Goal: Information Seeking & Learning: Learn about a topic

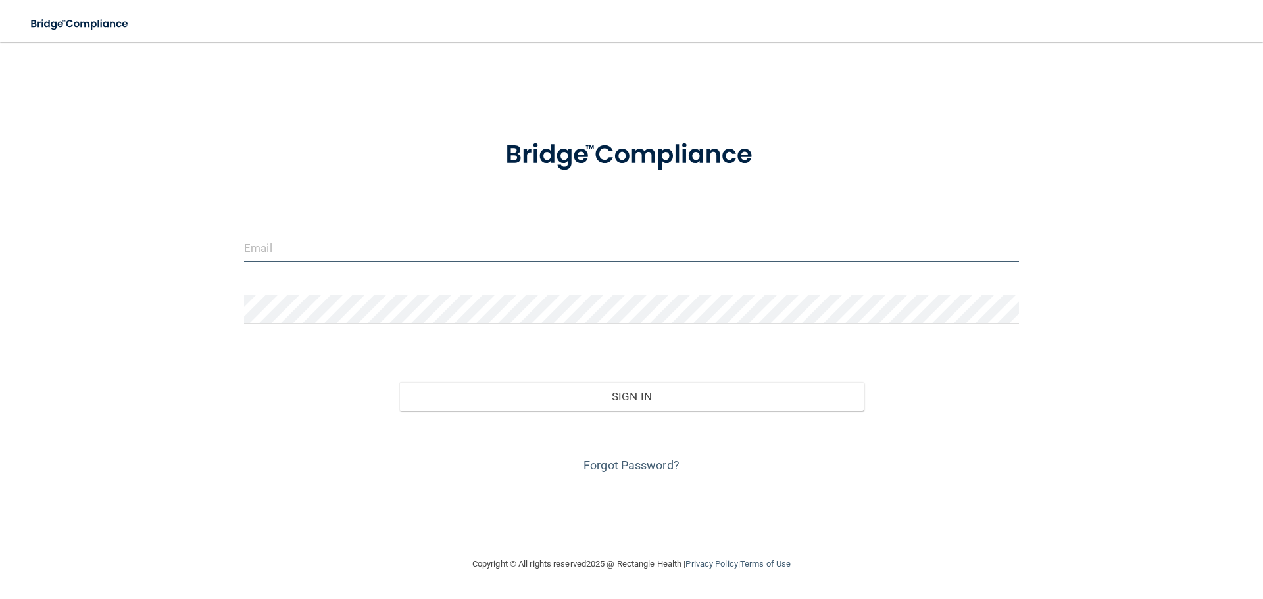
click at [264, 245] on input "email" at bounding box center [631, 248] width 775 height 30
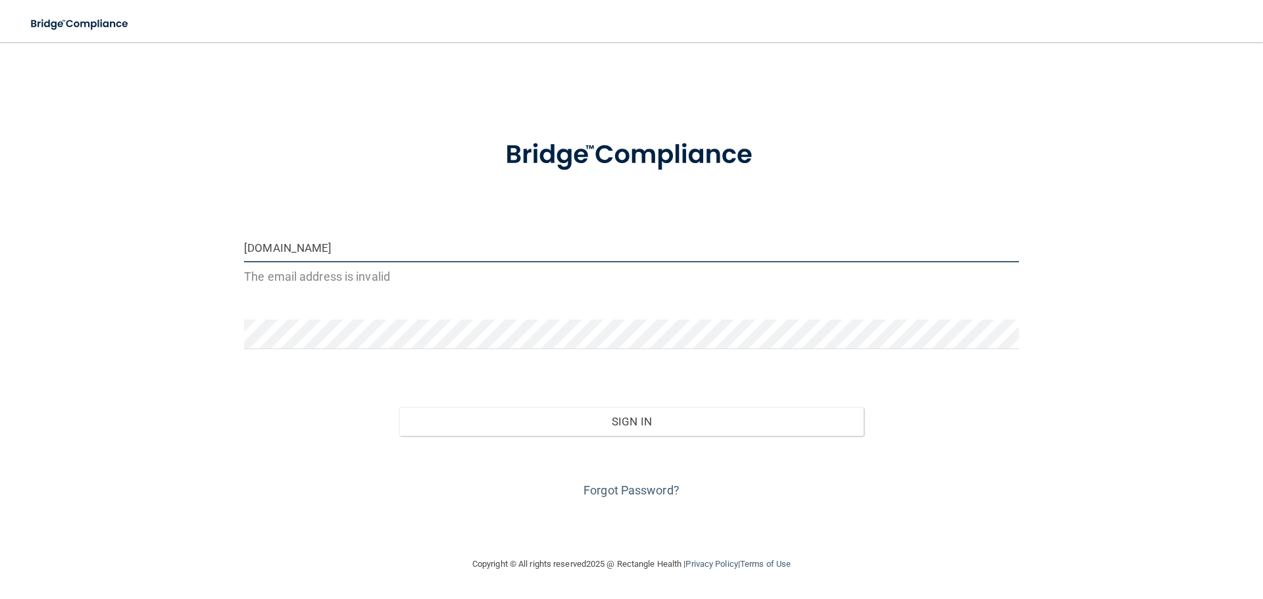
click at [298, 249] on input "jwolfdmd2yaoo.com" at bounding box center [631, 248] width 775 height 30
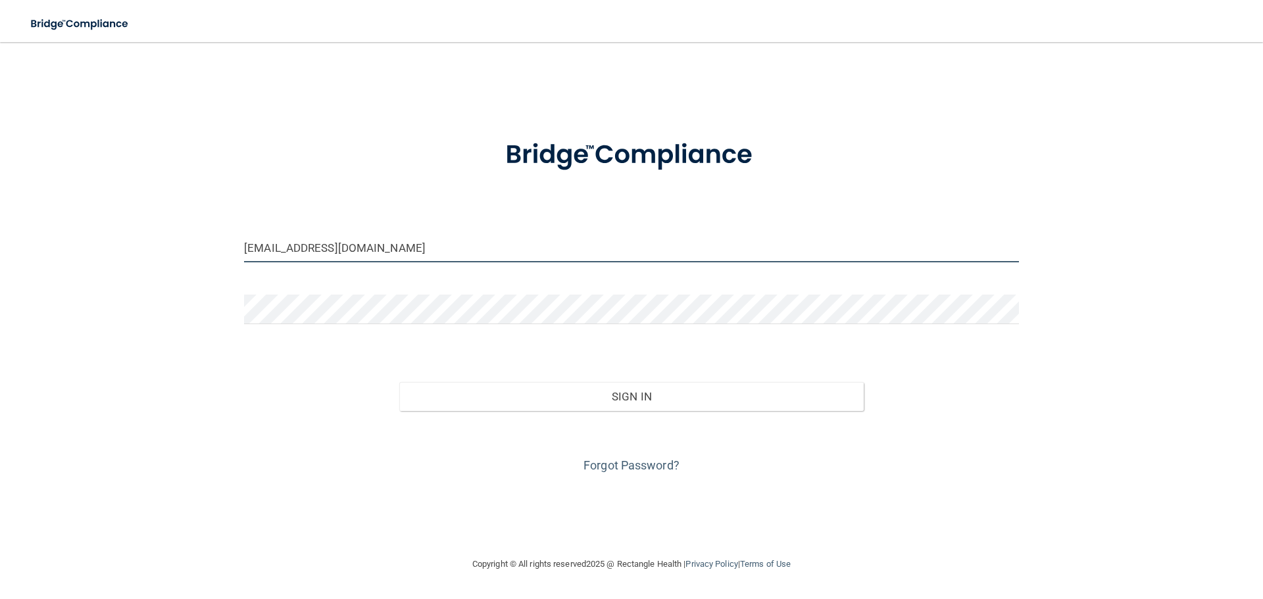
click at [312, 246] on input "jwolfdmd@yaoo.com" at bounding box center [631, 248] width 775 height 30
type input "[EMAIL_ADDRESS][DOMAIN_NAME]"
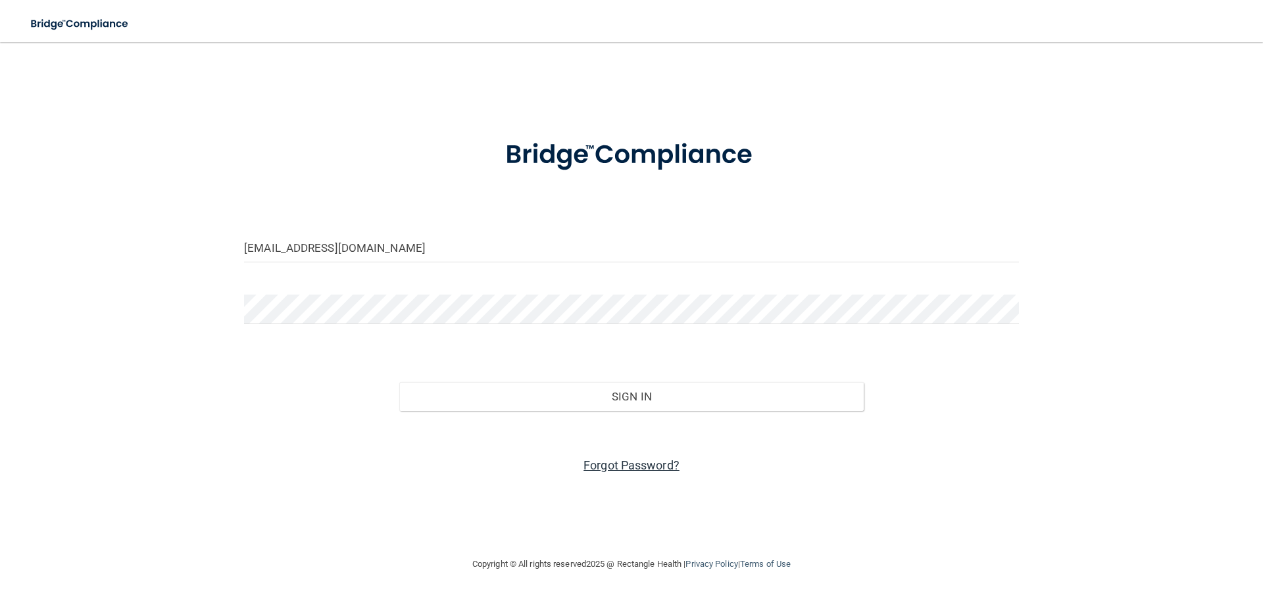
click at [601, 466] on link "Forgot Password?" at bounding box center [631, 466] width 96 height 14
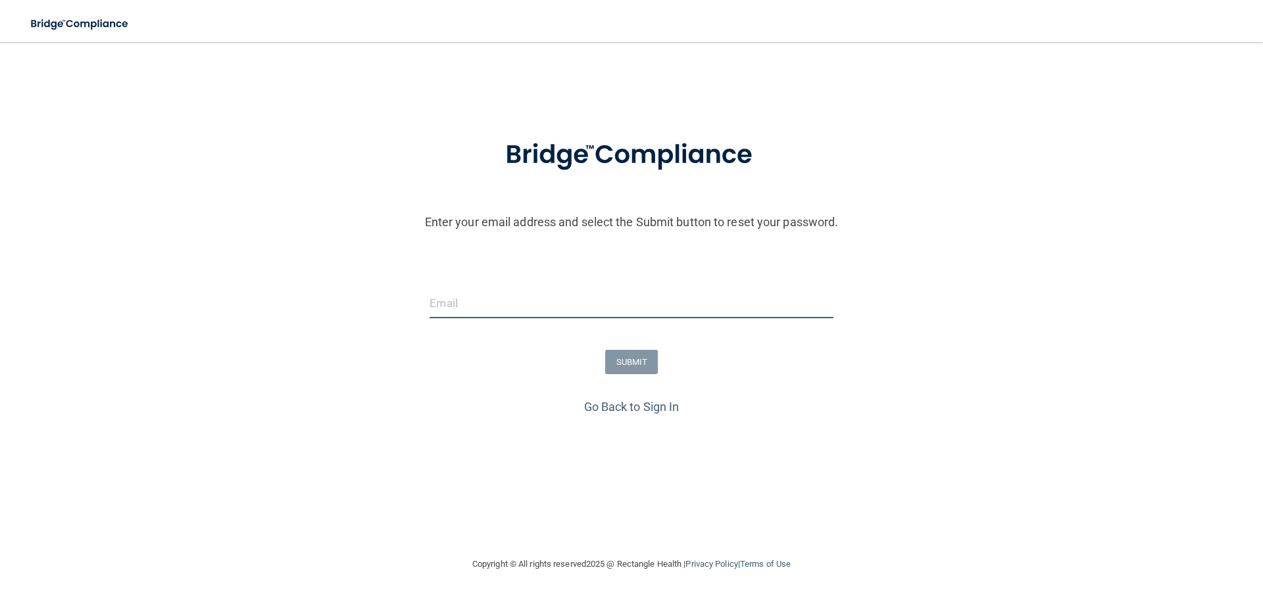
click at [461, 303] on input "email" at bounding box center [631, 304] width 403 height 30
click at [482, 302] on input "jwolfdmd2yahoo.com" at bounding box center [631, 304] width 403 height 30
type input "[EMAIL_ADDRESS][DOMAIN_NAME]"
click at [629, 362] on button "SUBMIT" at bounding box center [631, 362] width 53 height 24
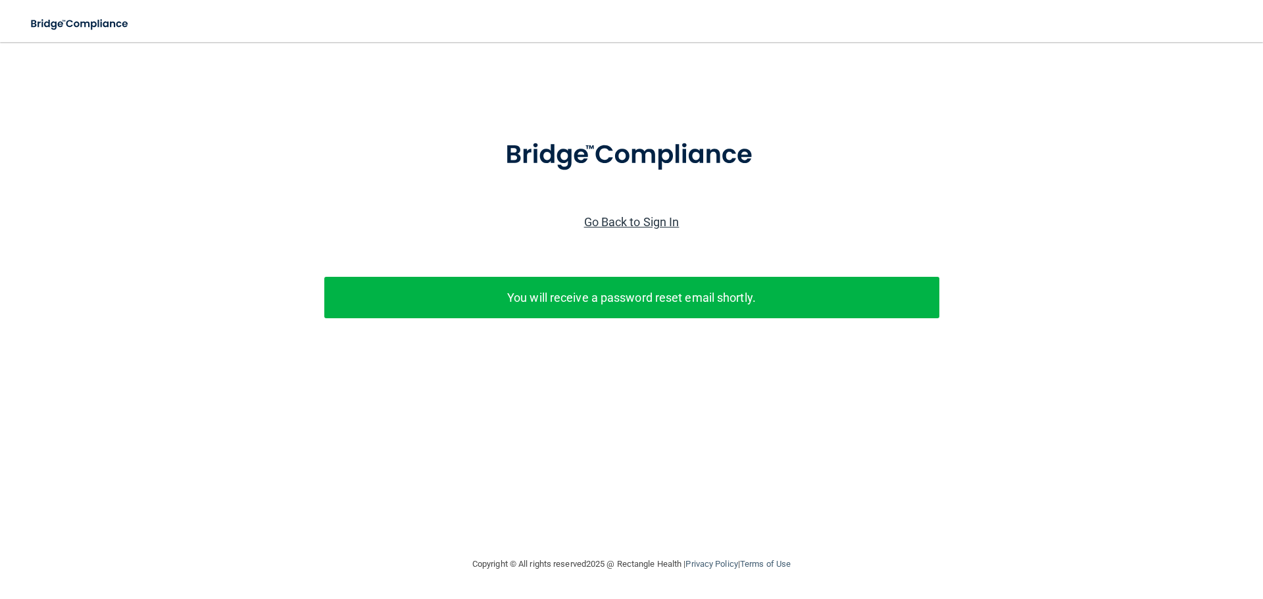
click at [607, 222] on link "Go Back to Sign In" at bounding box center [631, 222] width 95 height 14
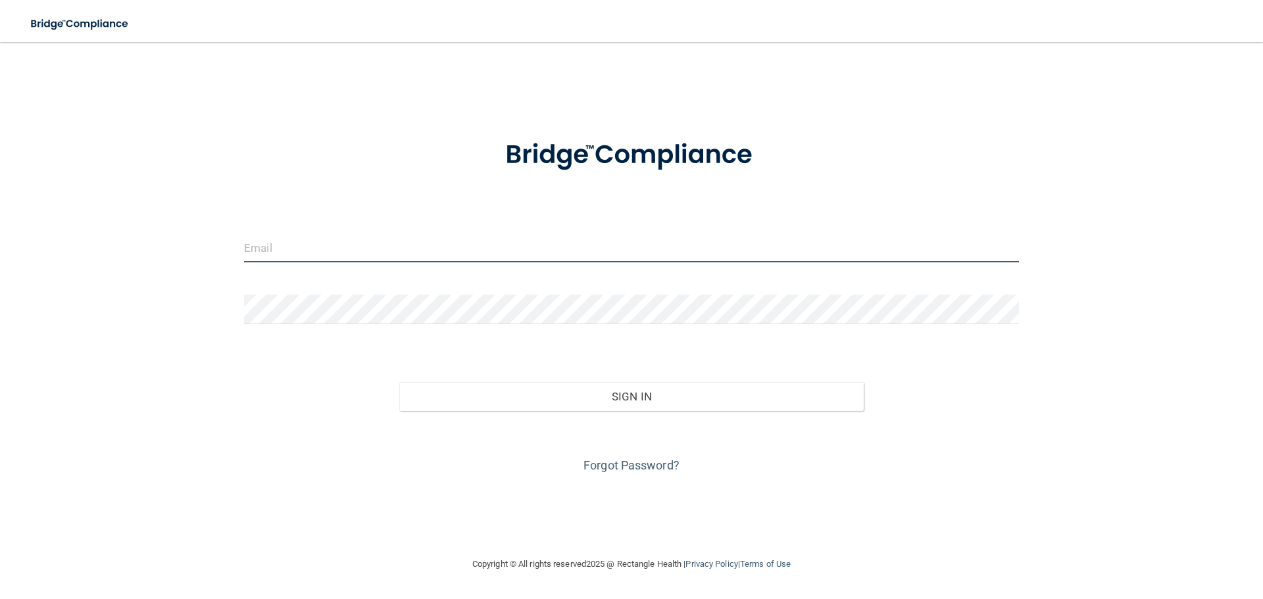
click at [270, 247] on input "email" at bounding box center [631, 248] width 775 height 30
type input "[EMAIL_ADDRESS][DOMAIN_NAME]"
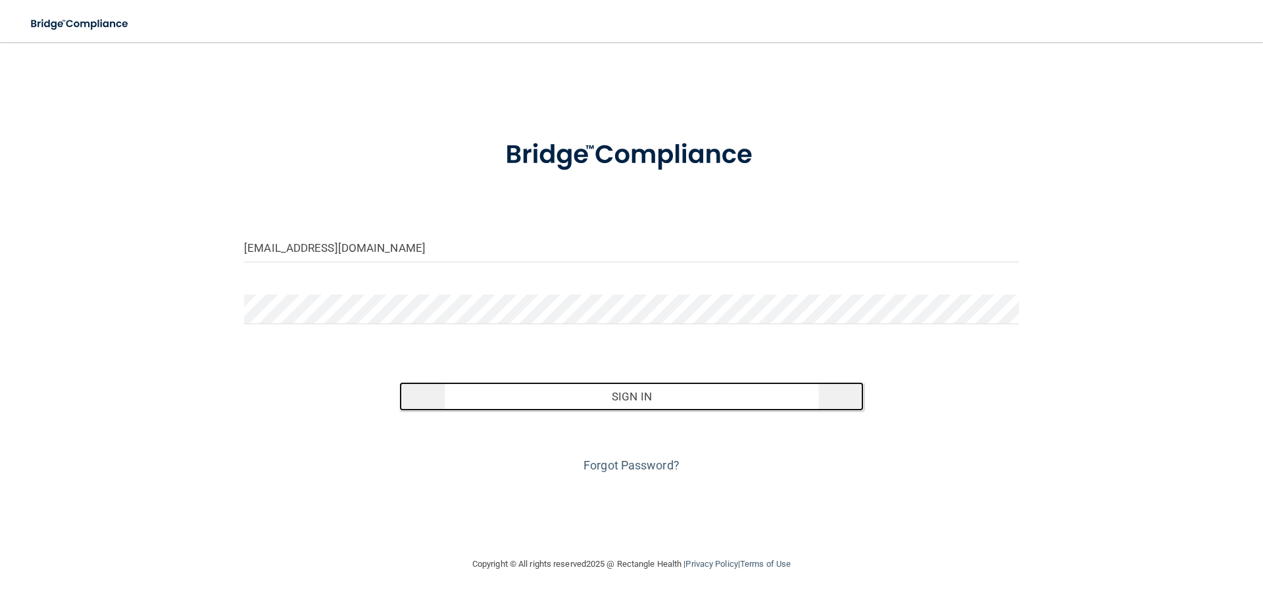
click at [630, 396] on button "Sign In" at bounding box center [631, 396] width 465 height 29
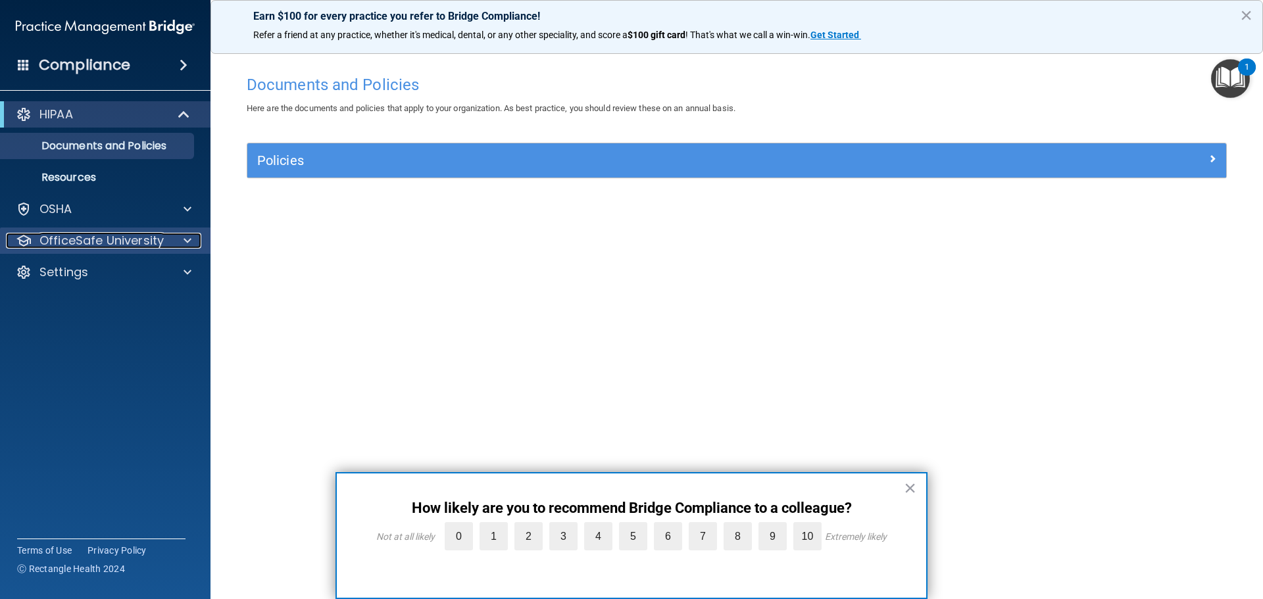
click at [93, 237] on p "OfficeSafe University" at bounding box center [101, 241] width 124 height 16
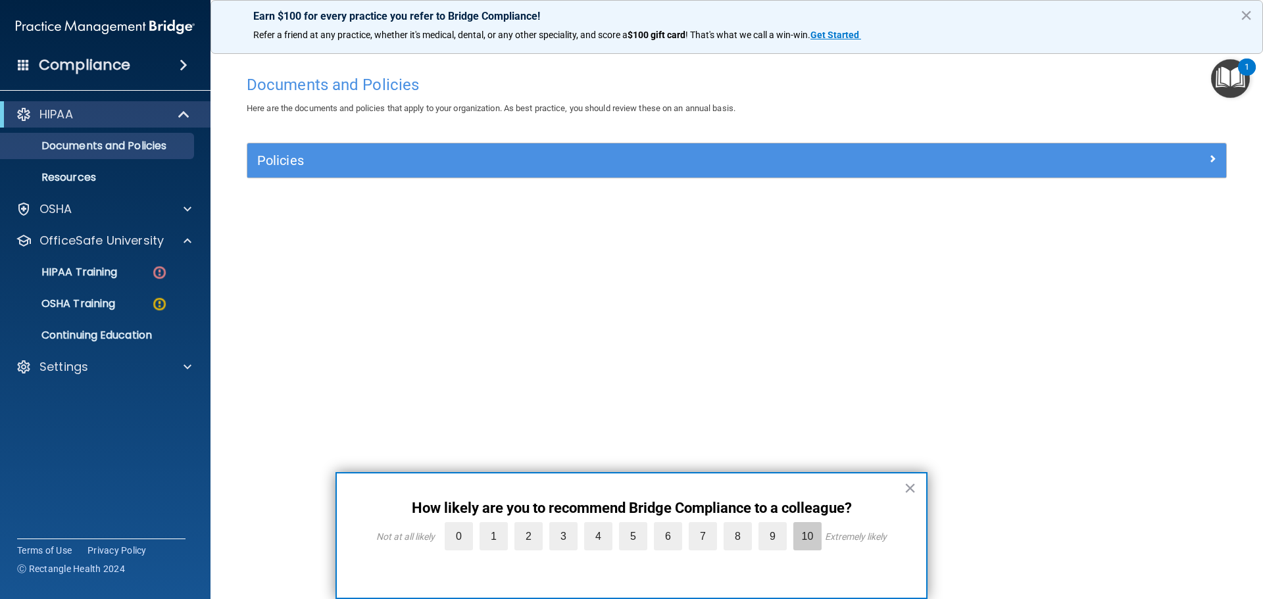
click at [806, 532] on label "10" at bounding box center [807, 536] width 28 height 28
click at [777, 526] on input "10" at bounding box center [777, 526] width 0 height 0
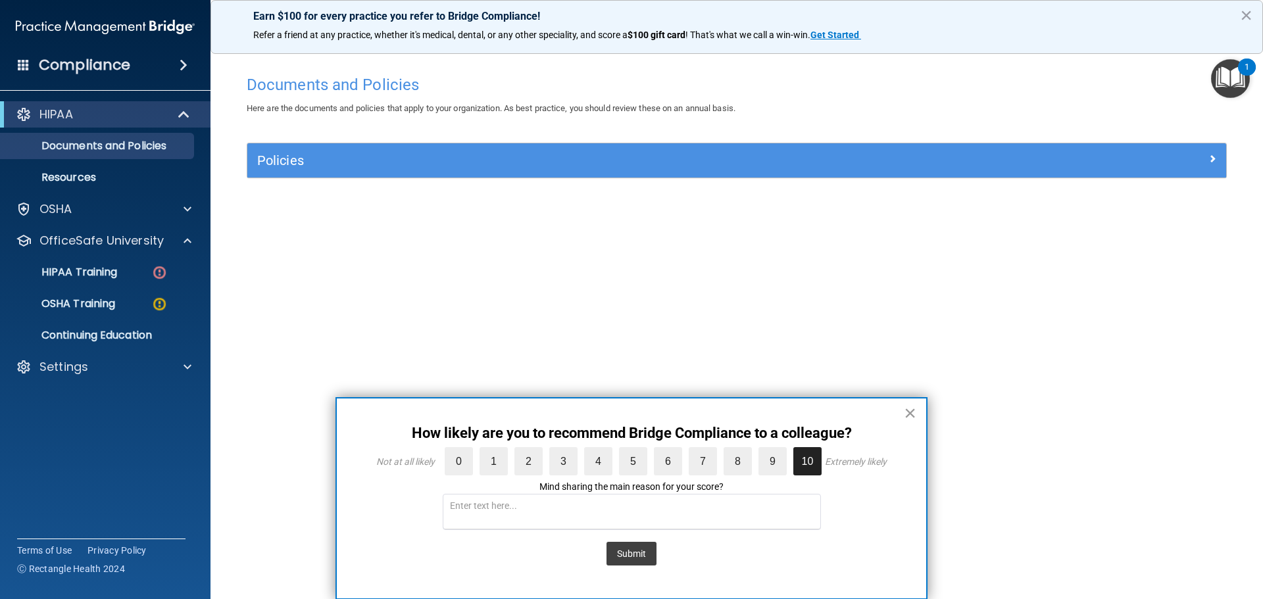
click at [906, 412] on button "×" at bounding box center [910, 413] width 12 height 21
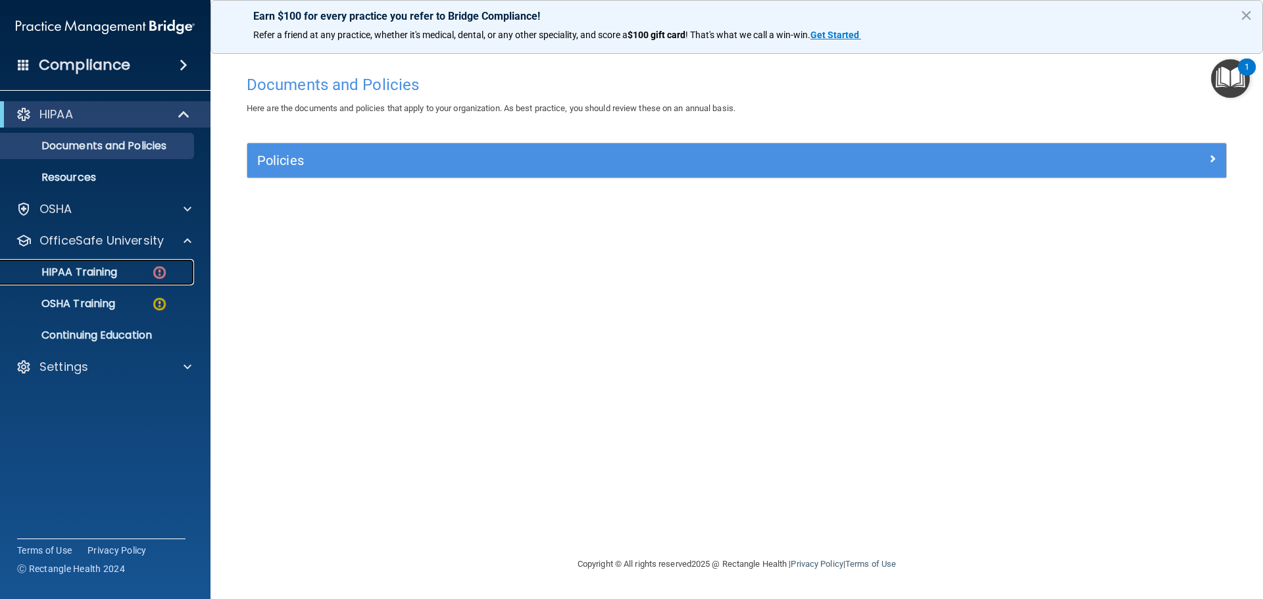
click at [79, 270] on p "HIPAA Training" at bounding box center [63, 272] width 109 height 13
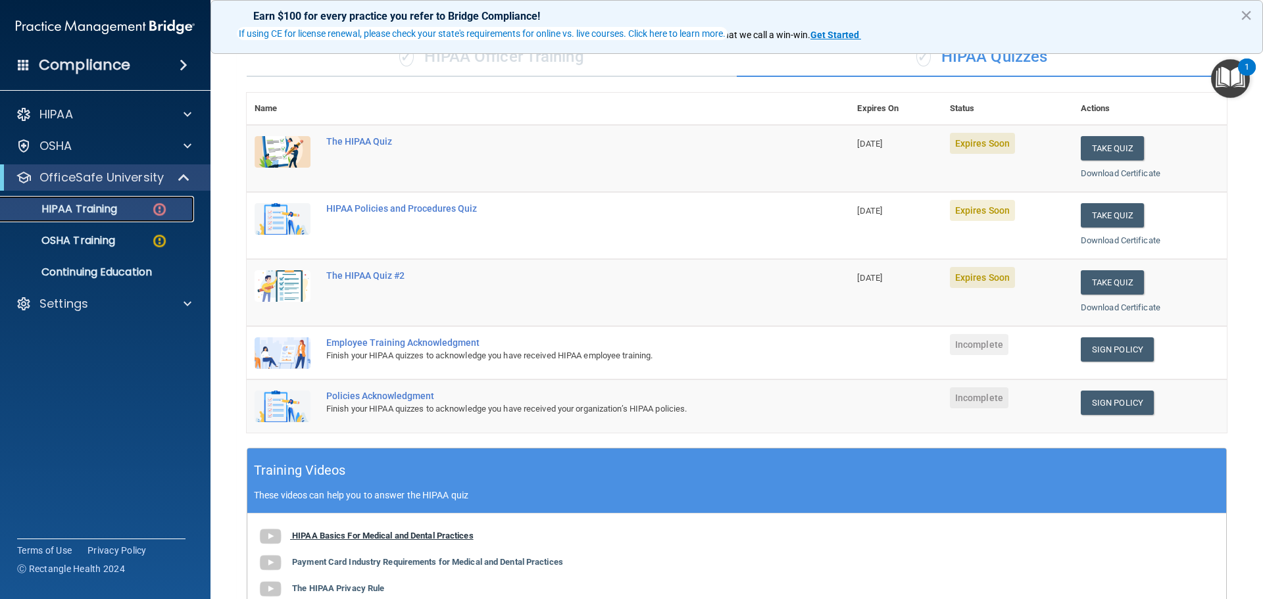
scroll to position [101, 0]
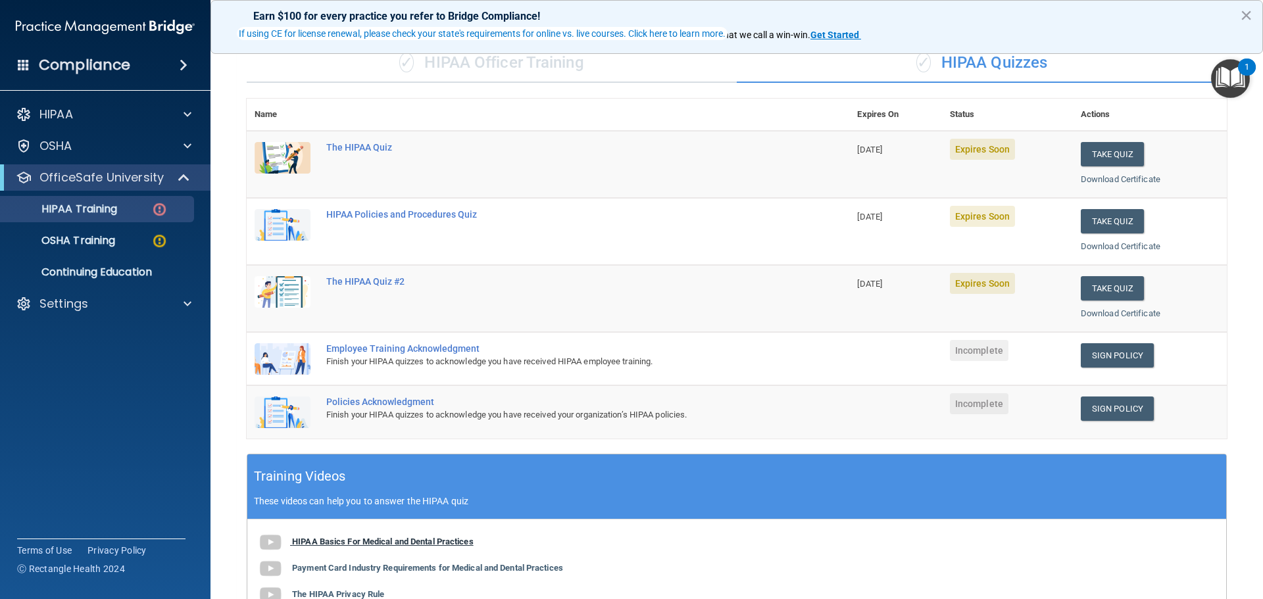
click at [361, 544] on b "HIPAA Basics For Medical and Dental Practices" at bounding box center [383, 542] width 182 height 10
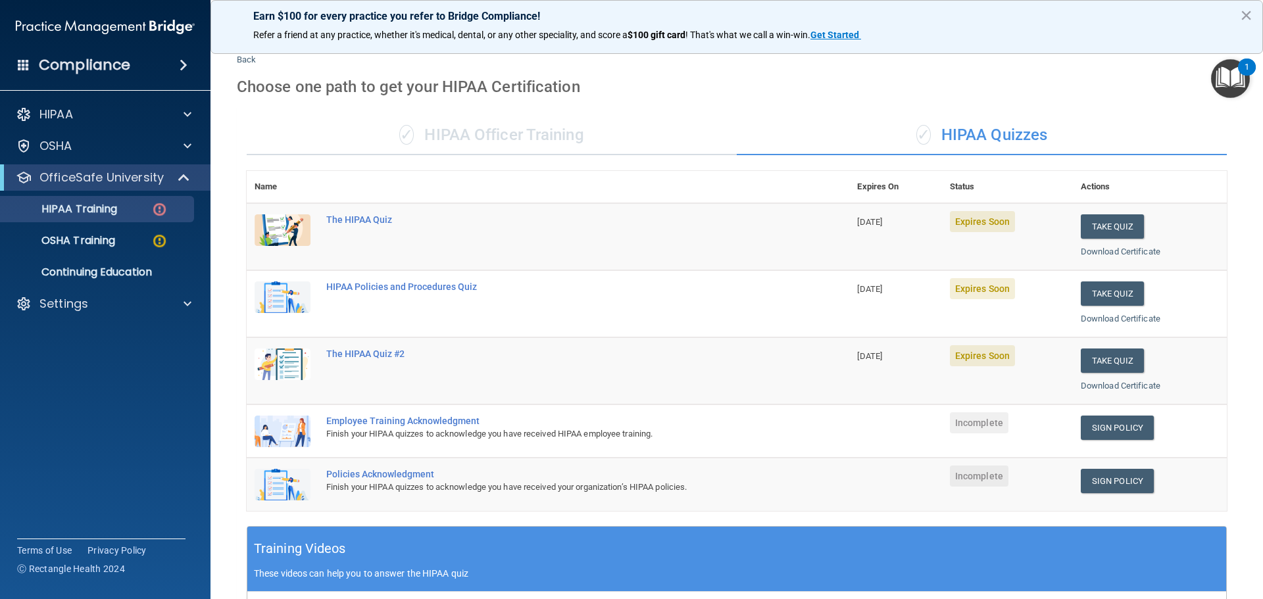
scroll to position [0, 0]
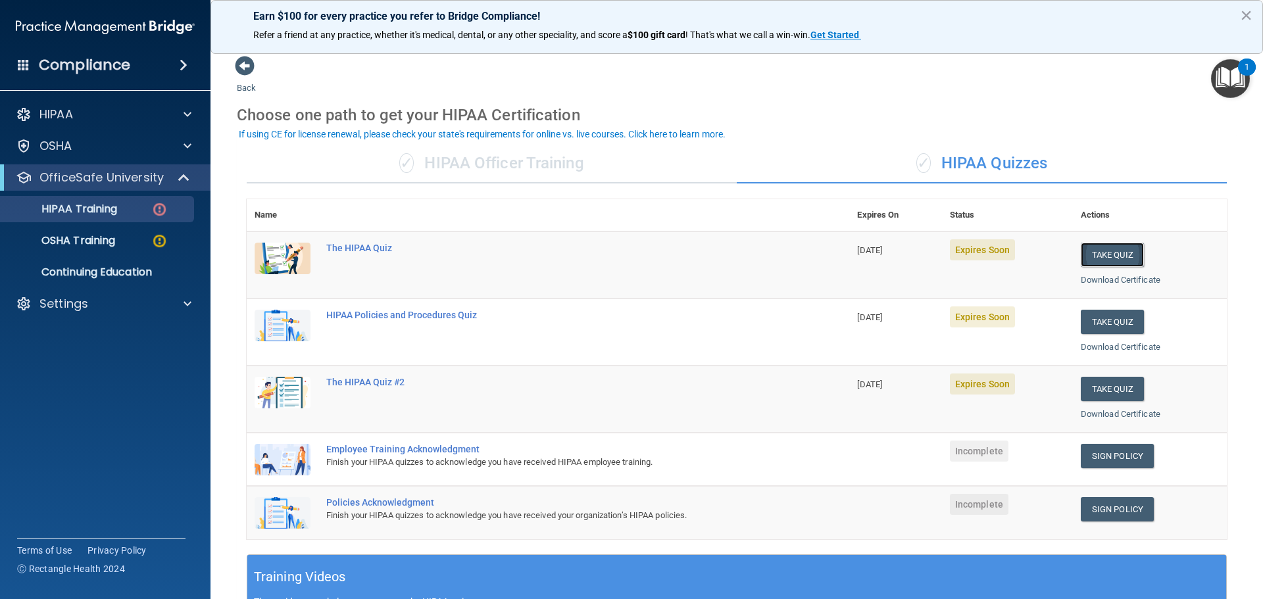
click at [1101, 255] on button "Take Quiz" at bounding box center [1112, 255] width 63 height 24
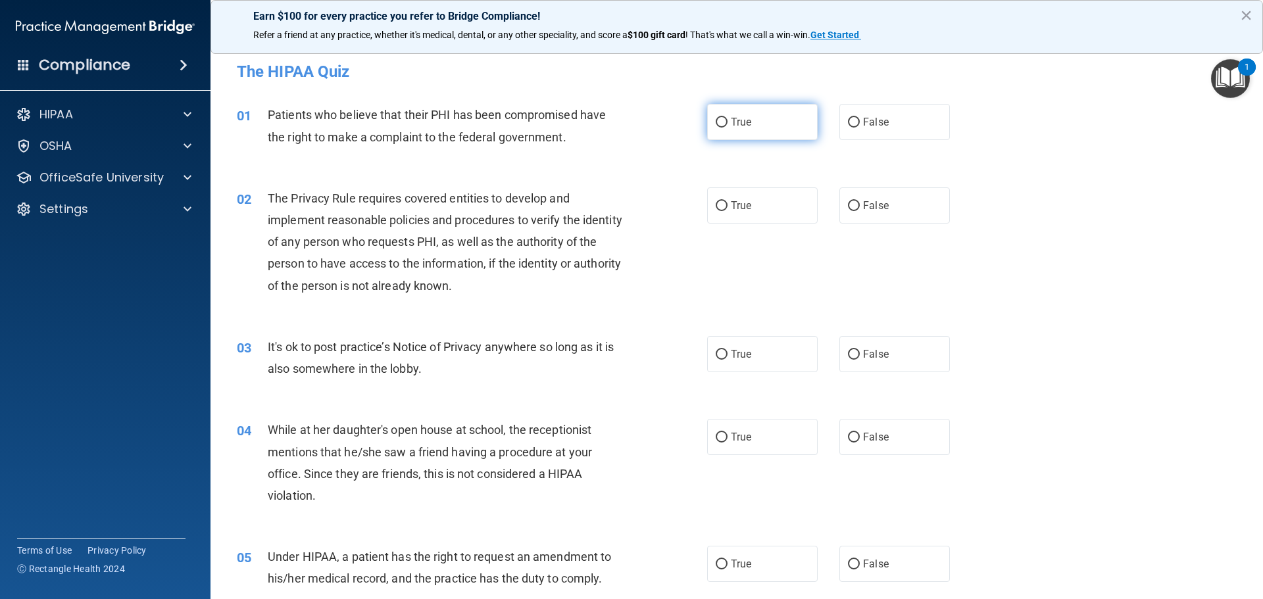
click at [718, 122] on input "True" at bounding box center [722, 123] width 12 height 10
radio input "true"
click at [716, 205] on input "True" at bounding box center [722, 206] width 12 height 10
radio input "true"
click at [848, 354] on input "False" at bounding box center [854, 355] width 12 height 10
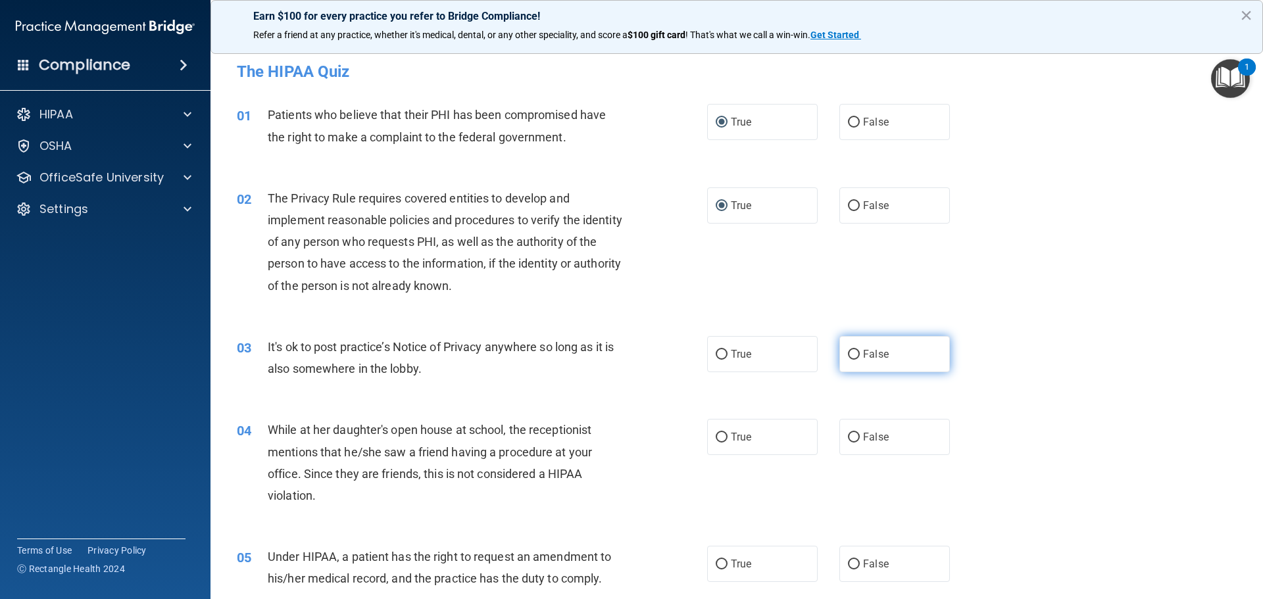
radio input "true"
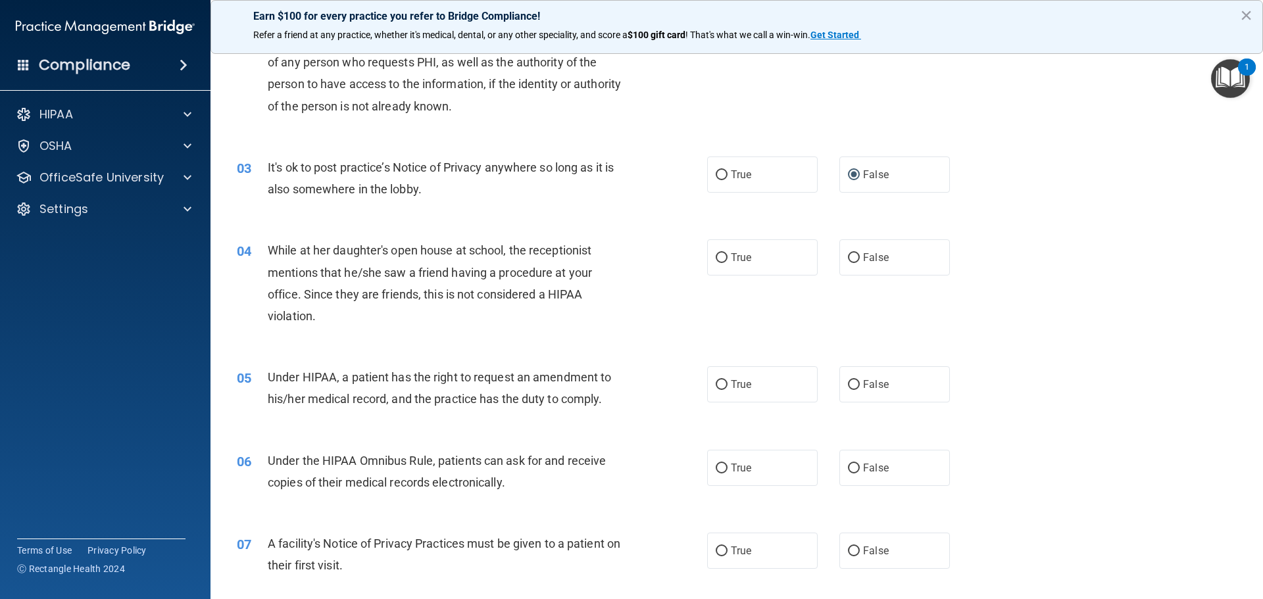
scroll to position [197, 0]
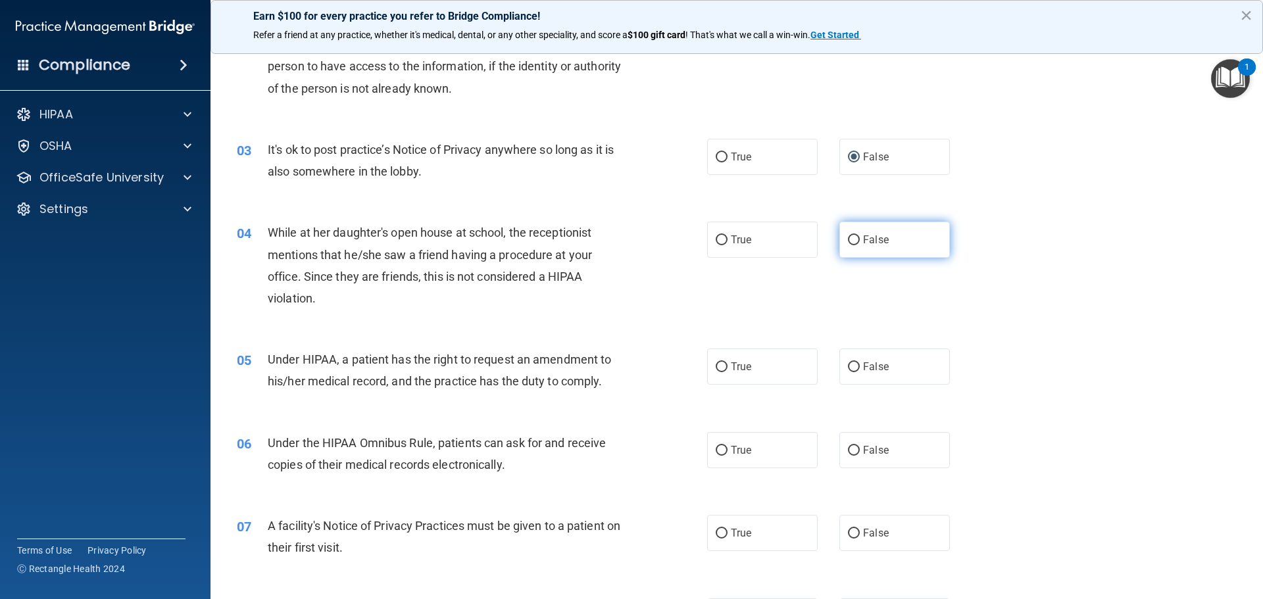
click at [848, 239] on input "False" at bounding box center [854, 241] width 12 height 10
radio input "true"
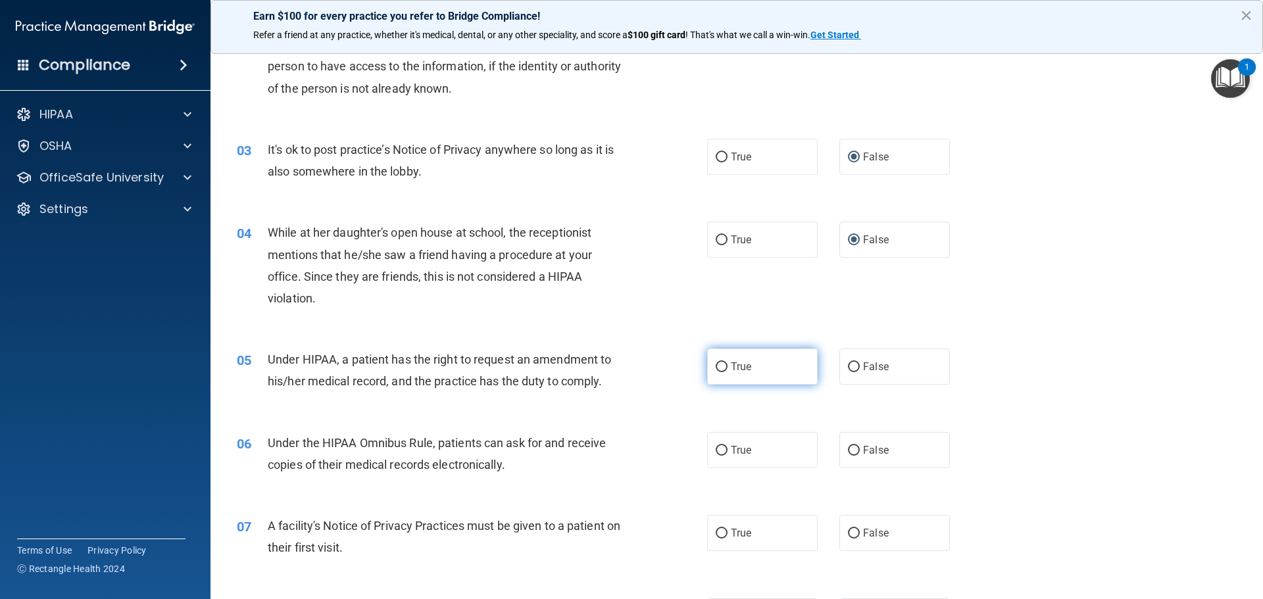
click at [718, 366] on input "True" at bounding box center [722, 367] width 12 height 10
radio input "true"
click at [716, 449] on input "True" at bounding box center [722, 451] width 12 height 10
radio input "true"
click at [716, 532] on input "True" at bounding box center [722, 534] width 12 height 10
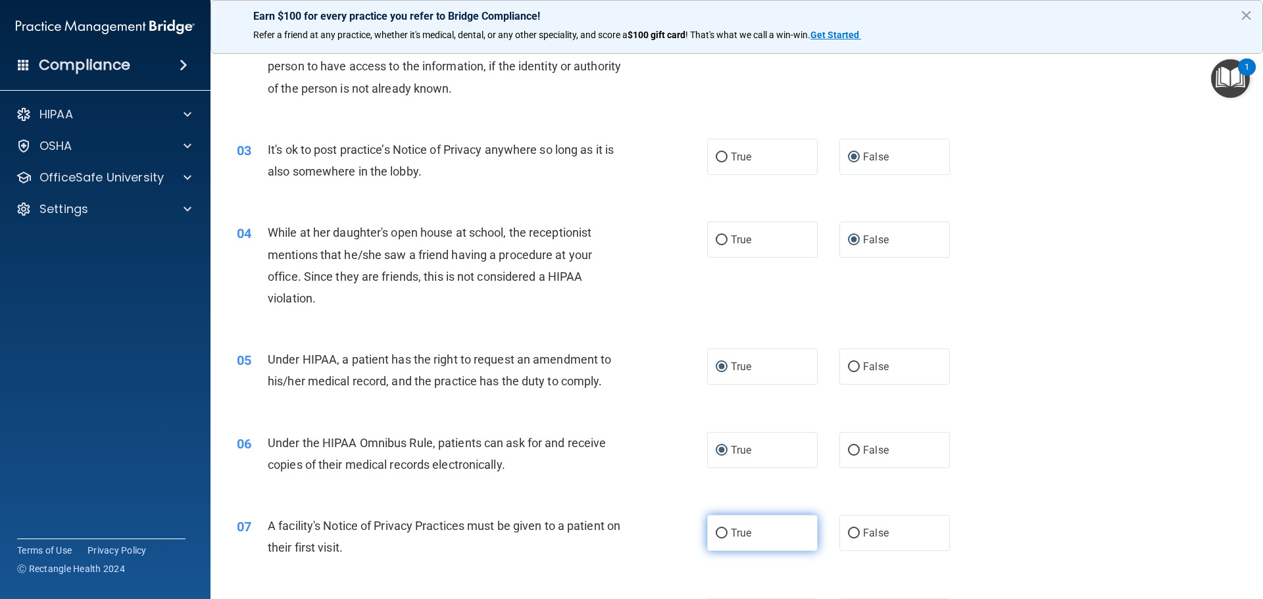
radio input "true"
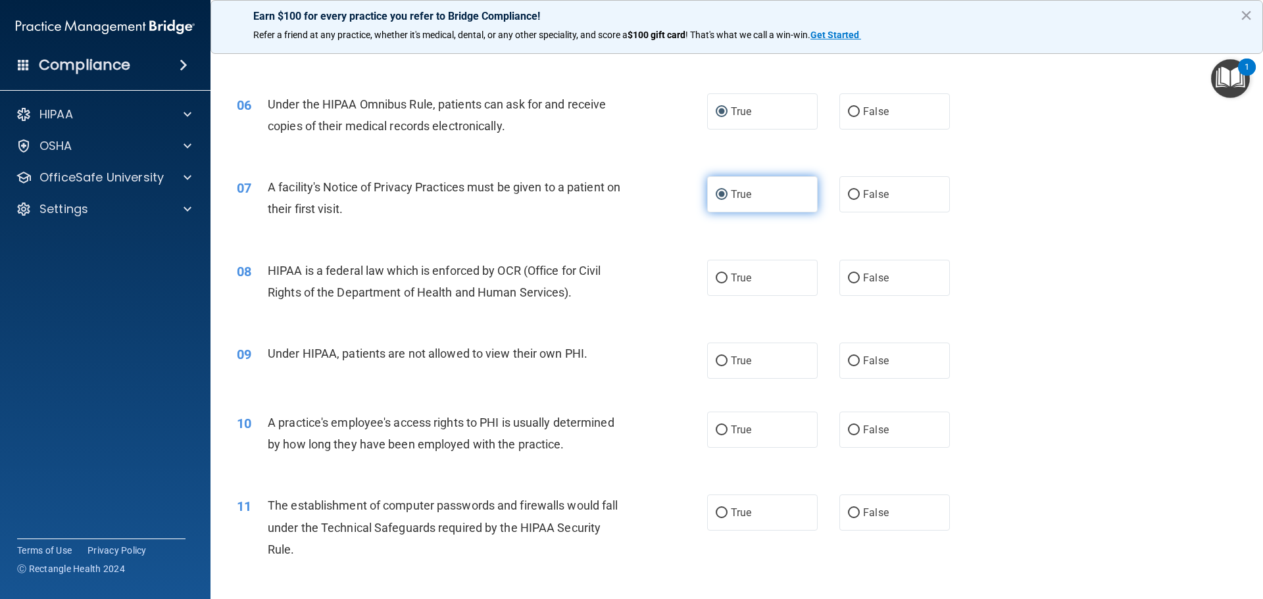
scroll to position [592, 0]
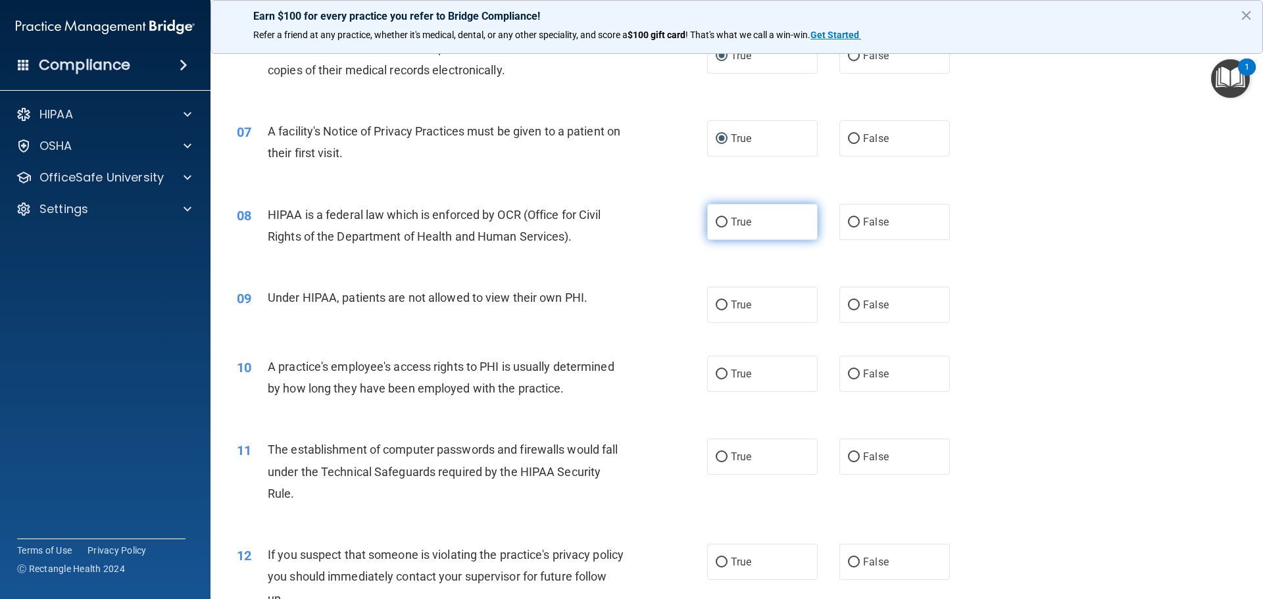
click at [718, 219] on input "True" at bounding box center [722, 223] width 12 height 10
radio input "true"
click at [849, 304] on input "False" at bounding box center [854, 306] width 12 height 10
radio input "true"
click at [848, 374] on input "False" at bounding box center [854, 375] width 12 height 10
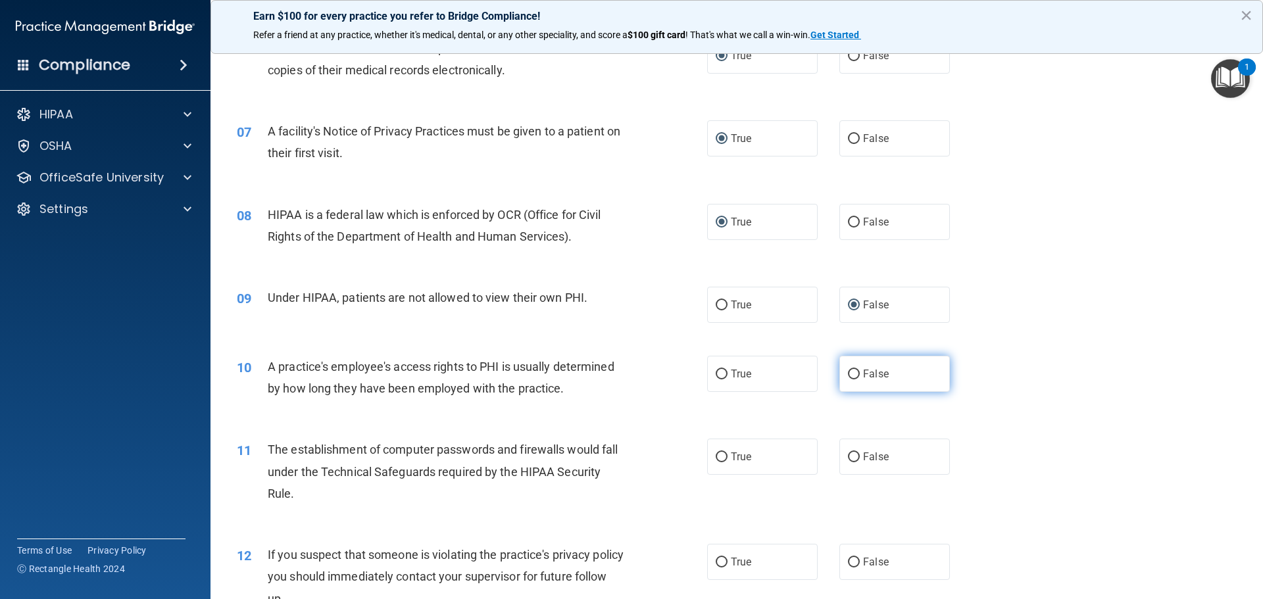
radio input "true"
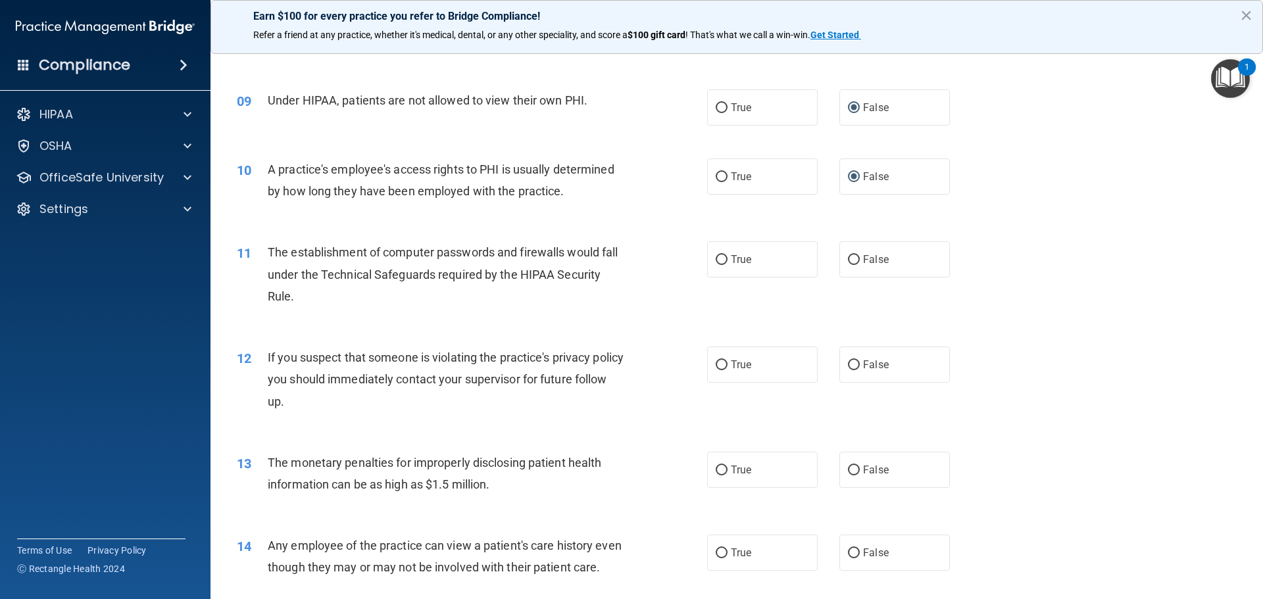
scroll to position [855, 0]
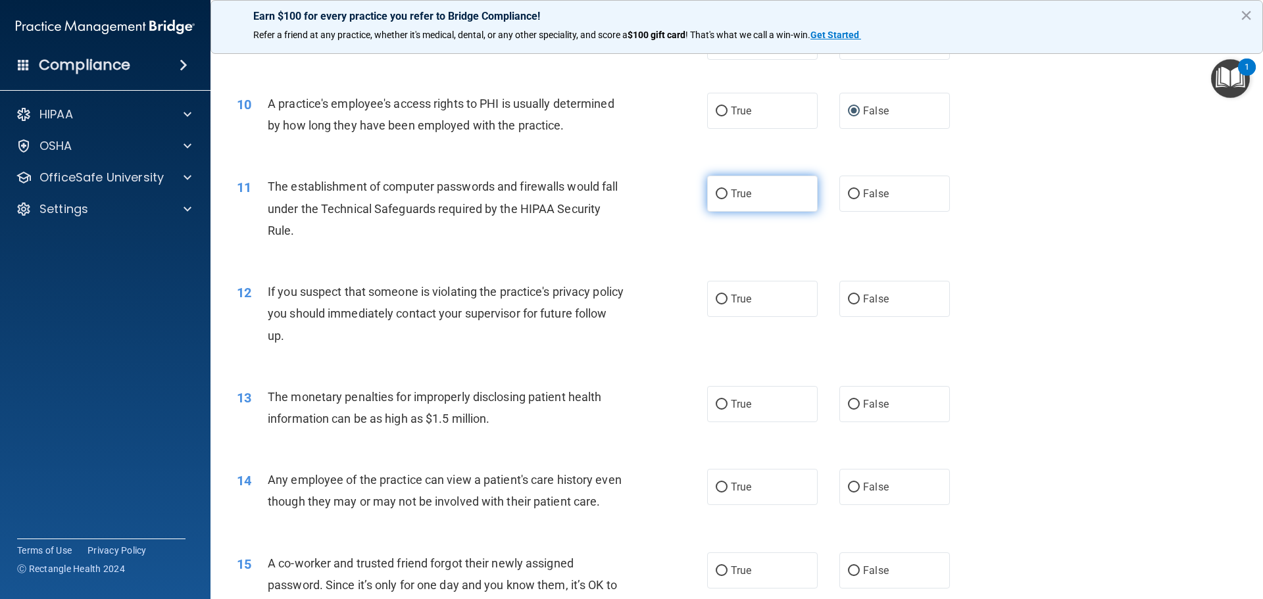
click at [716, 191] on input "True" at bounding box center [722, 194] width 12 height 10
radio input "true"
click at [717, 299] on input "True" at bounding box center [722, 300] width 12 height 10
radio input "true"
click at [716, 402] on input "True" at bounding box center [722, 405] width 12 height 10
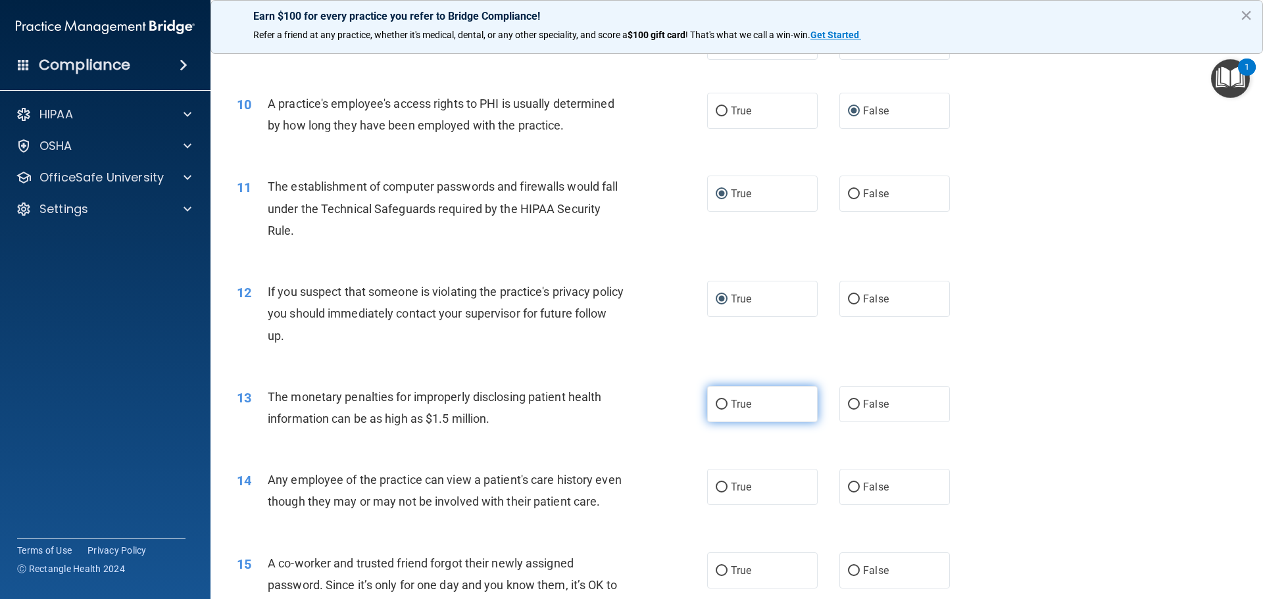
radio input "true"
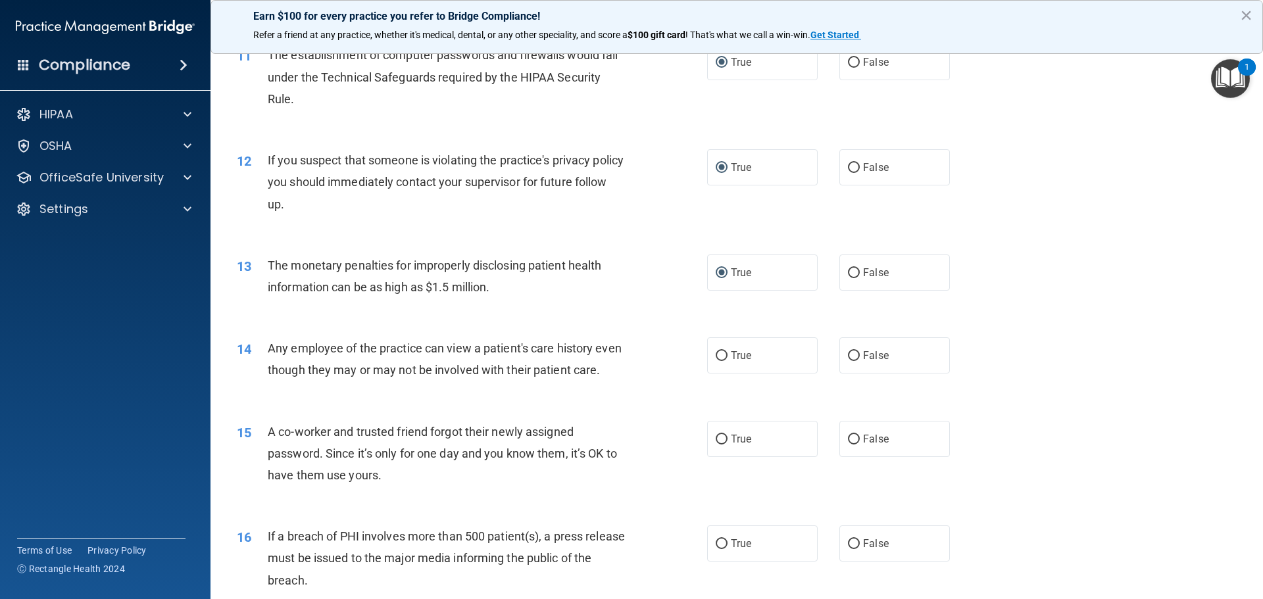
scroll to position [1053, 0]
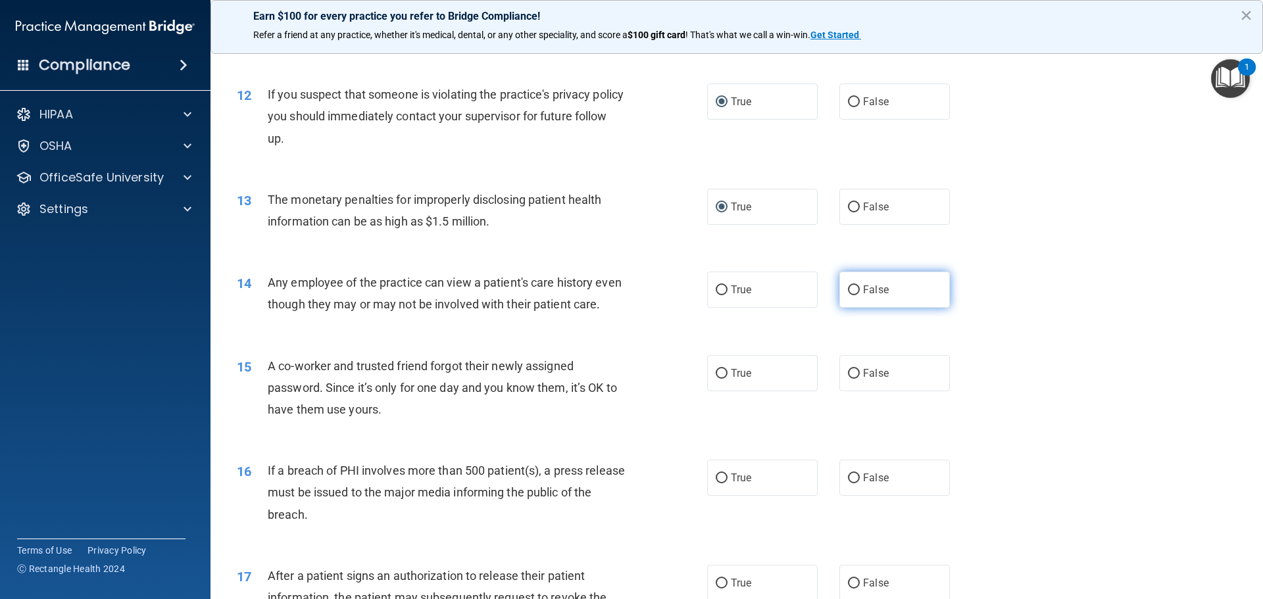
click at [849, 289] on input "False" at bounding box center [854, 290] width 12 height 10
radio input "true"
click at [849, 379] on input "False" at bounding box center [854, 374] width 12 height 10
radio input "true"
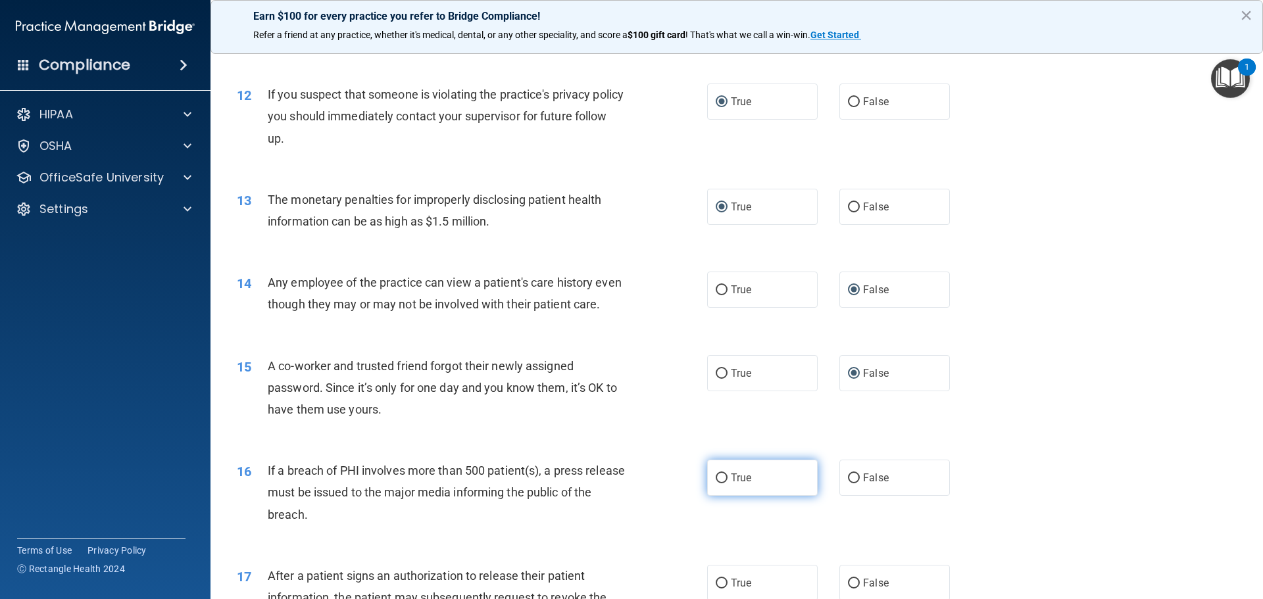
click at [718, 483] on input "True" at bounding box center [722, 479] width 12 height 10
radio input "true"
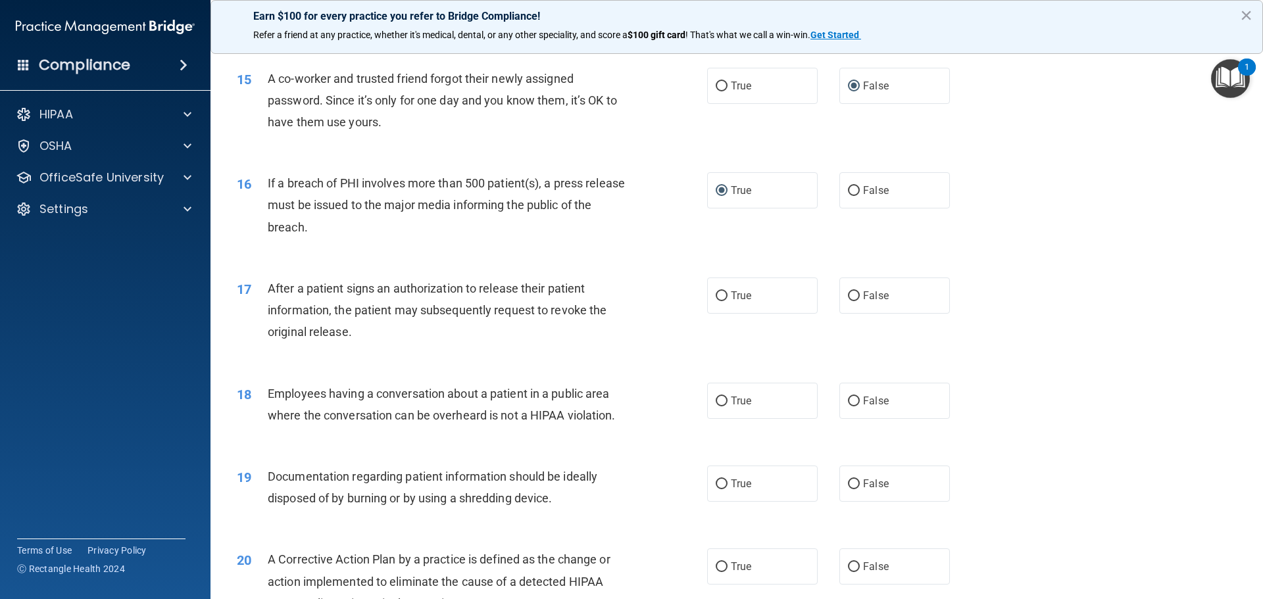
scroll to position [1330, 0]
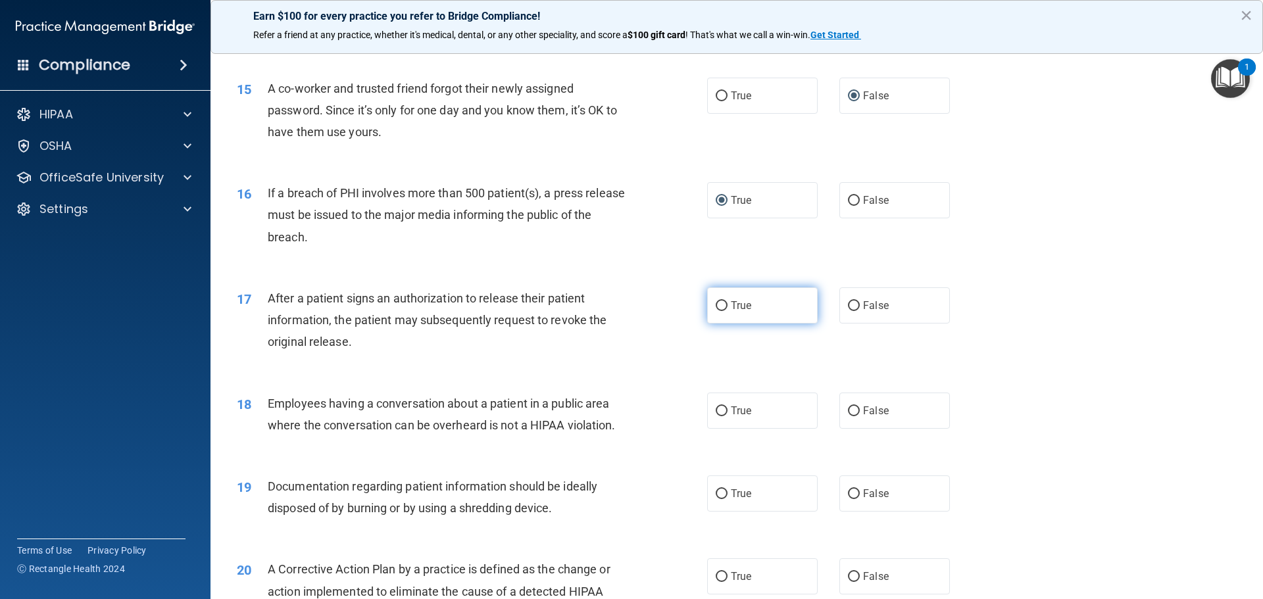
click at [716, 311] on input "True" at bounding box center [722, 306] width 12 height 10
radio input "true"
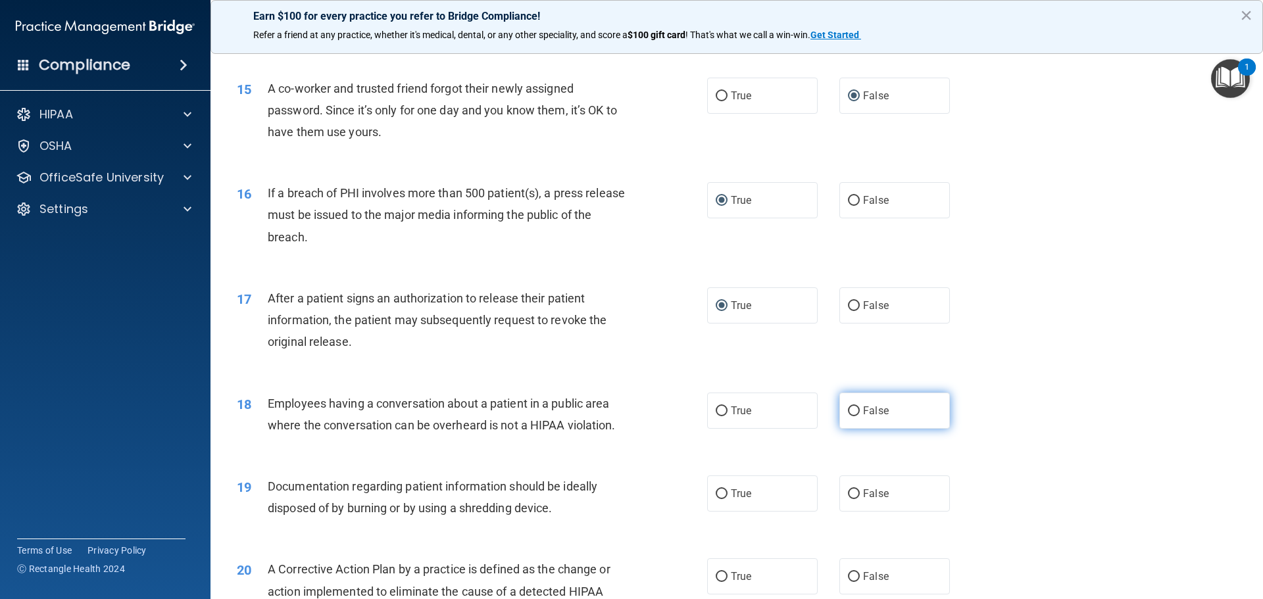
click at [848, 416] on input "False" at bounding box center [854, 412] width 12 height 10
radio input "true"
click at [718, 499] on input "True" at bounding box center [722, 494] width 12 height 10
radio input "true"
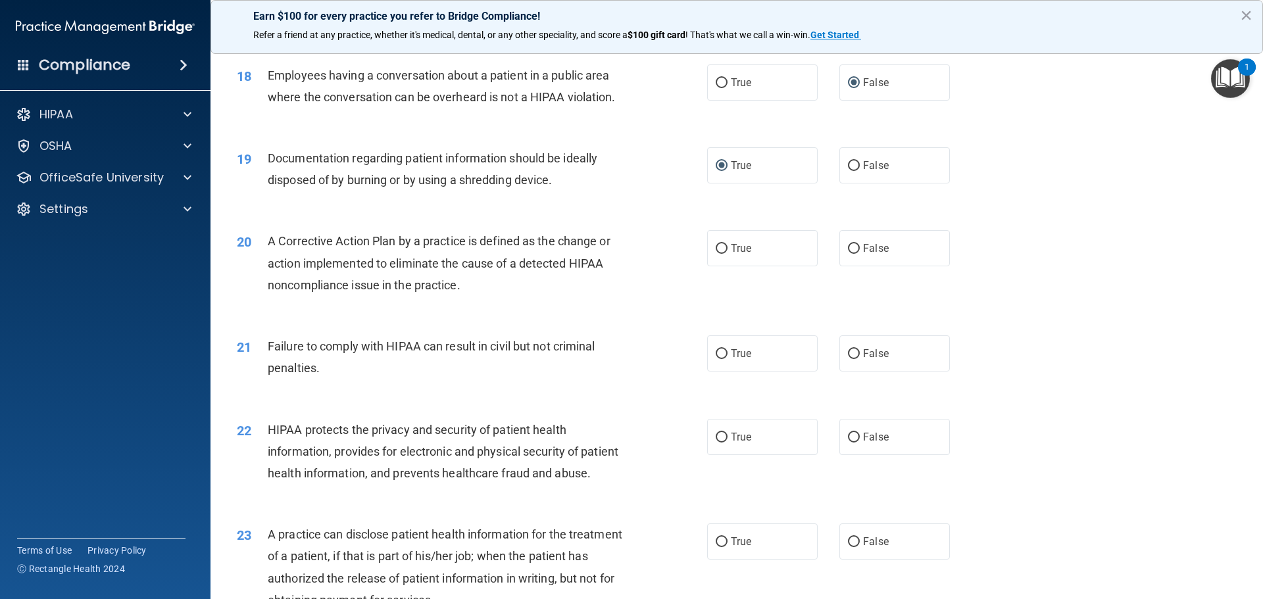
scroll to position [1659, 0]
click at [716, 253] on input "True" at bounding box center [722, 248] width 12 height 10
radio input "true"
click at [848, 359] on input "False" at bounding box center [854, 354] width 12 height 10
radio input "true"
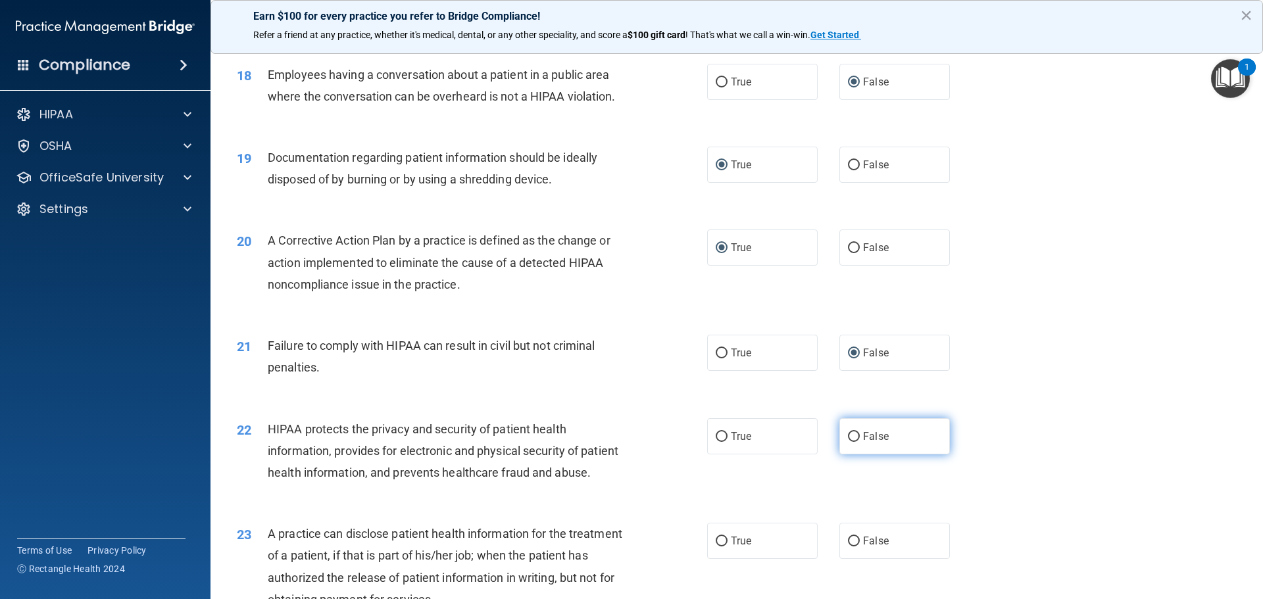
click at [848, 442] on input "False" at bounding box center [854, 437] width 12 height 10
radio input "true"
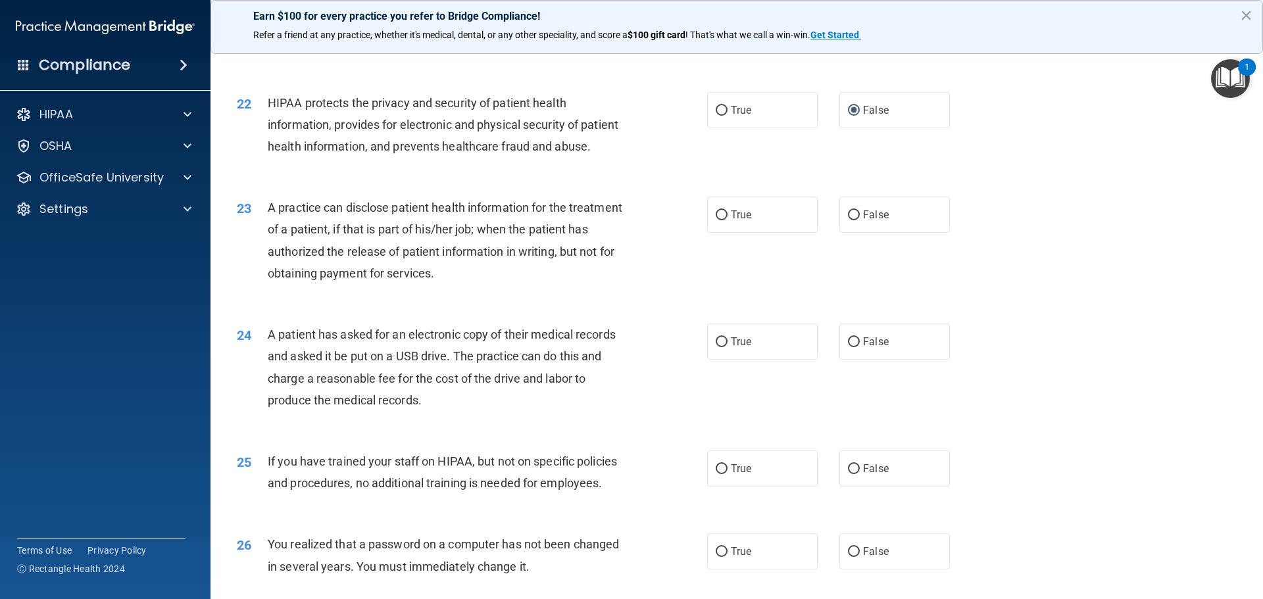
scroll to position [1988, 0]
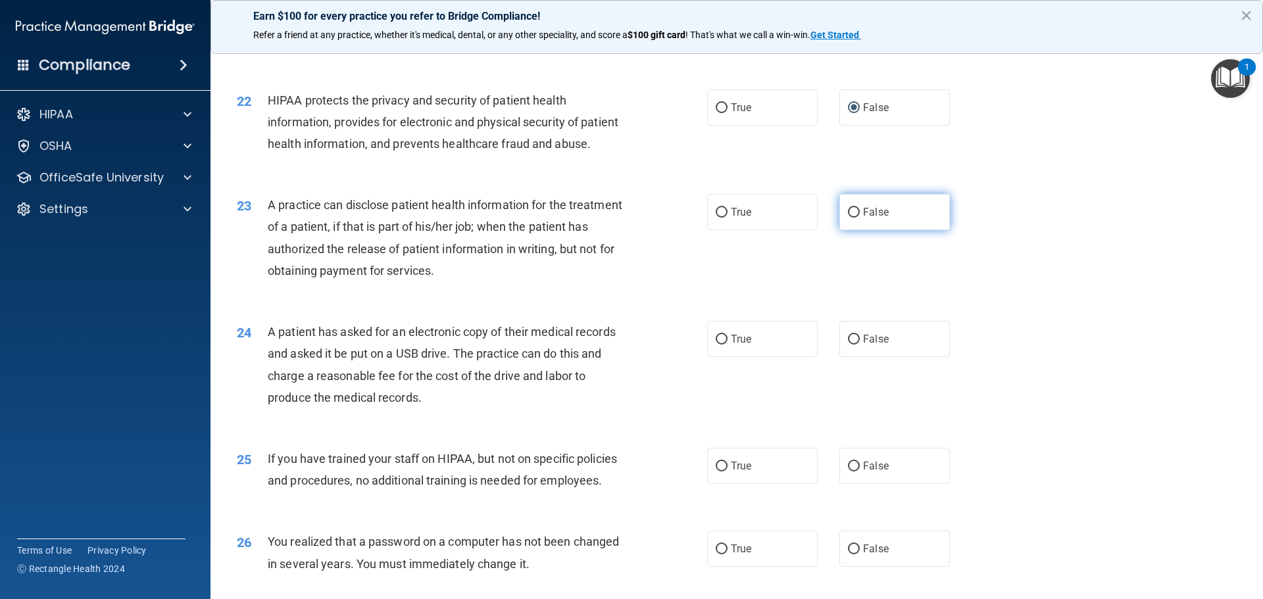
click at [848, 218] on input "False" at bounding box center [854, 213] width 12 height 10
radio input "true"
click at [718, 345] on input "True" at bounding box center [722, 340] width 12 height 10
radio input "true"
click at [848, 472] on input "False" at bounding box center [854, 467] width 12 height 10
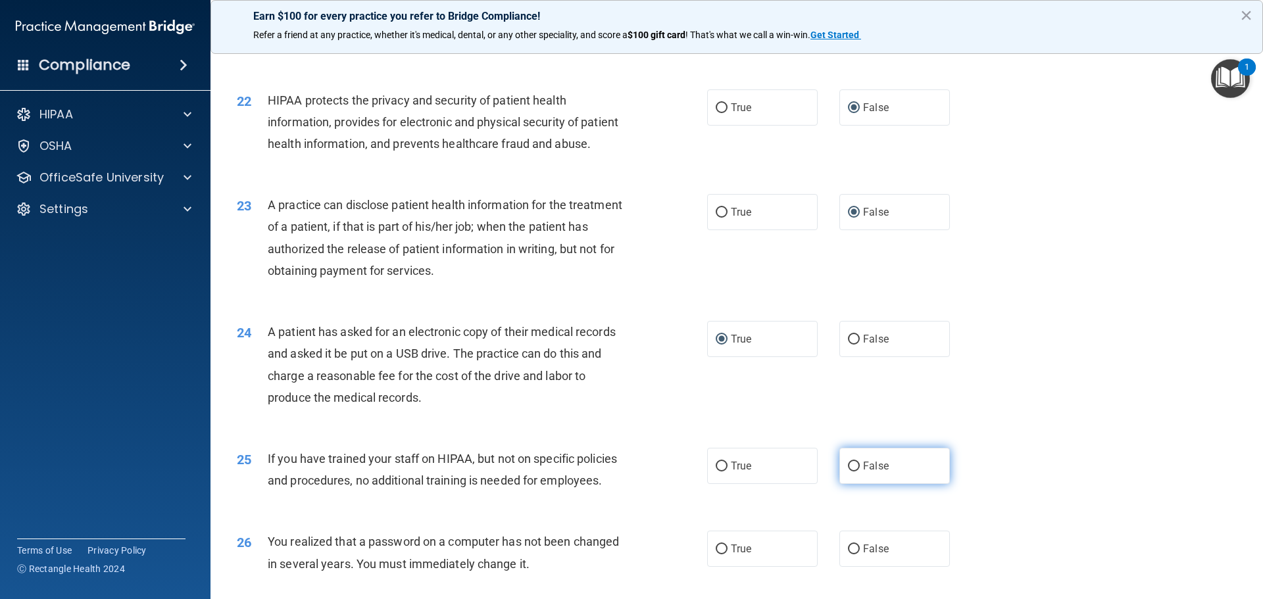
radio input "true"
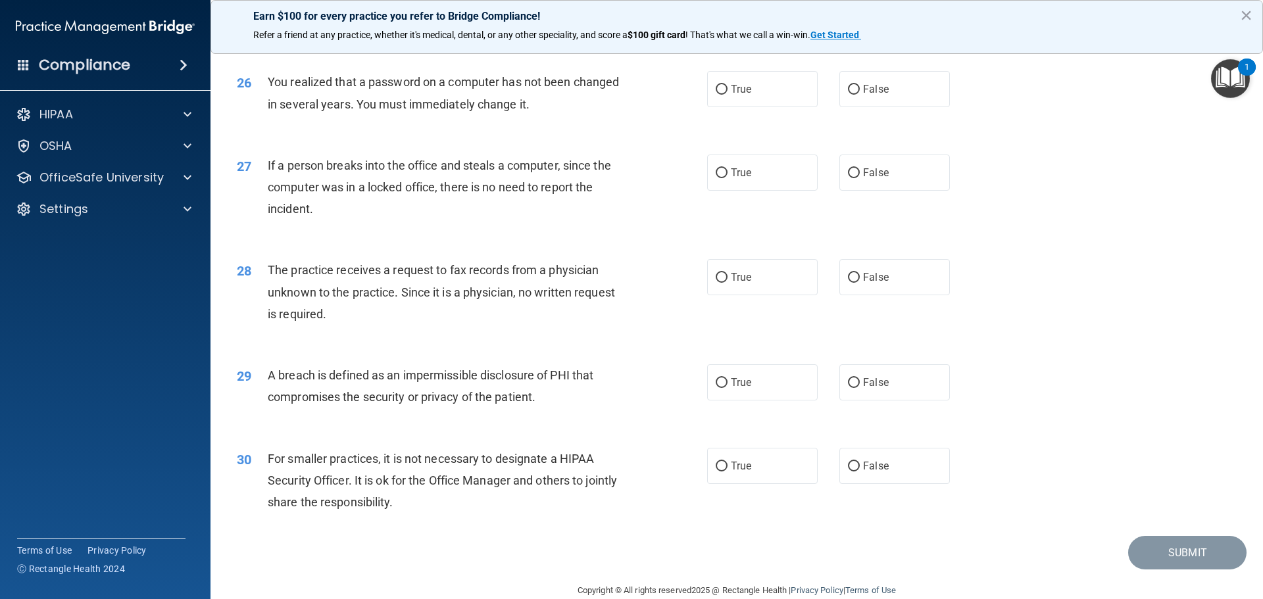
scroll to position [2448, 0]
click at [716, 94] on input "True" at bounding box center [722, 89] width 12 height 10
radio input "true"
click at [848, 178] on input "False" at bounding box center [854, 173] width 12 height 10
radio input "true"
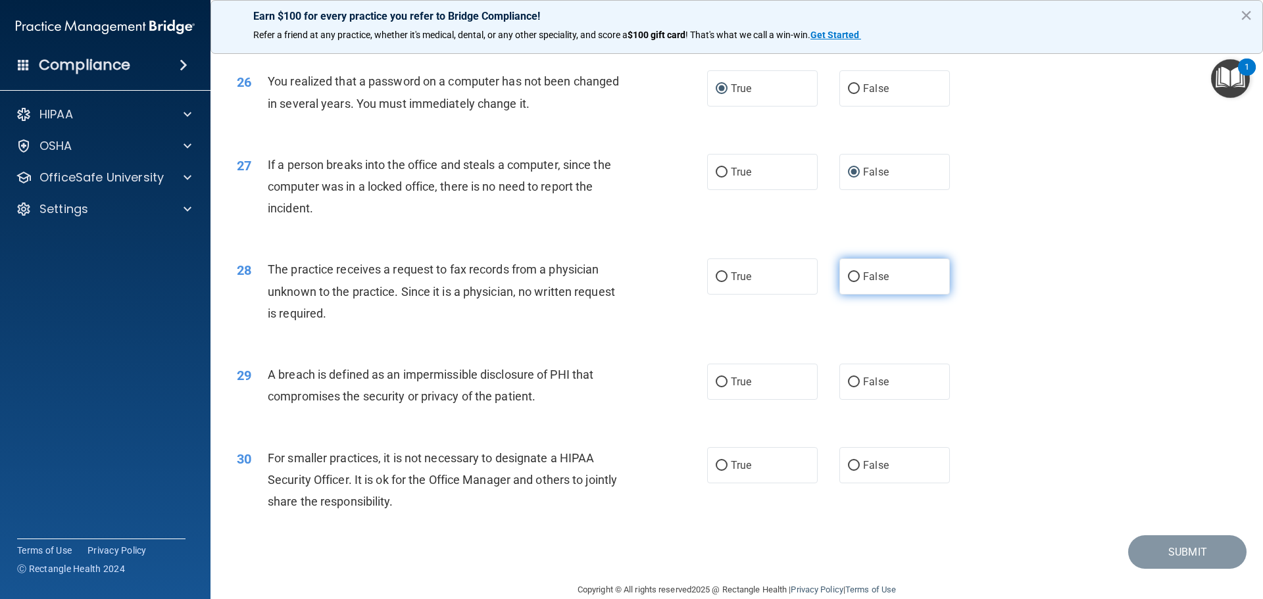
click at [848, 282] on input "False" at bounding box center [854, 277] width 12 height 10
radio input "true"
click at [716, 387] on input "True" at bounding box center [722, 383] width 12 height 10
radio input "true"
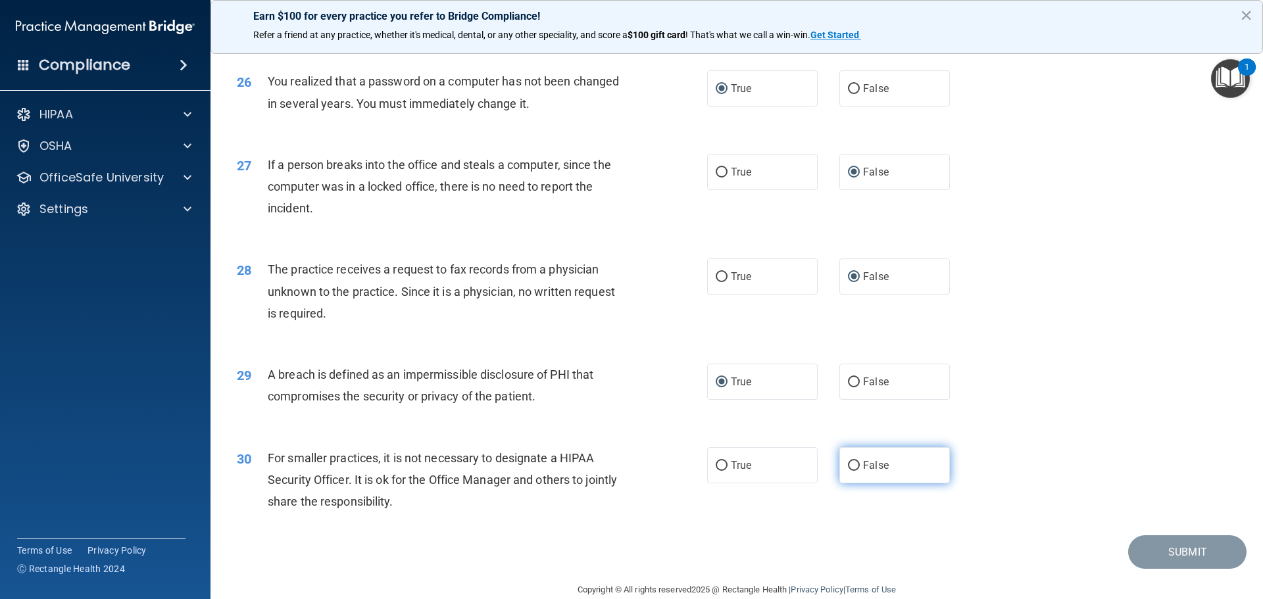
click at [848, 471] on input "False" at bounding box center [854, 466] width 12 height 10
radio input "true"
click at [1148, 569] on button "Submit" at bounding box center [1187, 552] width 118 height 34
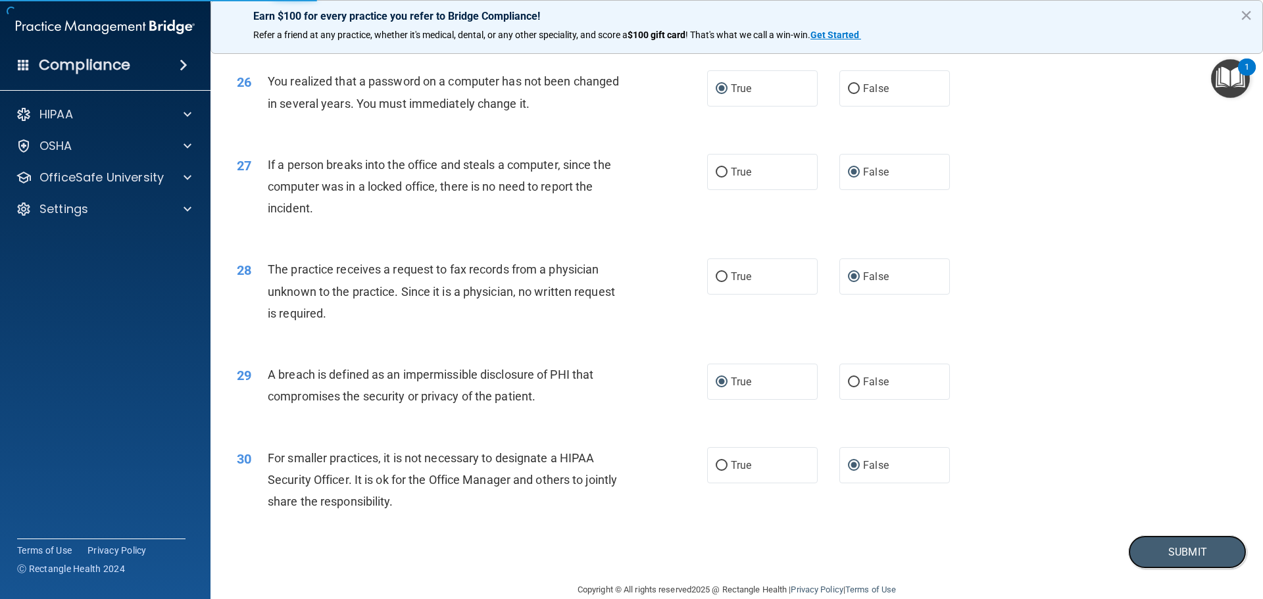
scroll to position [2514, 0]
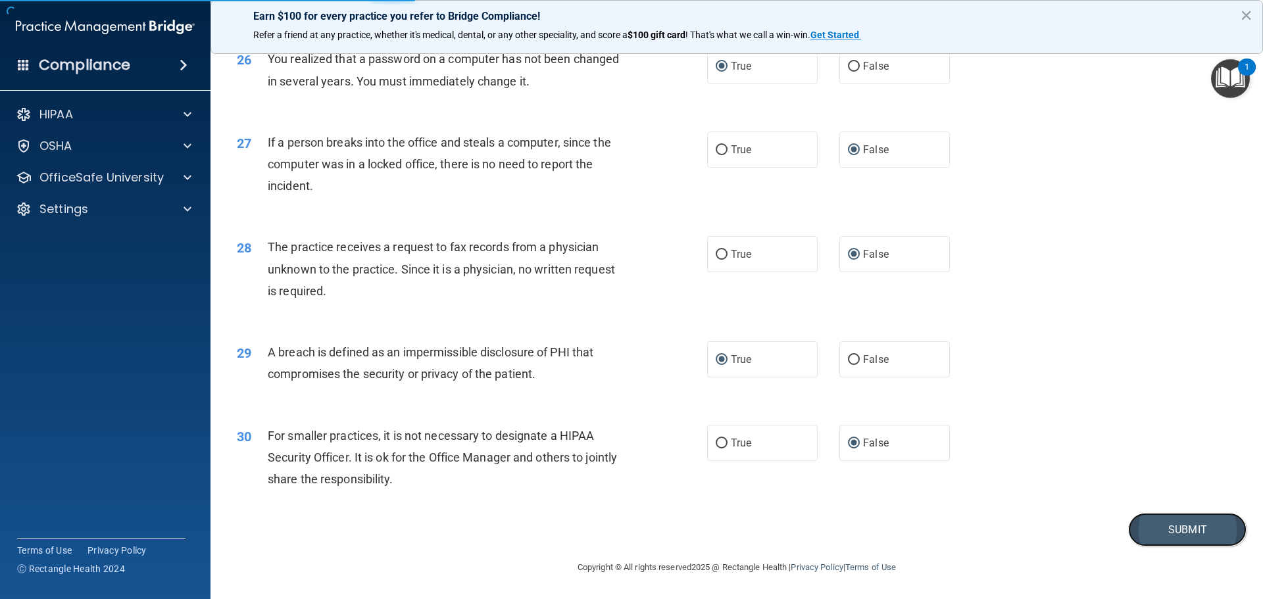
click at [1178, 522] on button "Submit" at bounding box center [1187, 530] width 118 height 34
click at [1166, 524] on button "Submit" at bounding box center [1187, 530] width 118 height 34
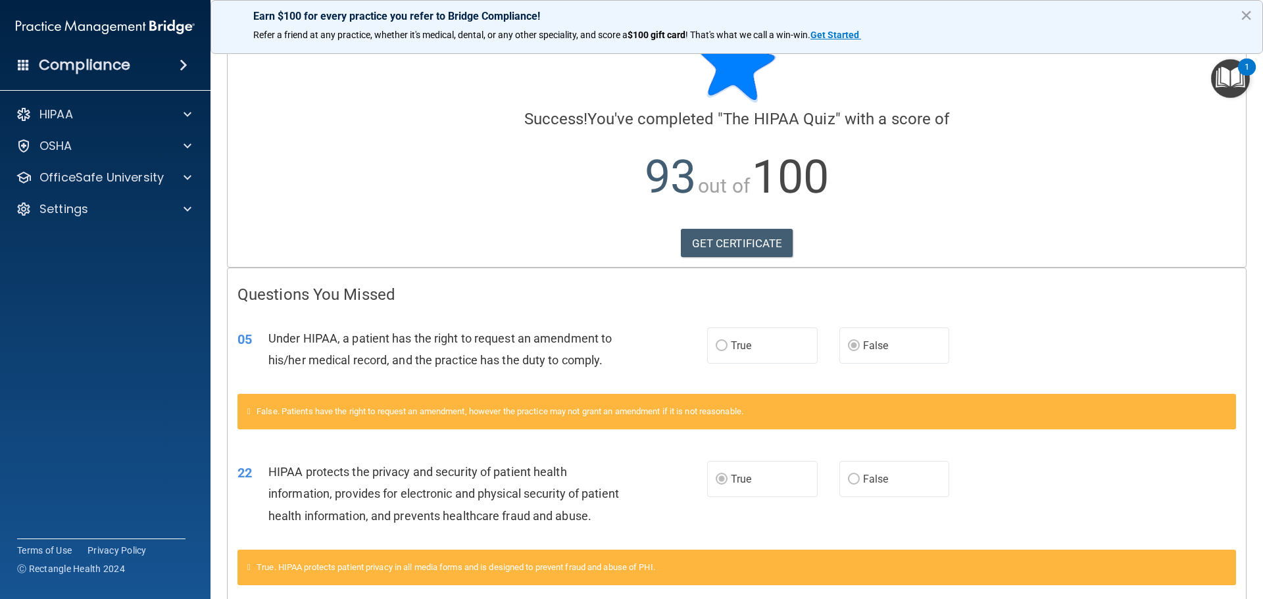
scroll to position [66, 0]
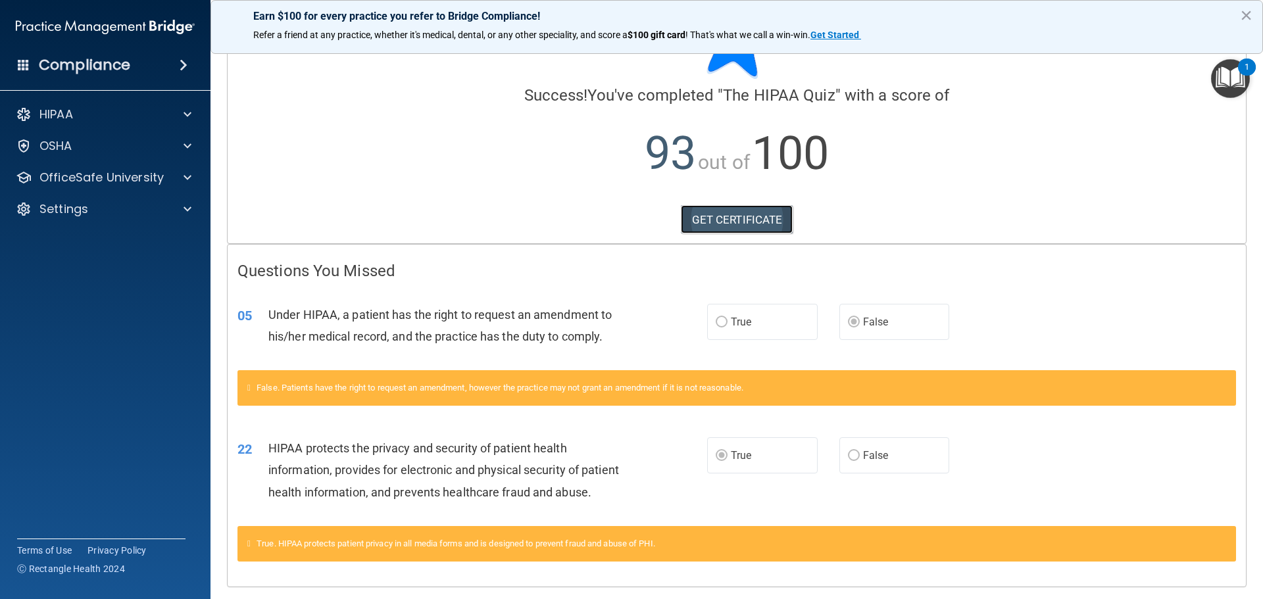
click at [728, 215] on link "GET CERTIFICATE" at bounding box center [737, 219] width 112 height 29
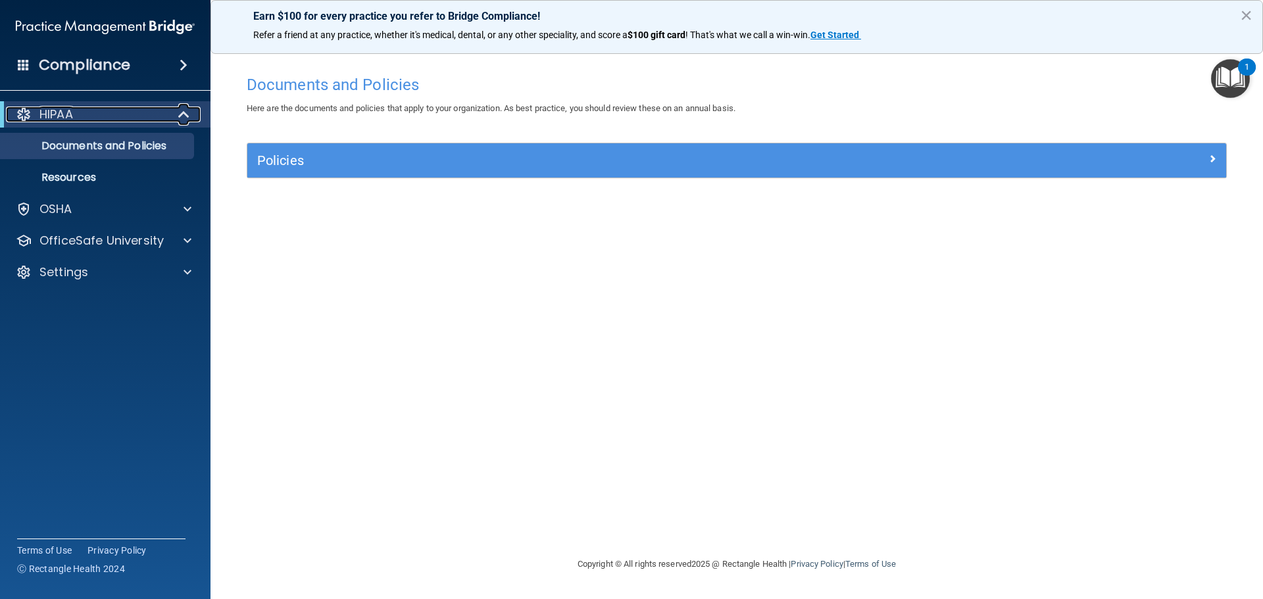
click at [139, 108] on div "HIPAA" at bounding box center [87, 115] width 162 height 16
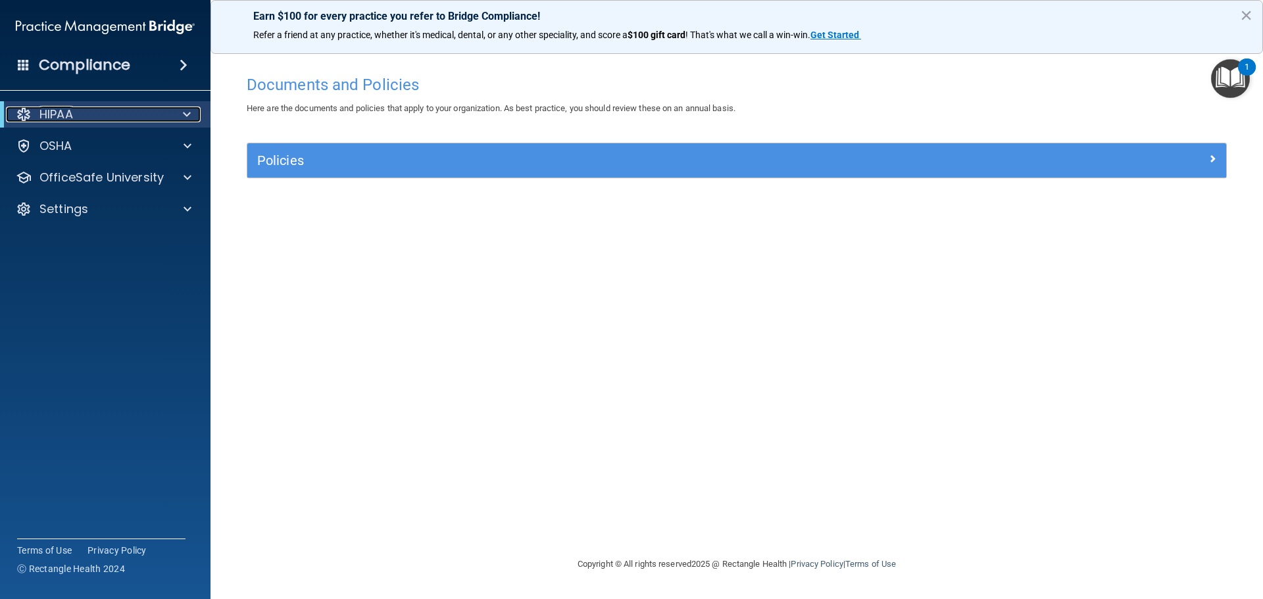
click at [74, 114] on div "HIPAA" at bounding box center [87, 115] width 162 height 16
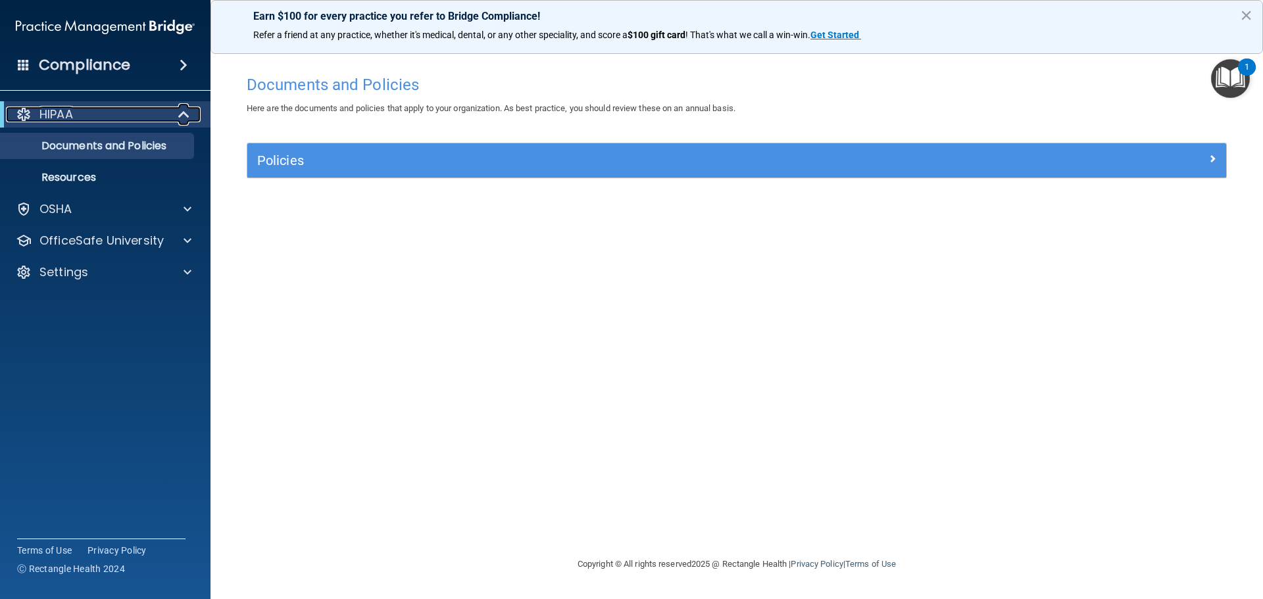
click at [74, 114] on div "HIPAA" at bounding box center [87, 115] width 162 height 16
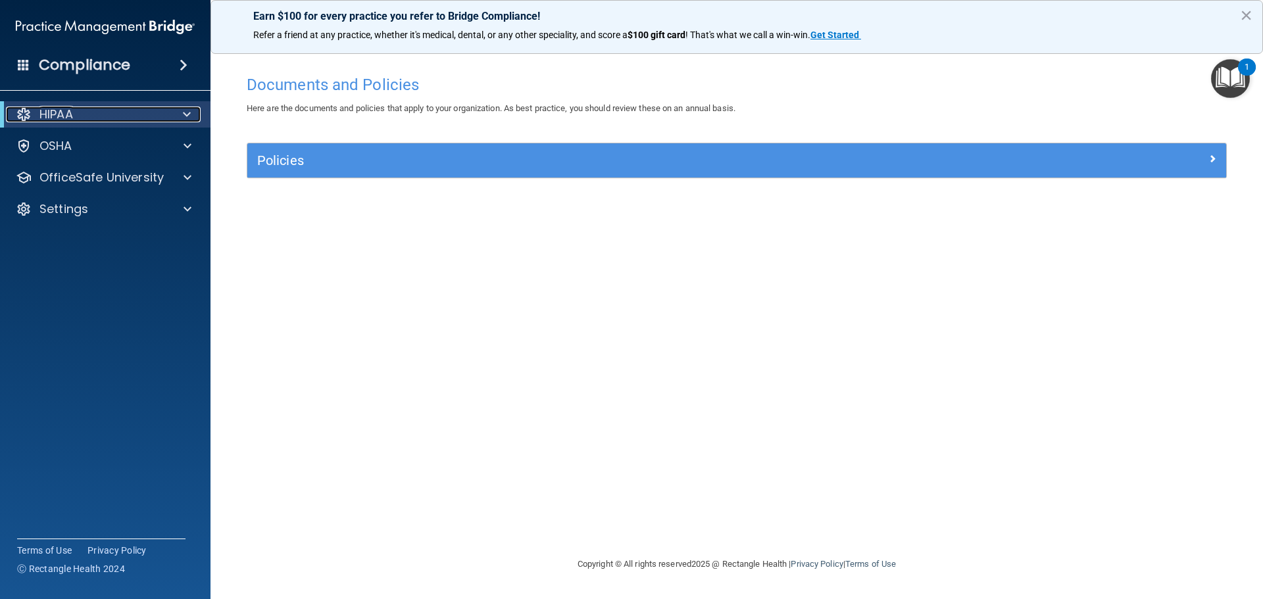
click at [74, 114] on div "HIPAA" at bounding box center [87, 115] width 162 height 16
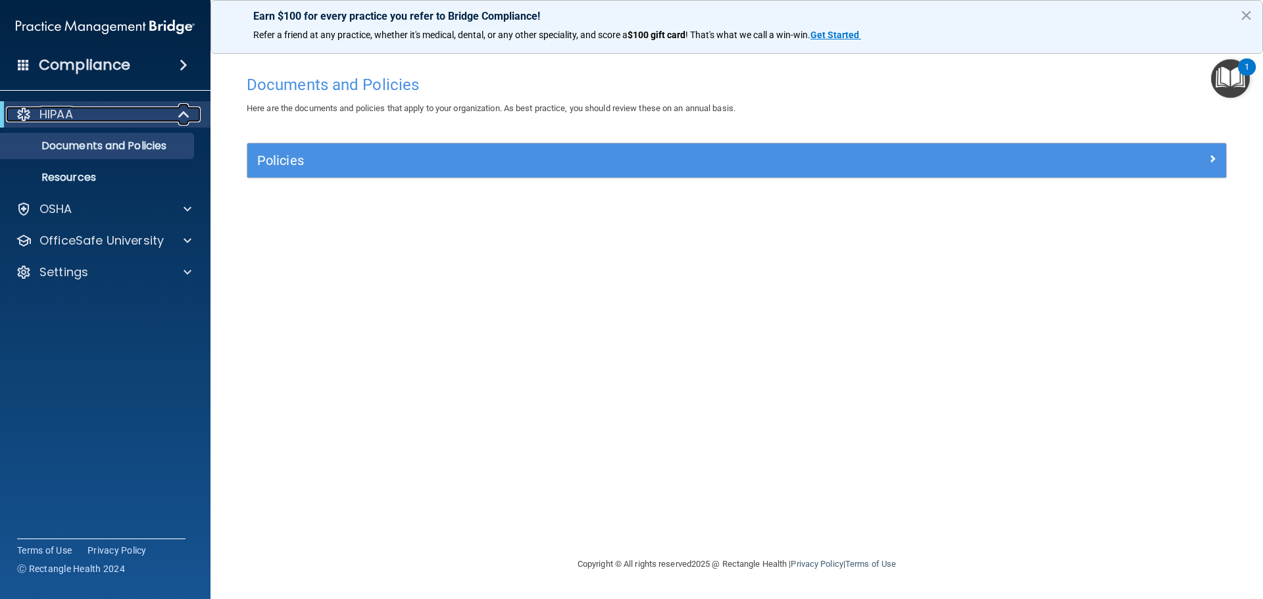
click at [74, 114] on div "HIPAA" at bounding box center [87, 115] width 162 height 16
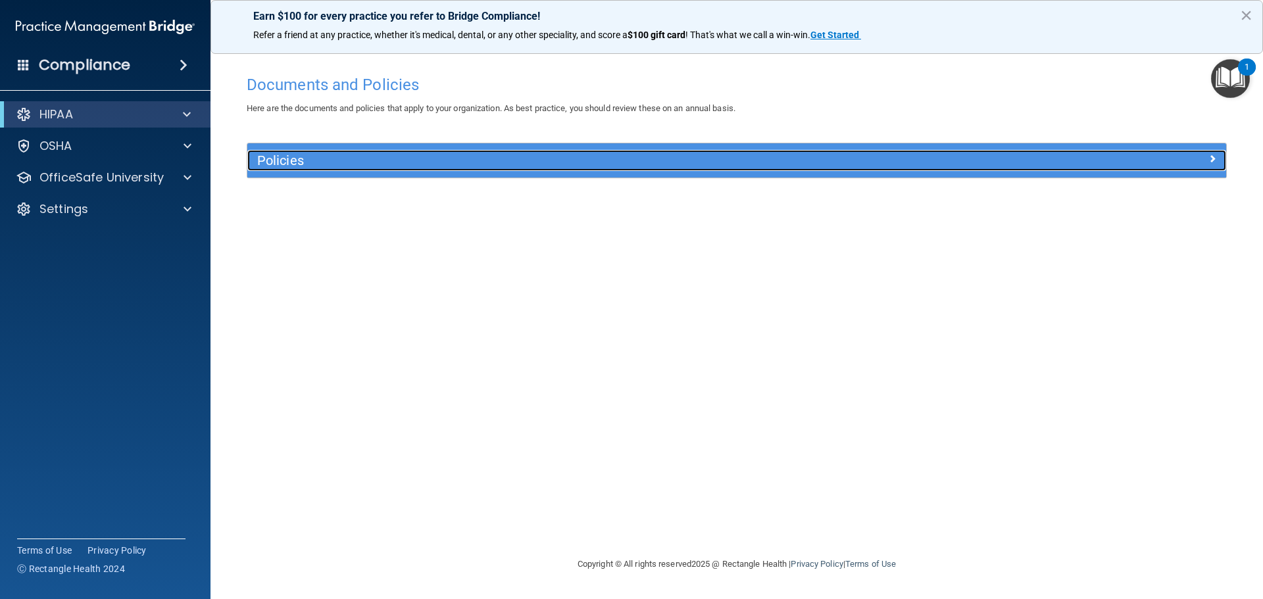
click at [330, 167] on h5 "Policies" at bounding box center [614, 160] width 714 height 14
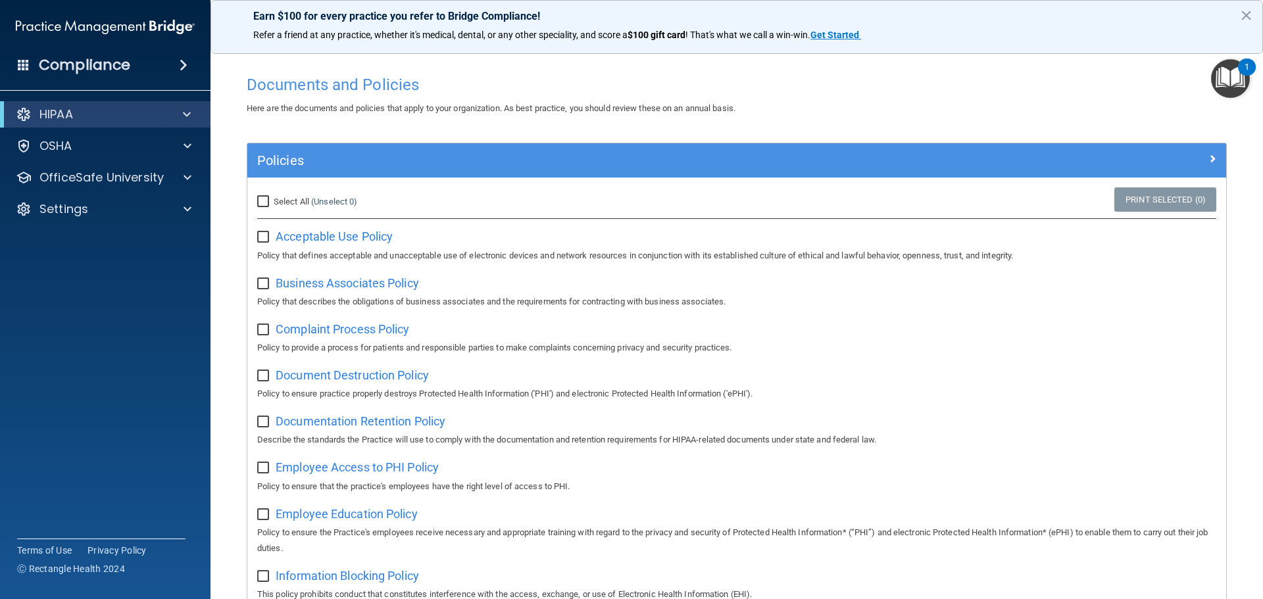
click at [184, 66] on span at bounding box center [184, 65] width 8 height 16
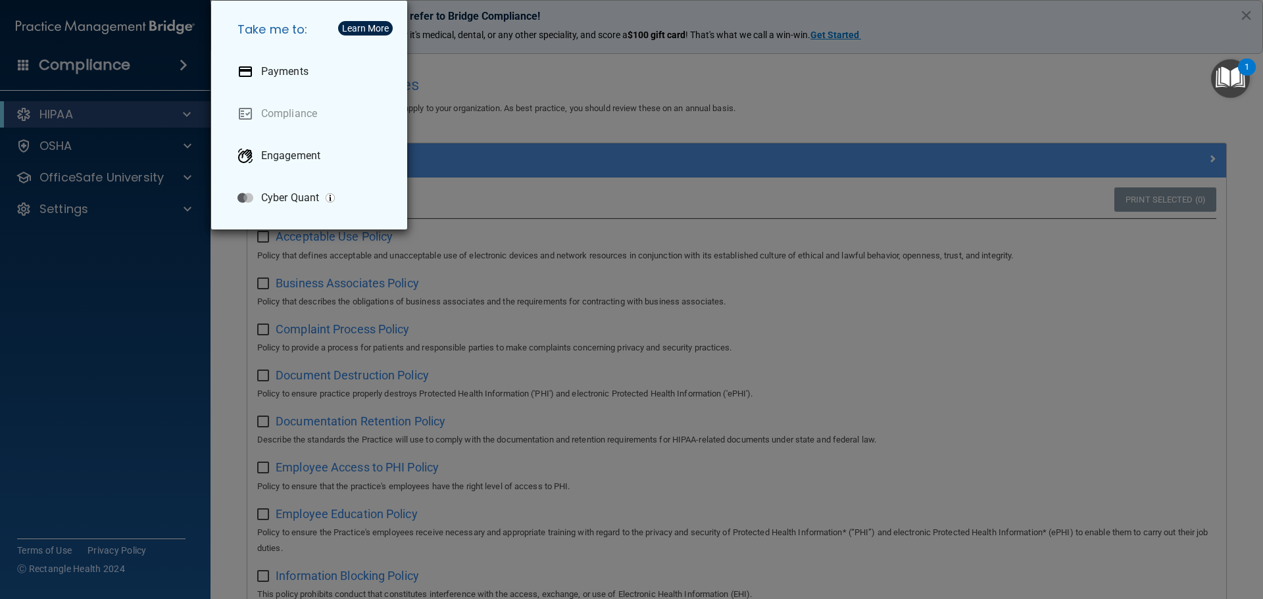
click at [58, 176] on div "Take me to: Payments Compliance Engagement Cyber Quant" at bounding box center [631, 299] width 1263 height 599
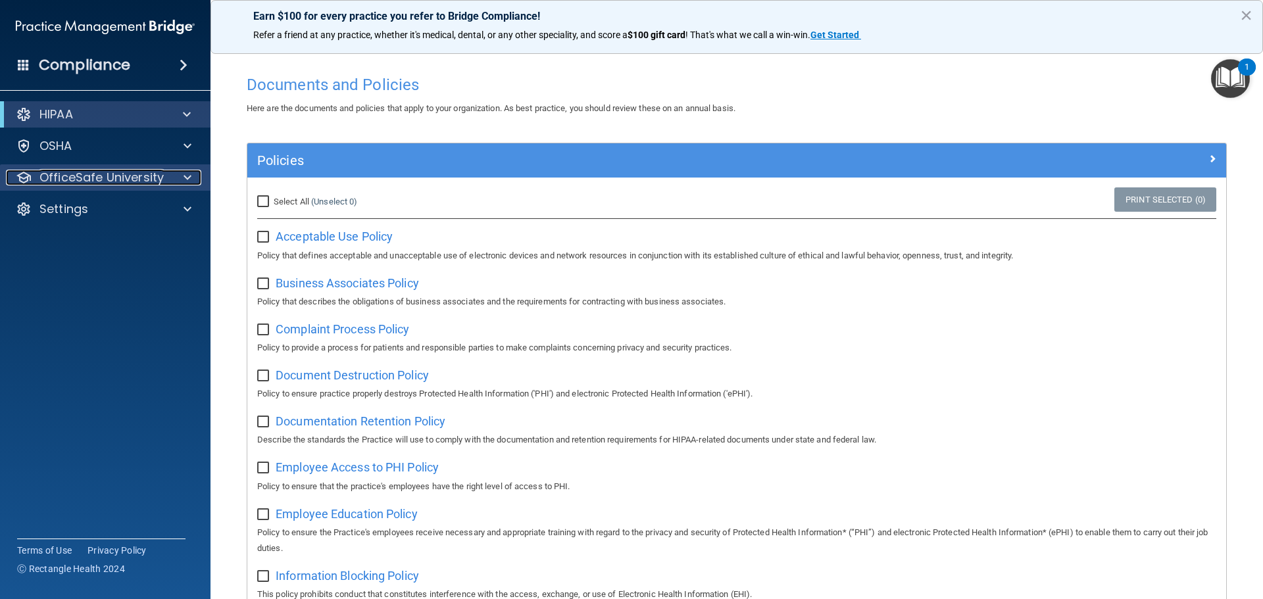
click at [58, 175] on p "OfficeSafe University" at bounding box center [101, 178] width 124 height 16
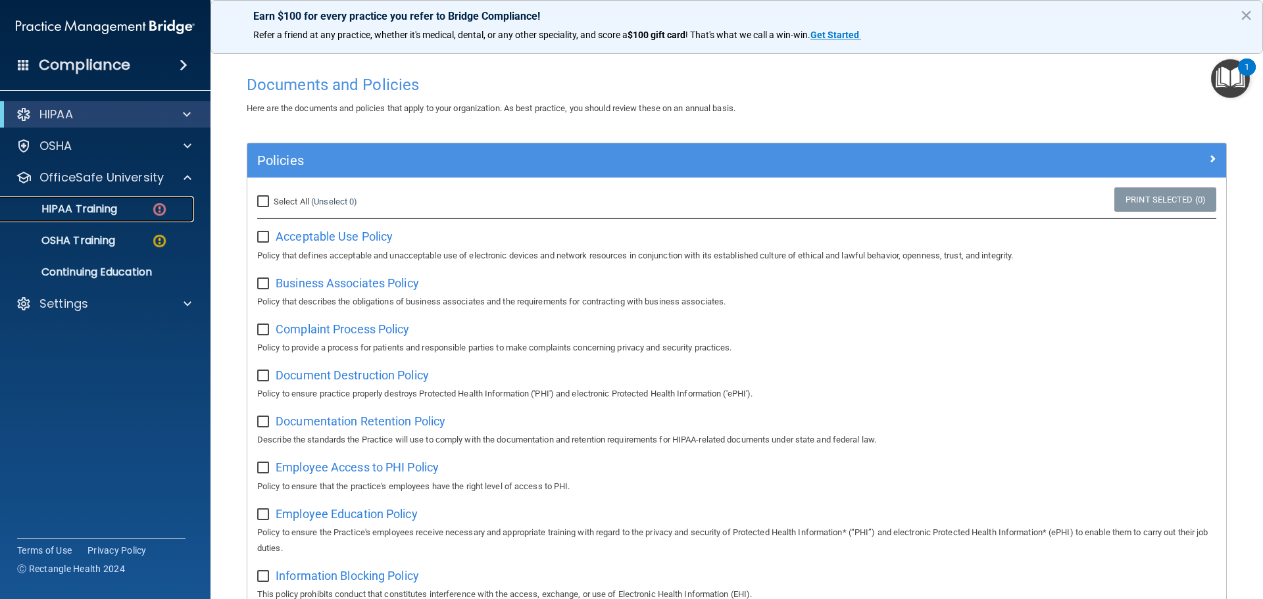
click at [70, 204] on p "HIPAA Training" at bounding box center [63, 209] width 109 height 13
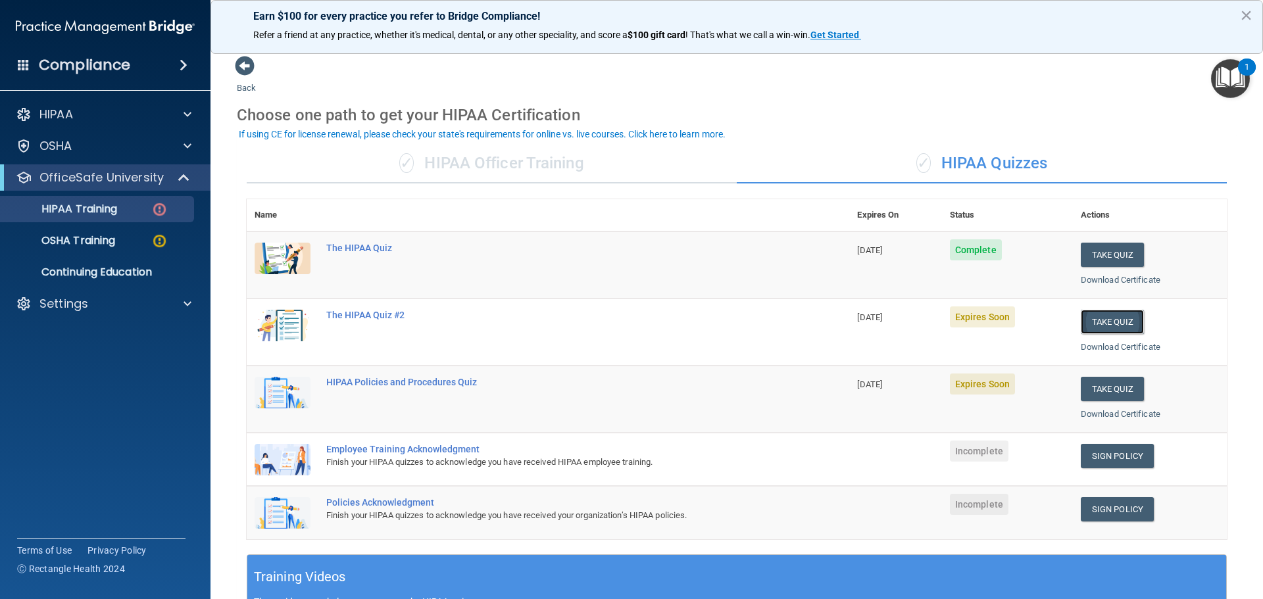
click at [1089, 318] on button "Take Quiz" at bounding box center [1112, 322] width 63 height 24
click at [1097, 322] on button "Take Quiz" at bounding box center [1112, 322] width 63 height 24
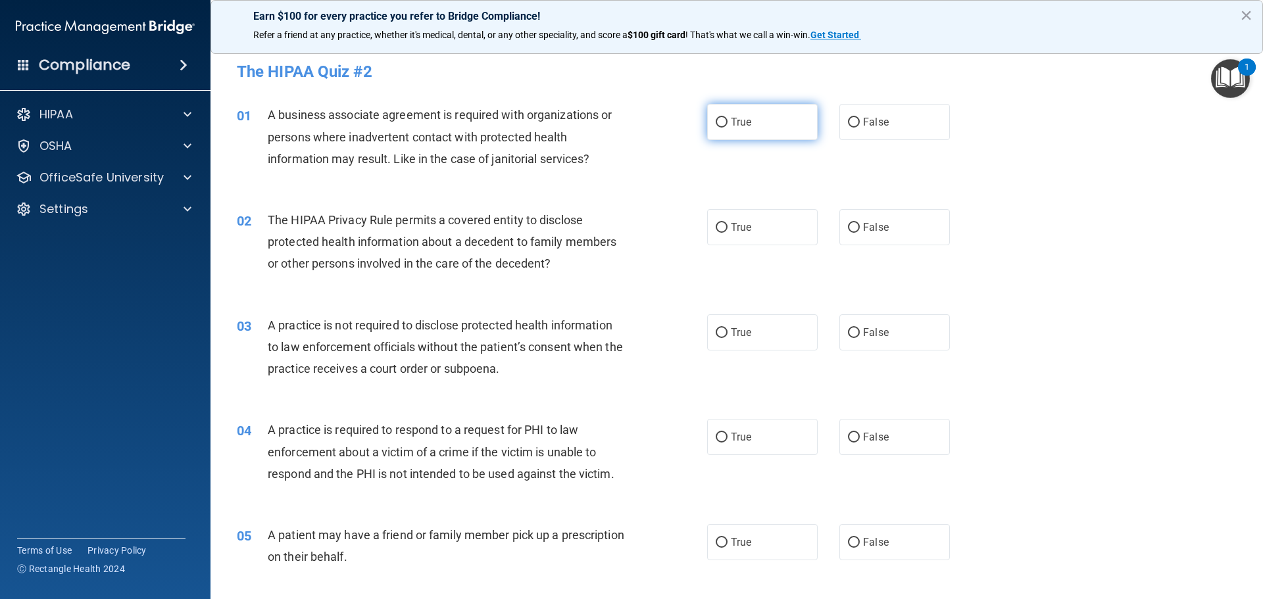
click at [717, 120] on input "True" at bounding box center [722, 123] width 12 height 10
radio input "true"
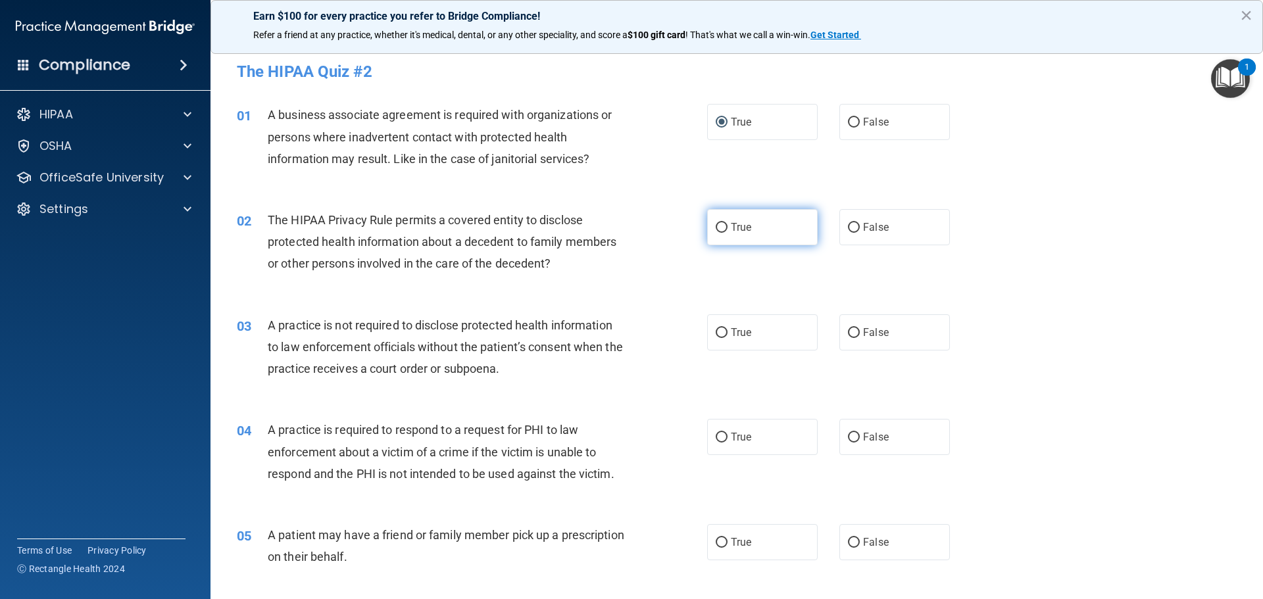
click at [716, 226] on input "True" at bounding box center [722, 228] width 12 height 10
radio input "true"
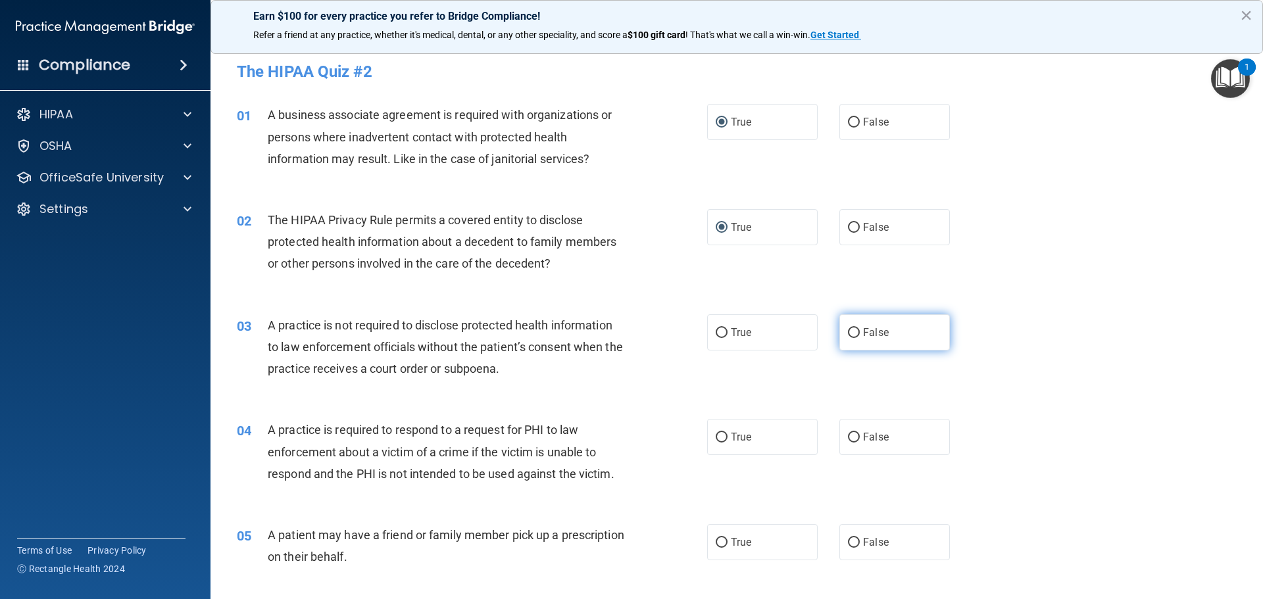
click at [848, 334] on input "False" at bounding box center [854, 333] width 12 height 10
radio input "true"
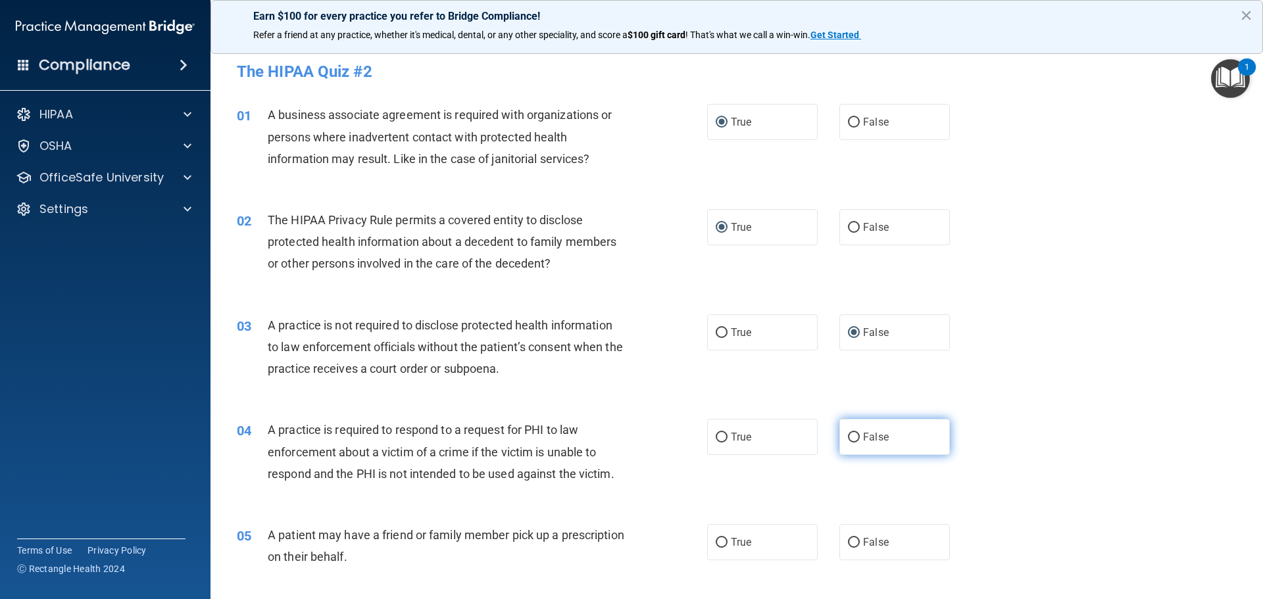
click at [848, 435] on input "False" at bounding box center [854, 438] width 12 height 10
radio input "true"
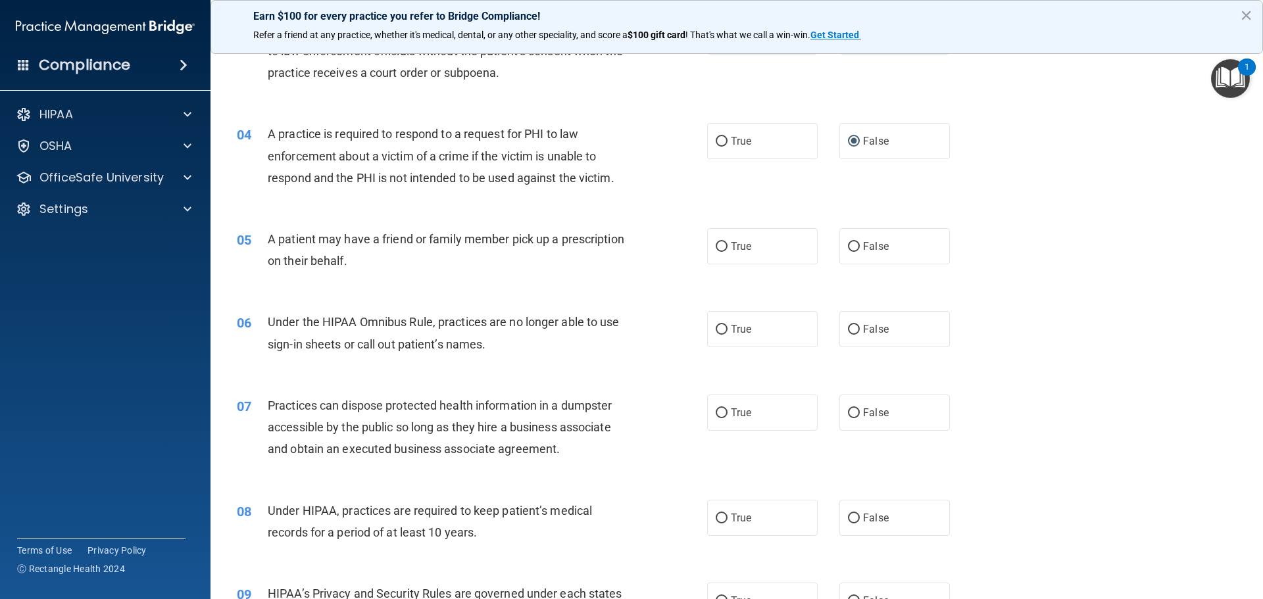
scroll to position [329, 0]
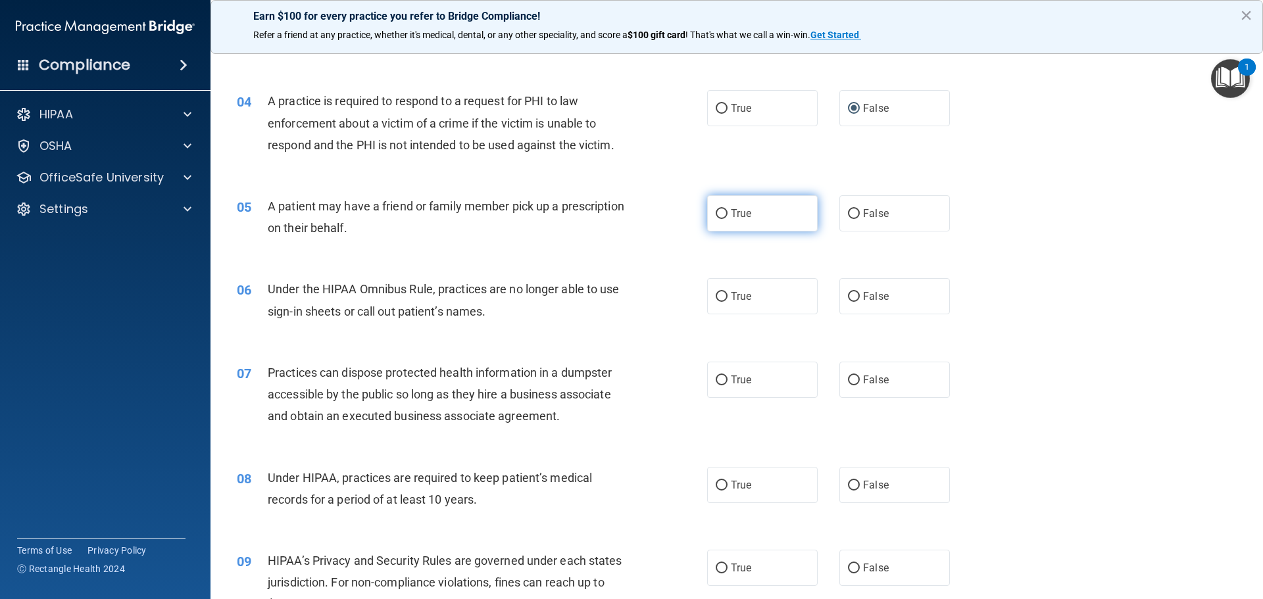
click at [716, 209] on input "True" at bounding box center [722, 214] width 12 height 10
radio input "true"
click at [716, 297] on input "True" at bounding box center [722, 297] width 12 height 10
radio input "true"
click at [849, 380] on input "False" at bounding box center [854, 381] width 12 height 10
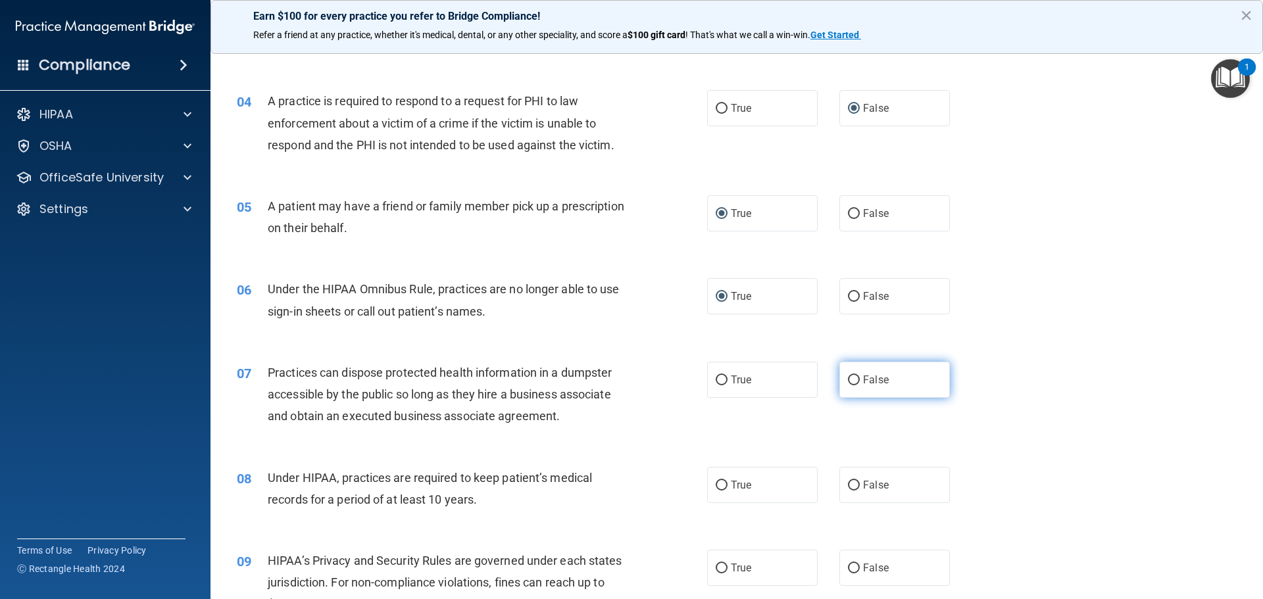
radio input "true"
click at [718, 482] on input "True" at bounding box center [722, 486] width 12 height 10
radio input "true"
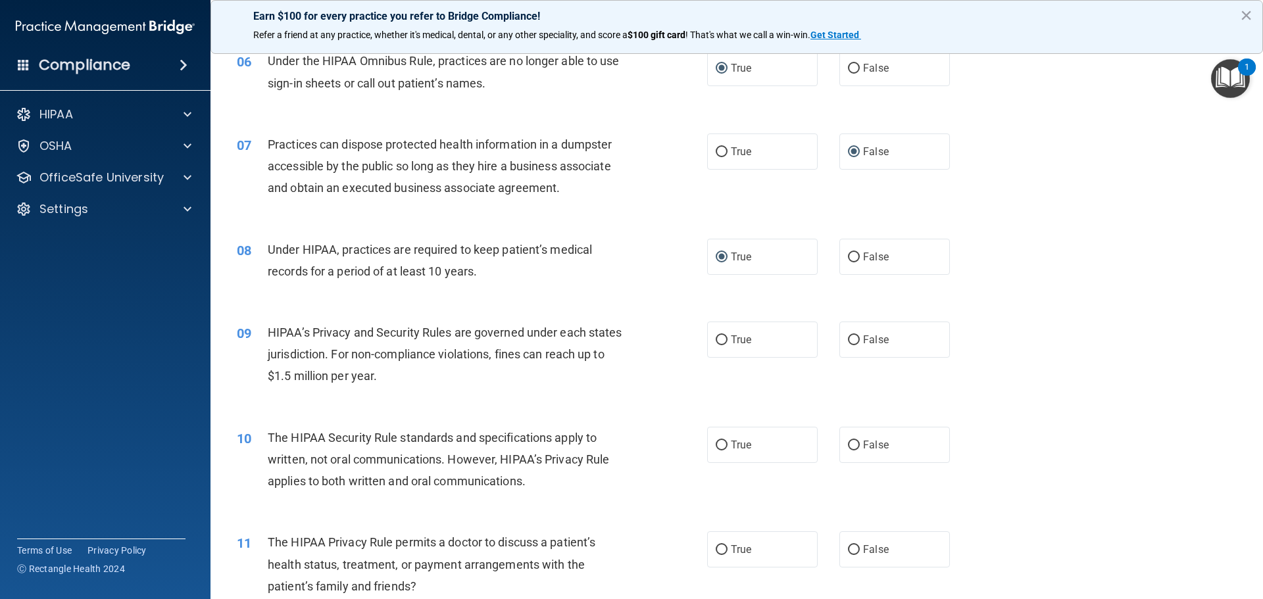
scroll to position [592, 0]
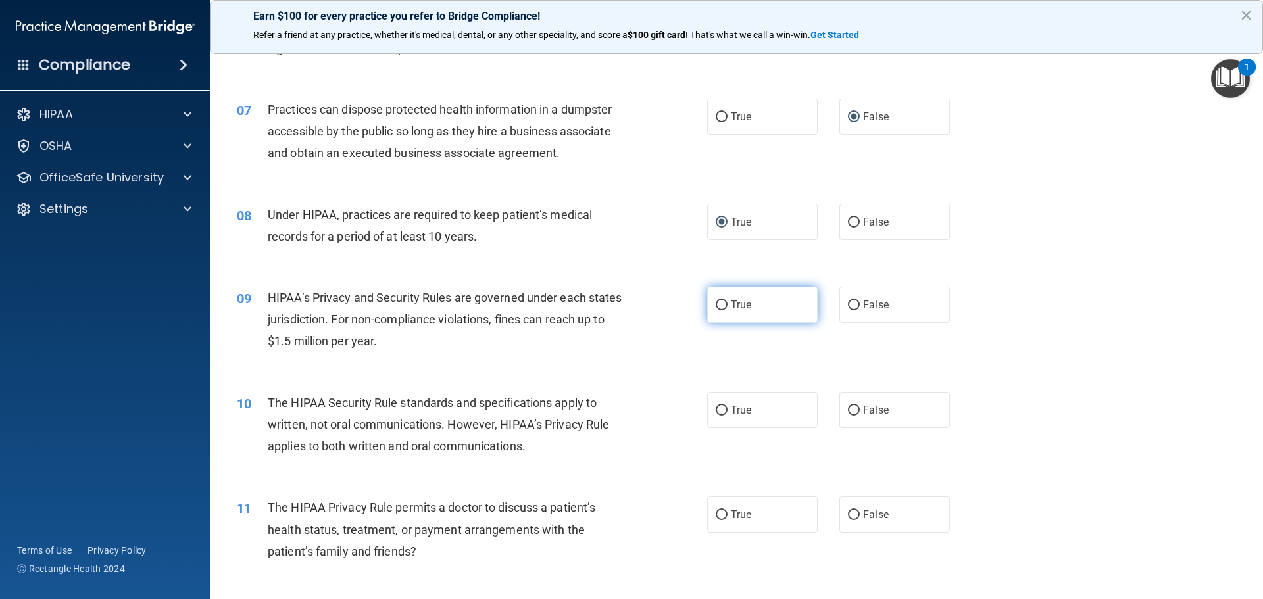
click at [717, 302] on input "True" at bounding box center [722, 306] width 12 height 10
radio input "true"
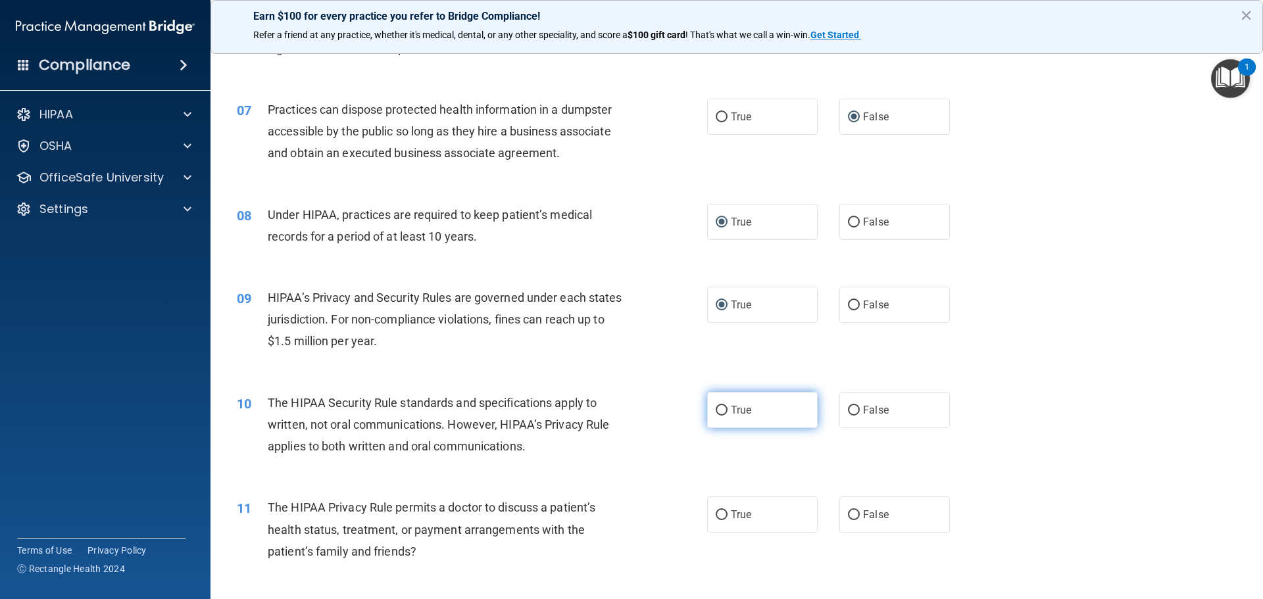
click at [716, 410] on input "True" at bounding box center [722, 411] width 12 height 10
radio input "true"
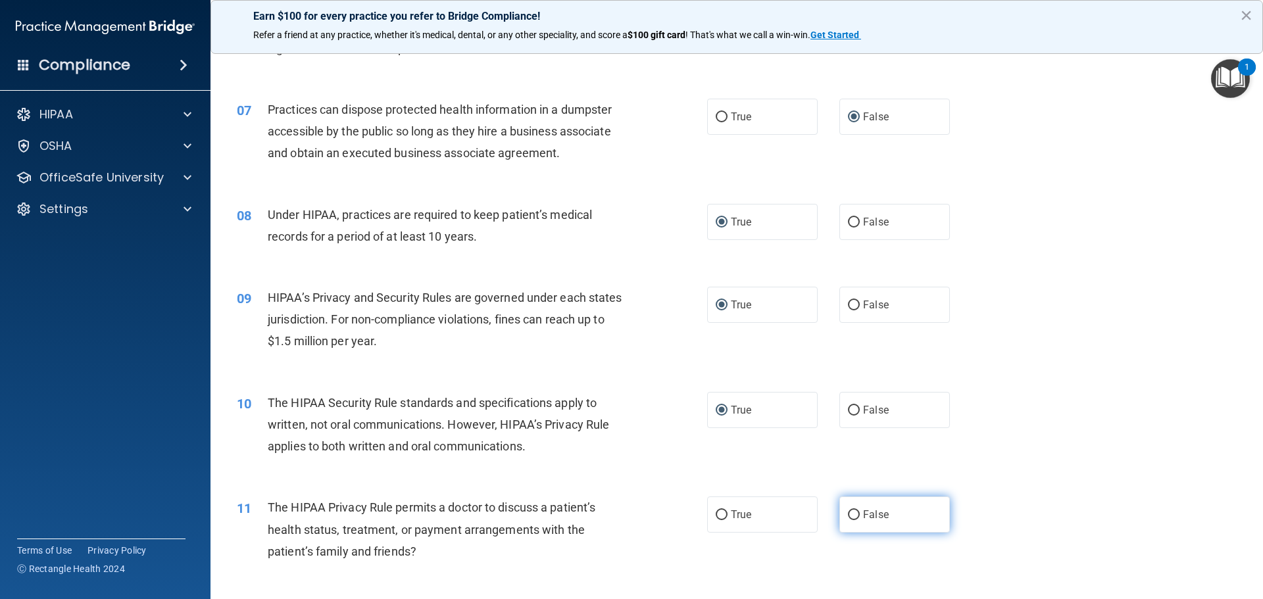
click at [848, 514] on input "False" at bounding box center [854, 515] width 12 height 10
radio input "true"
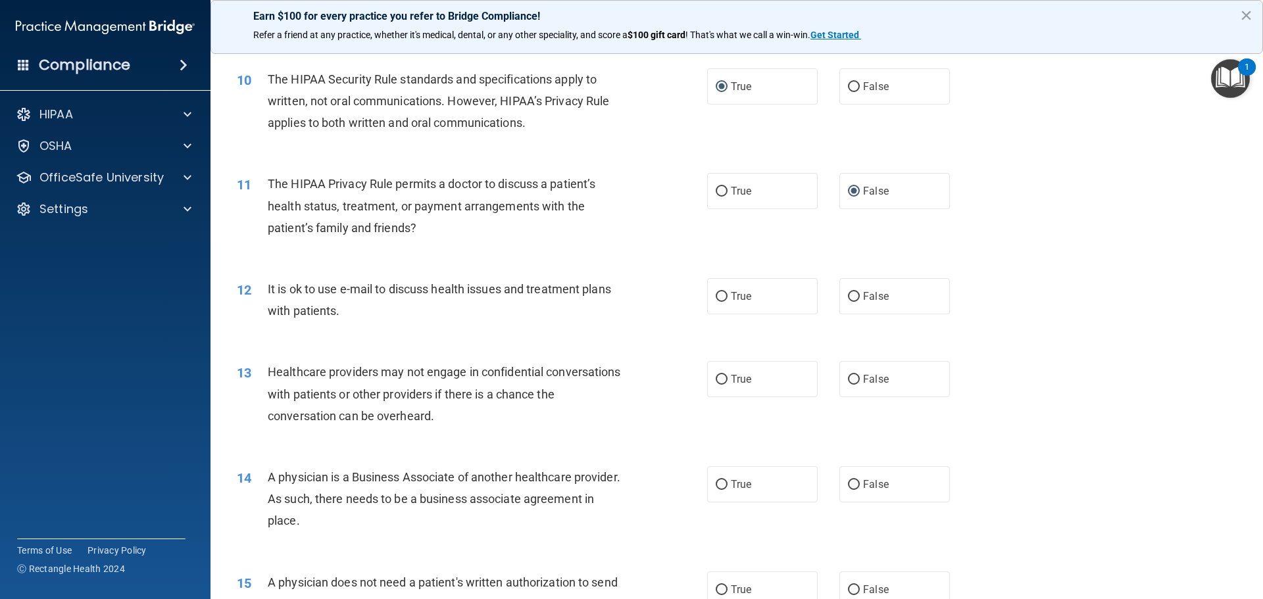
scroll to position [921, 0]
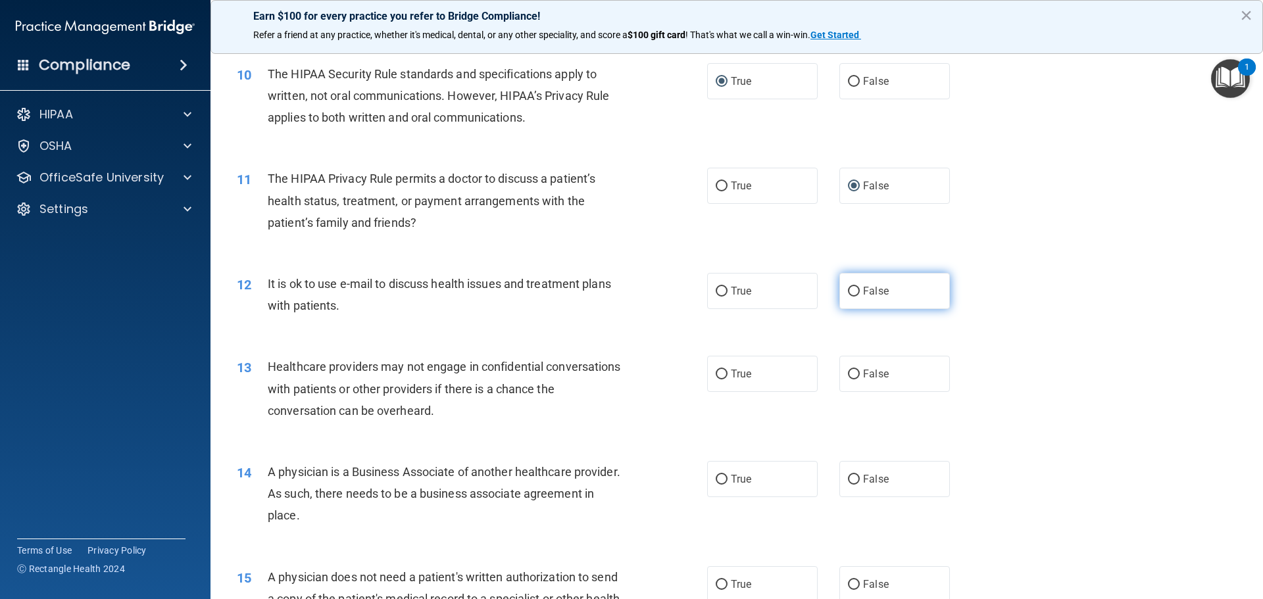
click at [848, 289] on input "False" at bounding box center [854, 292] width 12 height 10
radio input "true"
click at [717, 373] on input "True" at bounding box center [722, 375] width 12 height 10
radio input "true"
click at [716, 476] on input "True" at bounding box center [722, 480] width 12 height 10
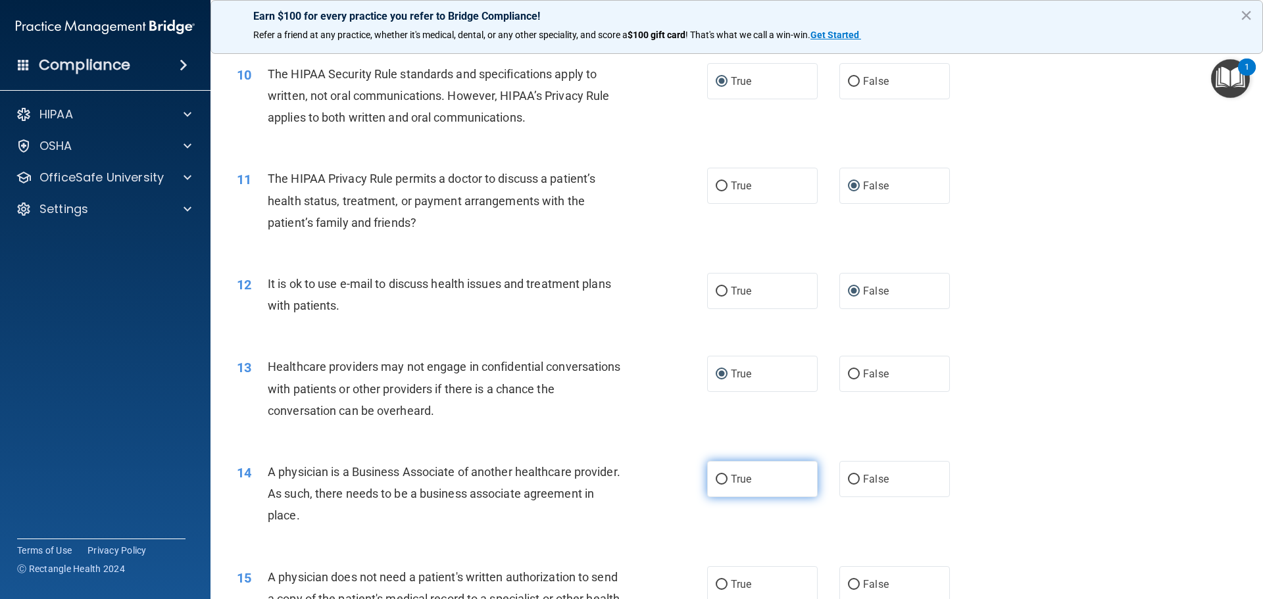
radio input "true"
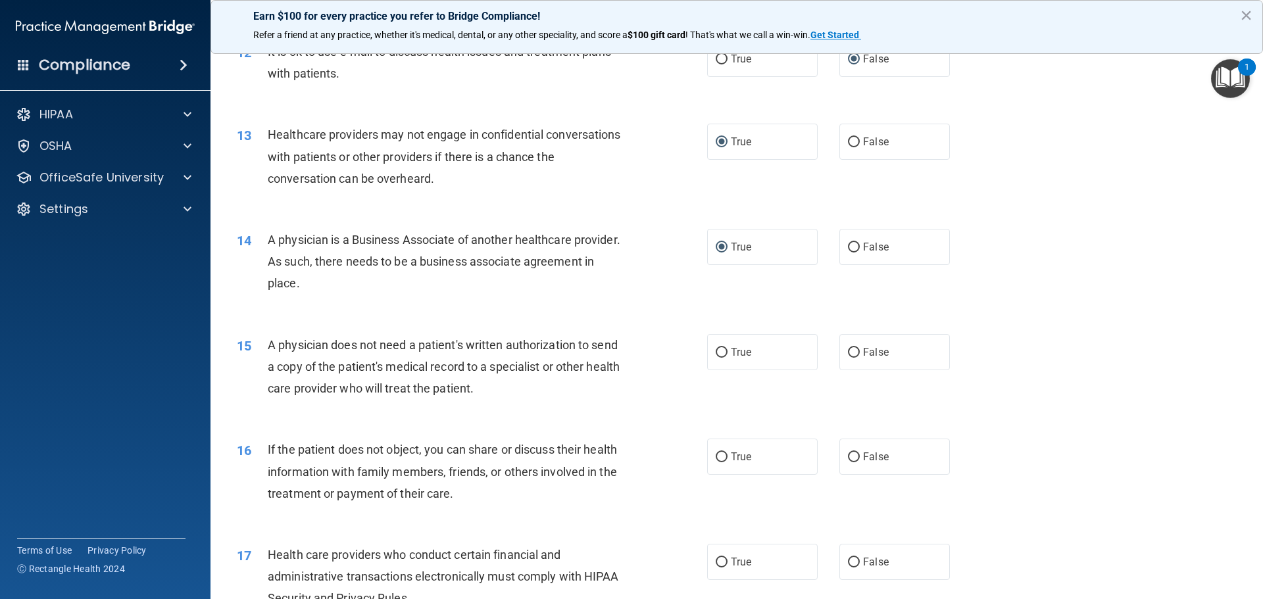
scroll to position [1184, 0]
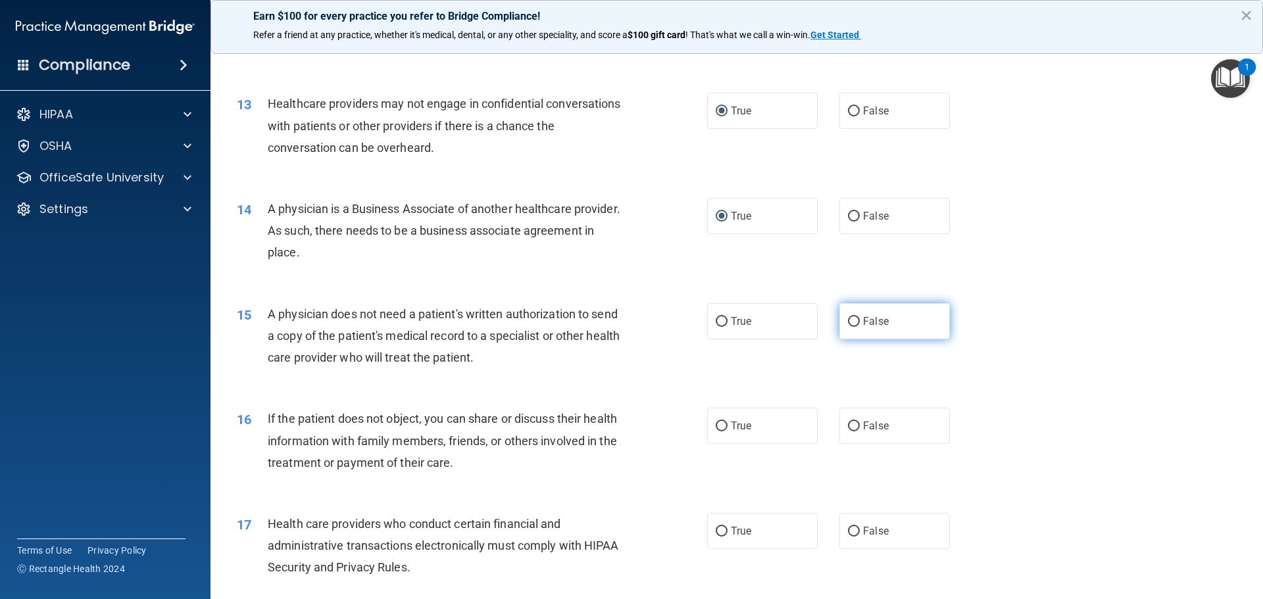
click at [848, 318] on input "False" at bounding box center [854, 322] width 12 height 10
radio input "true"
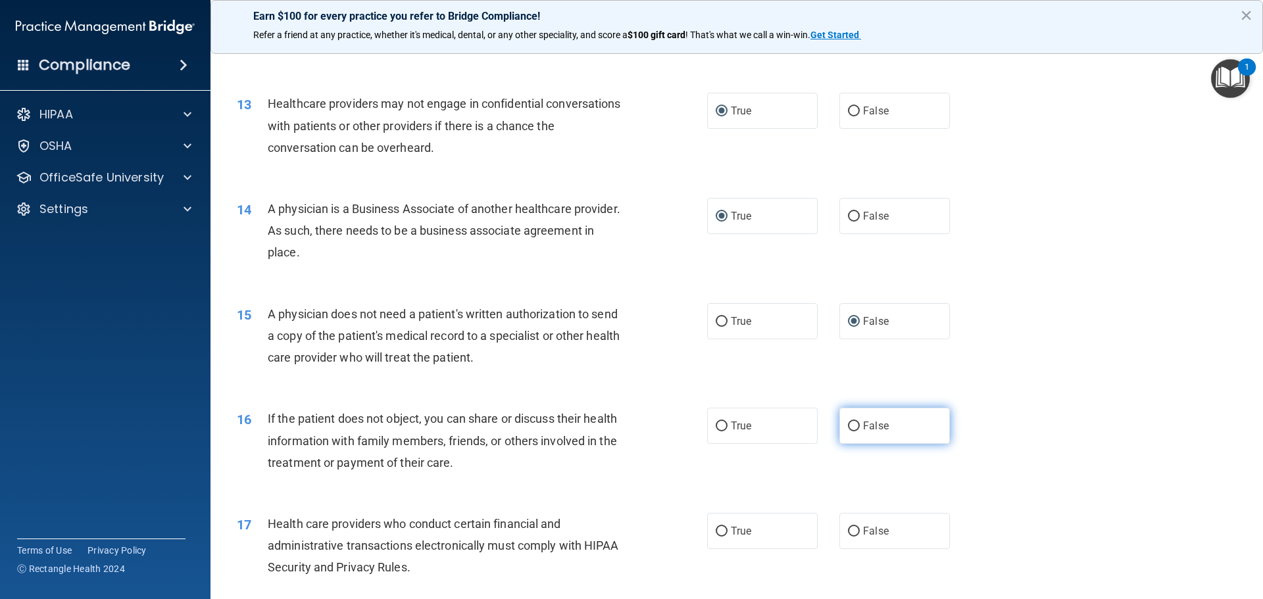
click at [849, 424] on input "False" at bounding box center [854, 427] width 12 height 10
radio input "true"
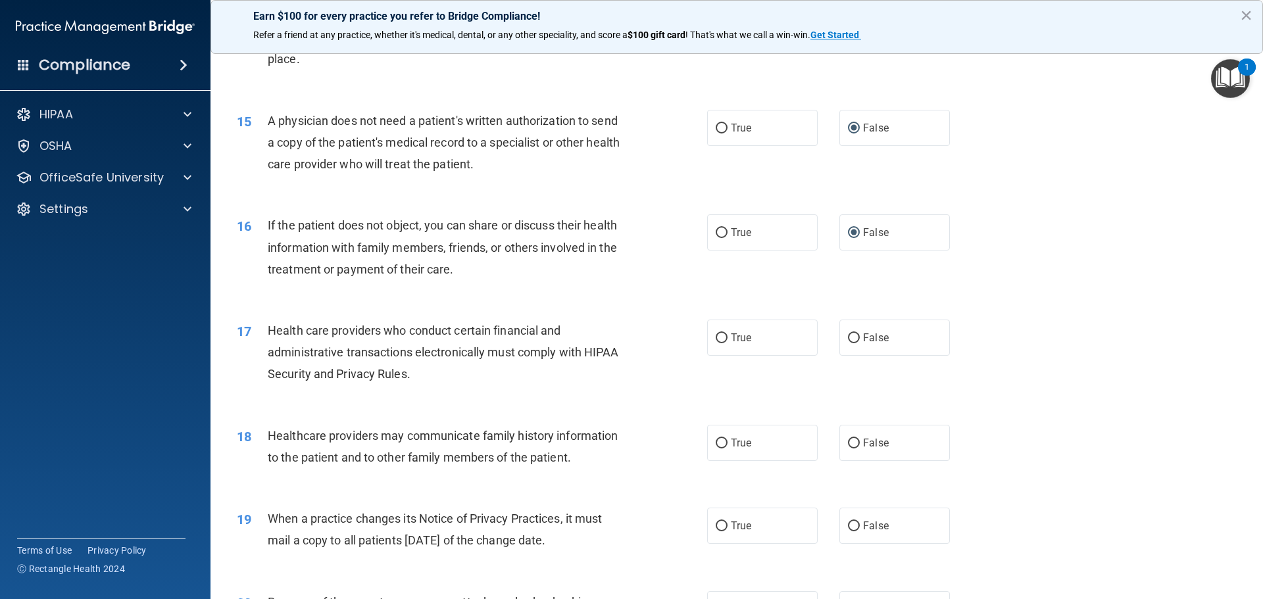
scroll to position [1447, 0]
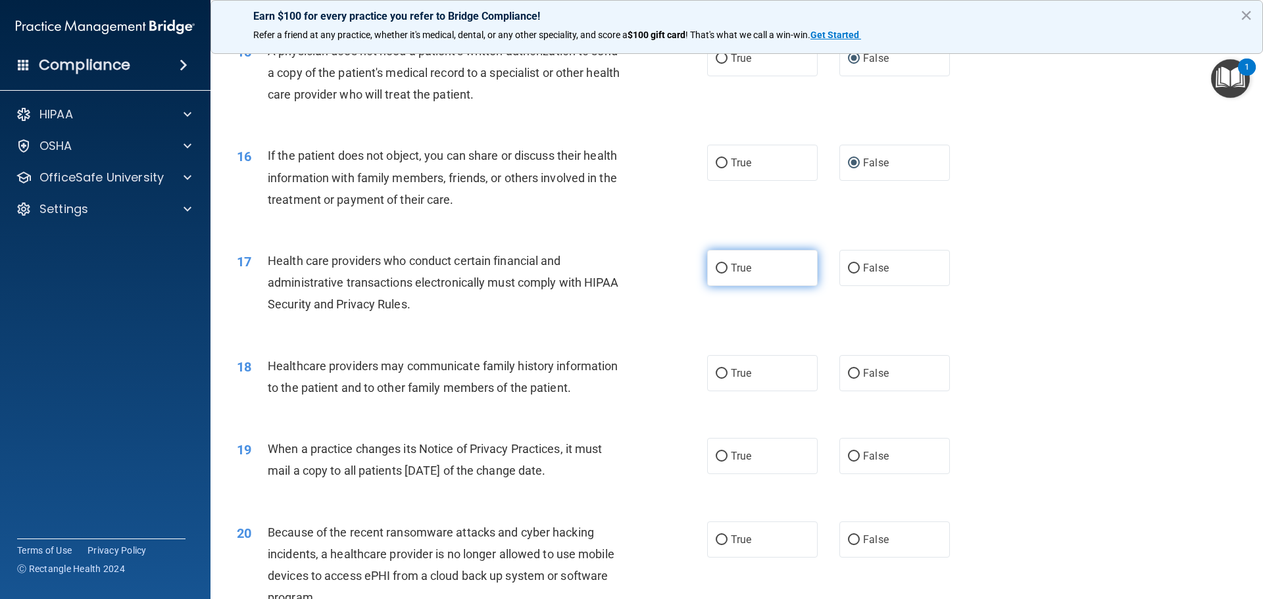
click at [716, 266] on input "True" at bounding box center [722, 269] width 12 height 10
radio input "true"
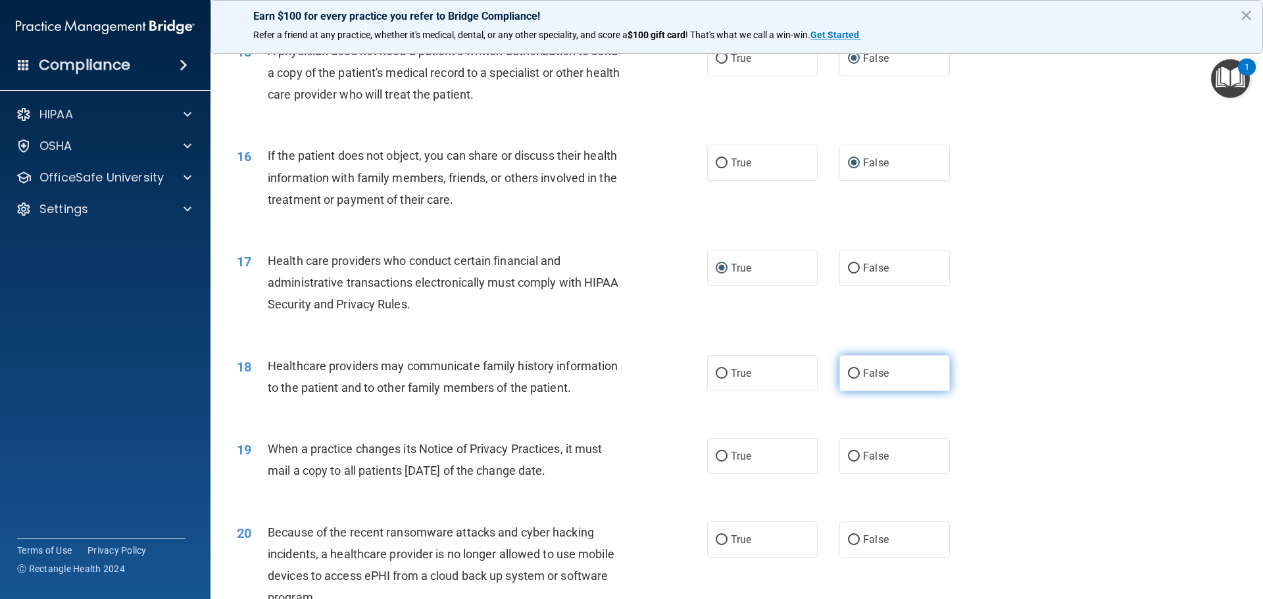
click at [848, 370] on input "False" at bounding box center [854, 374] width 12 height 10
radio input "true"
click at [718, 455] on input "True" at bounding box center [722, 457] width 12 height 10
radio input "true"
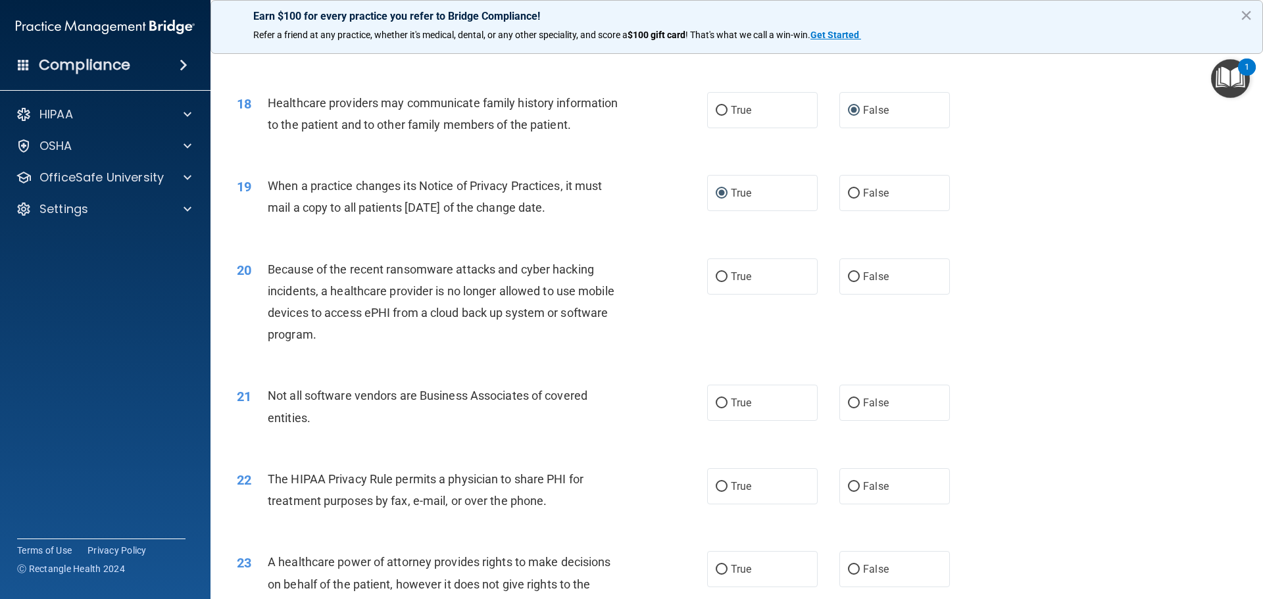
scroll to position [1776, 0]
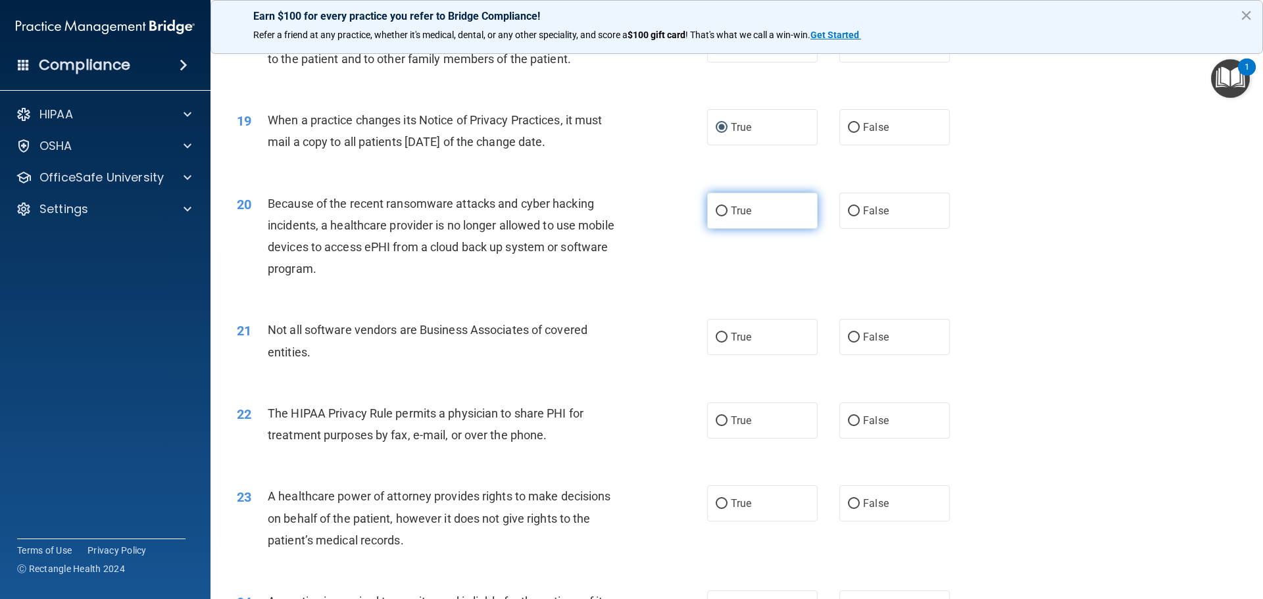
click at [716, 207] on input "True" at bounding box center [722, 212] width 12 height 10
radio input "true"
click at [718, 334] on input "True" at bounding box center [722, 338] width 12 height 10
radio input "true"
click at [848, 419] on input "False" at bounding box center [854, 421] width 12 height 10
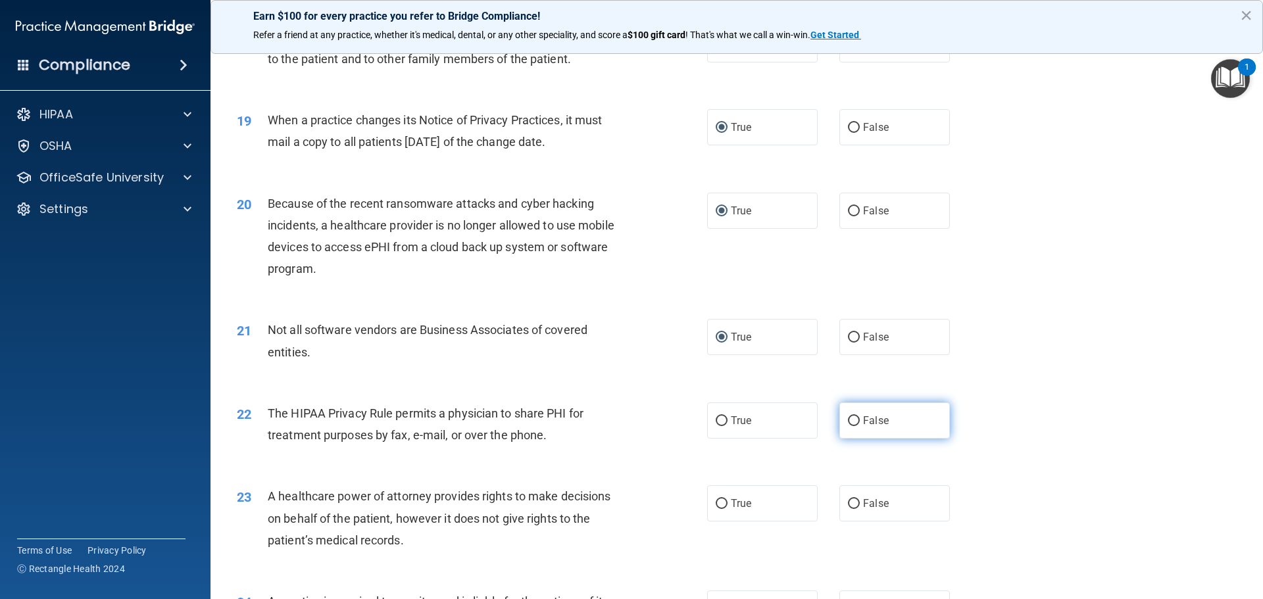
radio input "true"
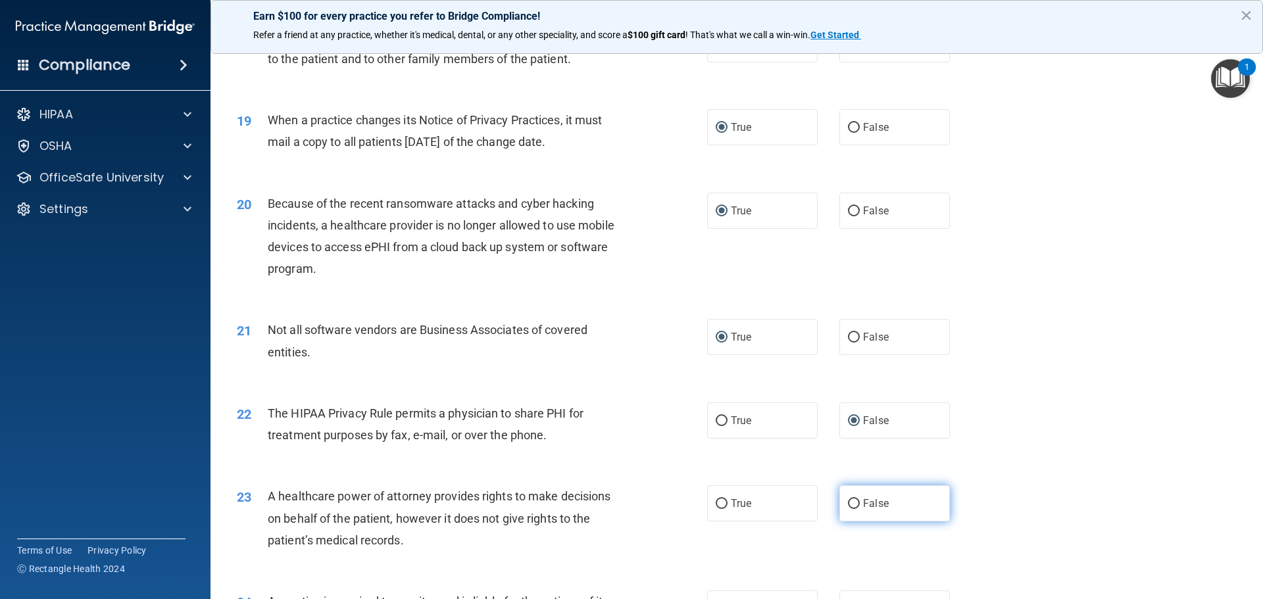
click at [848, 500] on input "False" at bounding box center [854, 504] width 12 height 10
radio input "true"
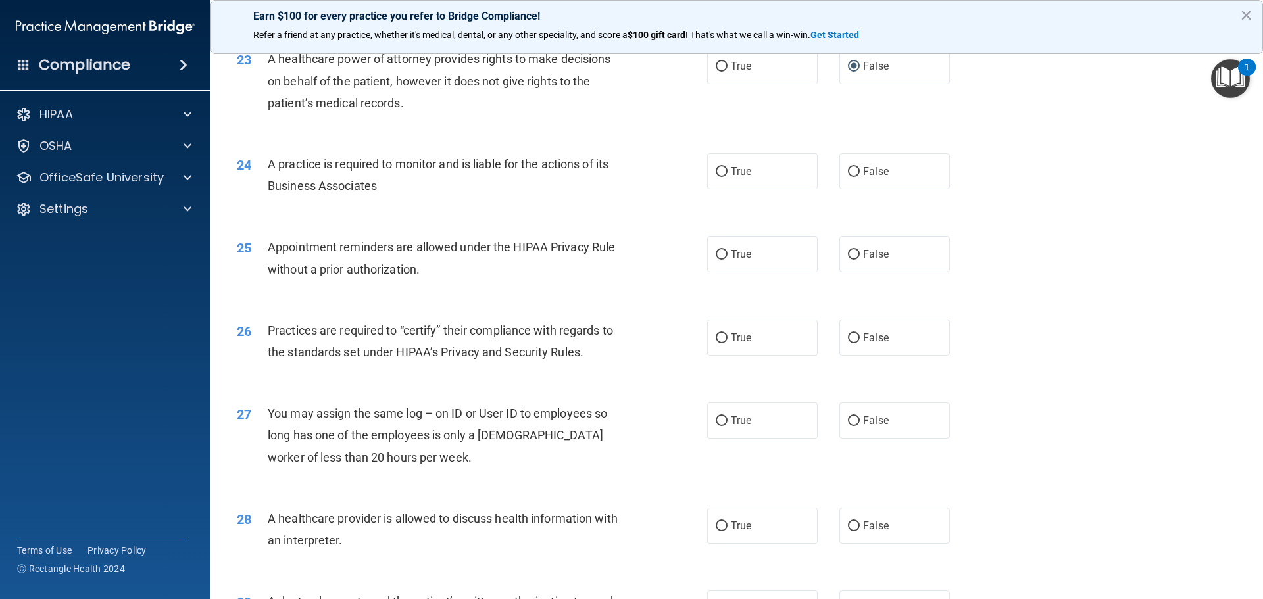
scroll to position [2237, 0]
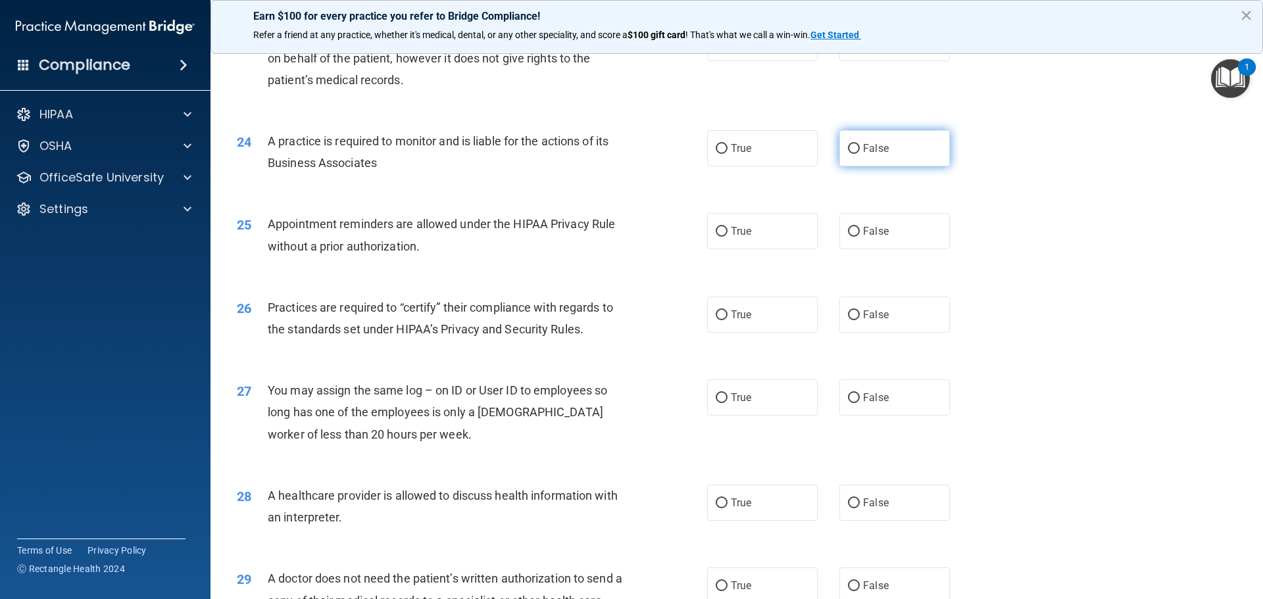
click at [848, 147] on input "False" at bounding box center [854, 149] width 12 height 10
radio input "true"
click at [718, 229] on input "True" at bounding box center [722, 232] width 12 height 10
radio input "true"
click at [848, 315] on input "False" at bounding box center [854, 315] width 12 height 10
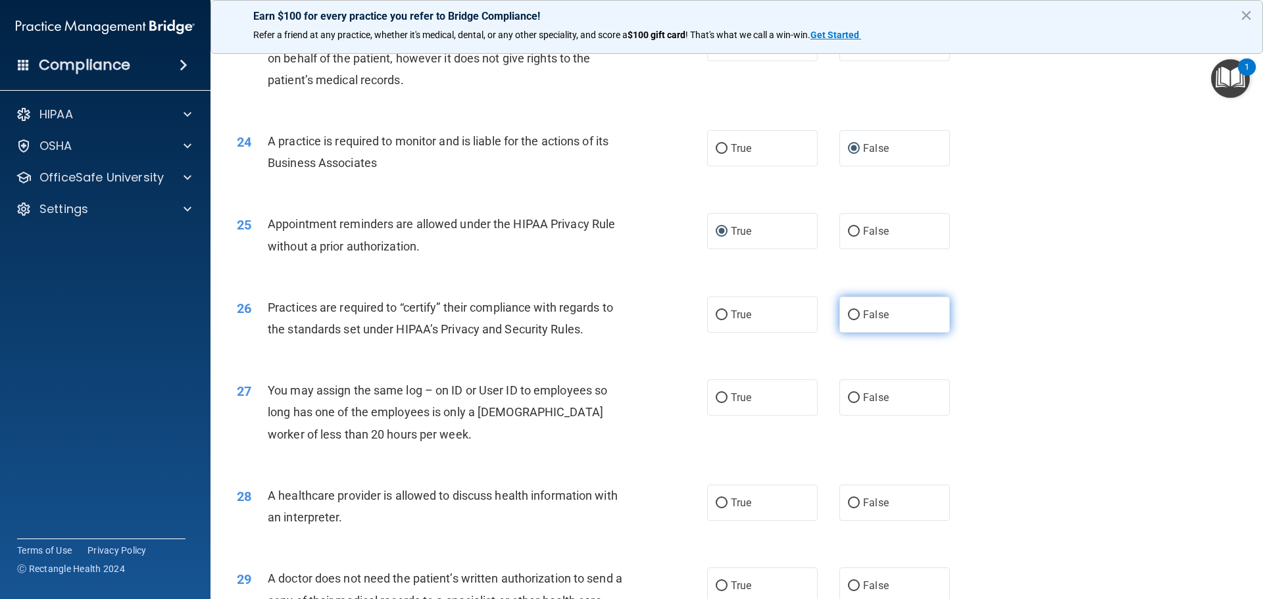
radio input "true"
click at [848, 399] on input "False" at bounding box center [854, 398] width 12 height 10
radio input "true"
click at [716, 501] on input "True" at bounding box center [722, 504] width 12 height 10
radio input "true"
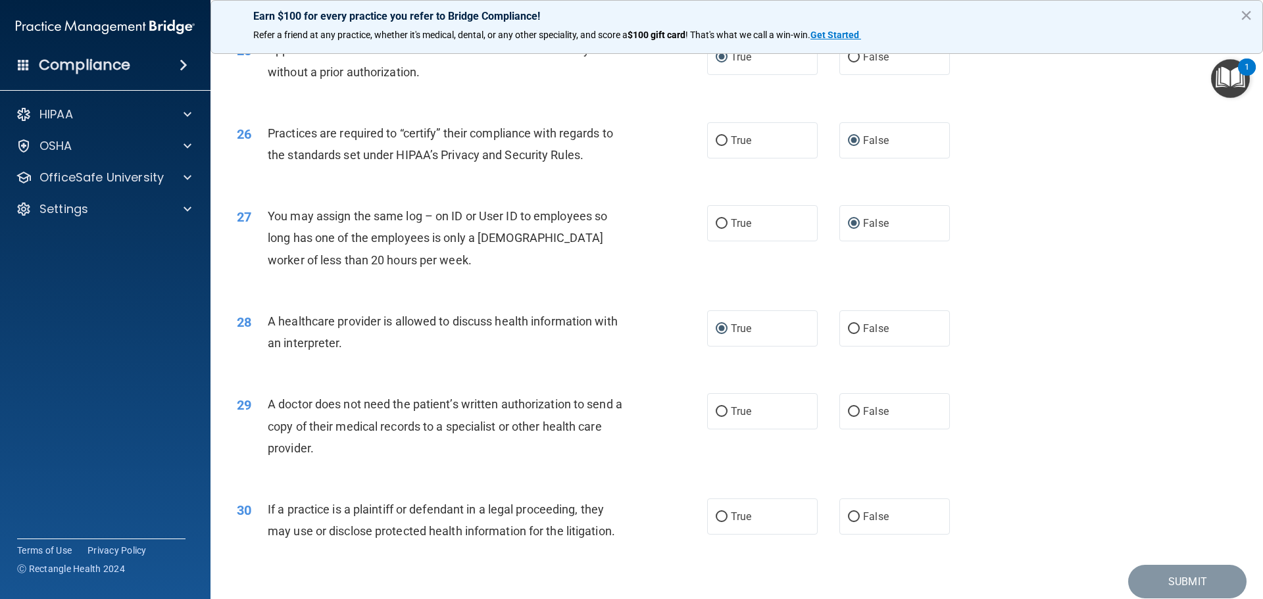
scroll to position [2434, 0]
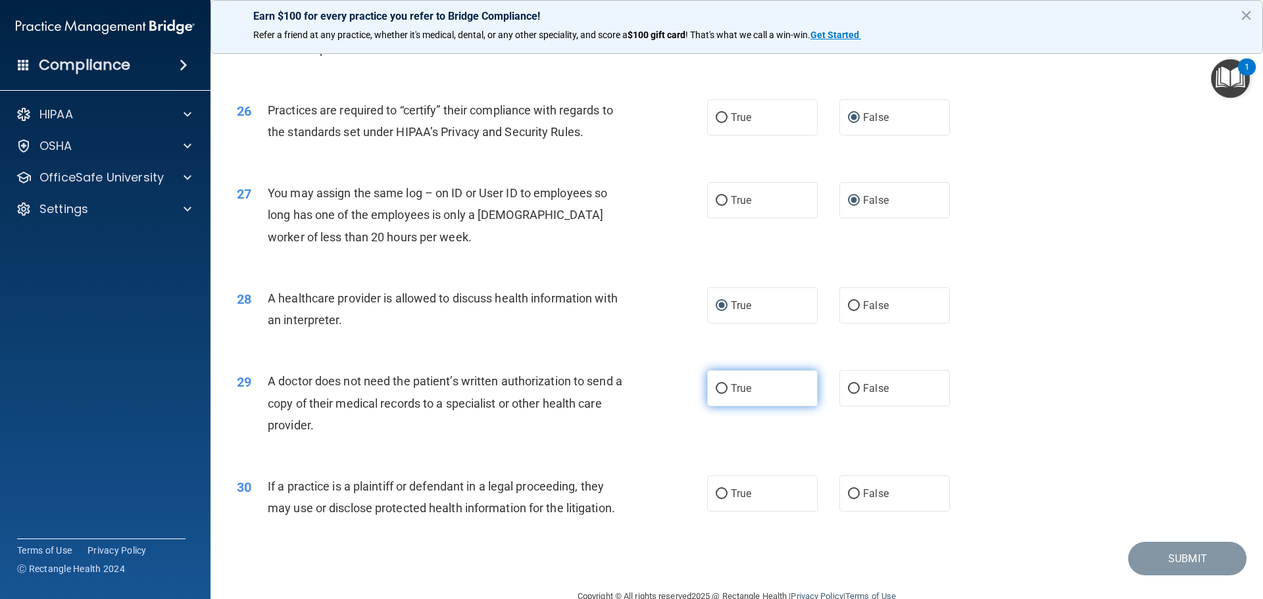
click at [716, 386] on input "True" at bounding box center [722, 389] width 12 height 10
radio input "true"
click at [717, 491] on input "True" at bounding box center [722, 494] width 12 height 10
radio input "true"
click at [1181, 555] on button "Submit" at bounding box center [1187, 559] width 118 height 34
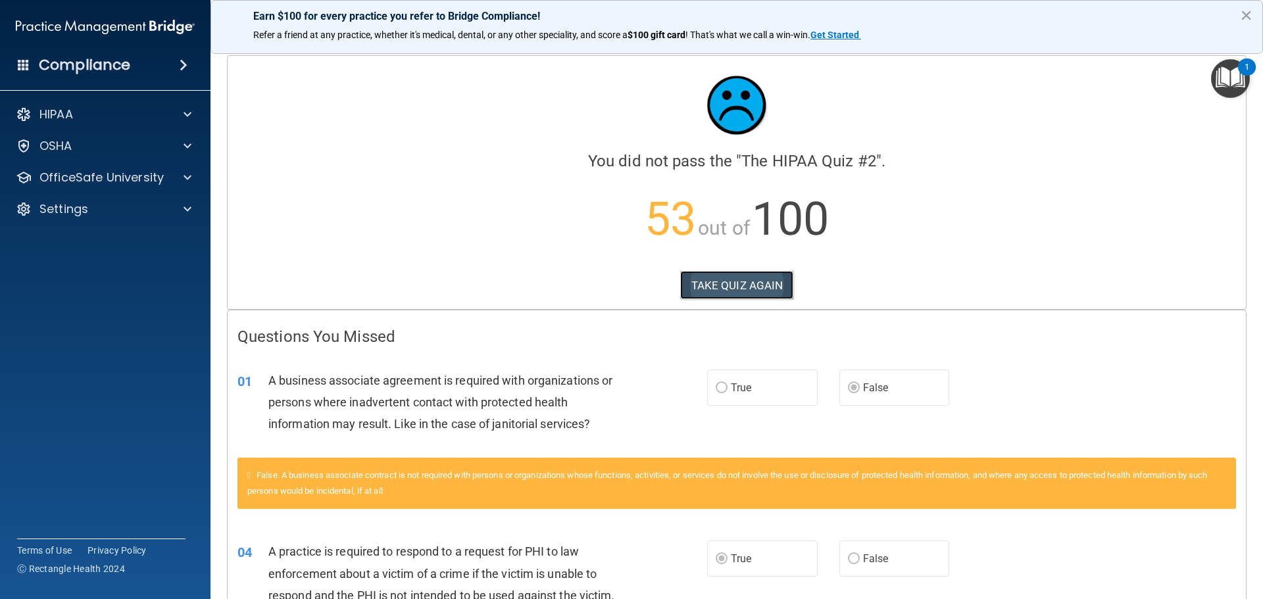
click at [736, 284] on button "TAKE QUIZ AGAIN" at bounding box center [737, 285] width 114 height 29
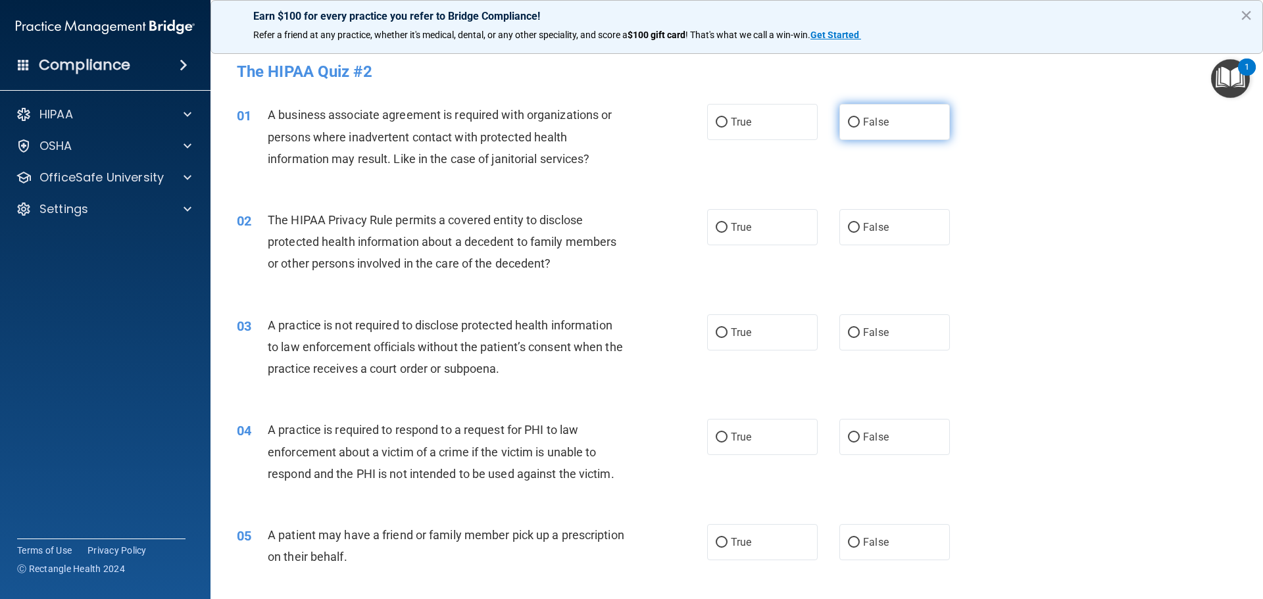
click at [850, 120] on input "False" at bounding box center [854, 123] width 12 height 10
radio input "true"
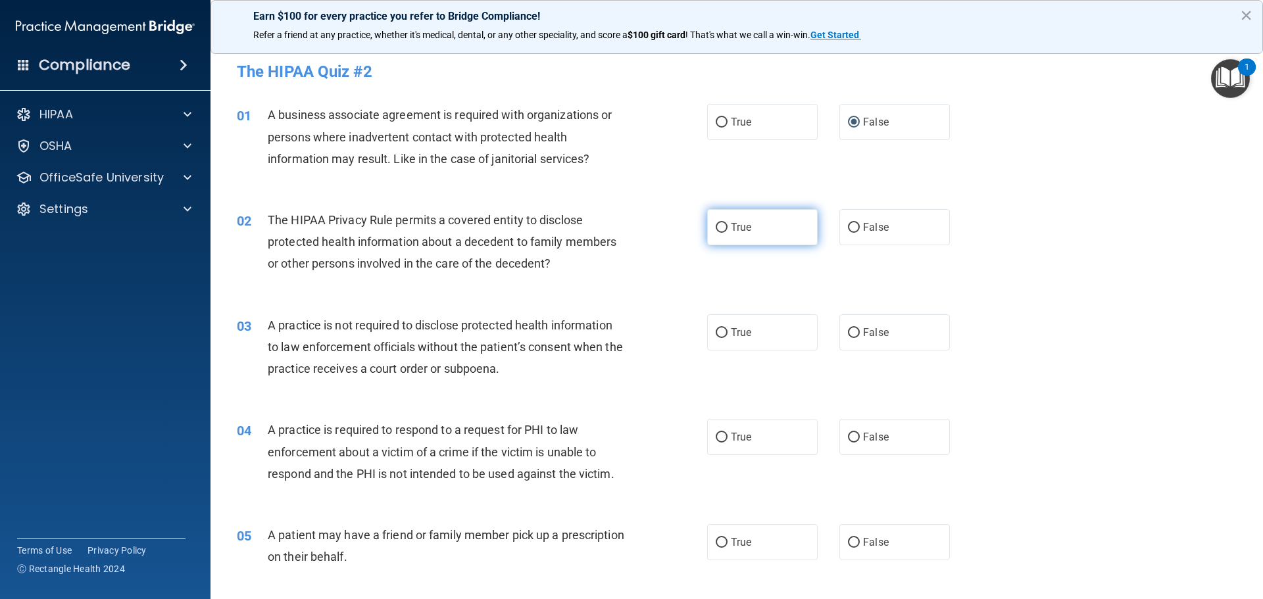
click at [718, 225] on input "True" at bounding box center [722, 228] width 12 height 10
radio input "true"
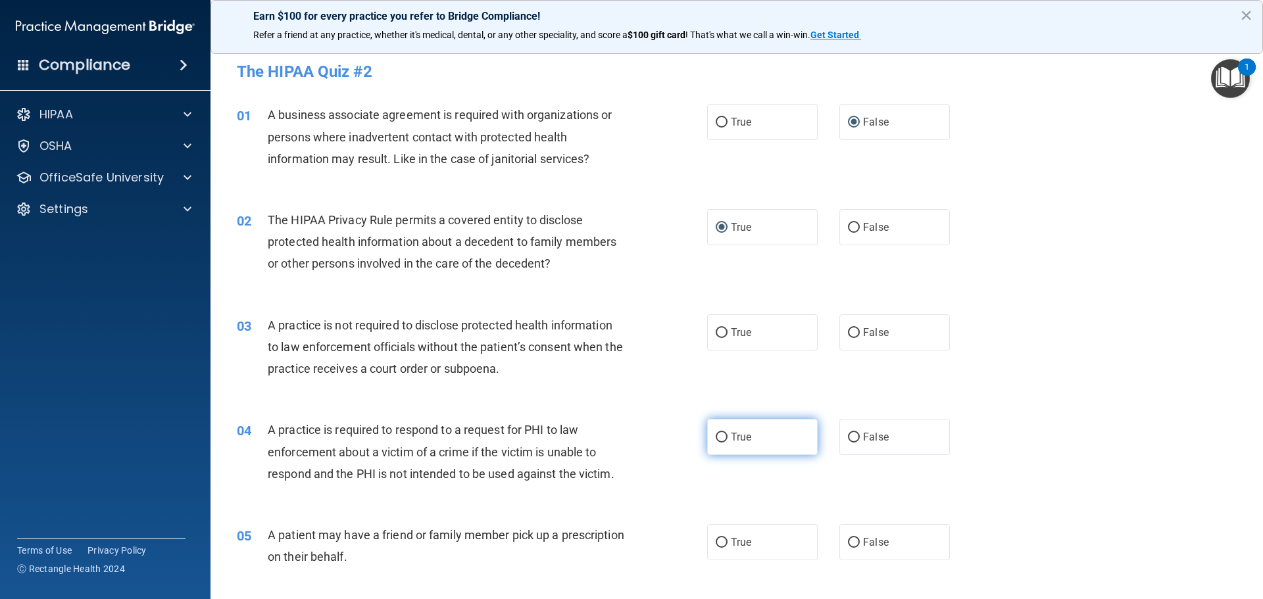
click at [718, 435] on input "True" at bounding box center [722, 438] width 12 height 10
radio input "true"
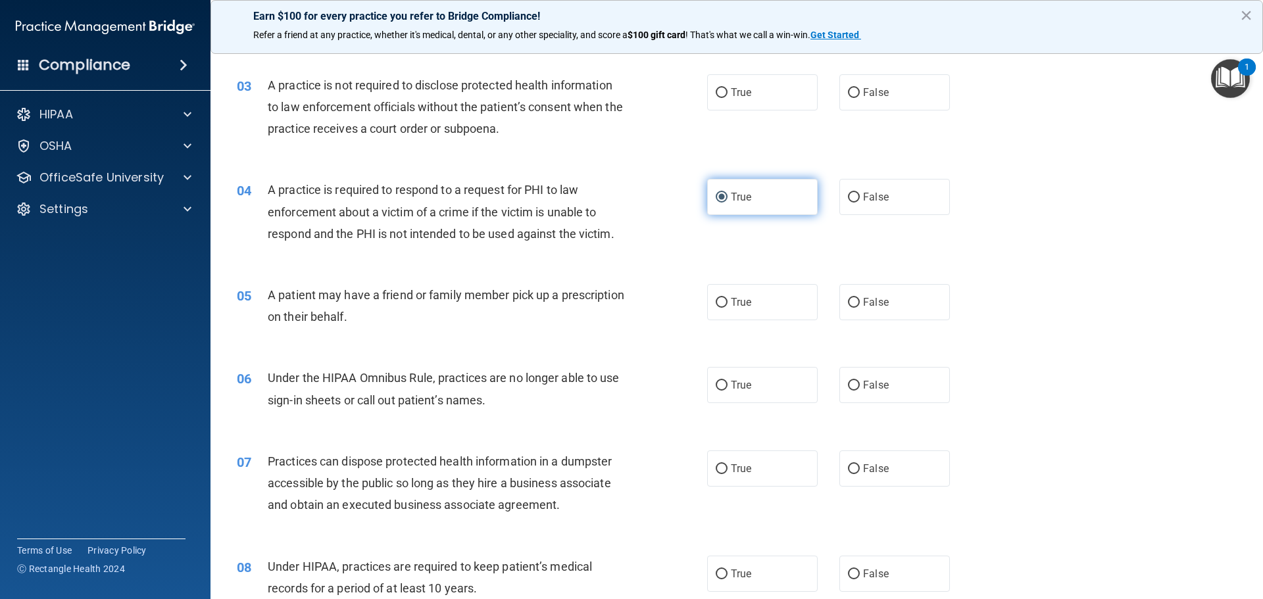
scroll to position [263, 0]
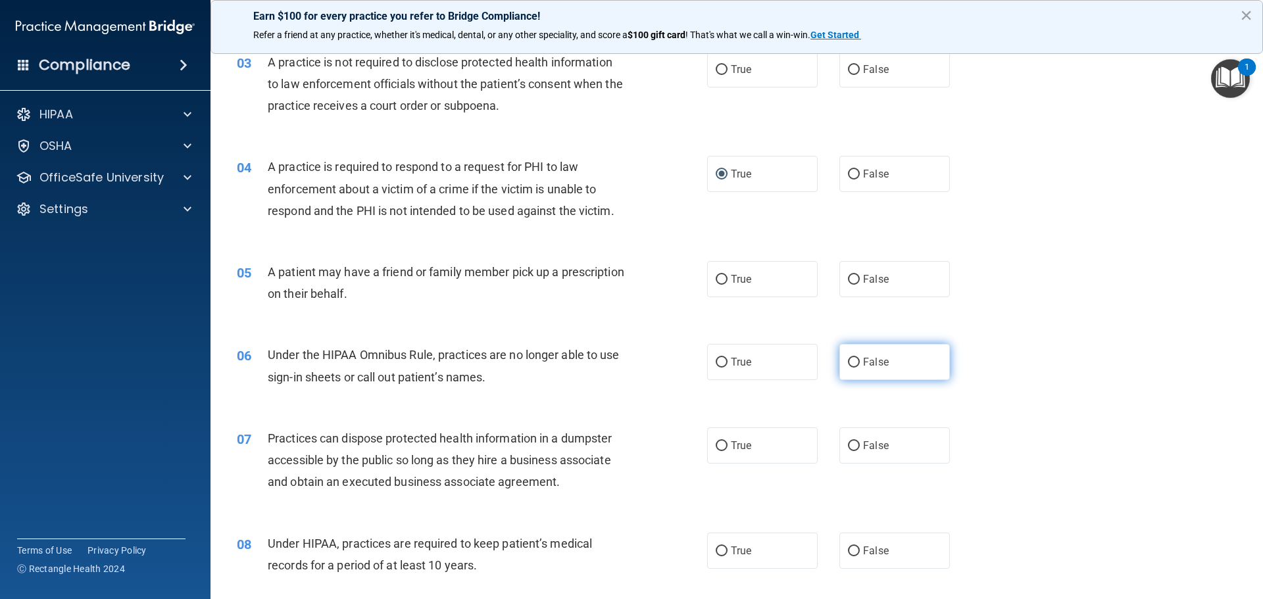
click at [848, 364] on input "False" at bounding box center [854, 363] width 12 height 10
radio input "true"
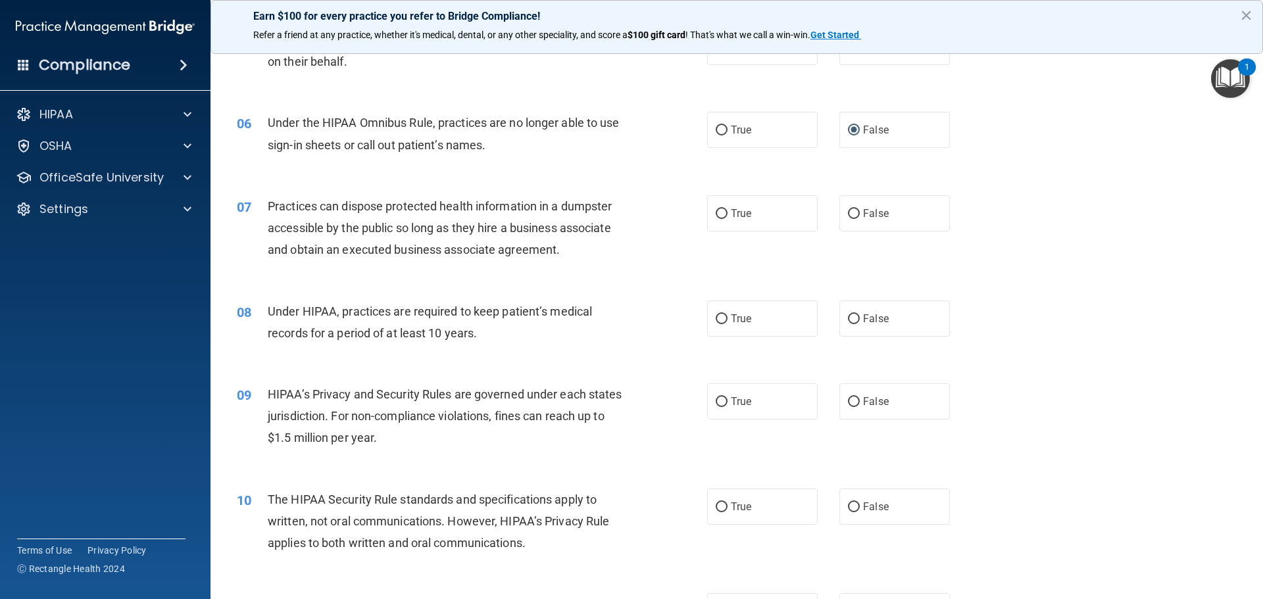
scroll to position [526, 0]
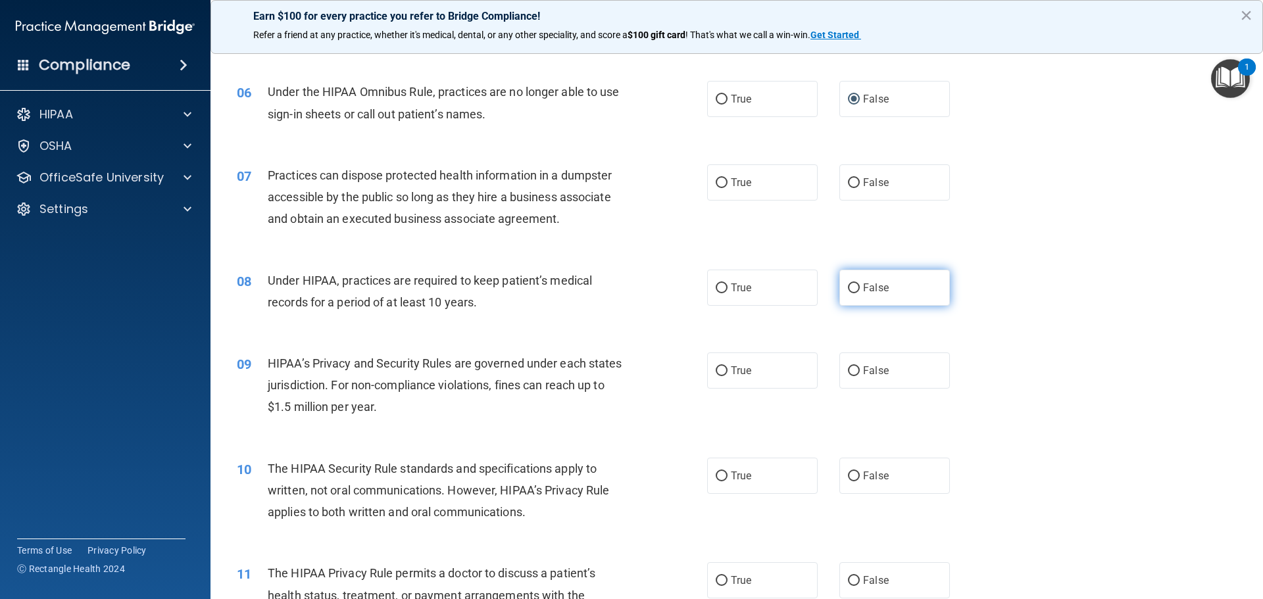
click at [849, 285] on input "False" at bounding box center [854, 289] width 12 height 10
radio input "true"
click at [848, 368] on input "False" at bounding box center [854, 371] width 12 height 10
radio input "true"
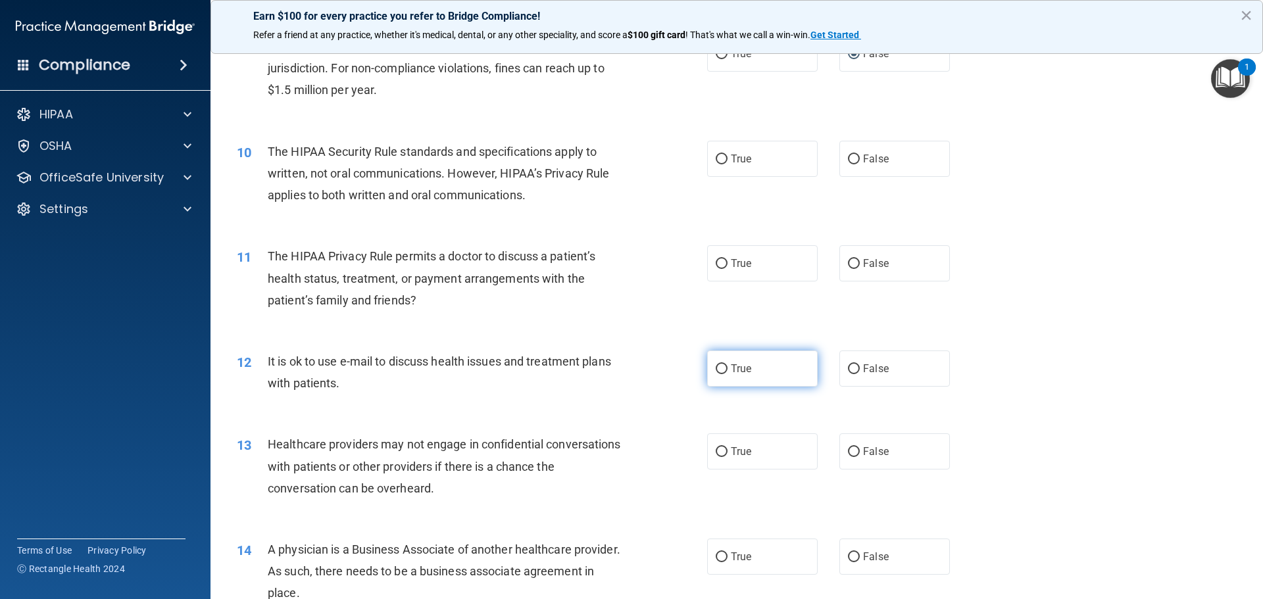
scroll to position [855, 0]
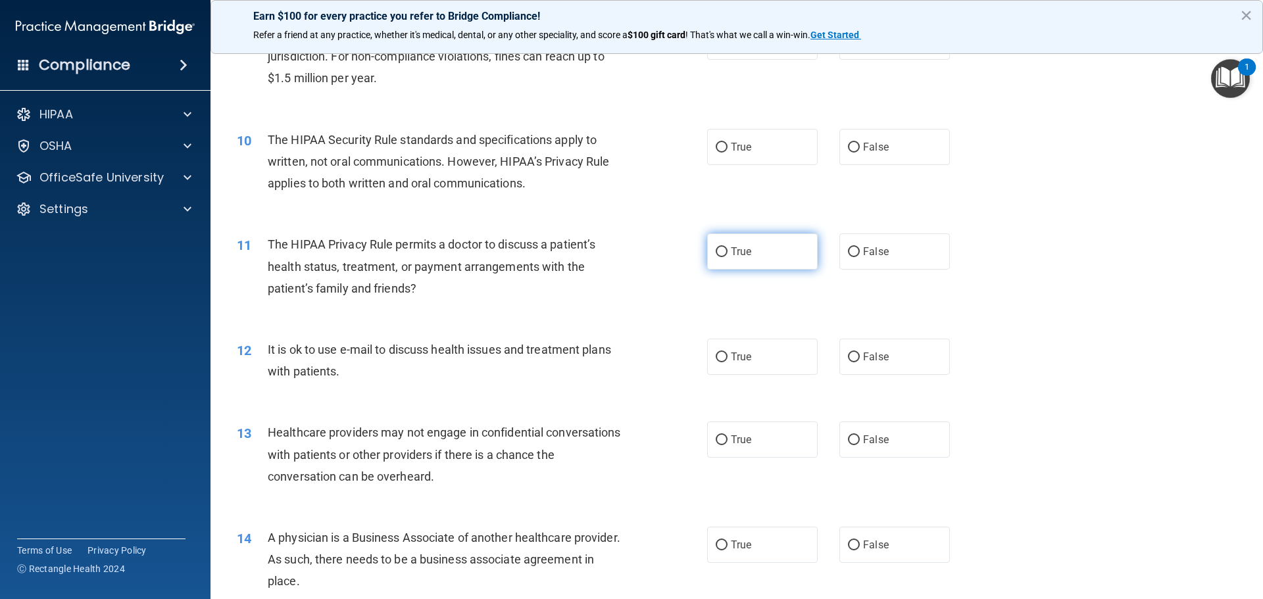
click at [716, 252] on input "True" at bounding box center [722, 252] width 12 height 10
radio input "true"
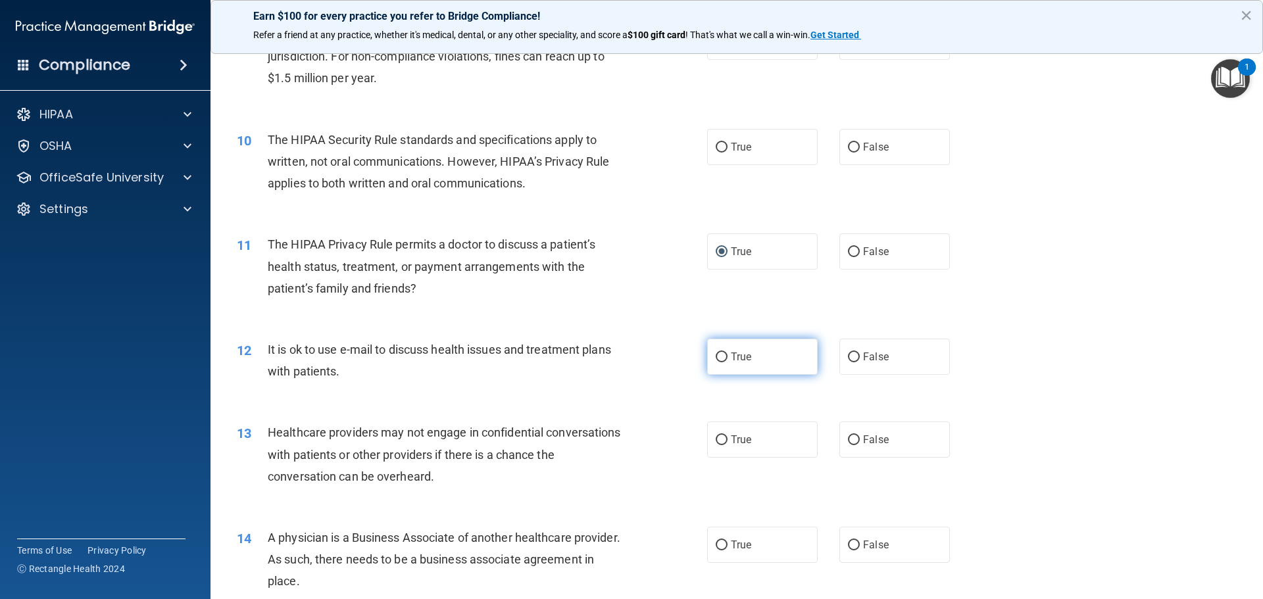
click at [720, 356] on input "True" at bounding box center [722, 358] width 12 height 10
radio input "true"
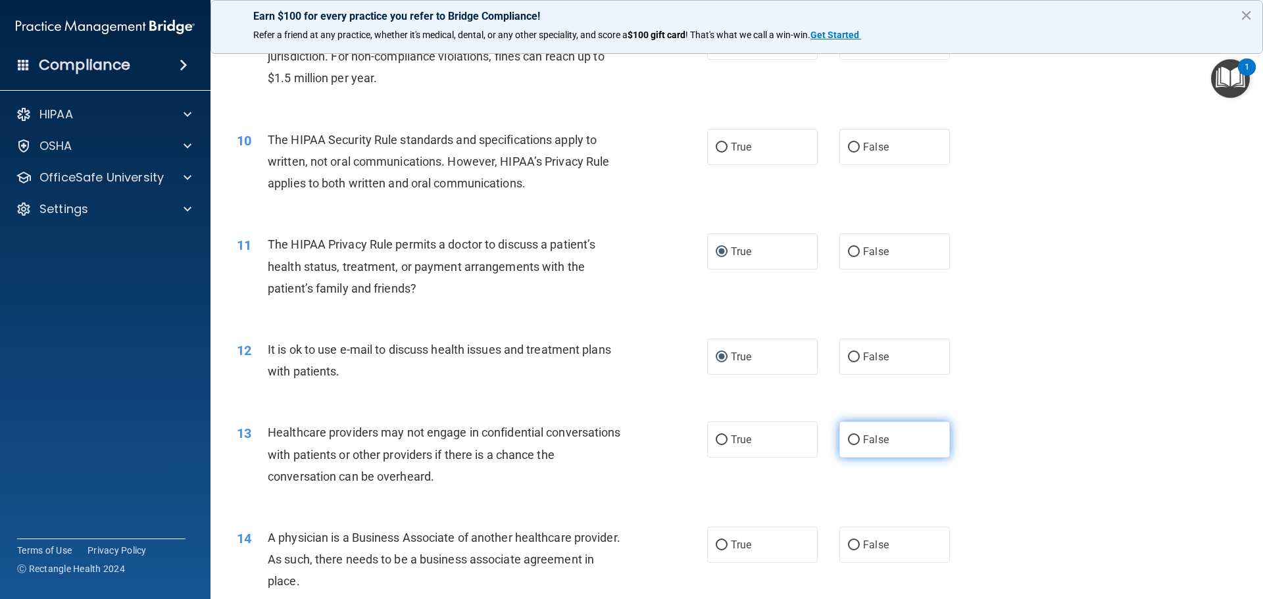
click at [848, 439] on input "False" at bounding box center [854, 440] width 12 height 10
radio input "true"
drag, startPoint x: 850, startPoint y: 545, endPoint x: 848, endPoint y: 537, distance: 8.1
click at [848, 542] on input "False" at bounding box center [854, 546] width 12 height 10
radio input "true"
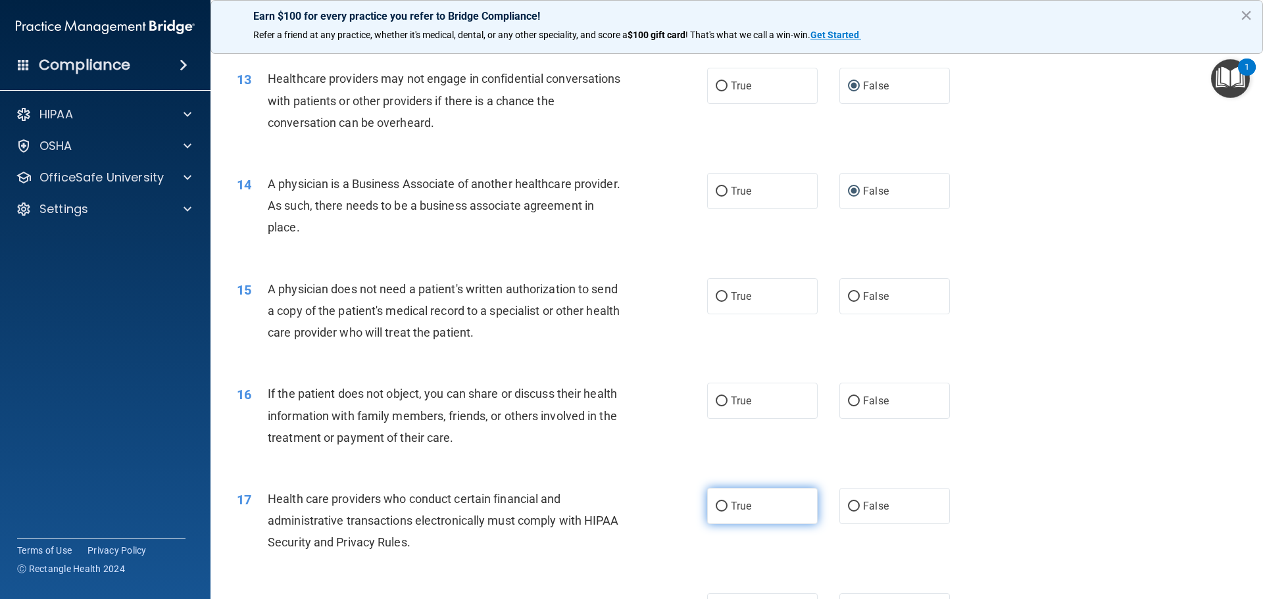
scroll to position [1250, 0]
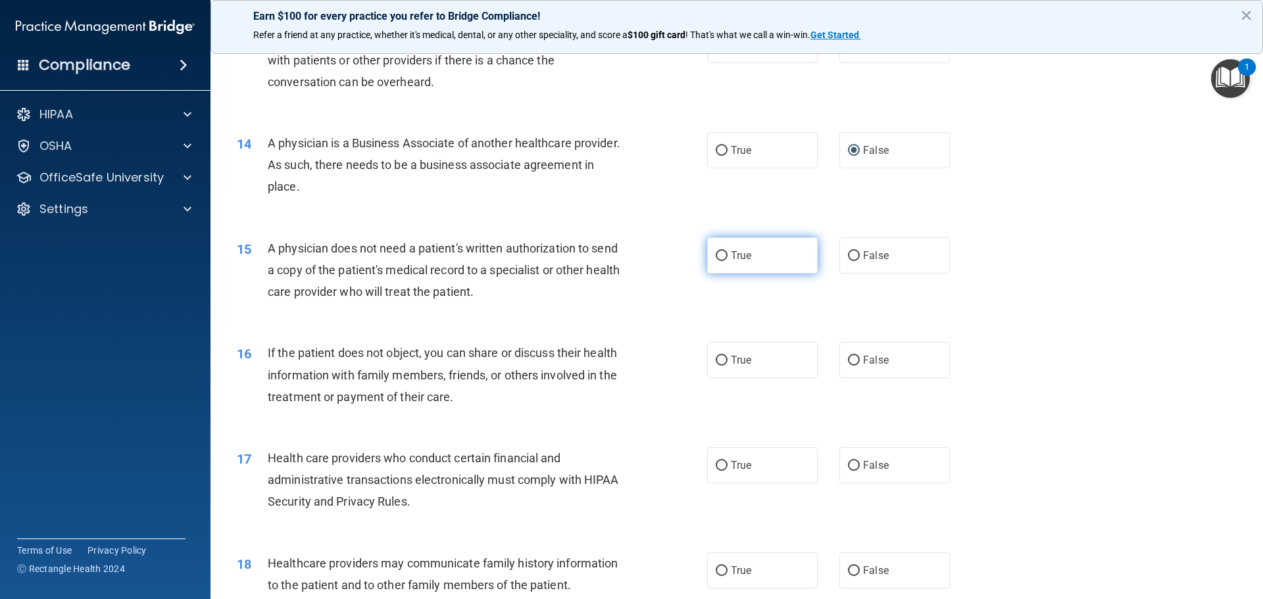
click at [716, 255] on input "True" at bounding box center [722, 256] width 12 height 10
radio input "true"
click at [720, 360] on input "True" at bounding box center [722, 361] width 12 height 10
radio input "true"
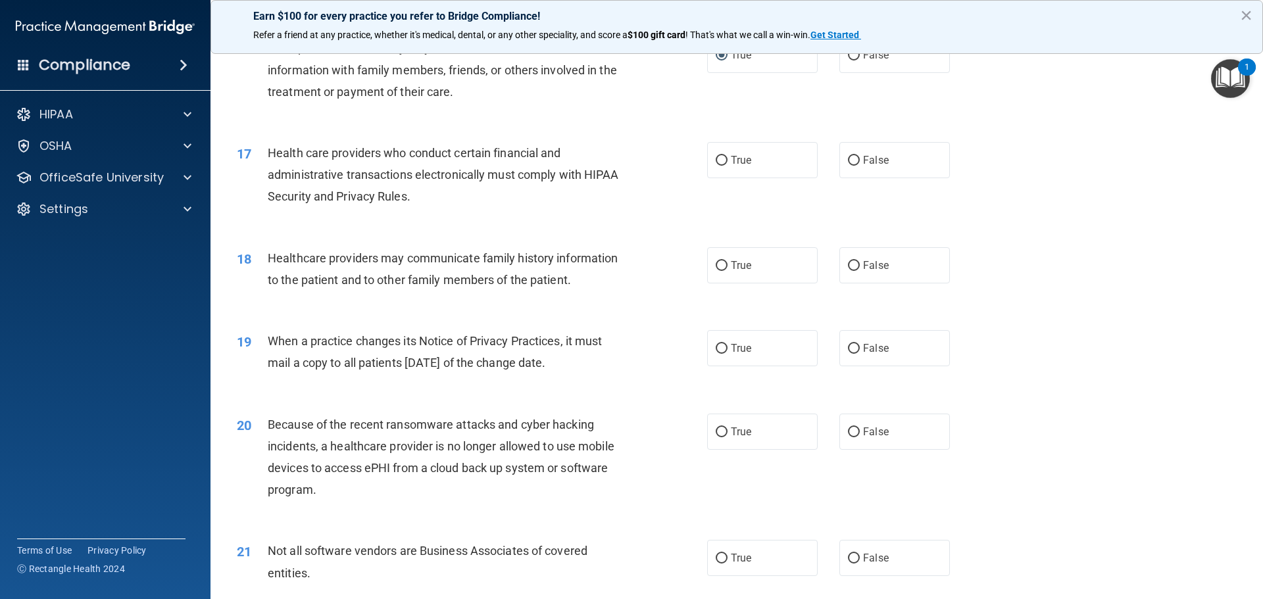
scroll to position [1645, 0]
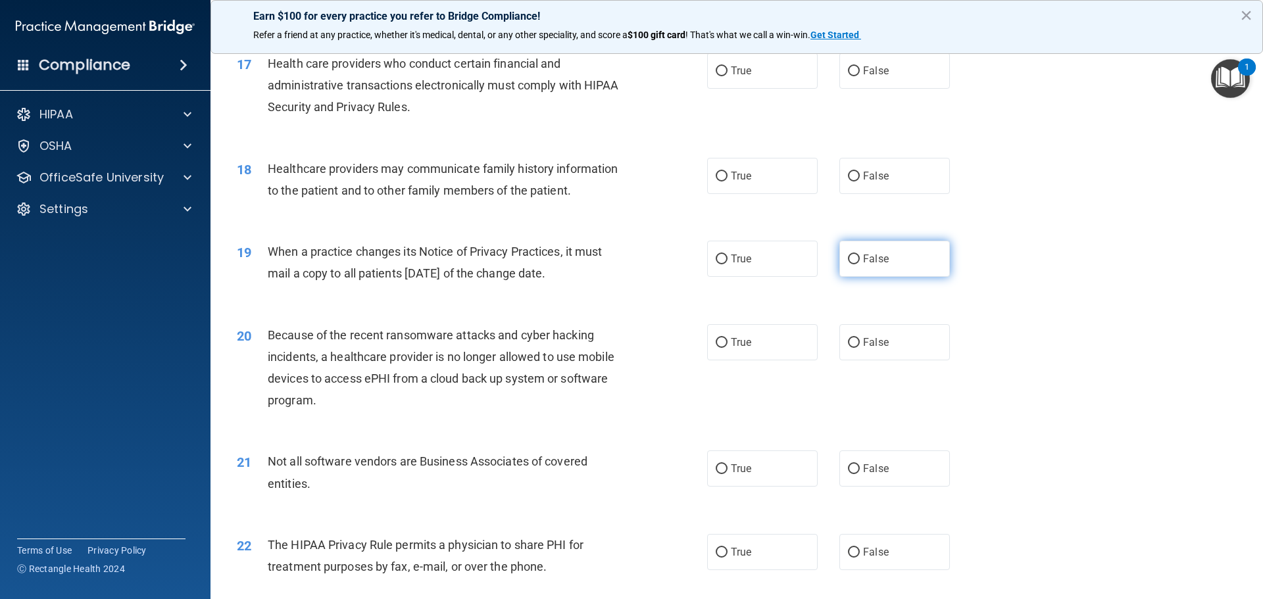
click at [848, 256] on input "False" at bounding box center [854, 260] width 12 height 10
radio input "true"
click at [849, 340] on input "False" at bounding box center [854, 343] width 12 height 10
radio input "true"
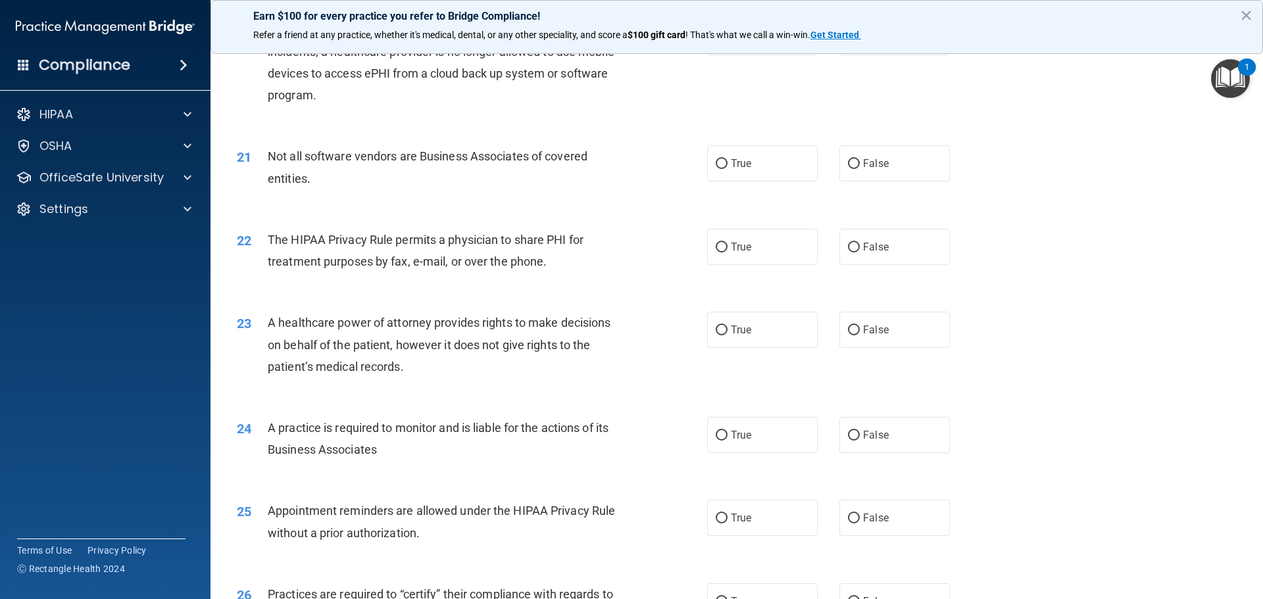
scroll to position [1973, 0]
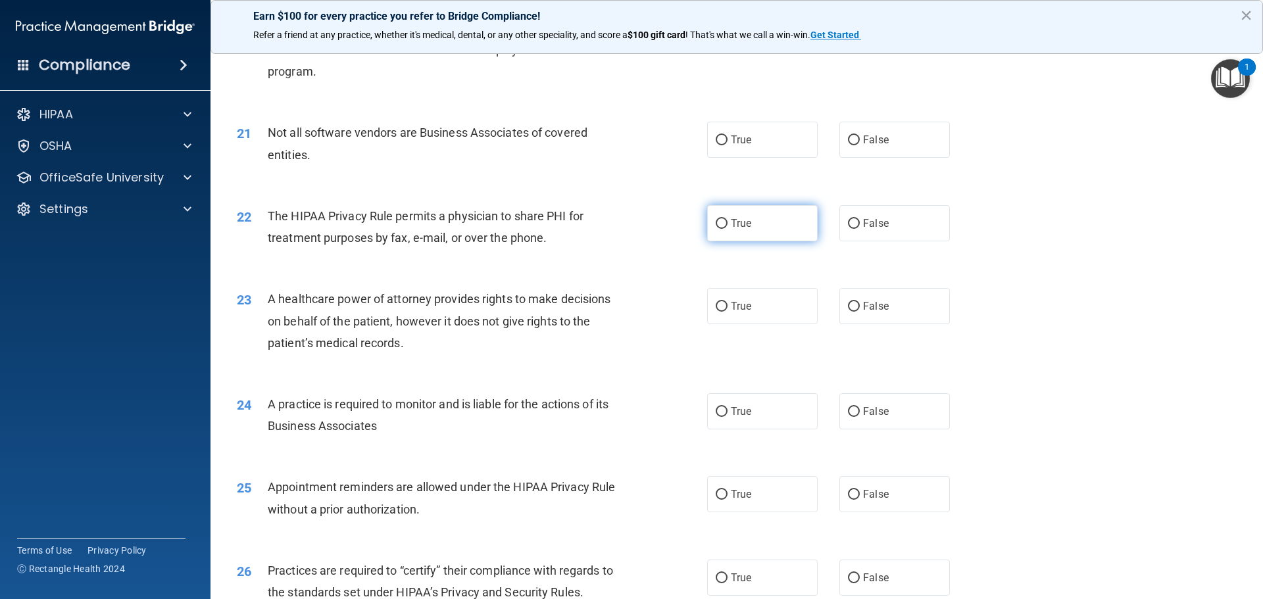
click at [719, 224] on input "True" at bounding box center [722, 224] width 12 height 10
radio input "true"
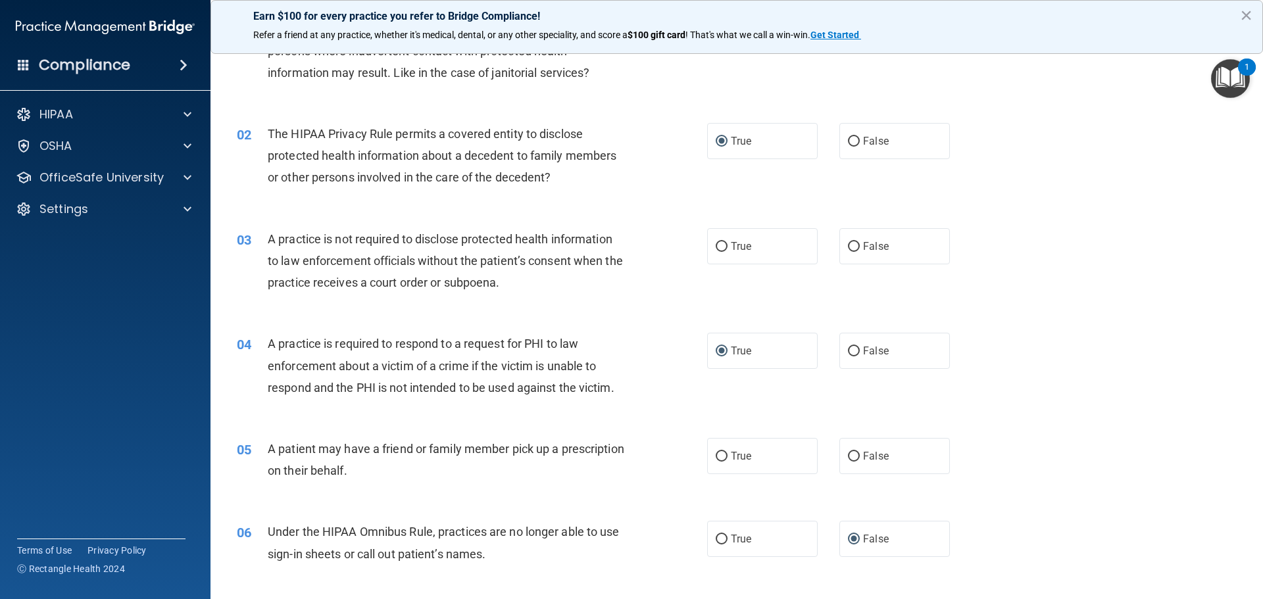
scroll to position [0, 0]
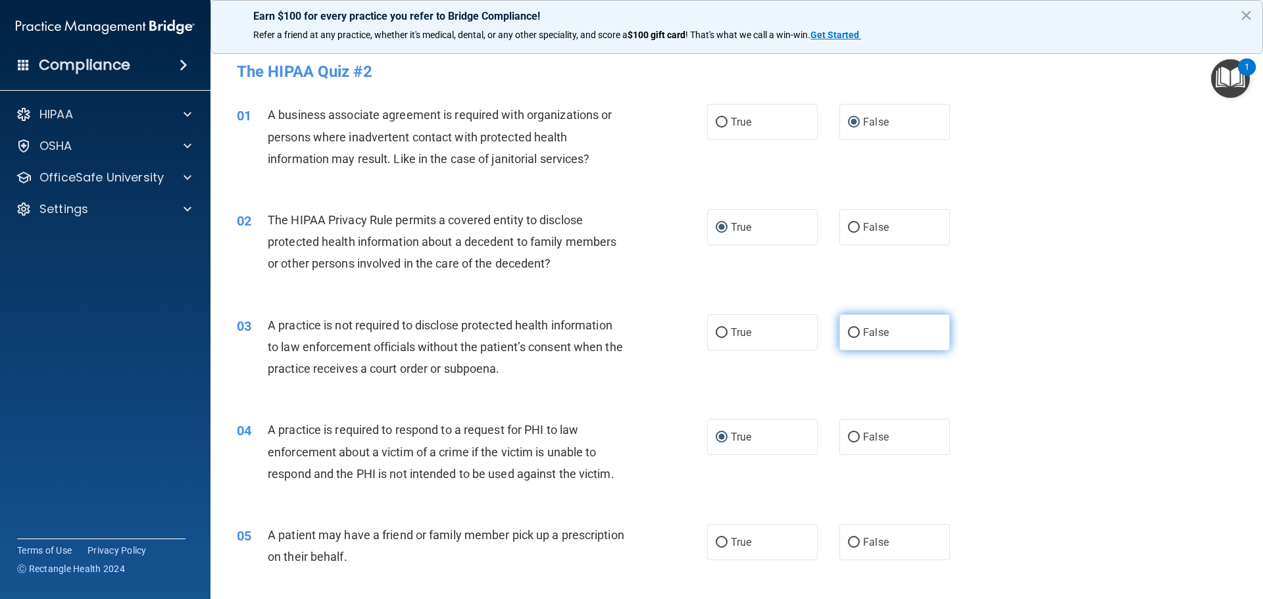
click at [848, 331] on input "False" at bounding box center [854, 333] width 12 height 10
radio input "true"
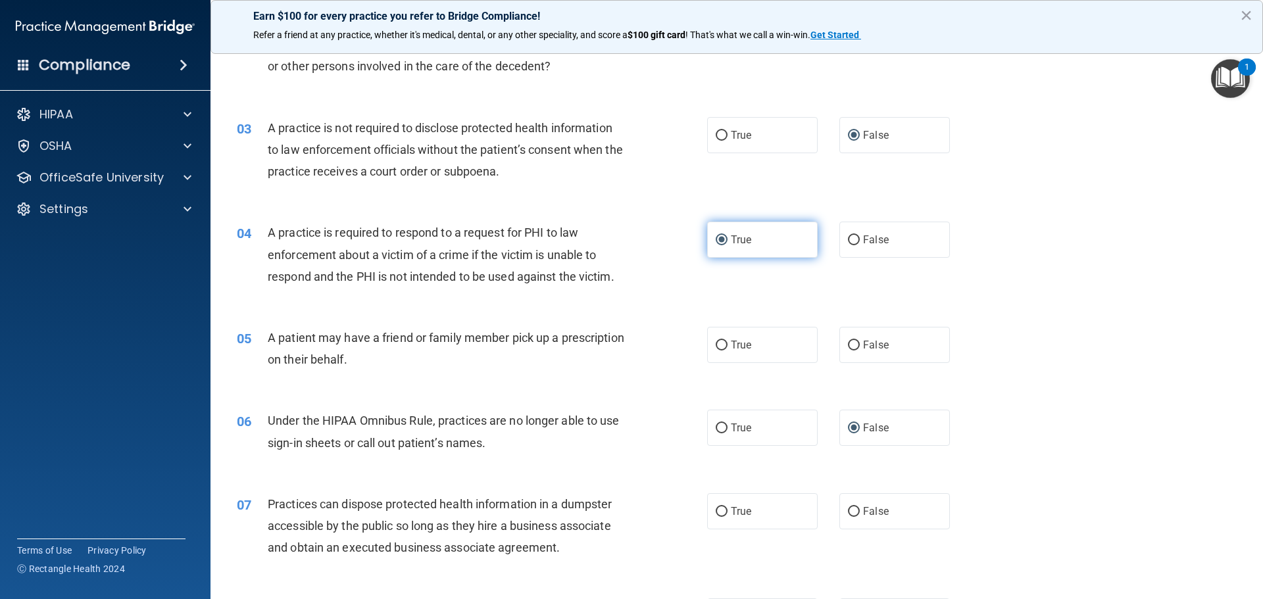
scroll to position [263, 0]
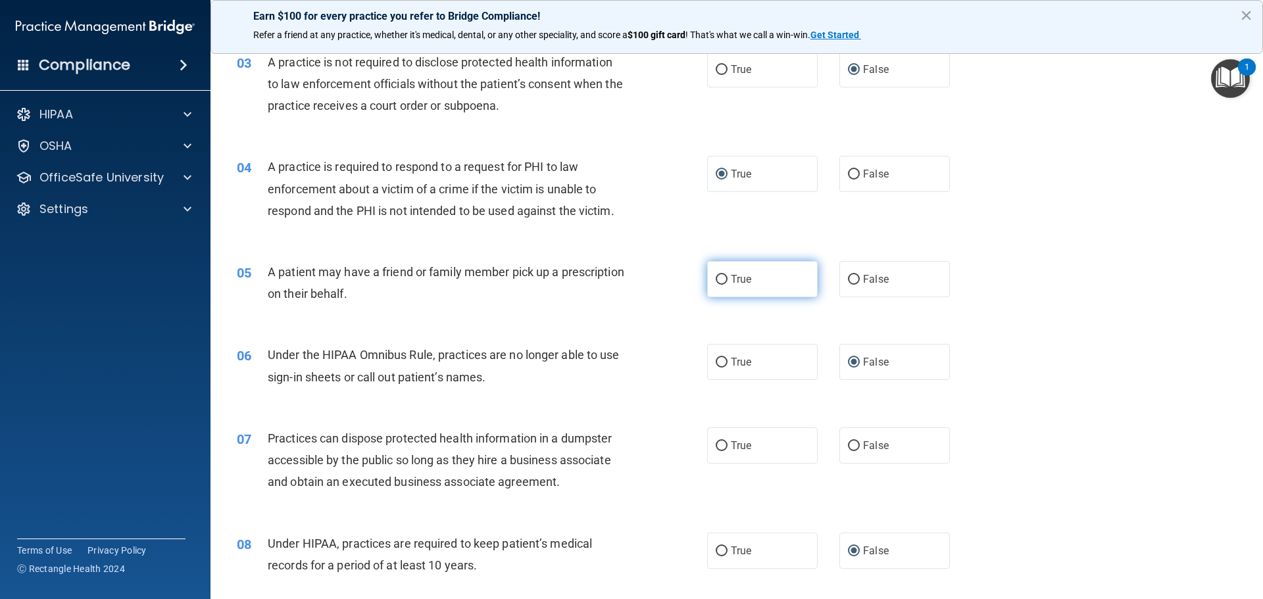
click at [718, 278] on input "True" at bounding box center [722, 280] width 12 height 10
radio input "true"
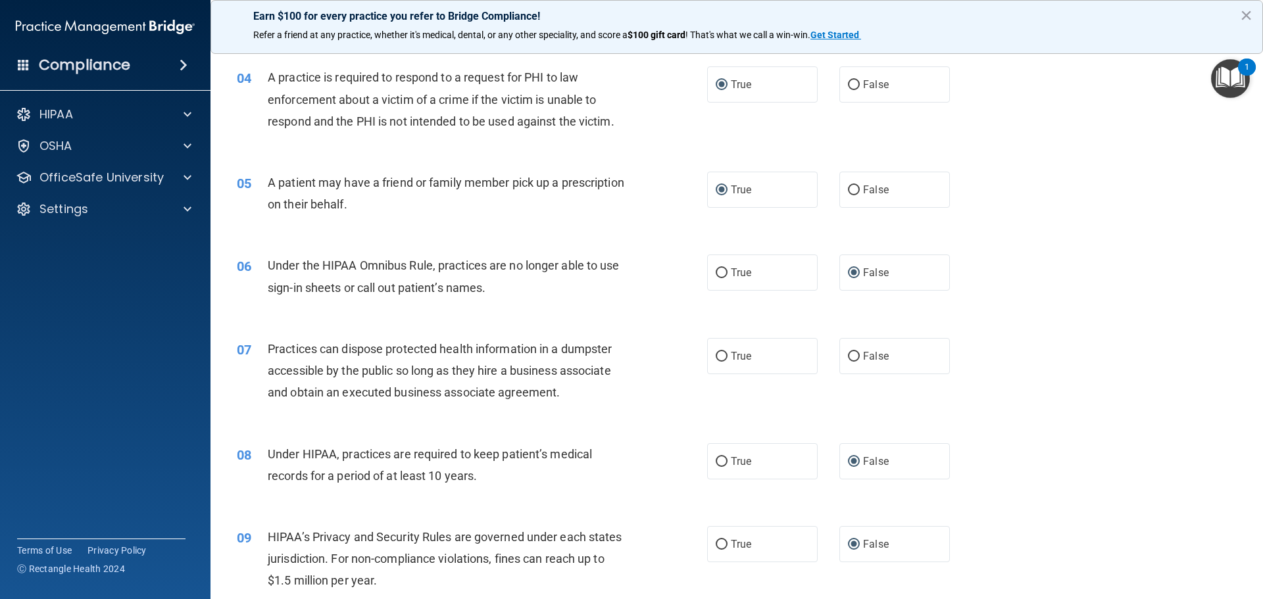
scroll to position [395, 0]
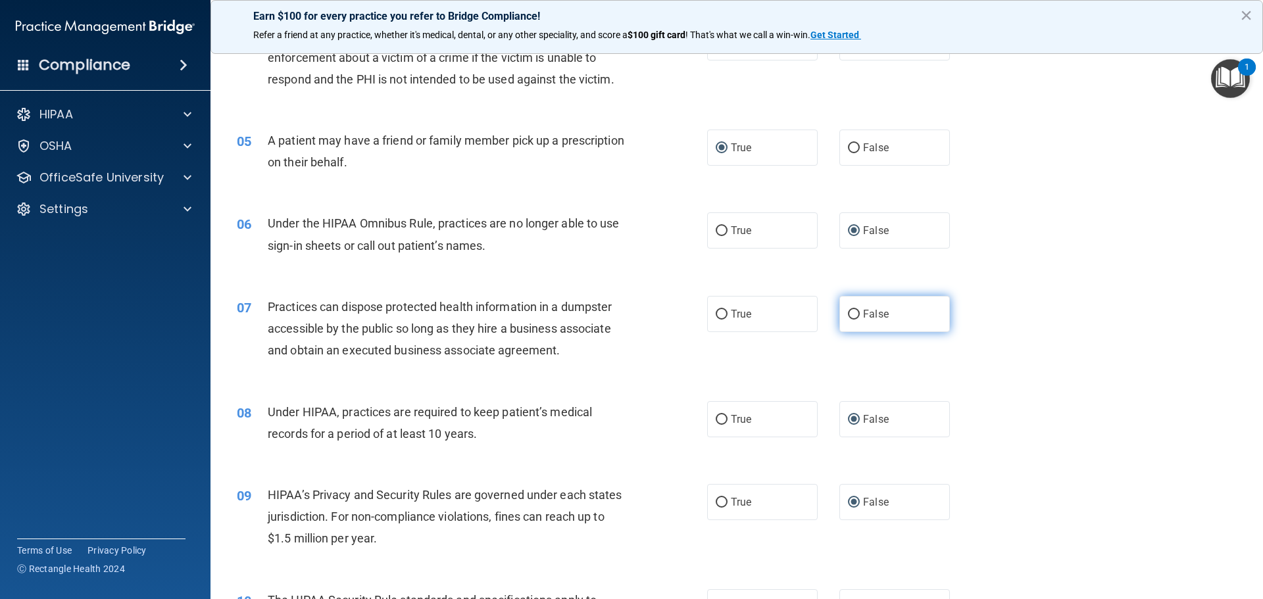
click at [848, 312] on input "False" at bounding box center [854, 315] width 12 height 10
radio input "true"
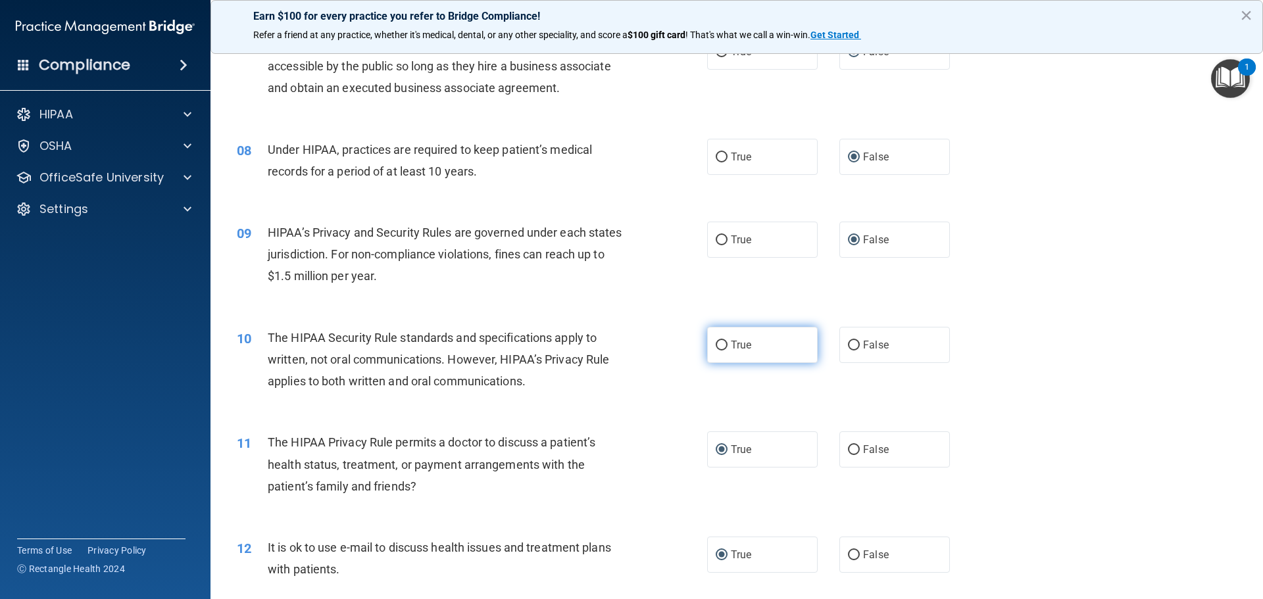
scroll to position [658, 0]
click at [717, 340] on input "True" at bounding box center [722, 345] width 12 height 10
radio input "true"
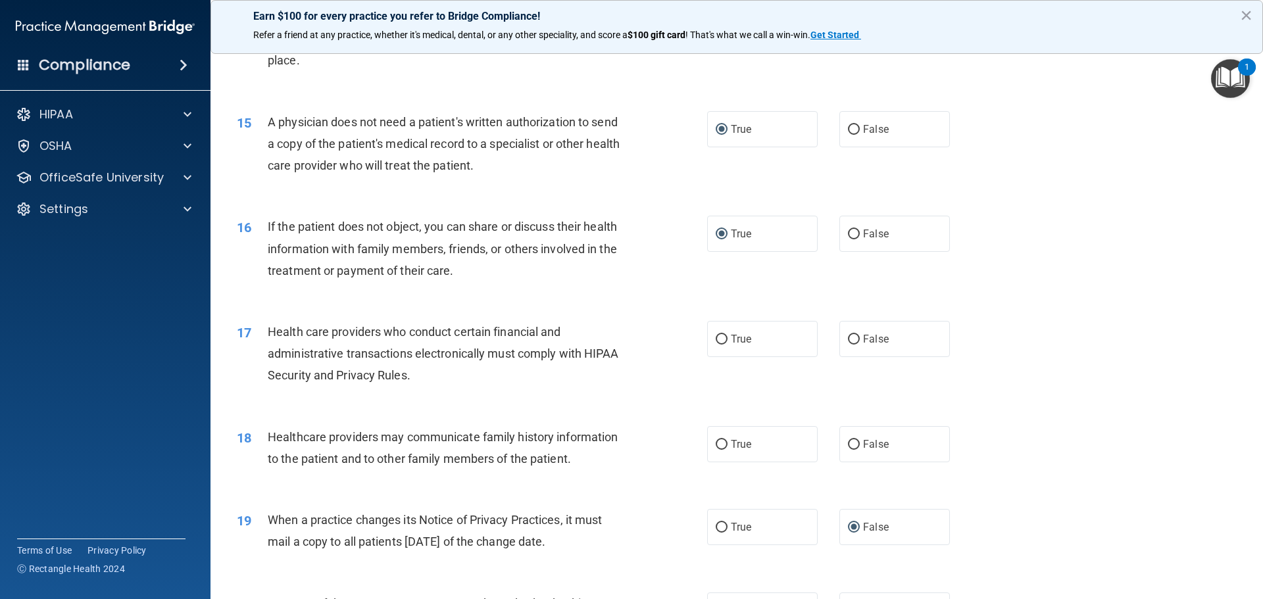
scroll to position [1381, 0]
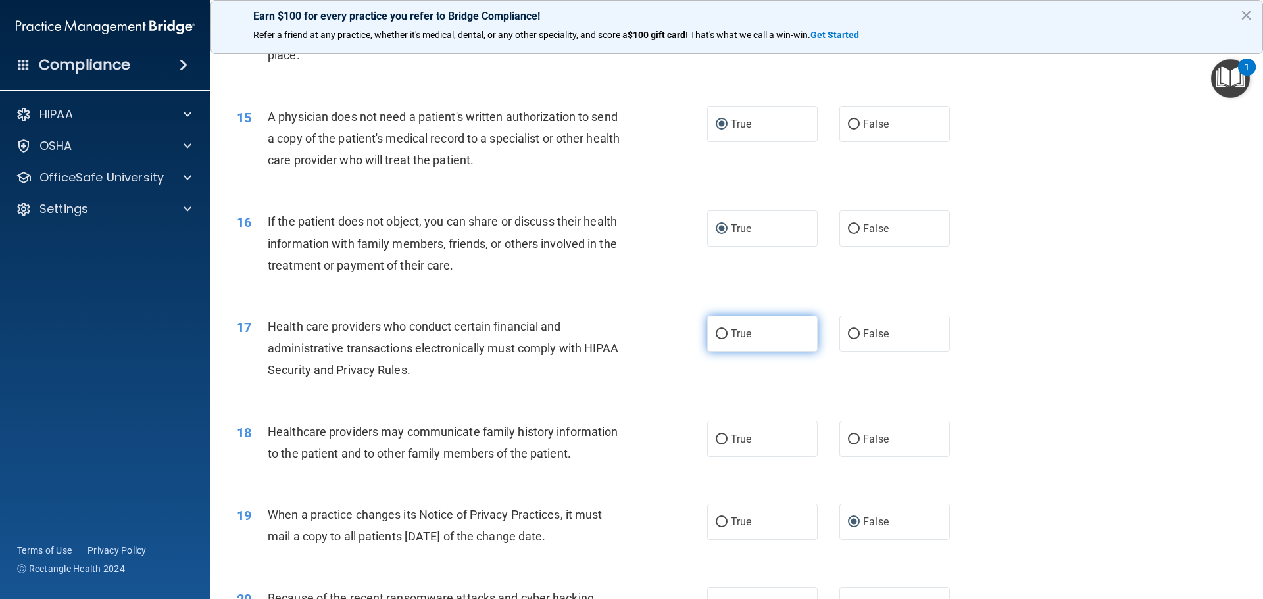
click at [716, 332] on input "True" at bounding box center [722, 335] width 12 height 10
radio input "true"
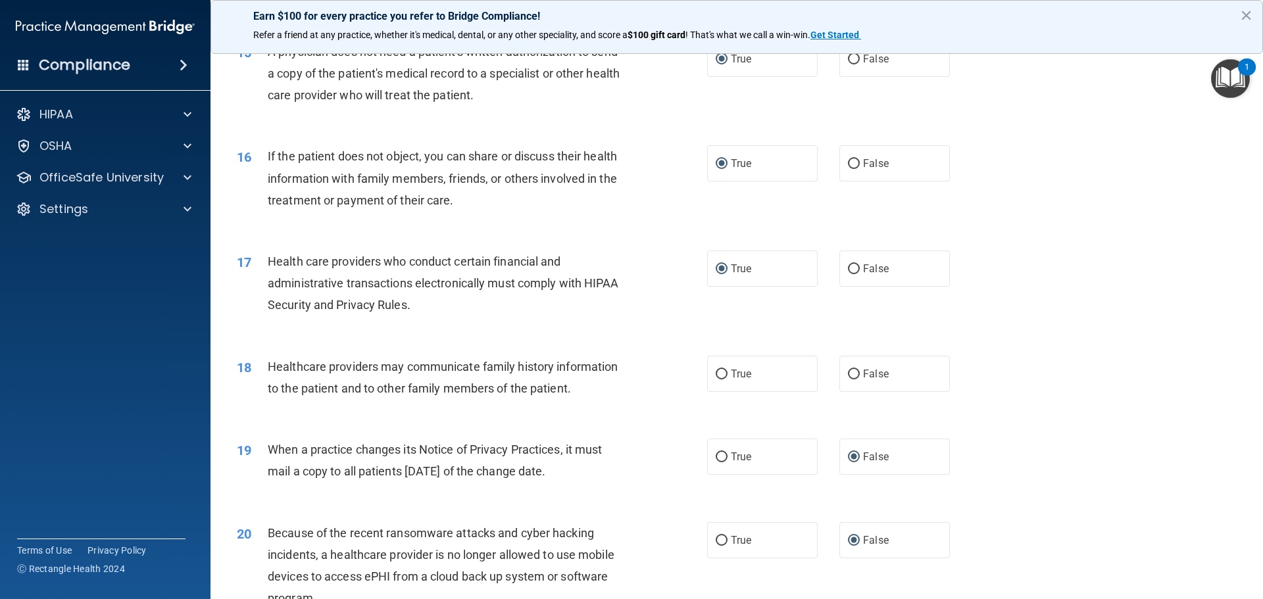
scroll to position [1447, 0]
click at [848, 370] on input "False" at bounding box center [854, 374] width 12 height 10
radio input "true"
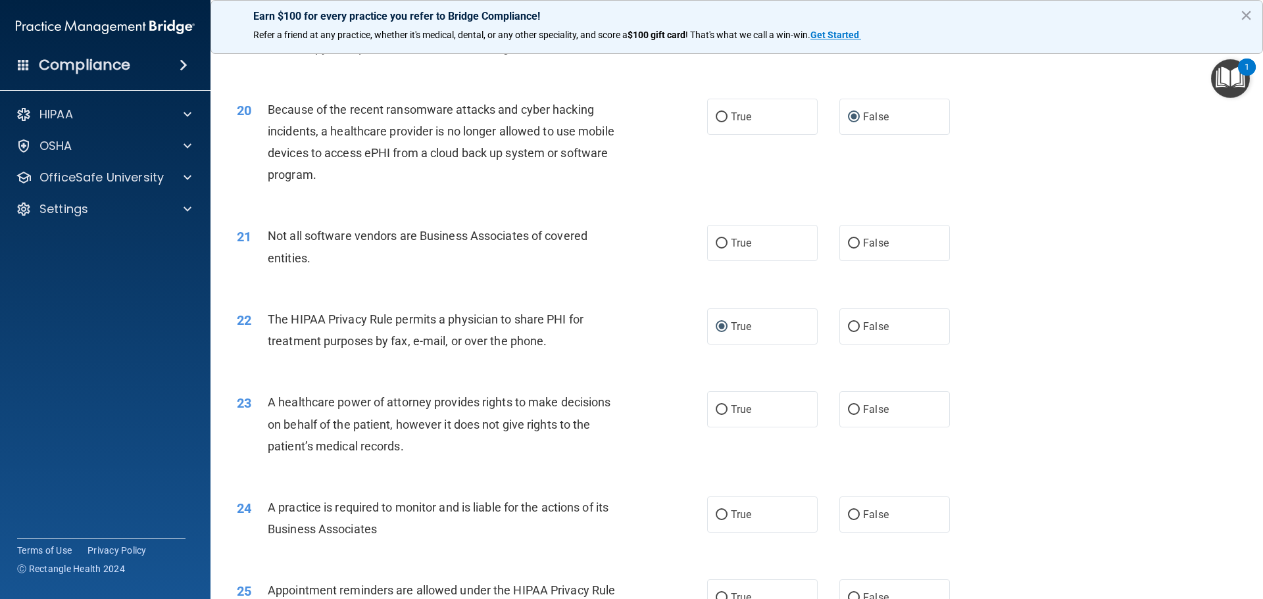
scroll to position [1908, 0]
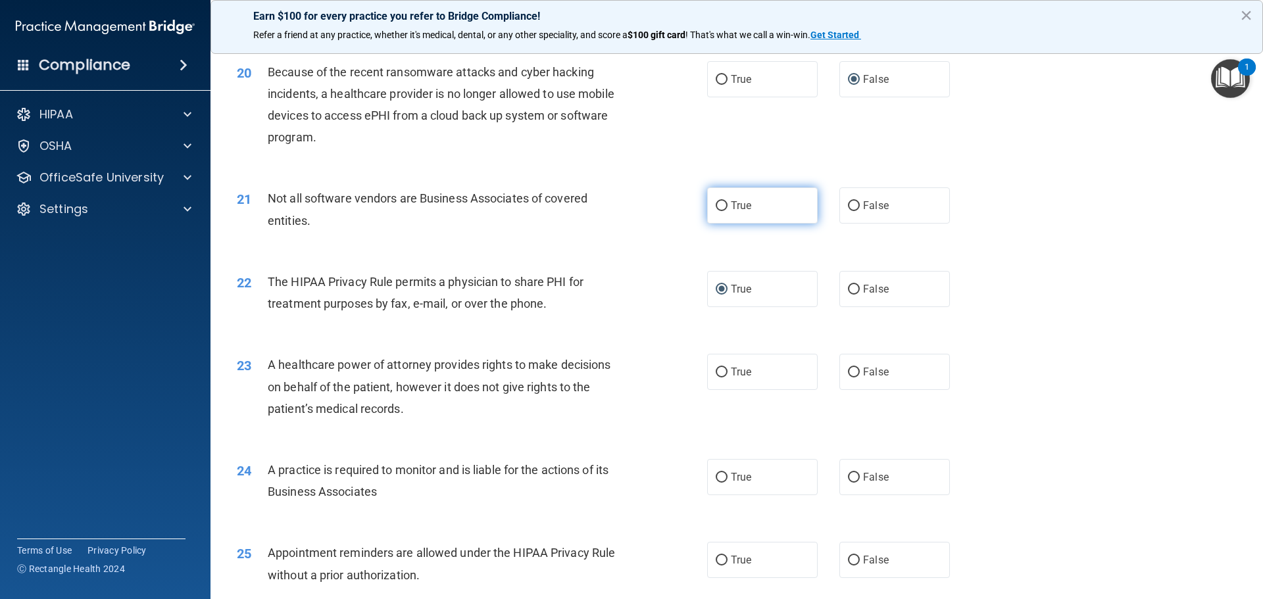
click at [719, 205] on input "True" at bounding box center [722, 206] width 12 height 10
radio input "true"
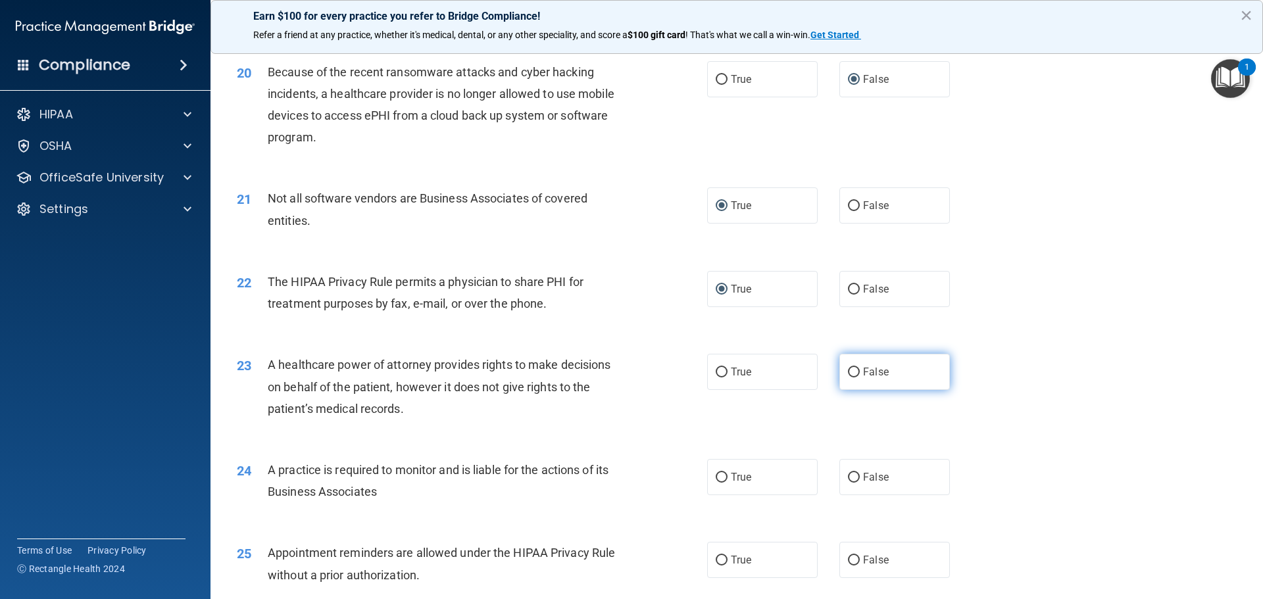
click at [848, 371] on input "False" at bounding box center [854, 373] width 12 height 10
radio input "true"
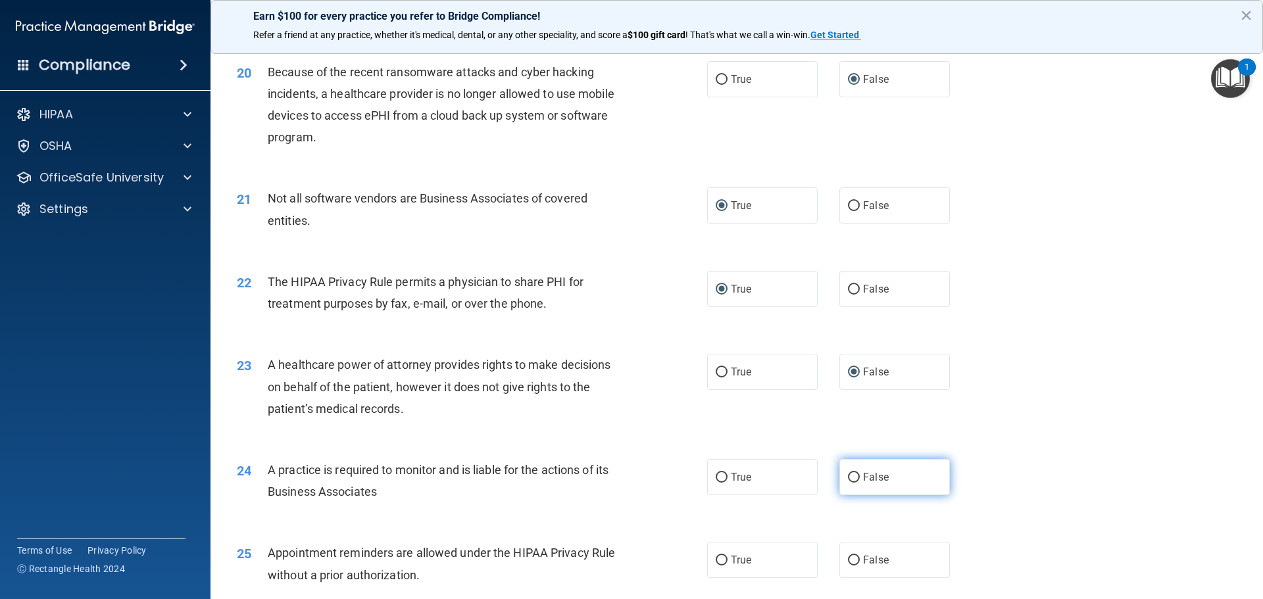
click at [848, 475] on input "False" at bounding box center [854, 478] width 12 height 10
radio input "true"
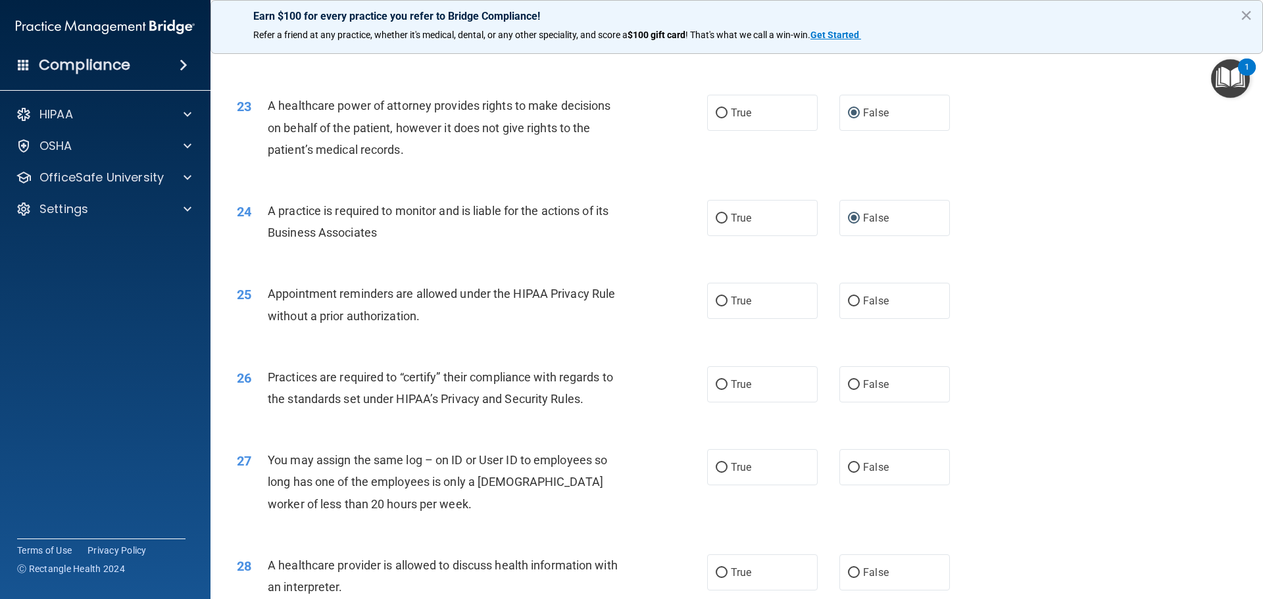
scroll to position [2171, 0]
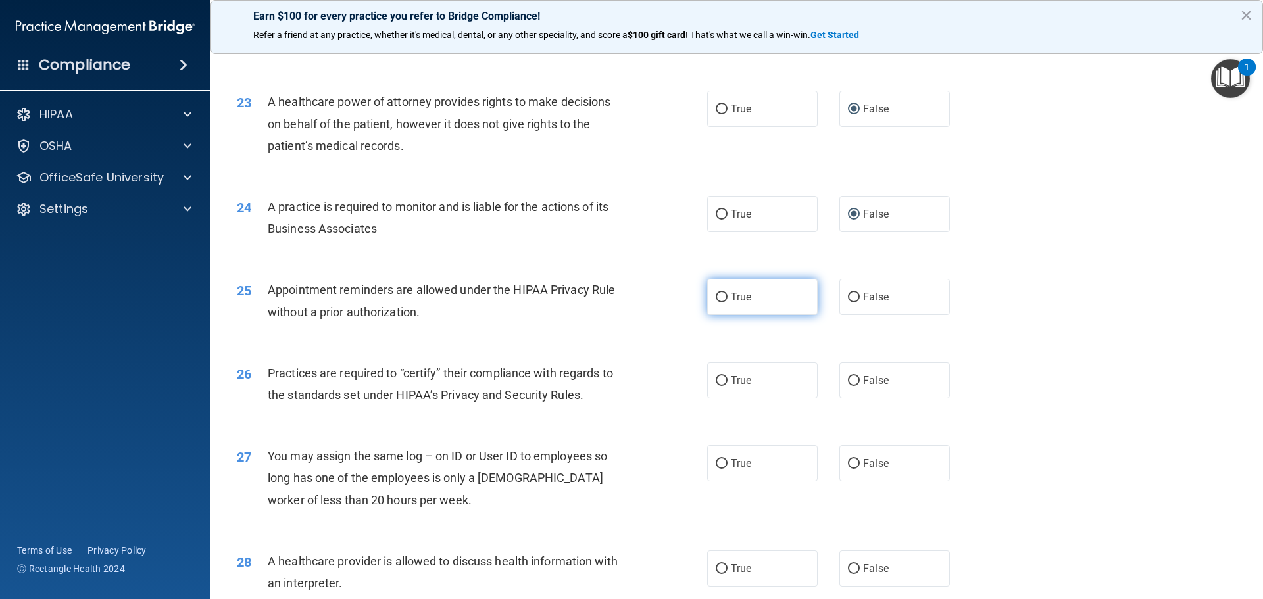
click at [720, 294] on input "True" at bounding box center [722, 298] width 12 height 10
radio input "true"
click at [848, 380] on input "False" at bounding box center [854, 381] width 12 height 10
radio input "true"
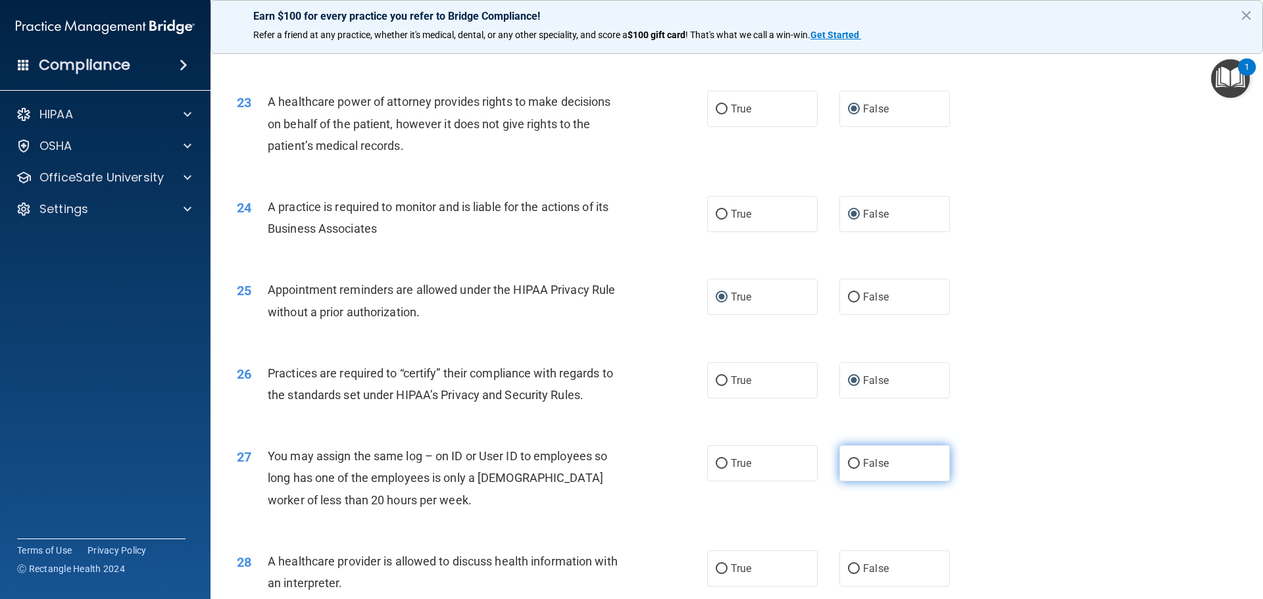
click at [848, 461] on input "False" at bounding box center [854, 464] width 12 height 10
radio input "true"
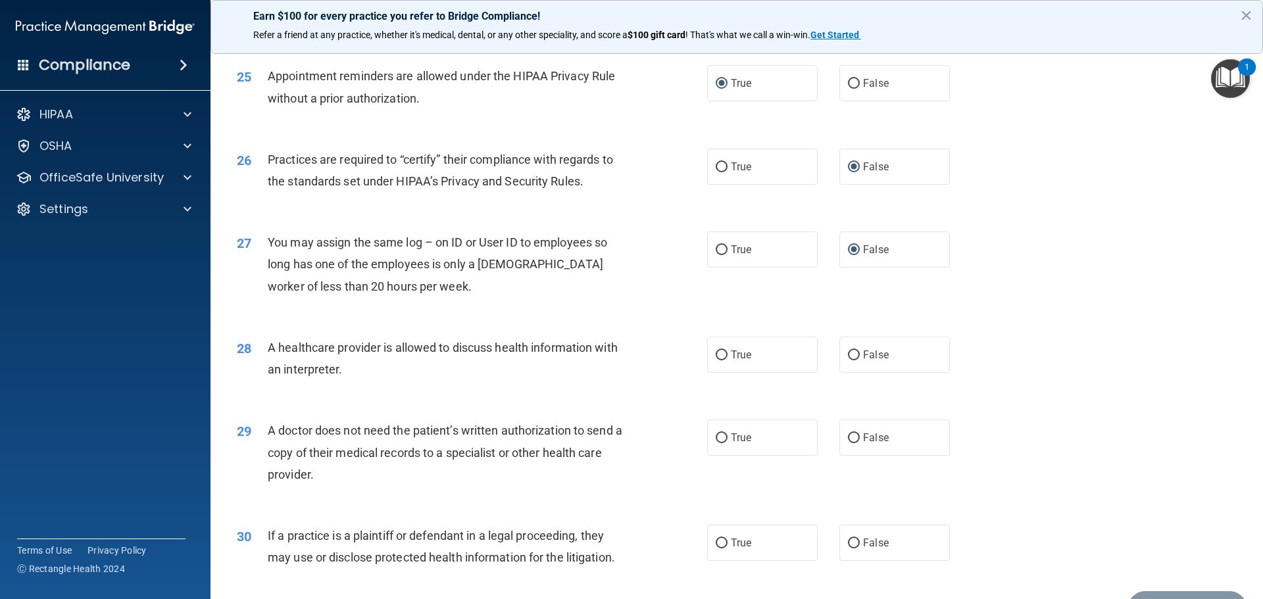
scroll to position [2434, 0]
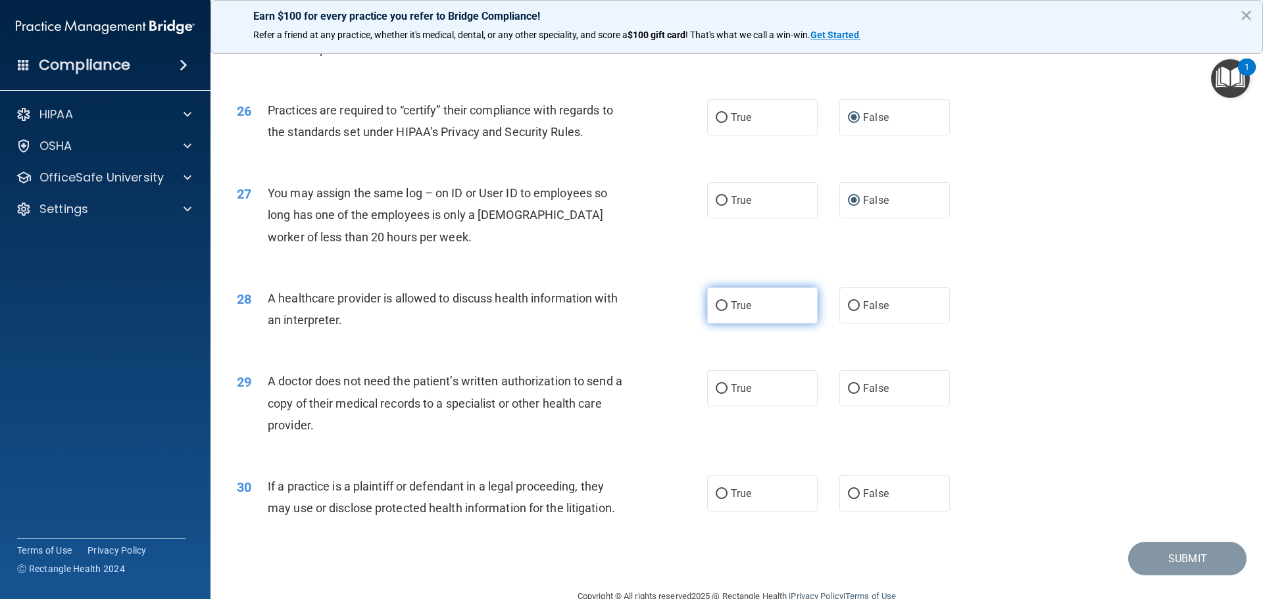
click at [717, 303] on input "True" at bounding box center [722, 306] width 12 height 10
radio input "true"
click at [717, 385] on input "True" at bounding box center [722, 389] width 12 height 10
radio input "true"
click at [716, 493] on input "True" at bounding box center [722, 494] width 12 height 10
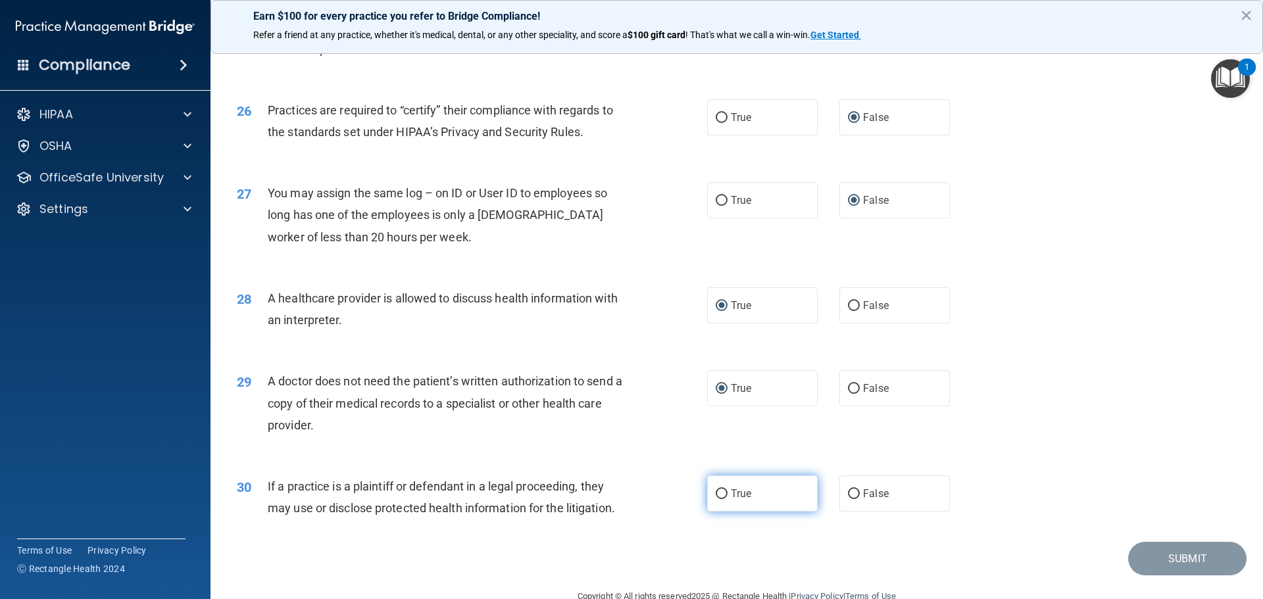
radio input "true"
click at [1165, 553] on button "Submit" at bounding box center [1187, 559] width 118 height 34
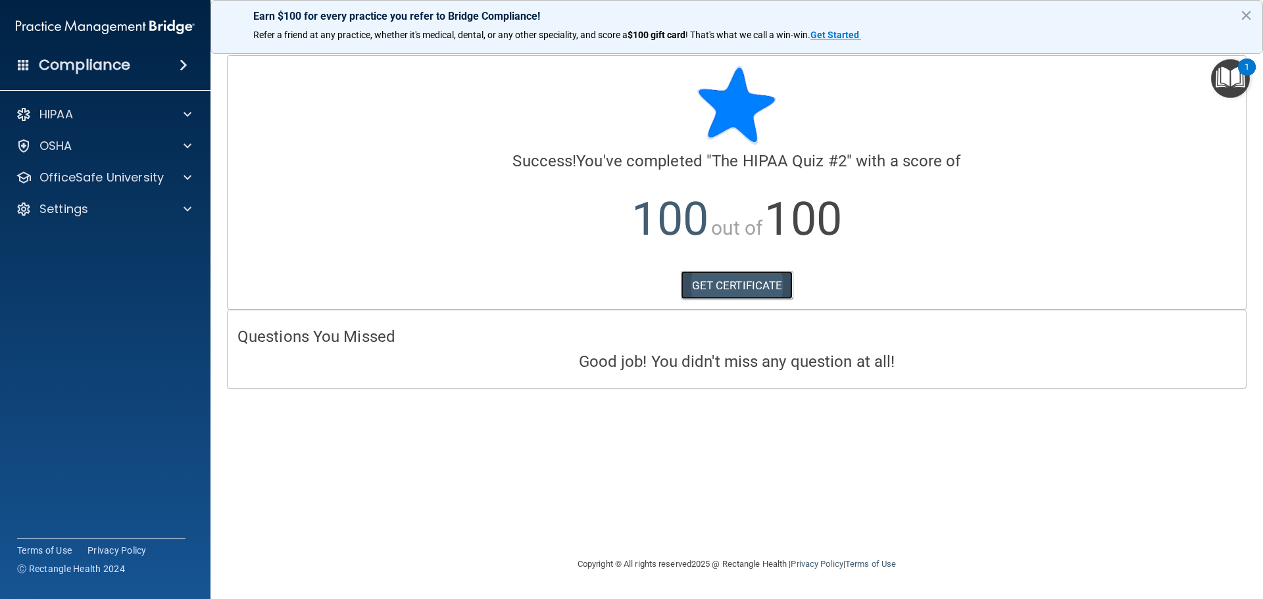
click at [739, 284] on link "GET CERTIFICATE" at bounding box center [737, 285] width 112 height 29
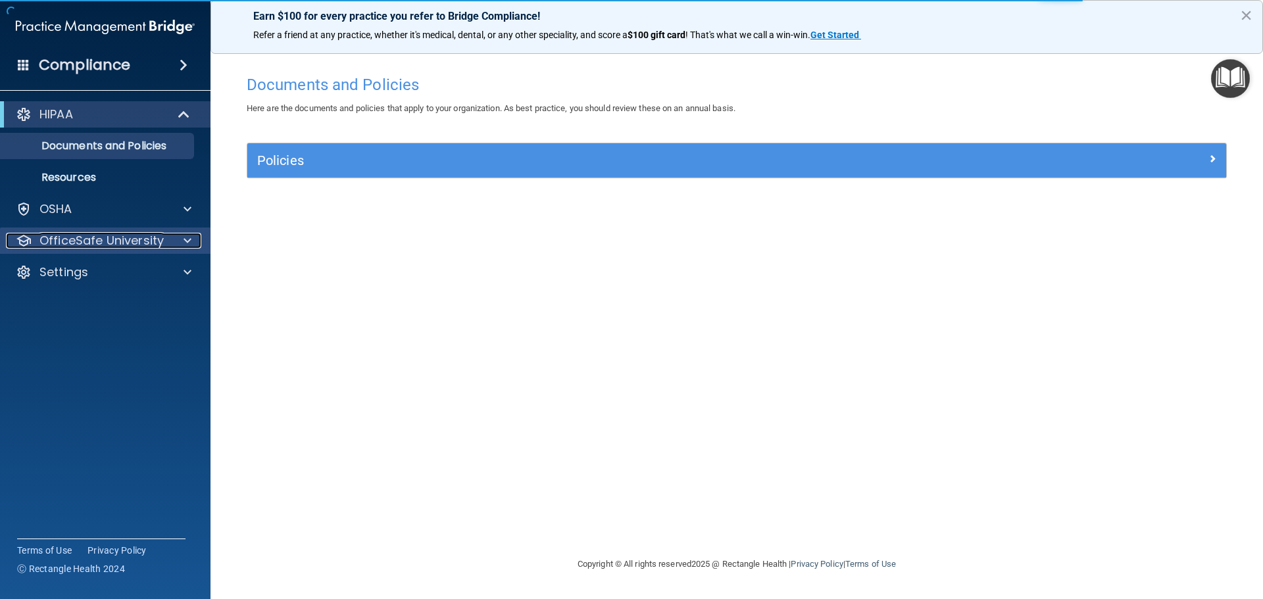
click at [76, 238] on p "OfficeSafe University" at bounding box center [101, 241] width 124 height 16
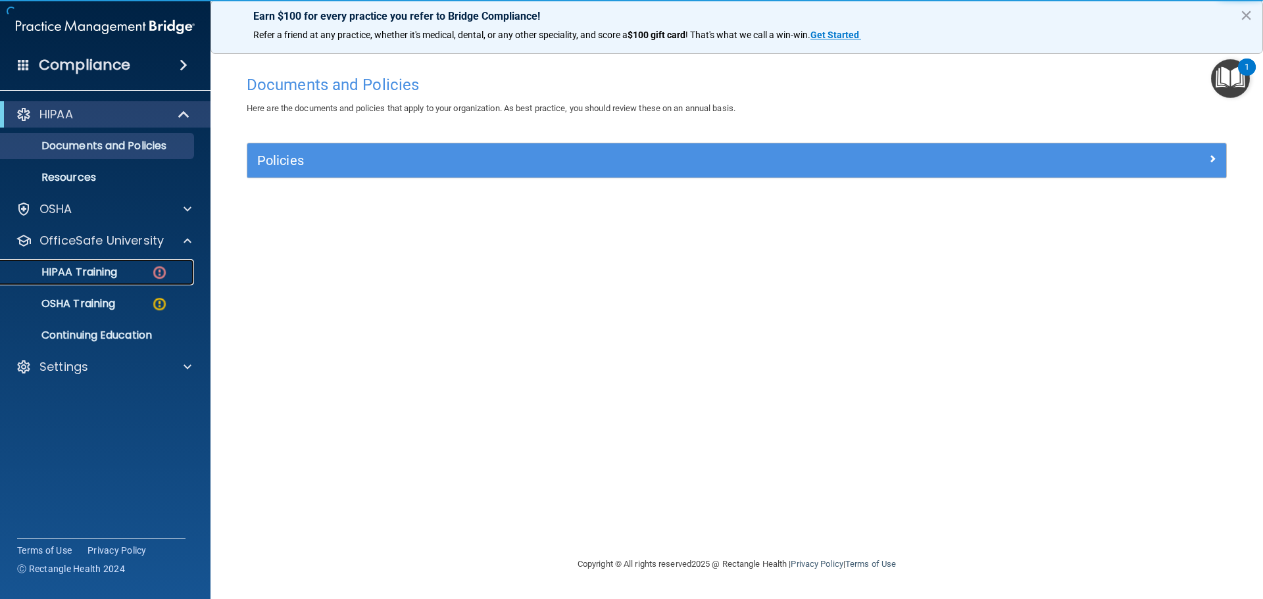
click at [79, 267] on p "HIPAA Training" at bounding box center [63, 272] width 109 height 13
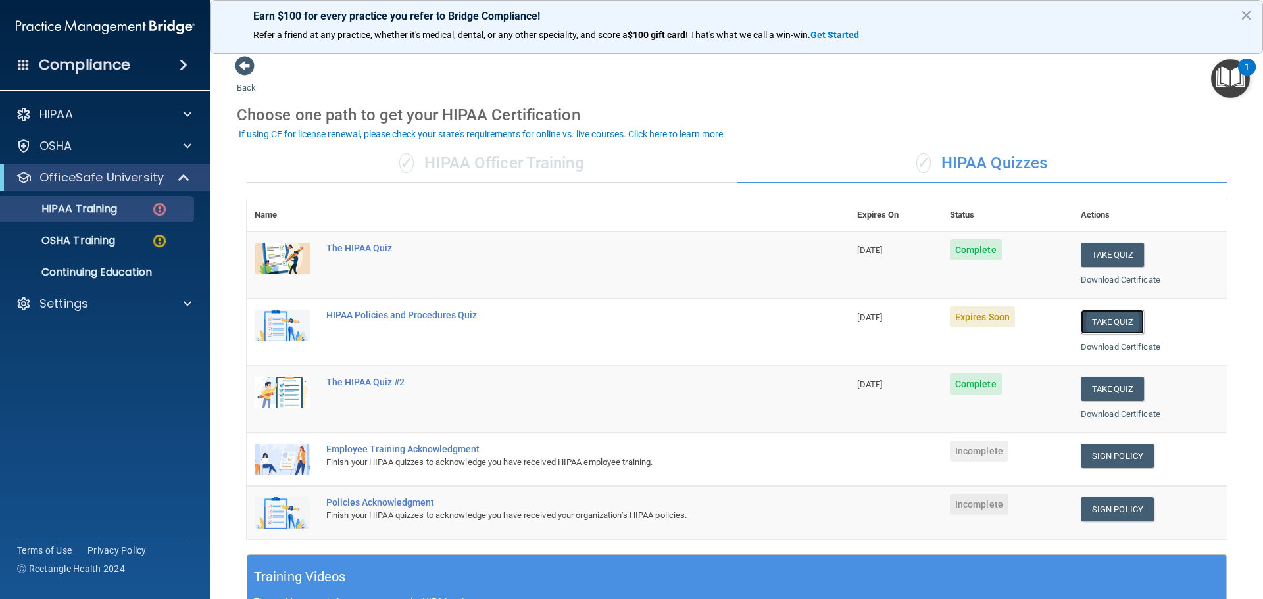
click at [1091, 320] on button "Take Quiz" at bounding box center [1112, 322] width 63 height 24
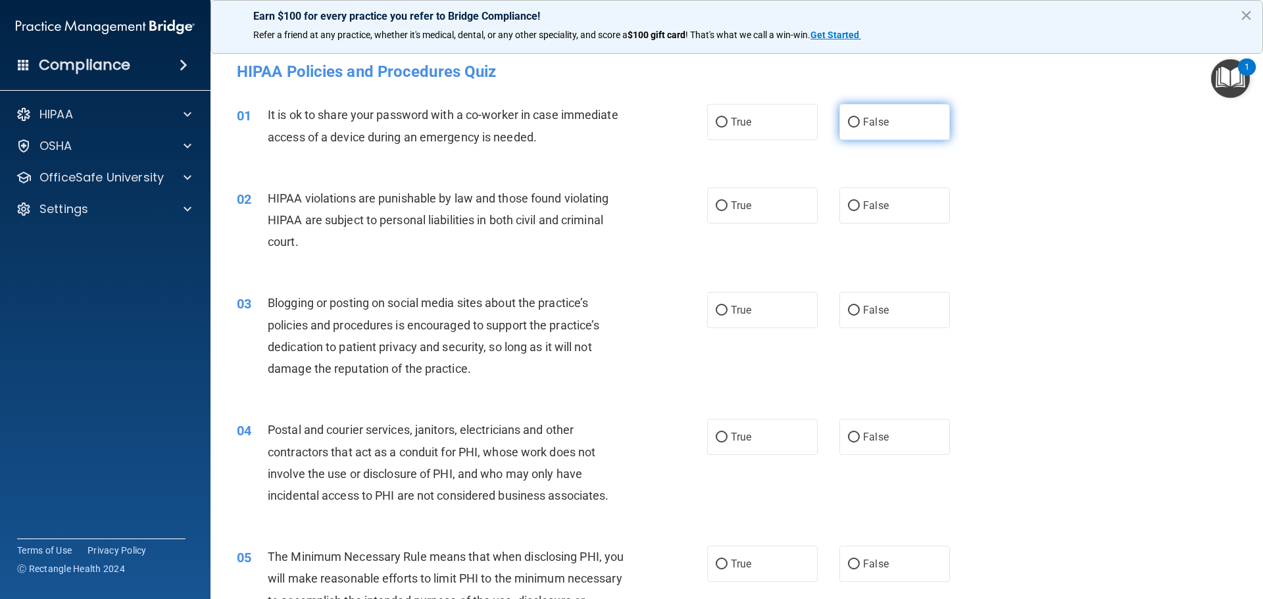
click at [848, 122] on input "False" at bounding box center [854, 123] width 12 height 10
radio input "true"
click at [716, 203] on input "True" at bounding box center [722, 206] width 12 height 10
radio input "true"
click at [848, 310] on input "False" at bounding box center [854, 311] width 12 height 10
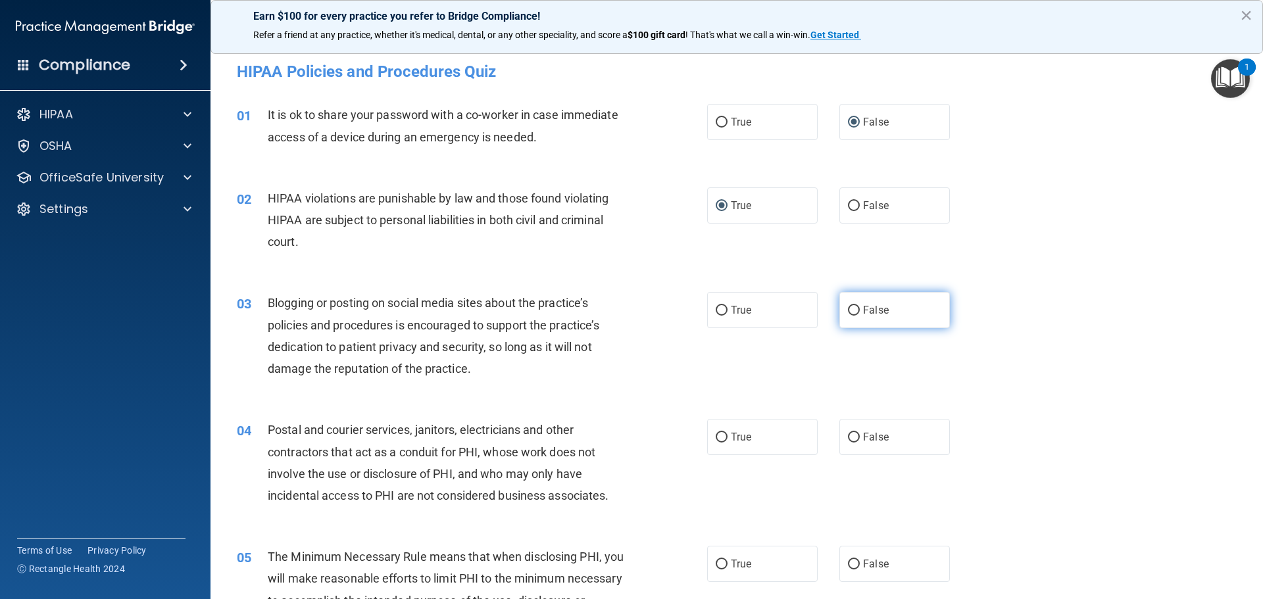
radio input "true"
click at [716, 435] on input "True" at bounding box center [722, 438] width 12 height 10
radio input "true"
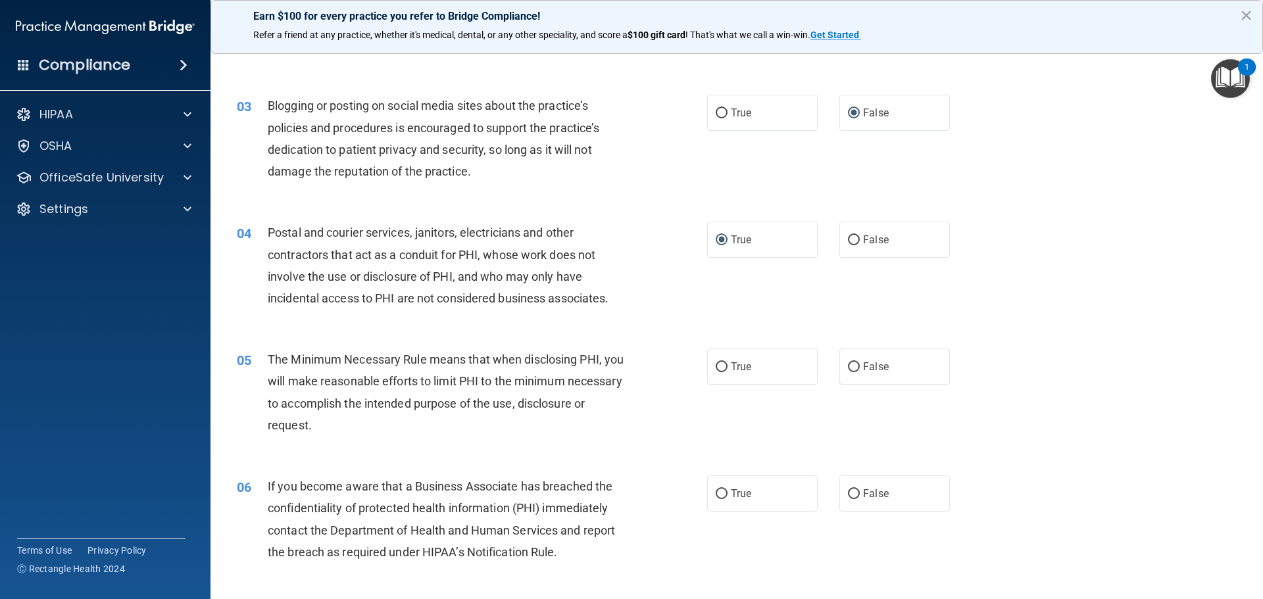
scroll to position [263, 0]
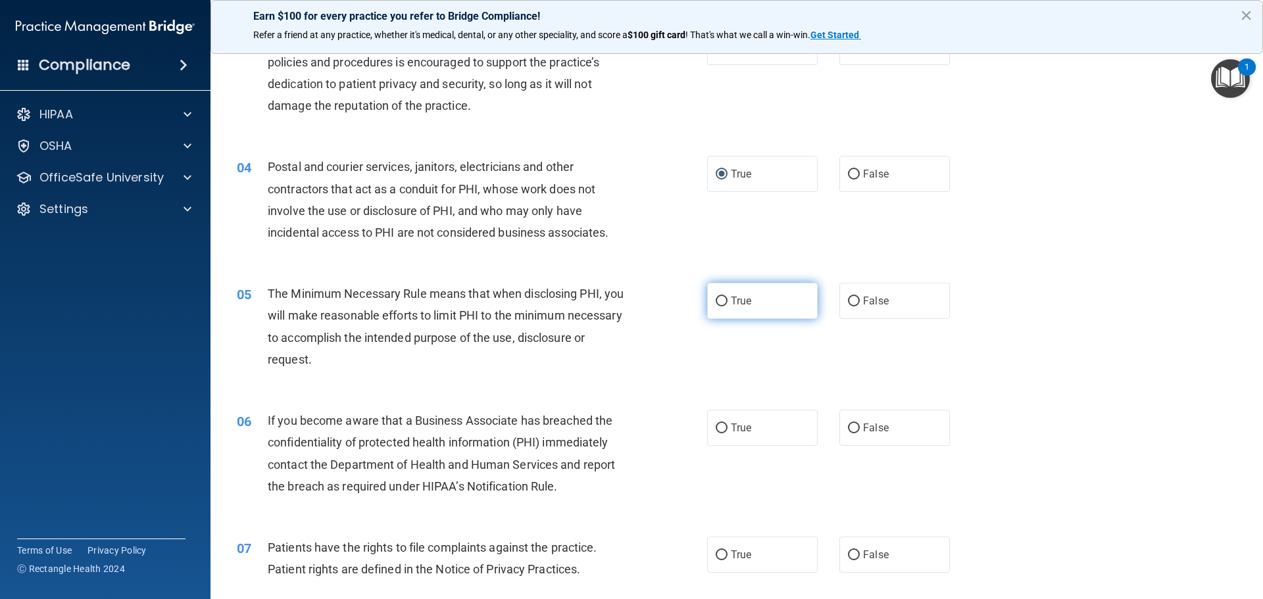
click at [716, 298] on input "True" at bounding box center [722, 302] width 12 height 10
radio input "true"
click at [848, 424] on input "False" at bounding box center [854, 429] width 12 height 10
radio input "true"
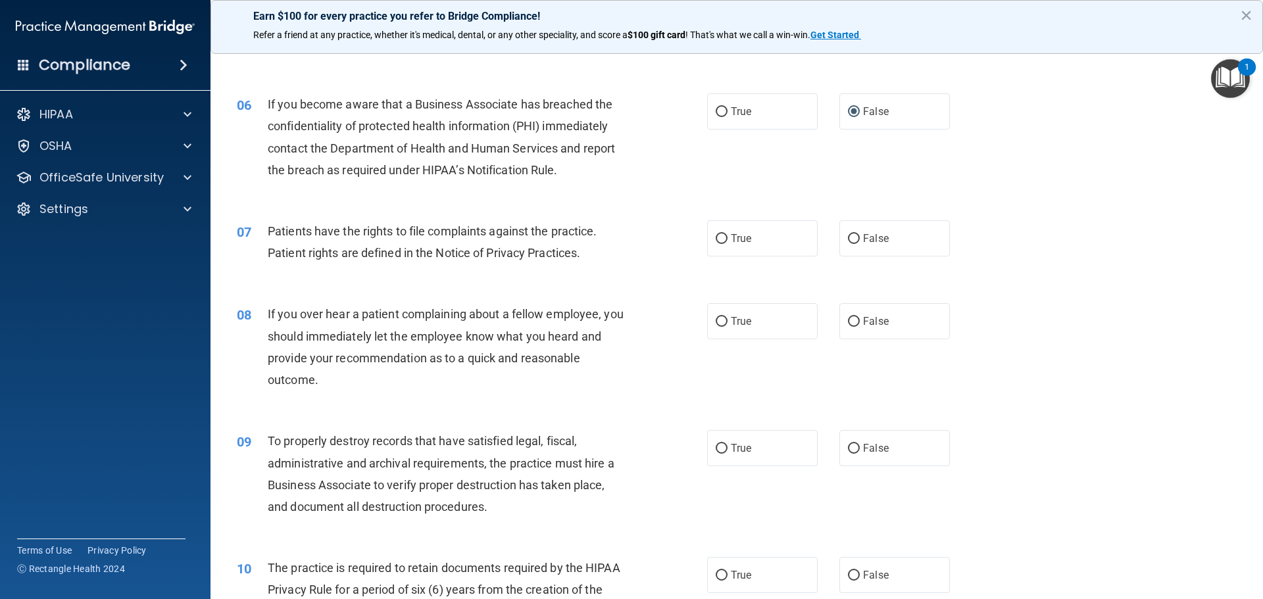
scroll to position [592, 0]
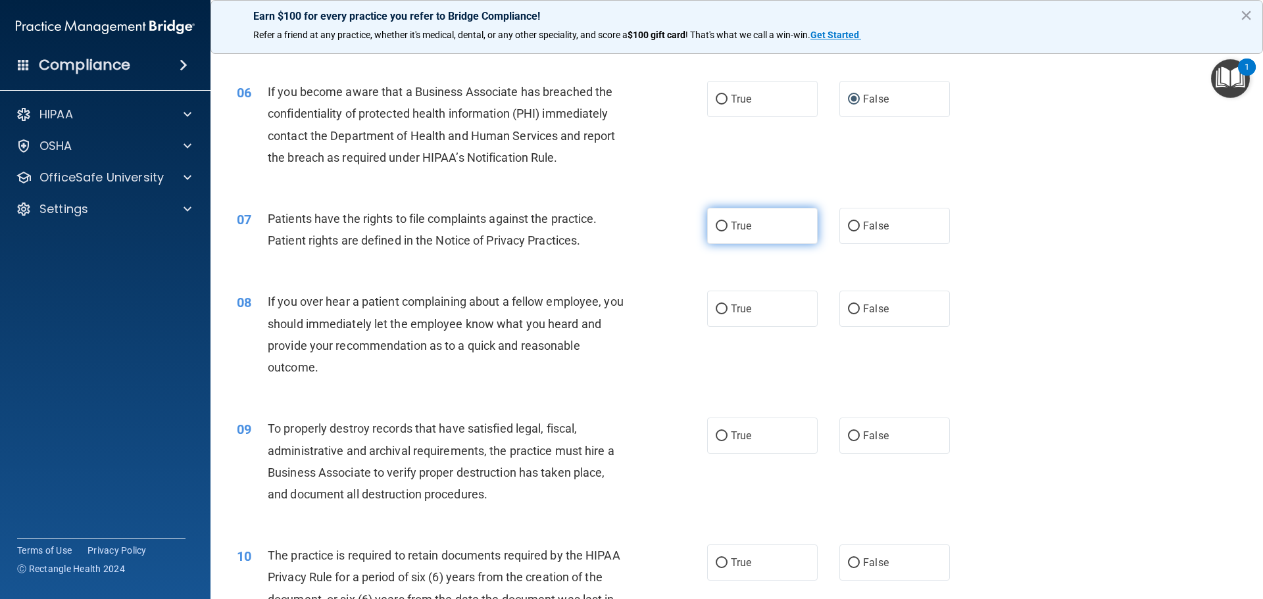
click at [716, 224] on input "True" at bounding box center [722, 227] width 12 height 10
radio input "true"
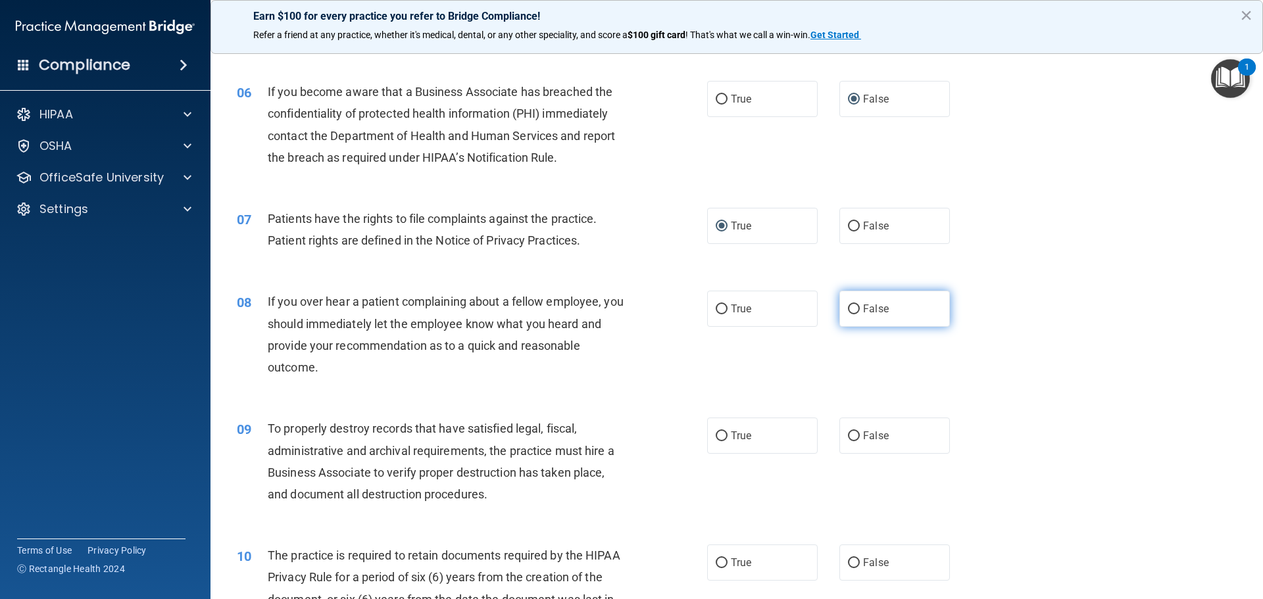
click at [848, 306] on input "False" at bounding box center [854, 310] width 12 height 10
radio input "true"
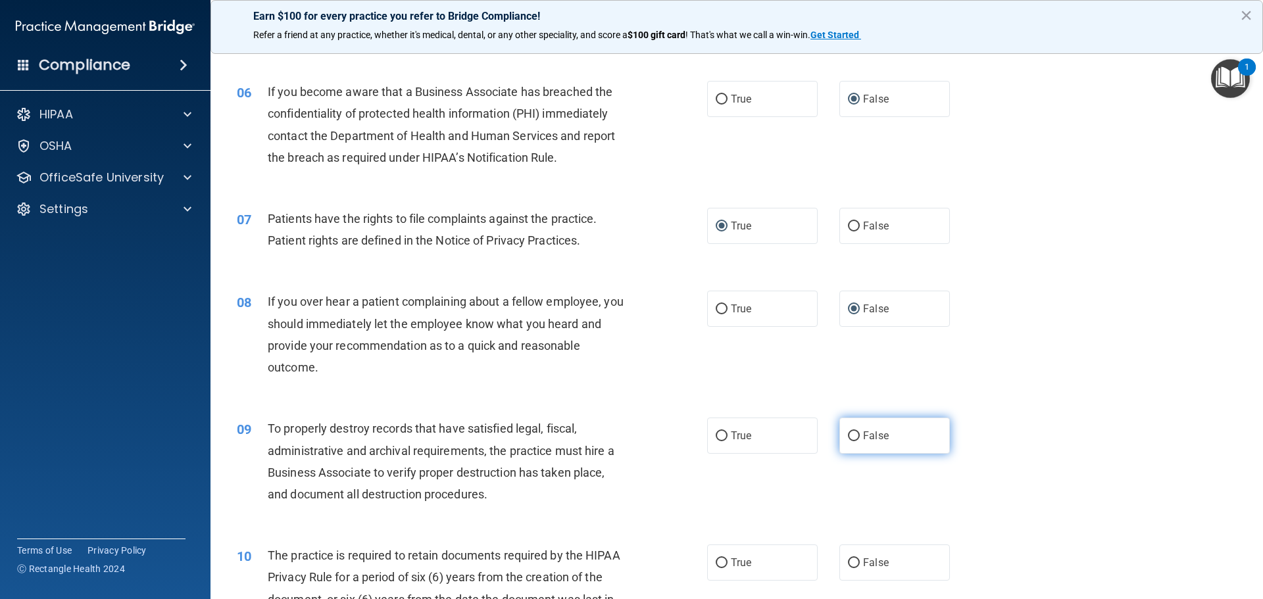
click at [848, 434] on input "False" at bounding box center [854, 437] width 12 height 10
radio input "true"
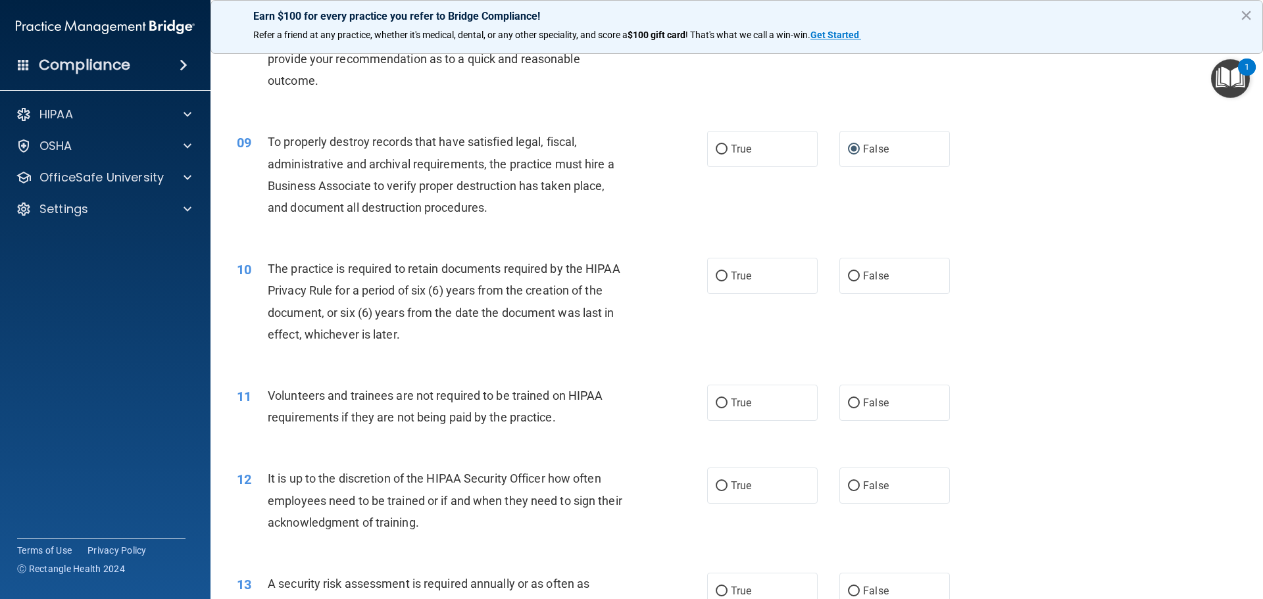
scroll to position [921, 0]
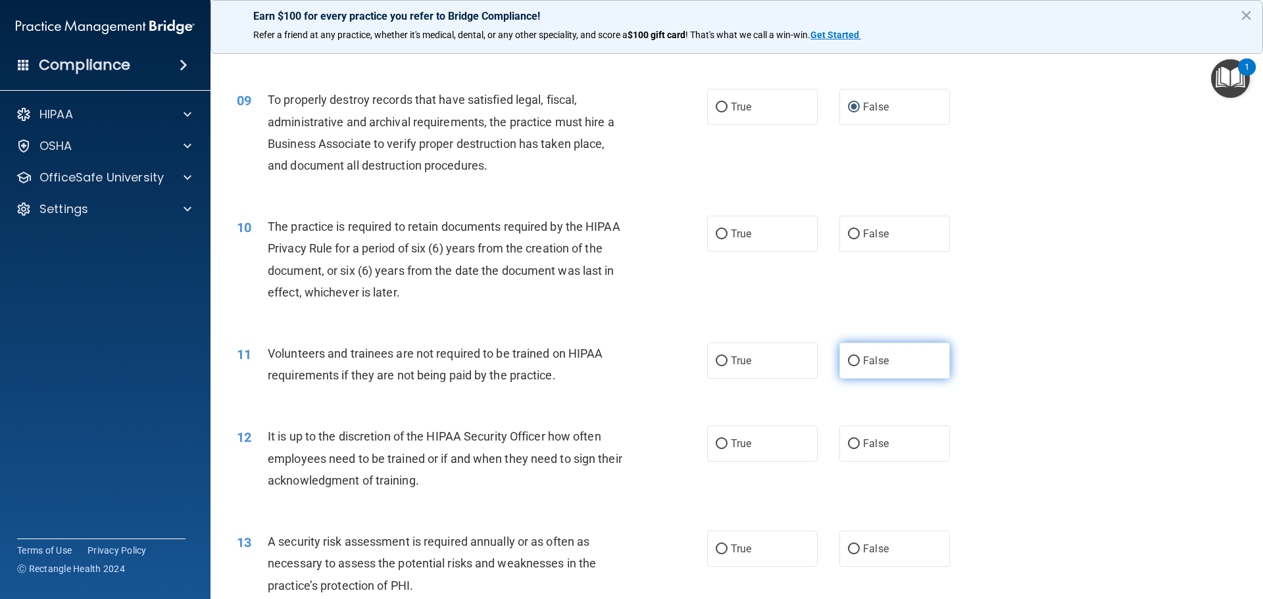
drag, startPoint x: 851, startPoint y: 360, endPoint x: 844, endPoint y: 354, distance: 8.9
click at [850, 360] on input "False" at bounding box center [854, 362] width 12 height 10
radio input "true"
click at [718, 234] on input "True" at bounding box center [722, 235] width 12 height 10
radio input "true"
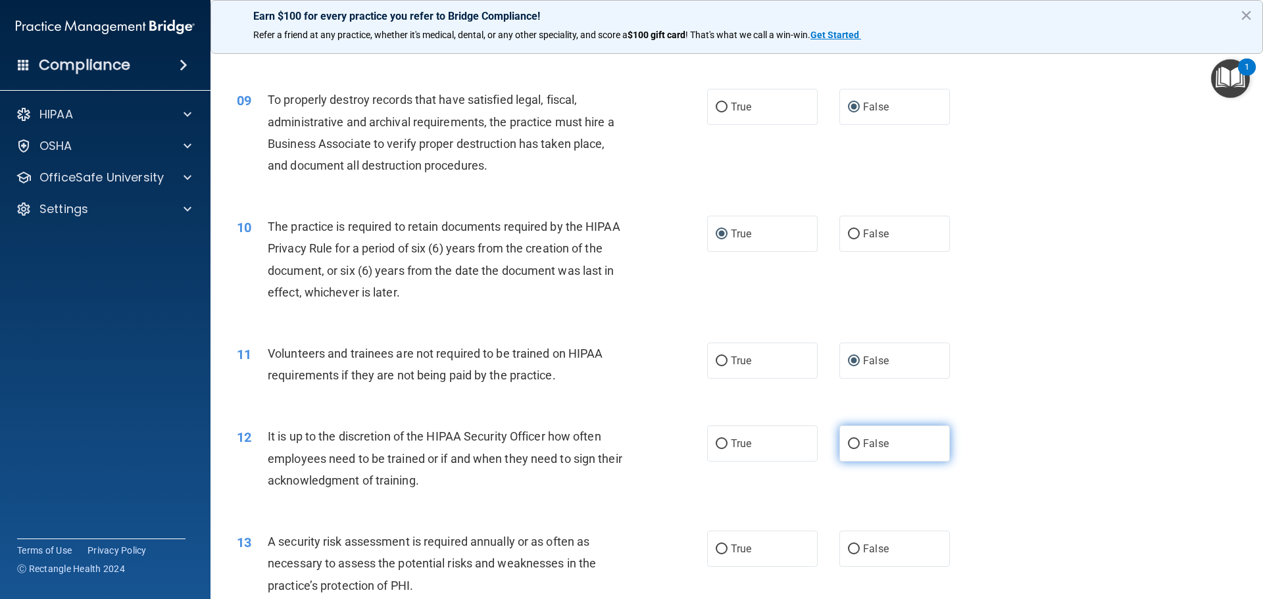
click at [848, 441] on input "False" at bounding box center [854, 444] width 12 height 10
radio input "true"
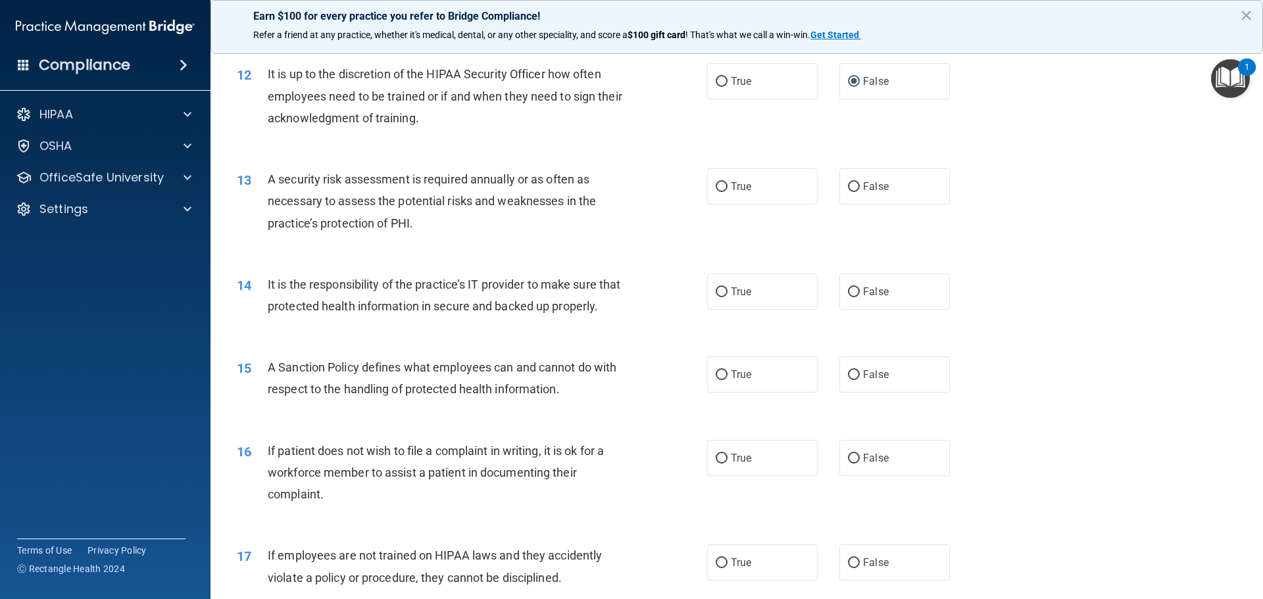
scroll to position [1316, 0]
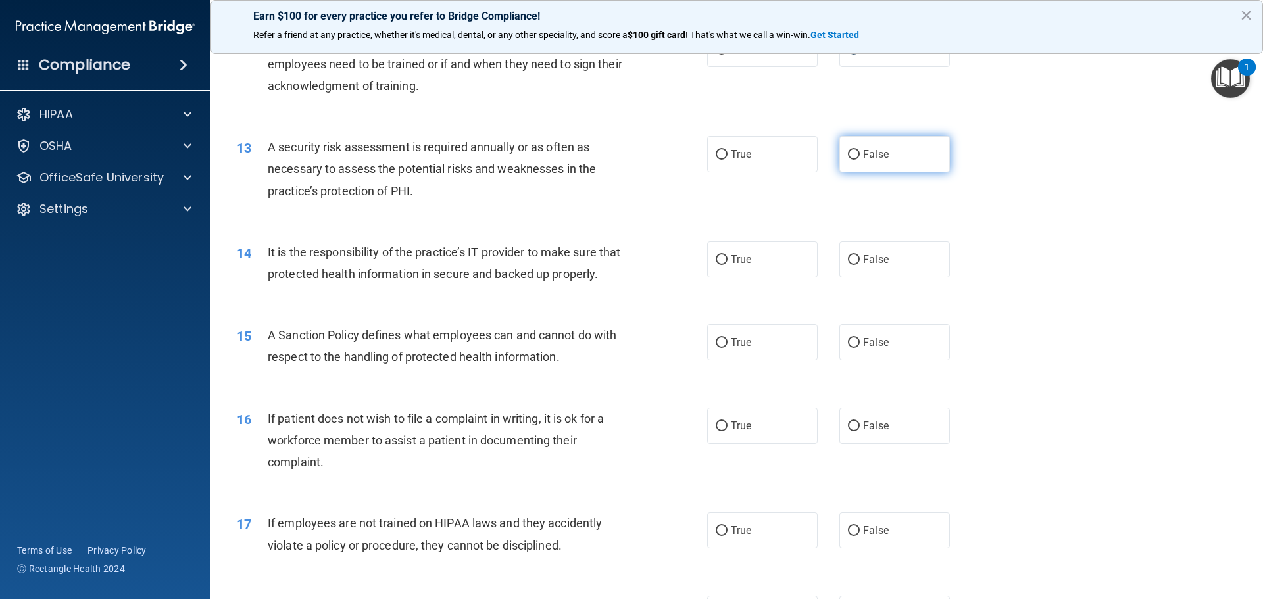
click at [849, 153] on input "False" at bounding box center [854, 155] width 12 height 10
radio input "true"
click at [716, 260] on input "True" at bounding box center [722, 260] width 12 height 10
radio input "true"
click at [851, 348] on input "False" at bounding box center [854, 343] width 12 height 10
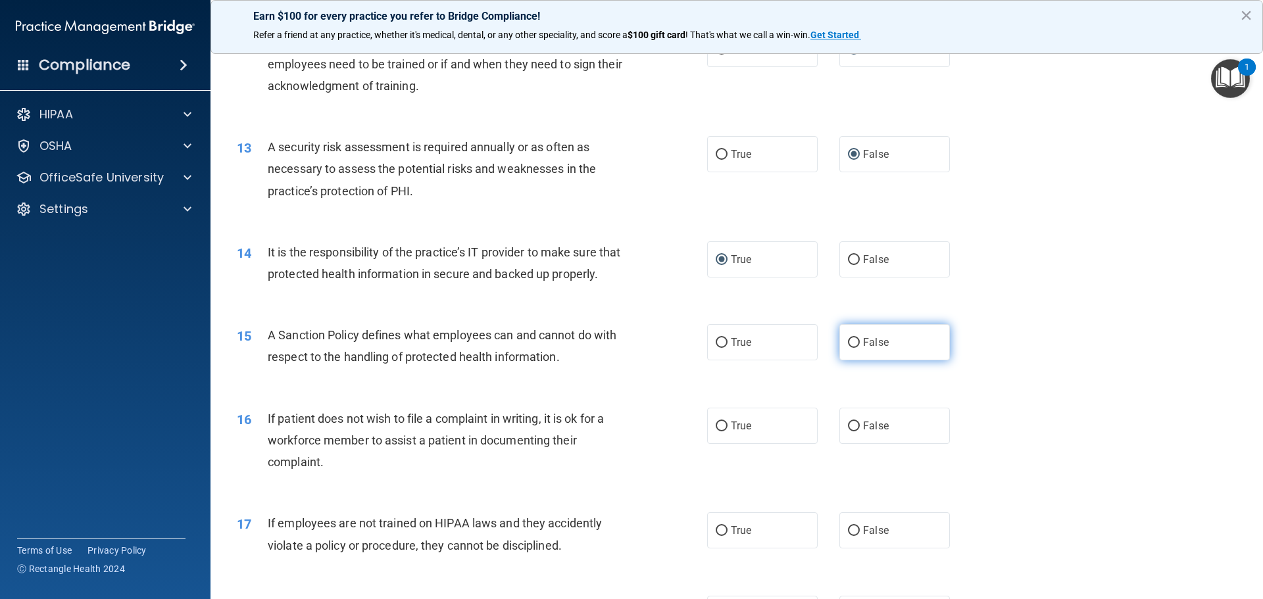
radio input "true"
click at [716, 432] on input "True" at bounding box center [722, 427] width 12 height 10
radio input "true"
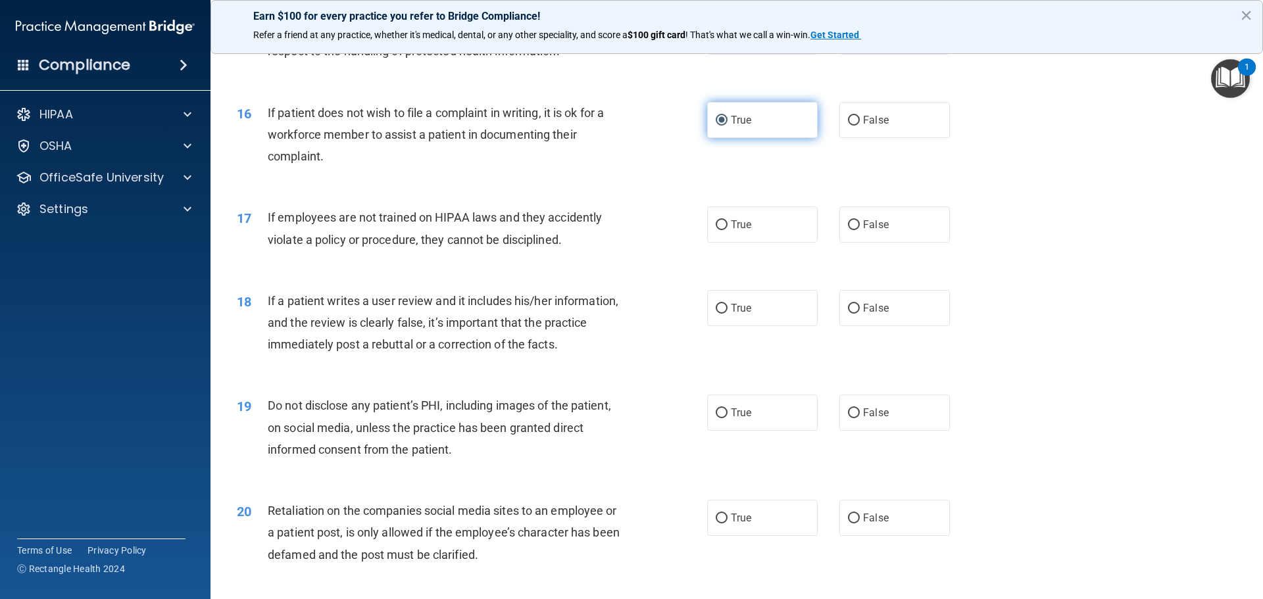
scroll to position [1645, 0]
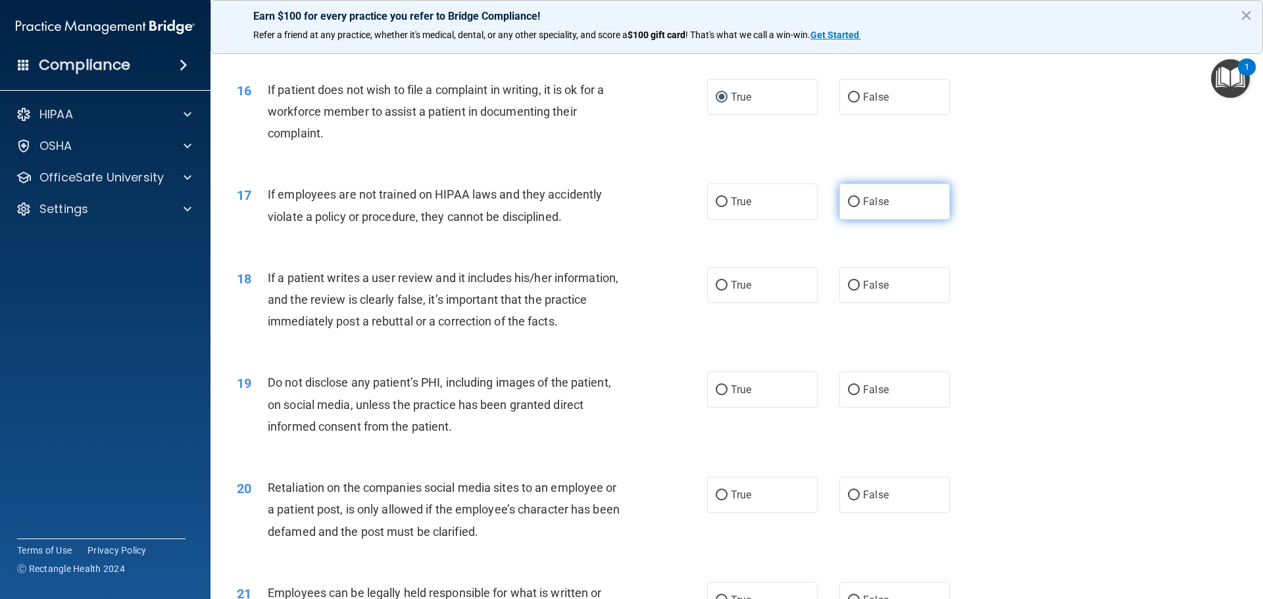
click at [848, 207] on input "False" at bounding box center [854, 202] width 12 height 10
radio input "true"
click at [849, 291] on input "False" at bounding box center [854, 286] width 12 height 10
radio input "true"
click at [719, 395] on input "True" at bounding box center [722, 390] width 12 height 10
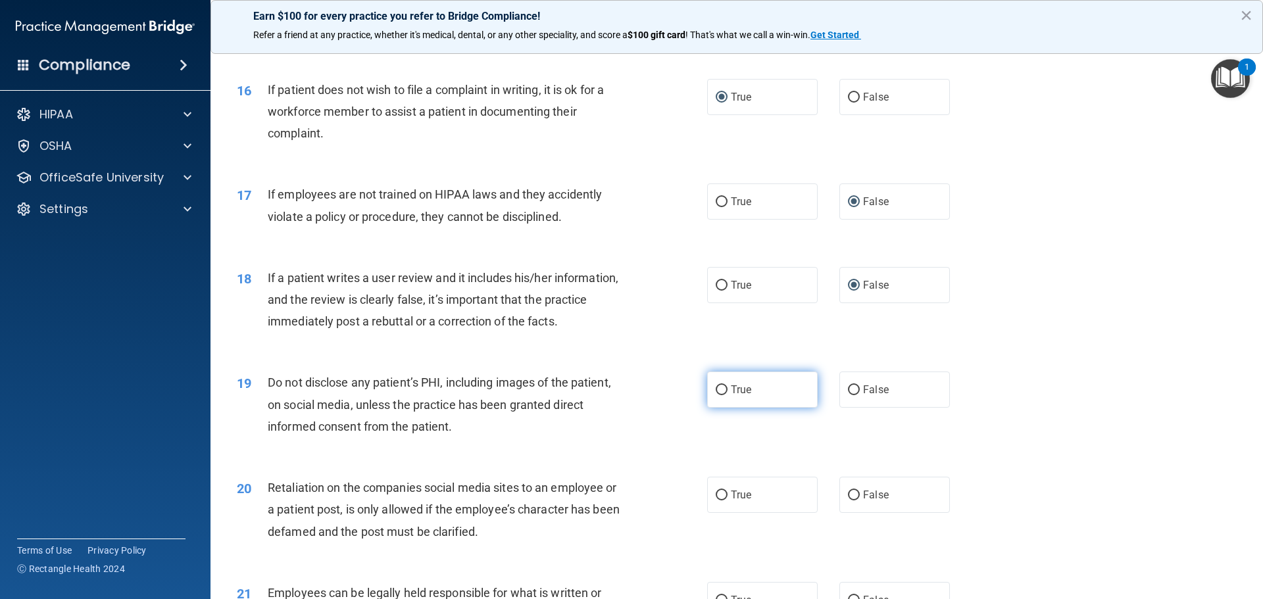
radio input "true"
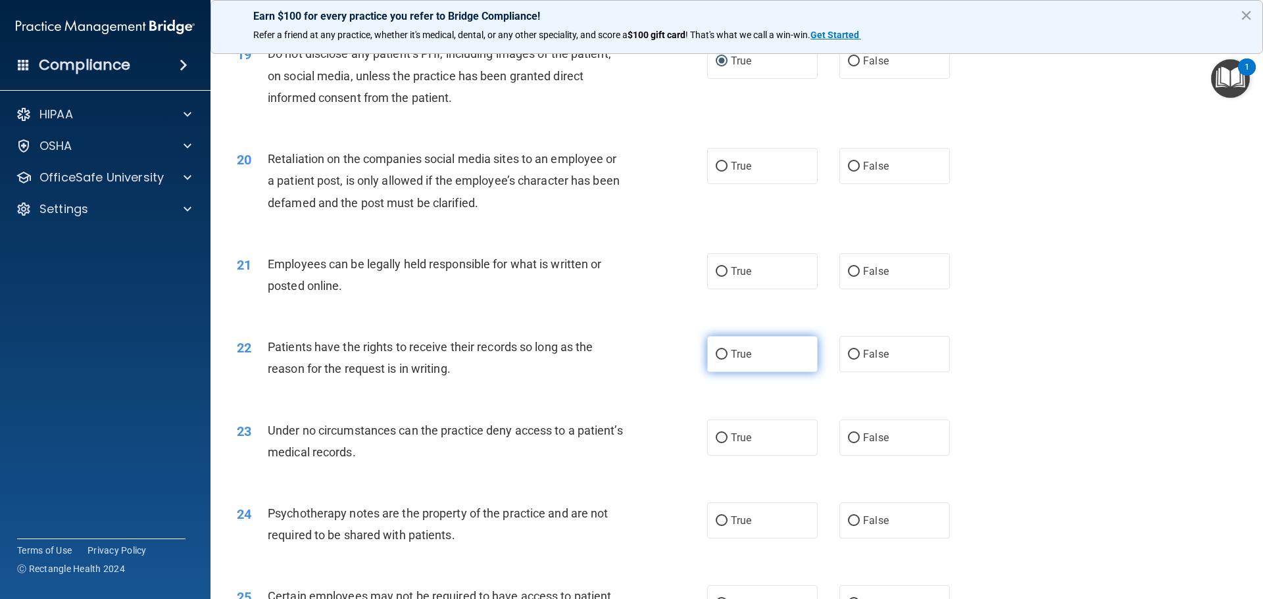
scroll to position [2039, 0]
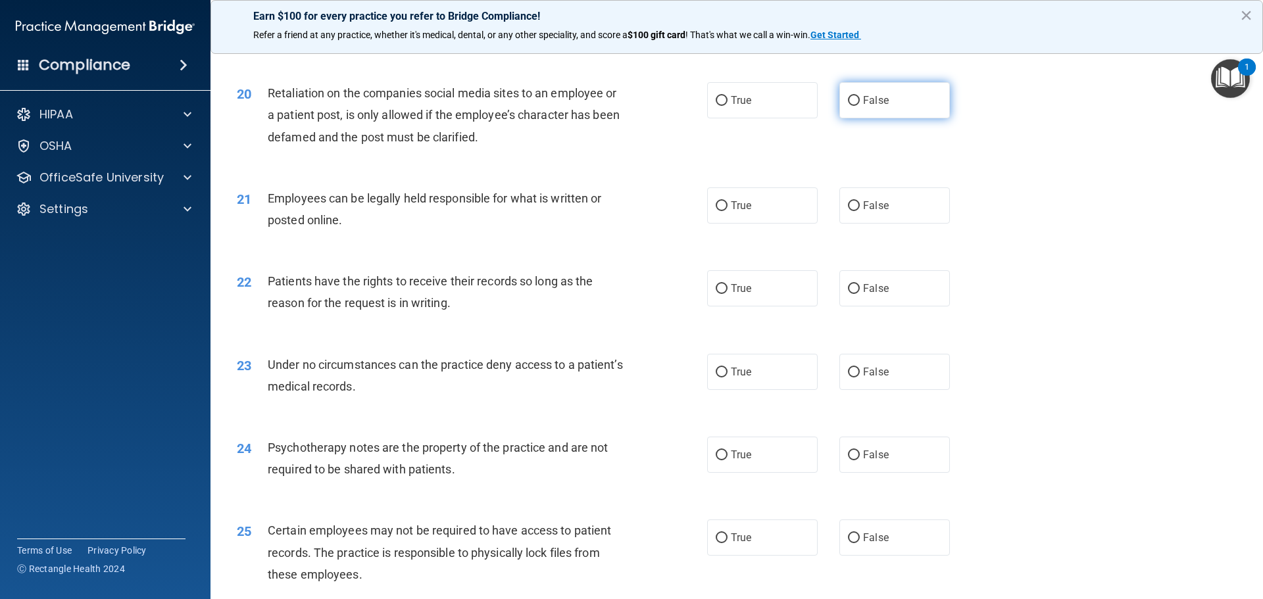
click at [848, 106] on input "False" at bounding box center [854, 101] width 12 height 10
radio input "true"
click at [716, 211] on input "True" at bounding box center [722, 206] width 12 height 10
radio input "true"
click at [718, 294] on input "True" at bounding box center [722, 289] width 12 height 10
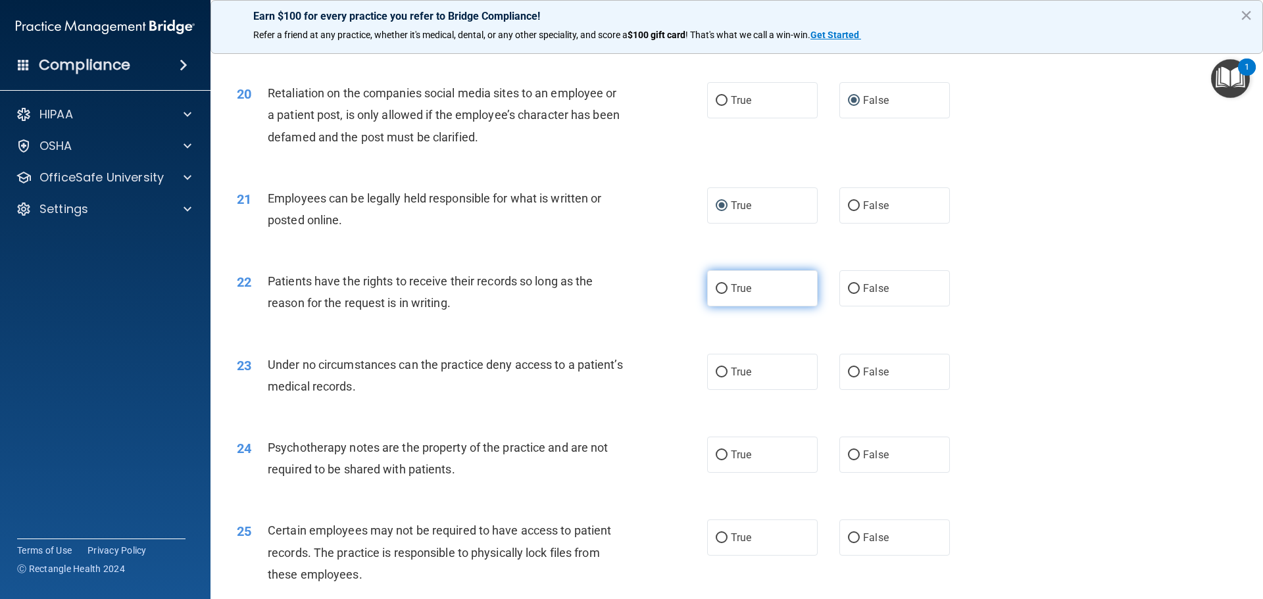
radio input "true"
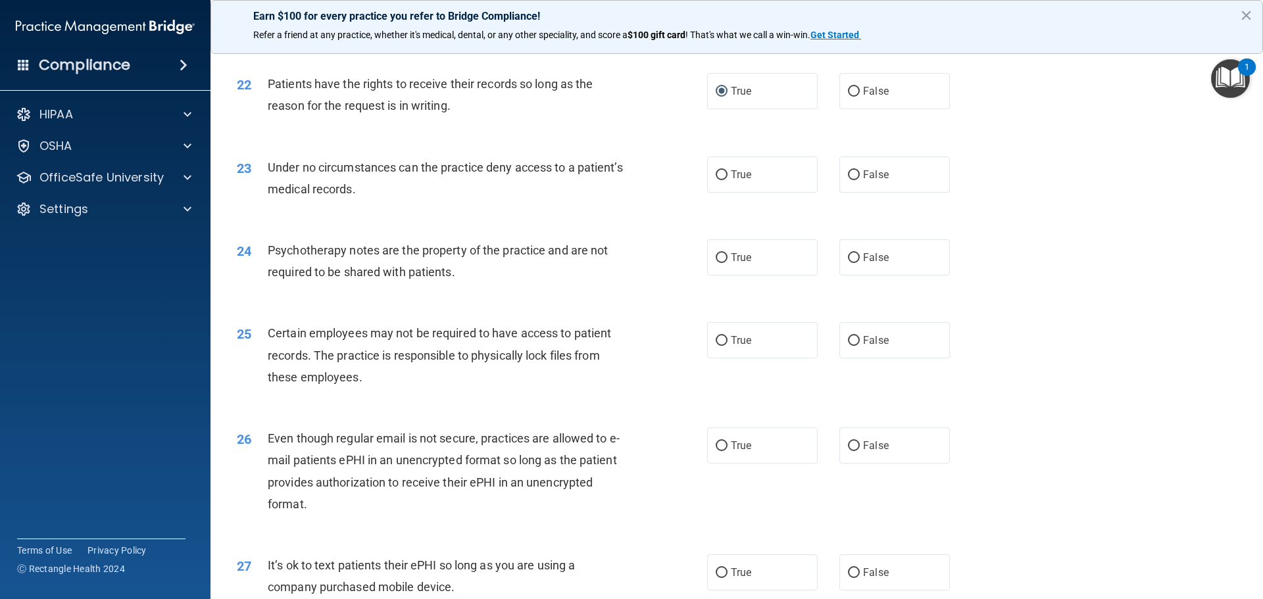
scroll to position [2302, 0]
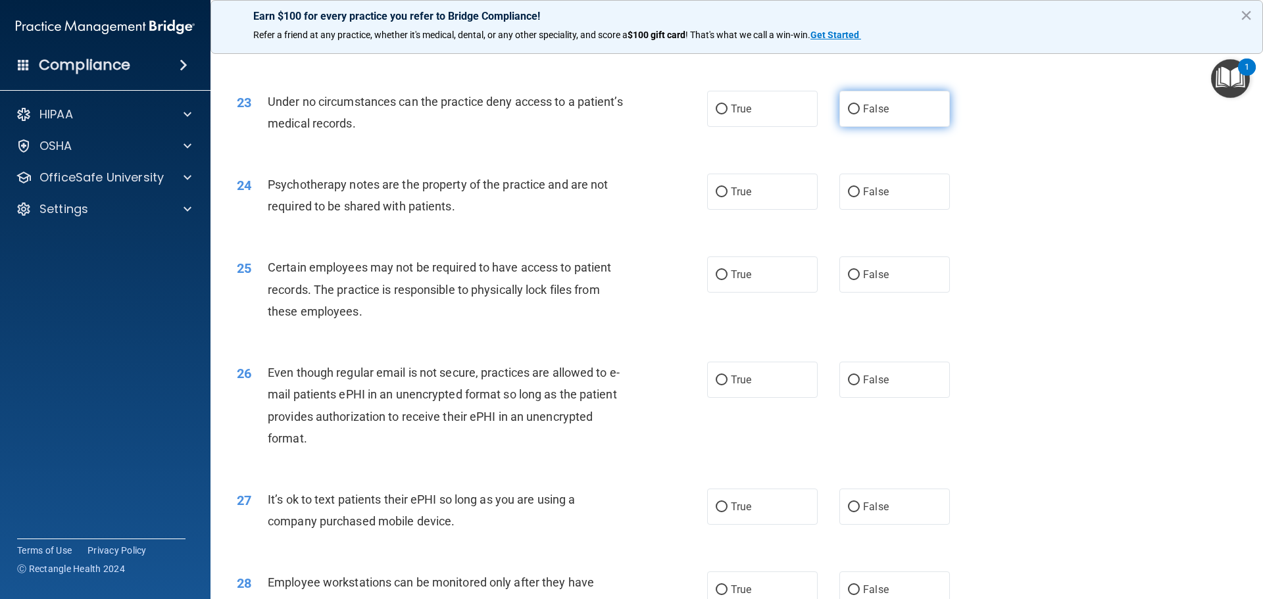
click at [849, 114] on input "False" at bounding box center [854, 110] width 12 height 10
radio input "true"
click at [717, 197] on input "True" at bounding box center [722, 192] width 12 height 10
radio input "true"
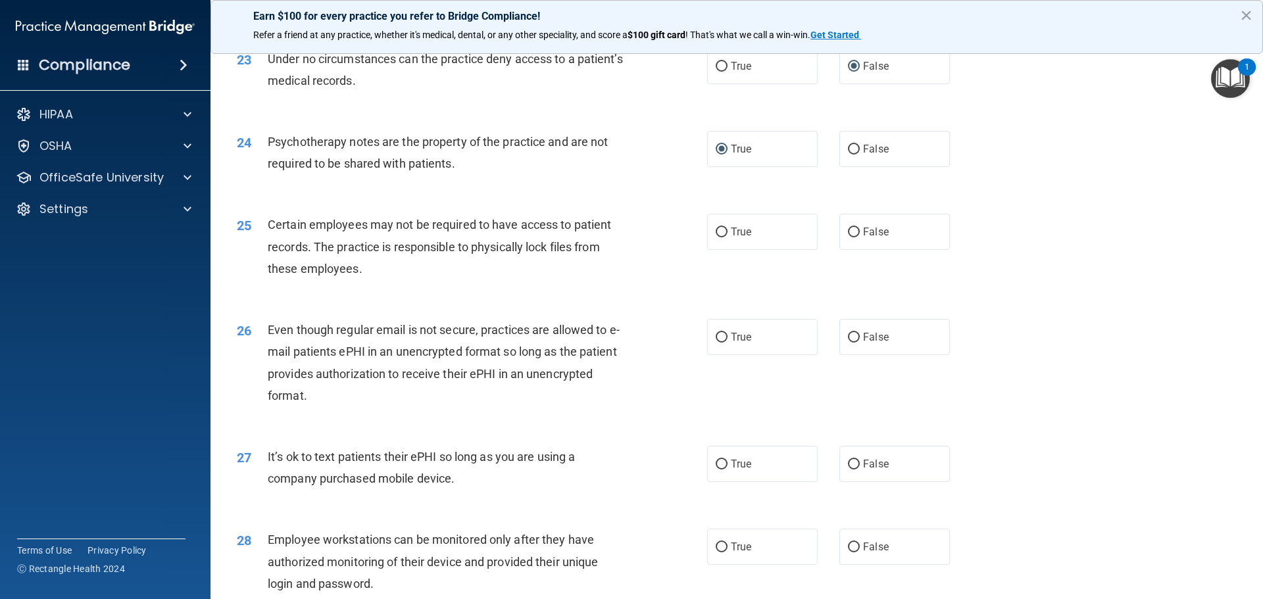
scroll to position [2368, 0]
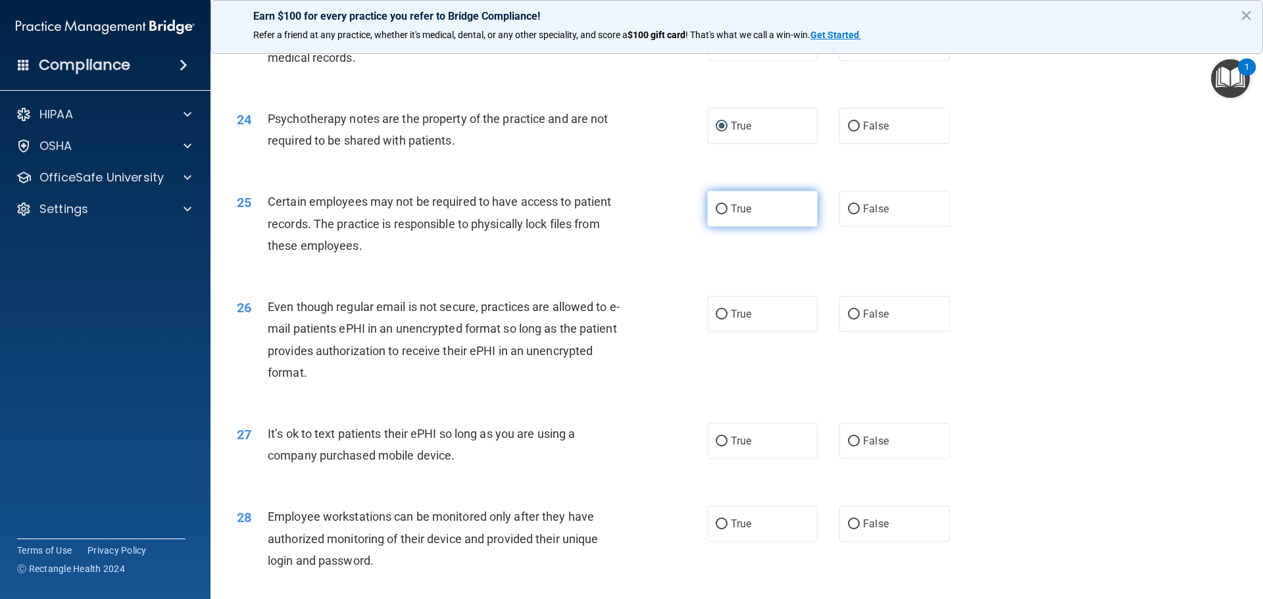
click at [718, 214] on input "True" at bounding box center [722, 210] width 12 height 10
radio input "true"
click at [717, 320] on input "True" at bounding box center [722, 315] width 12 height 10
radio input "true"
click at [848, 447] on input "False" at bounding box center [854, 442] width 12 height 10
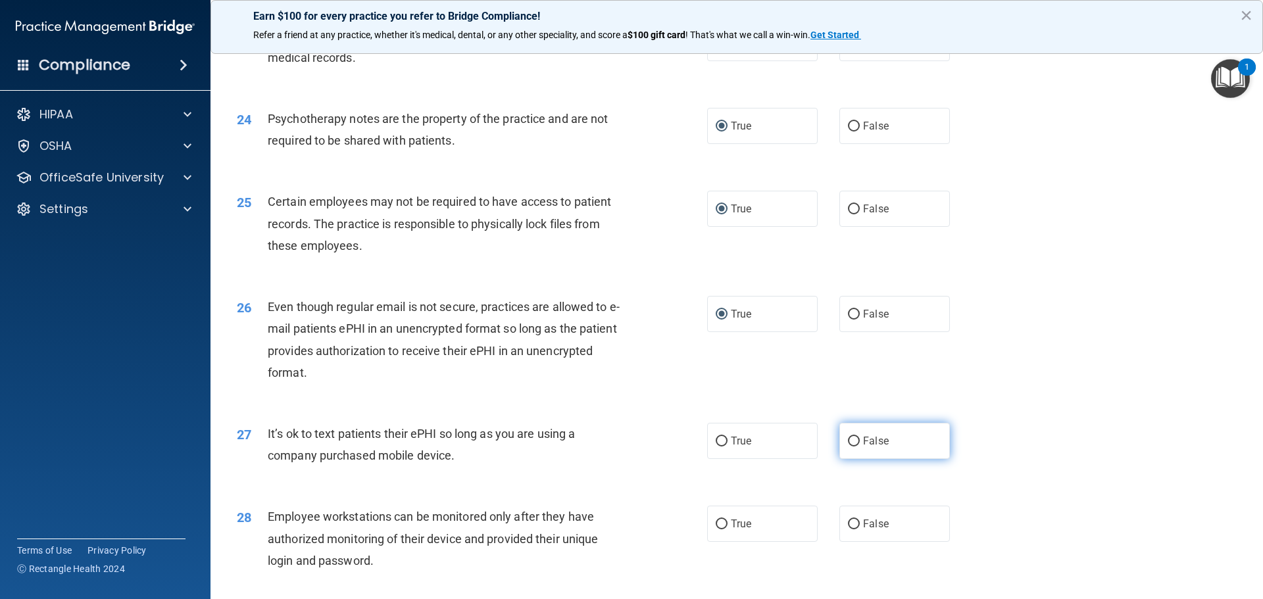
radio input "true"
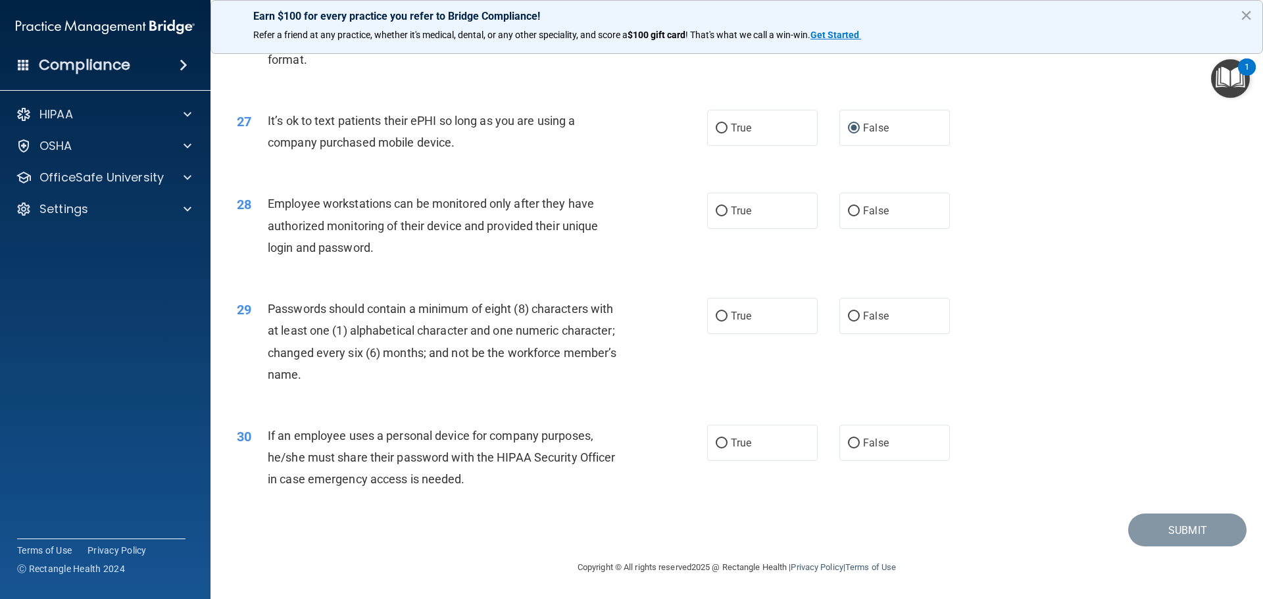
scroll to position [2697, 0]
click at [848, 216] on input "False" at bounding box center [854, 212] width 12 height 10
radio input "true"
click at [849, 318] on input "False" at bounding box center [854, 317] width 12 height 10
radio input "true"
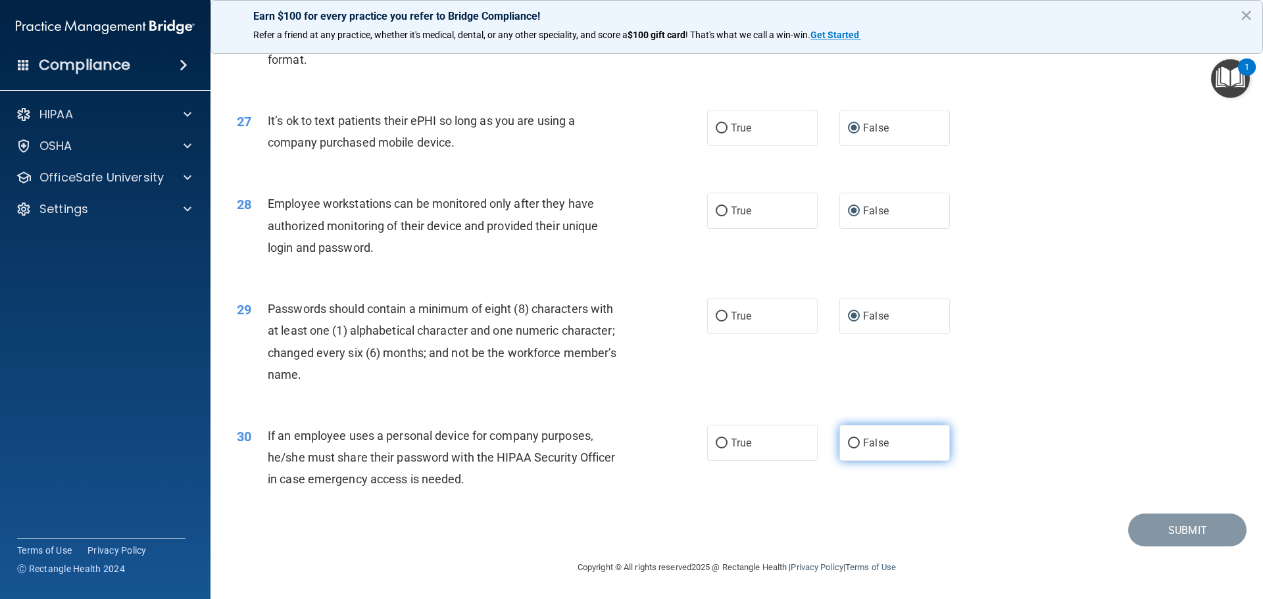
click at [849, 447] on input "False" at bounding box center [854, 444] width 12 height 10
radio input "true"
click at [1162, 528] on button "Submit" at bounding box center [1187, 531] width 118 height 34
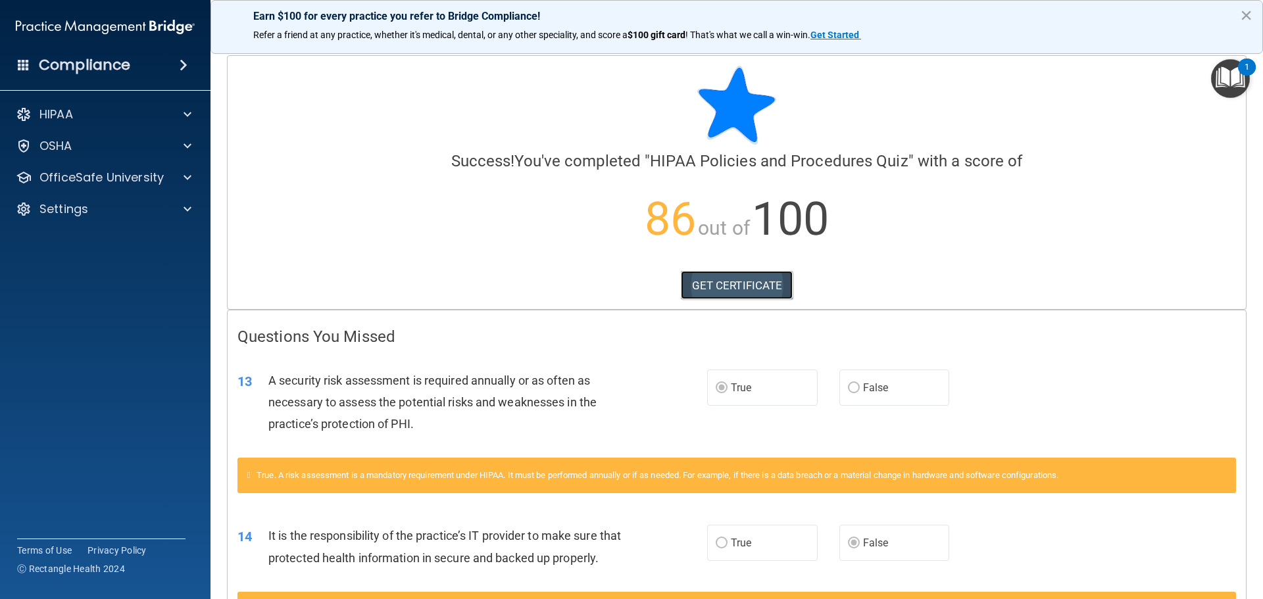
click at [725, 288] on link "GET CERTIFICATE" at bounding box center [737, 285] width 112 height 29
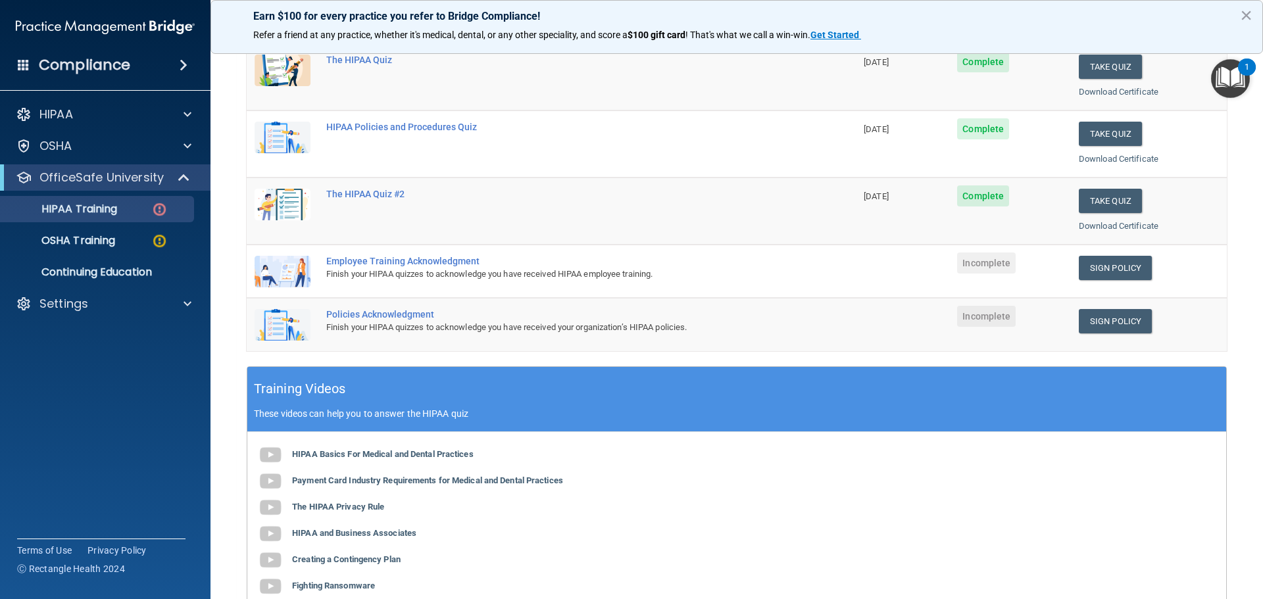
scroll to position [132, 0]
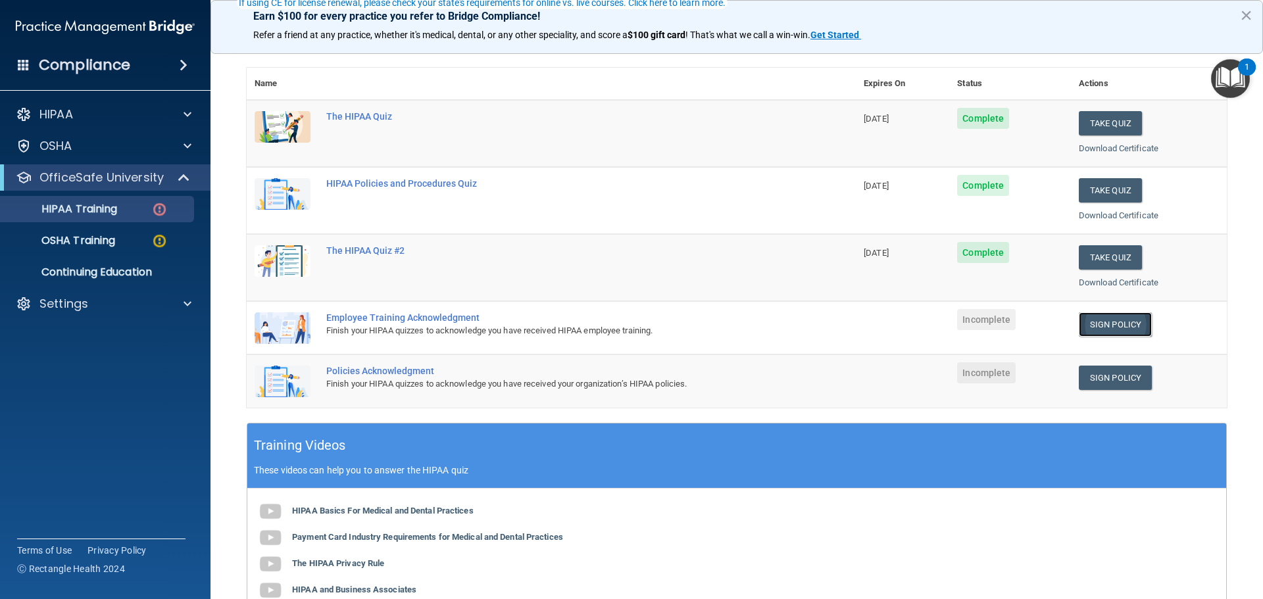
click at [1107, 322] on link "Sign Policy" at bounding box center [1115, 324] width 73 height 24
click at [1104, 322] on link "Sign Policy" at bounding box center [1115, 324] width 73 height 24
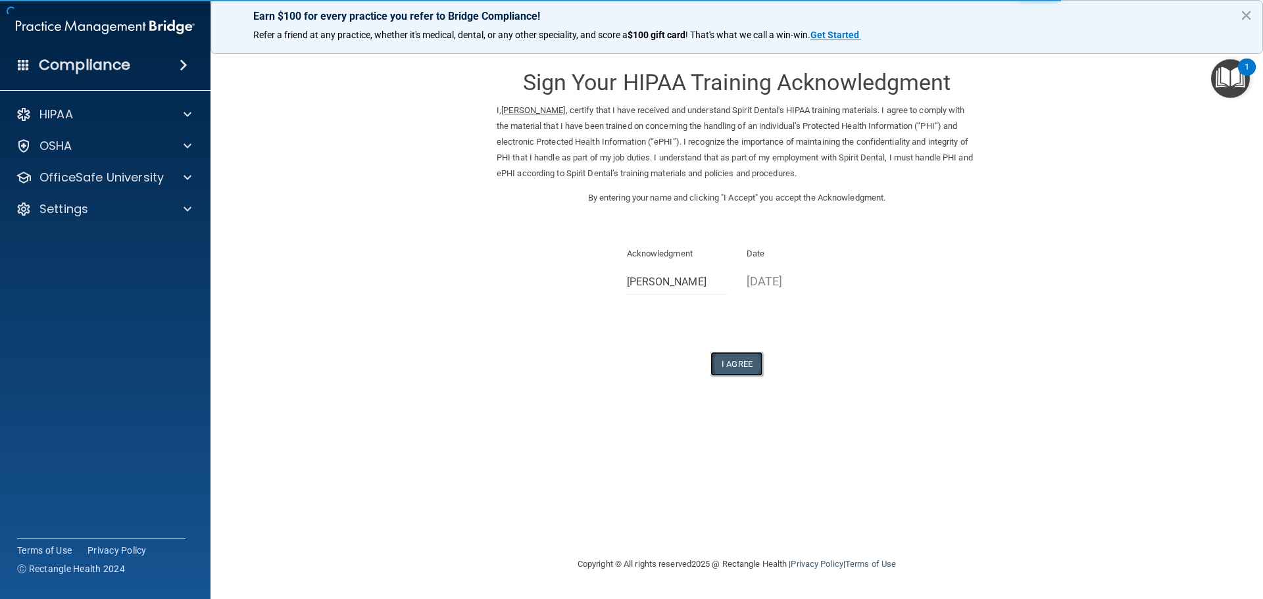
click at [729, 364] on button "I Agree" at bounding box center [736, 364] width 53 height 24
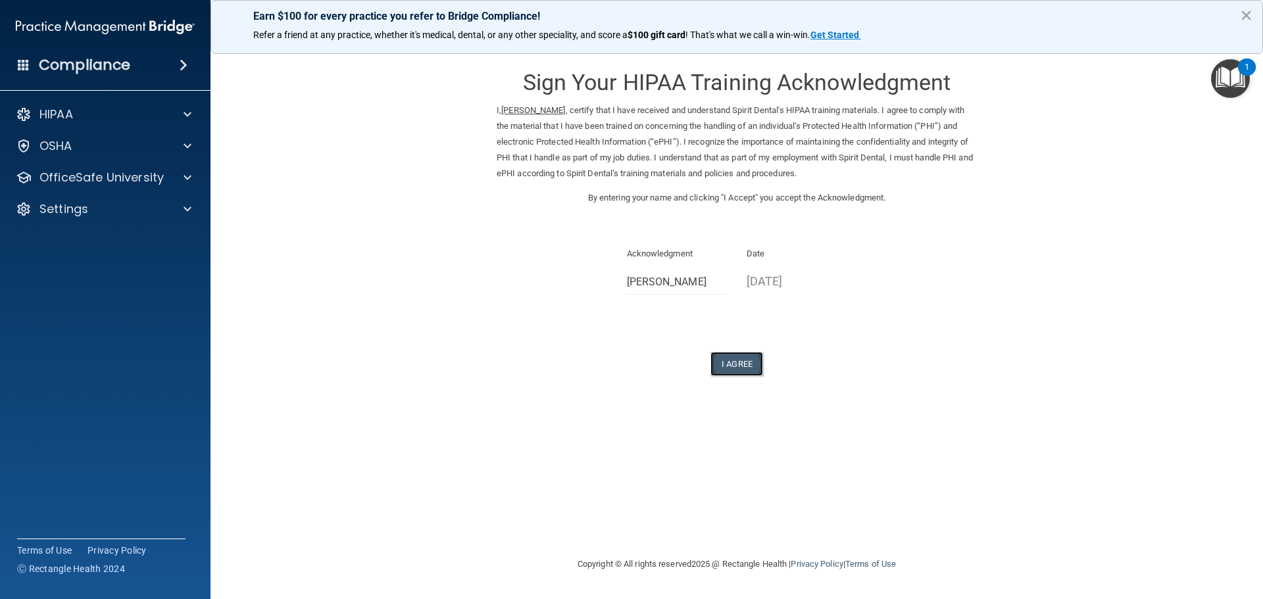
click at [743, 360] on button "I Agree" at bounding box center [736, 364] width 53 height 24
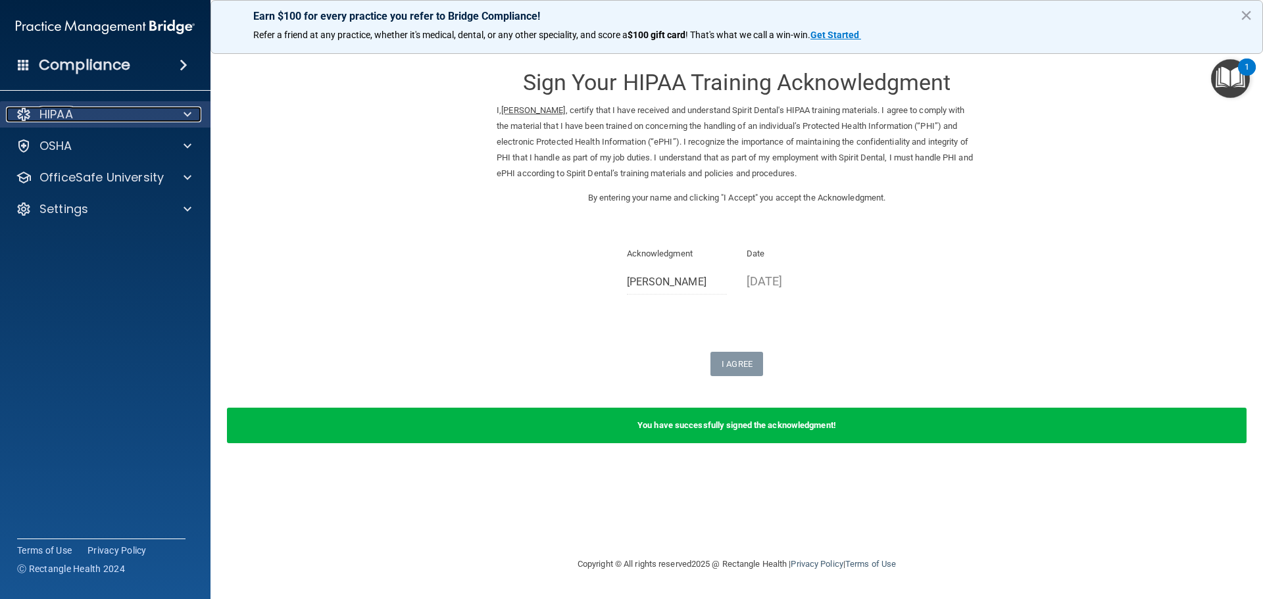
click at [77, 108] on div "HIPAA" at bounding box center [87, 115] width 163 height 16
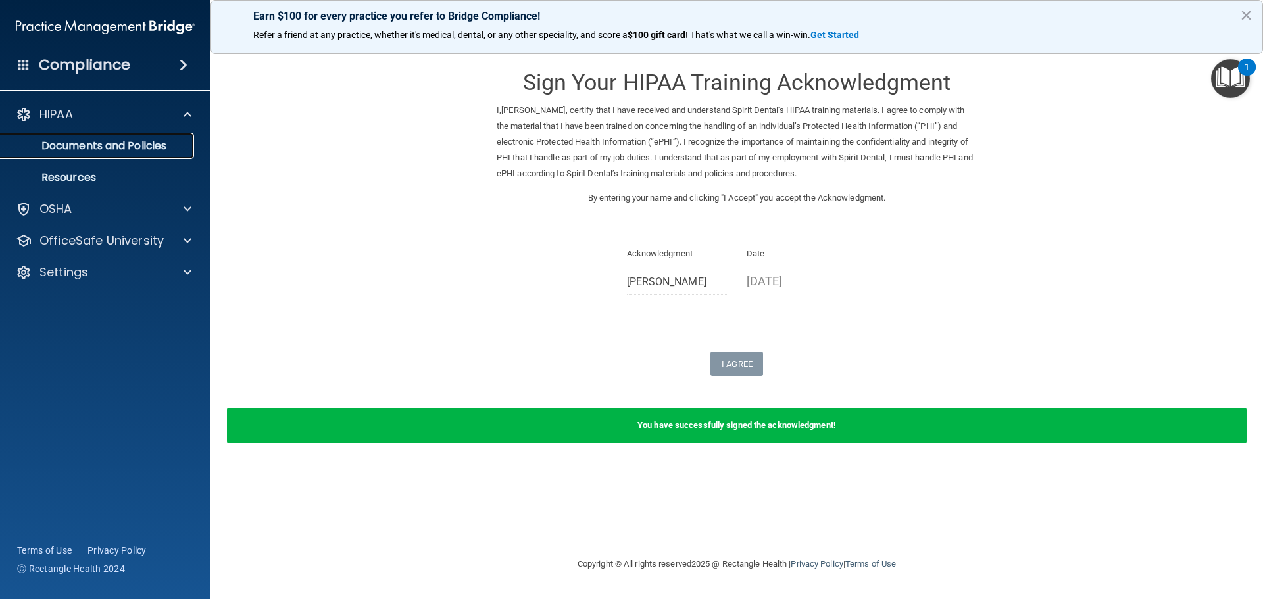
click at [75, 143] on p "Documents and Policies" at bounding box center [99, 145] width 180 height 13
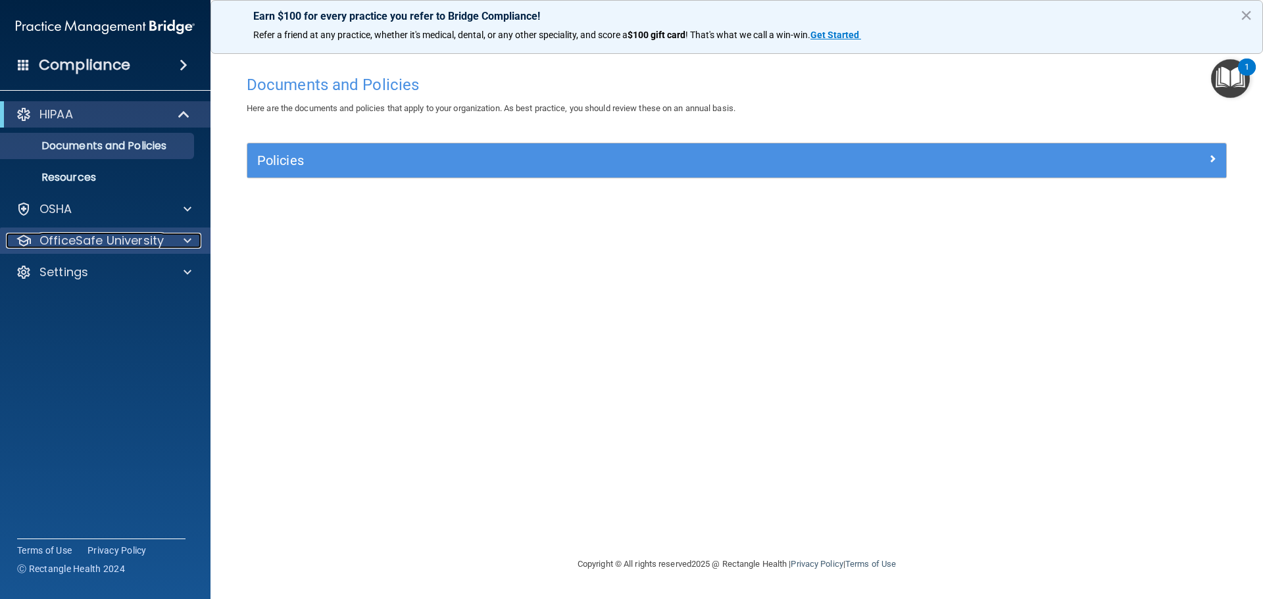
click at [78, 234] on p "OfficeSafe University" at bounding box center [101, 241] width 124 height 16
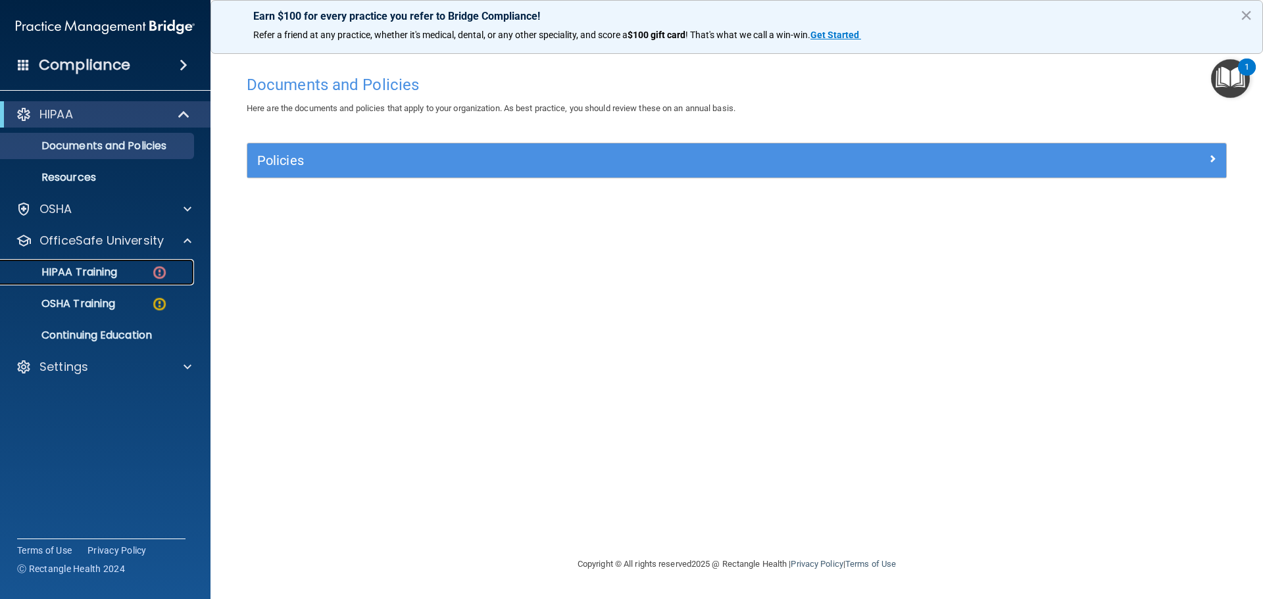
click at [79, 268] on p "HIPAA Training" at bounding box center [63, 272] width 109 height 13
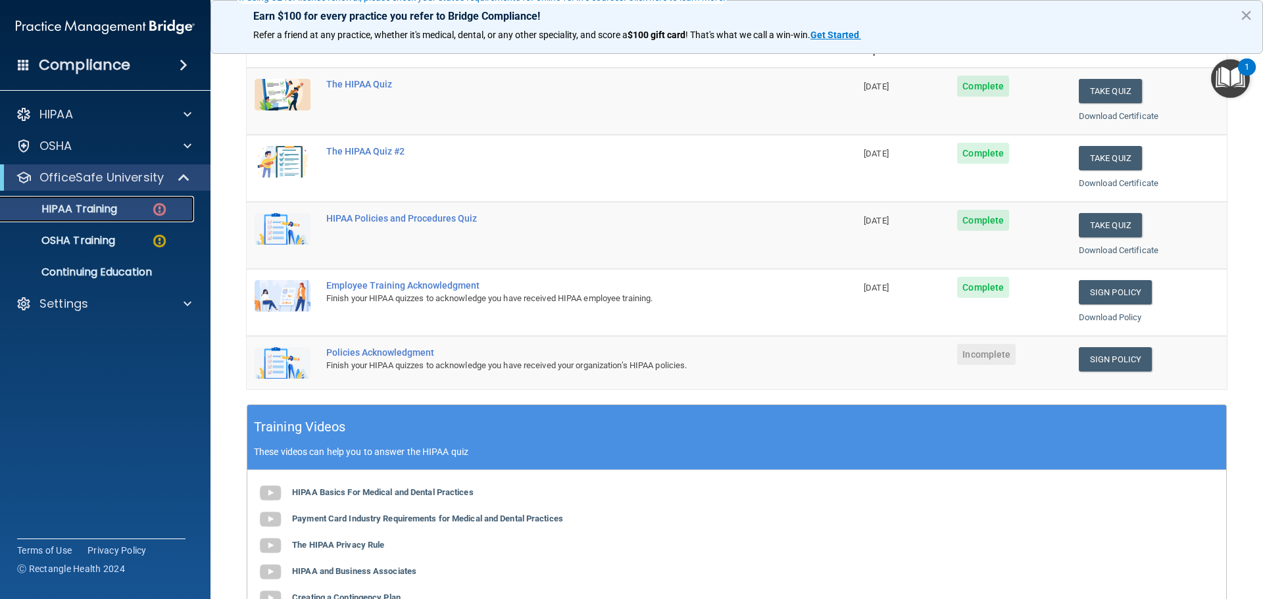
scroll to position [197, 0]
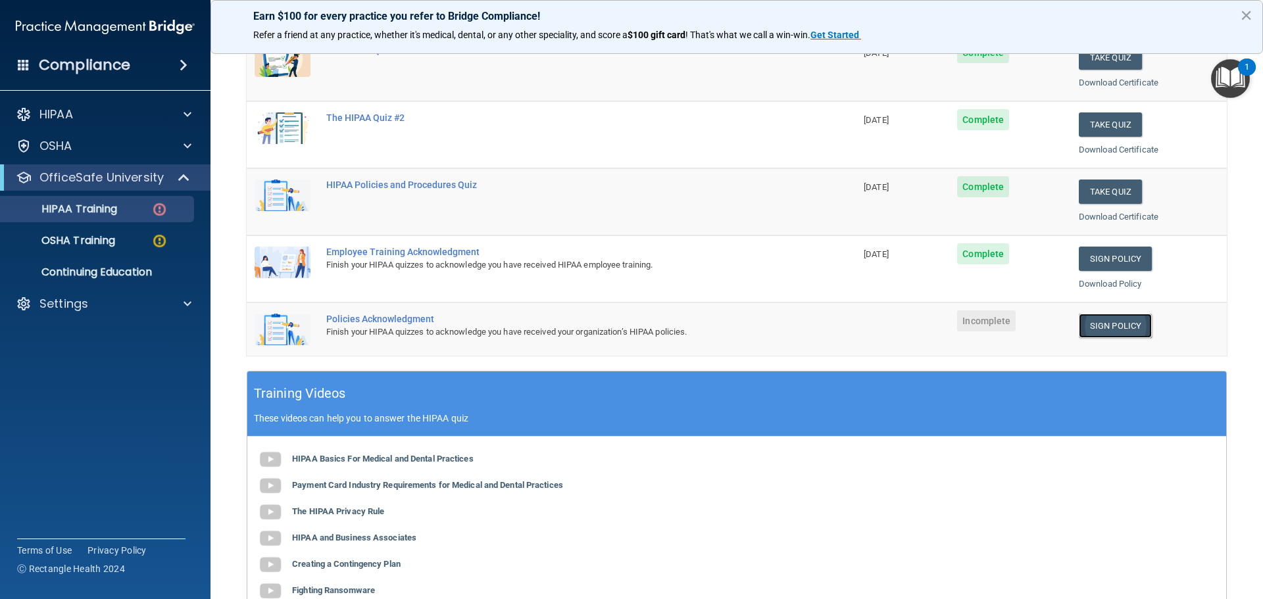
click at [1104, 323] on link "Sign Policy" at bounding box center [1115, 326] width 73 height 24
click at [1089, 323] on link "Sign Policy" at bounding box center [1115, 326] width 73 height 24
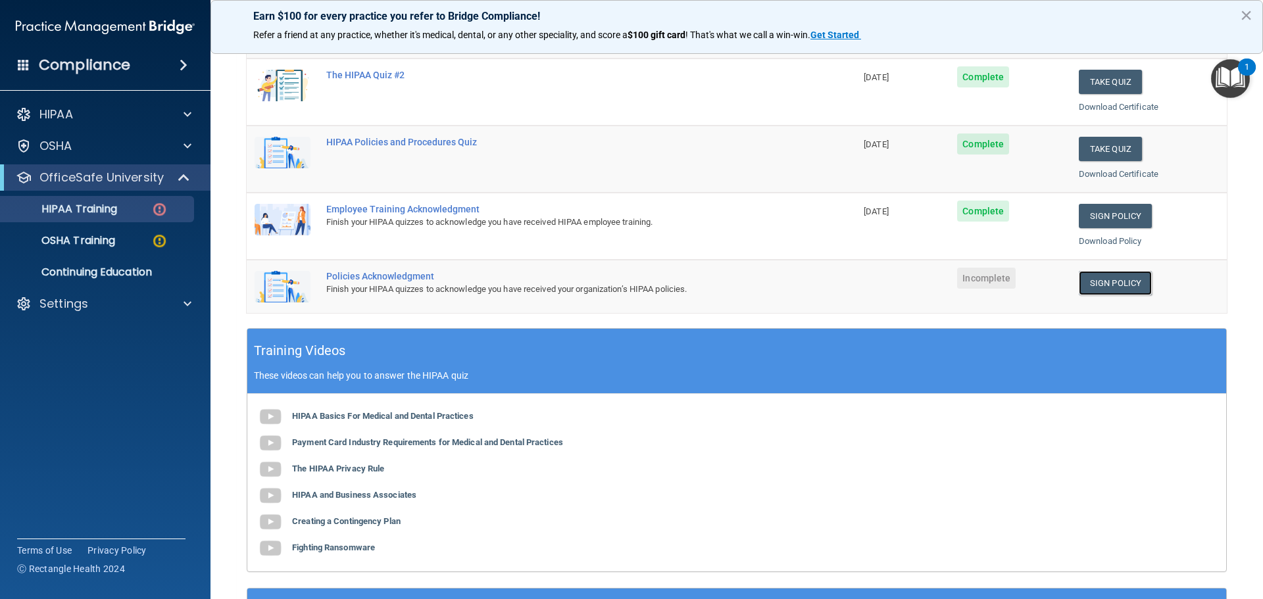
scroll to position [263, 0]
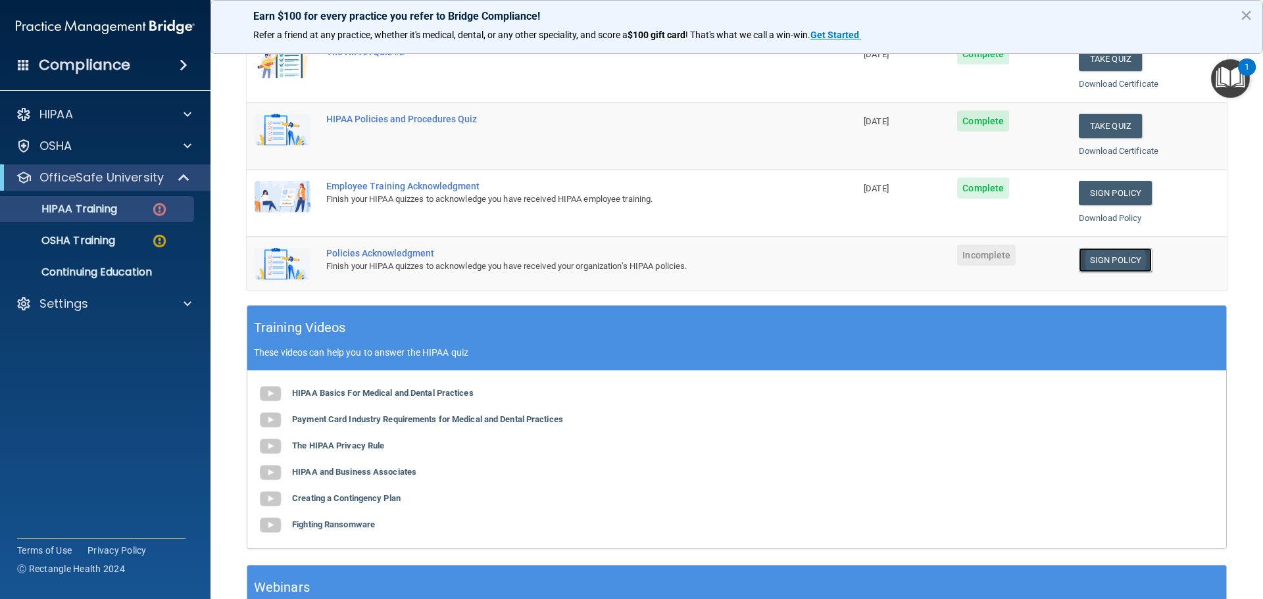
click at [1110, 256] on link "Sign Policy" at bounding box center [1115, 260] width 73 height 24
click at [1100, 256] on link "Sign Policy" at bounding box center [1115, 260] width 73 height 24
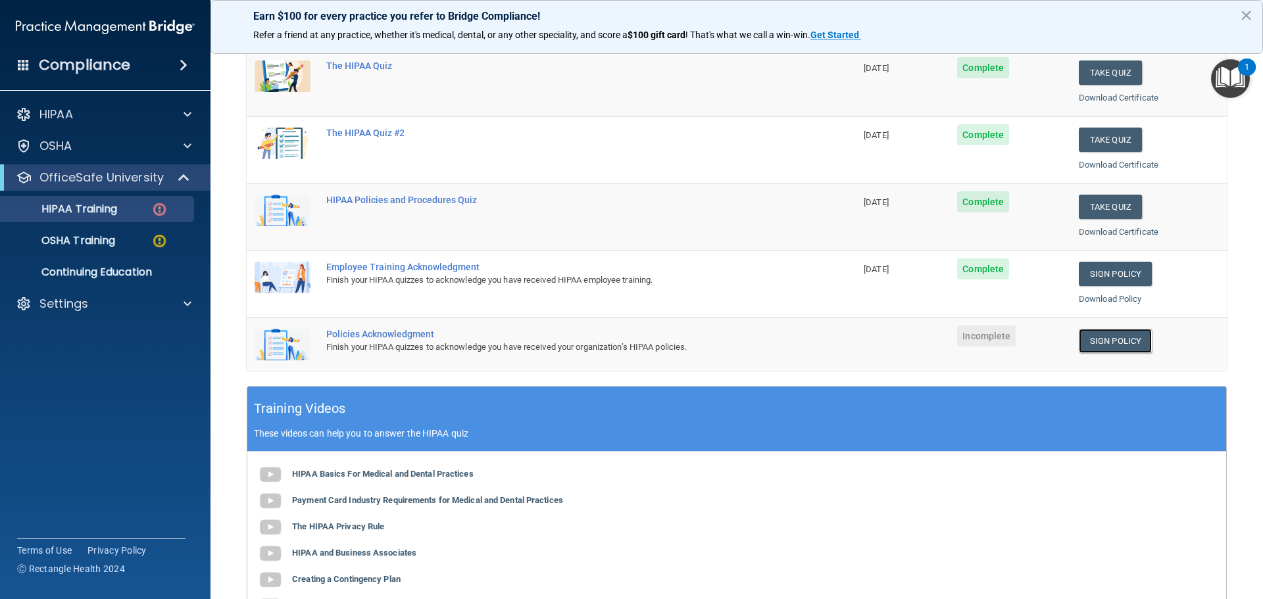
scroll to position [197, 0]
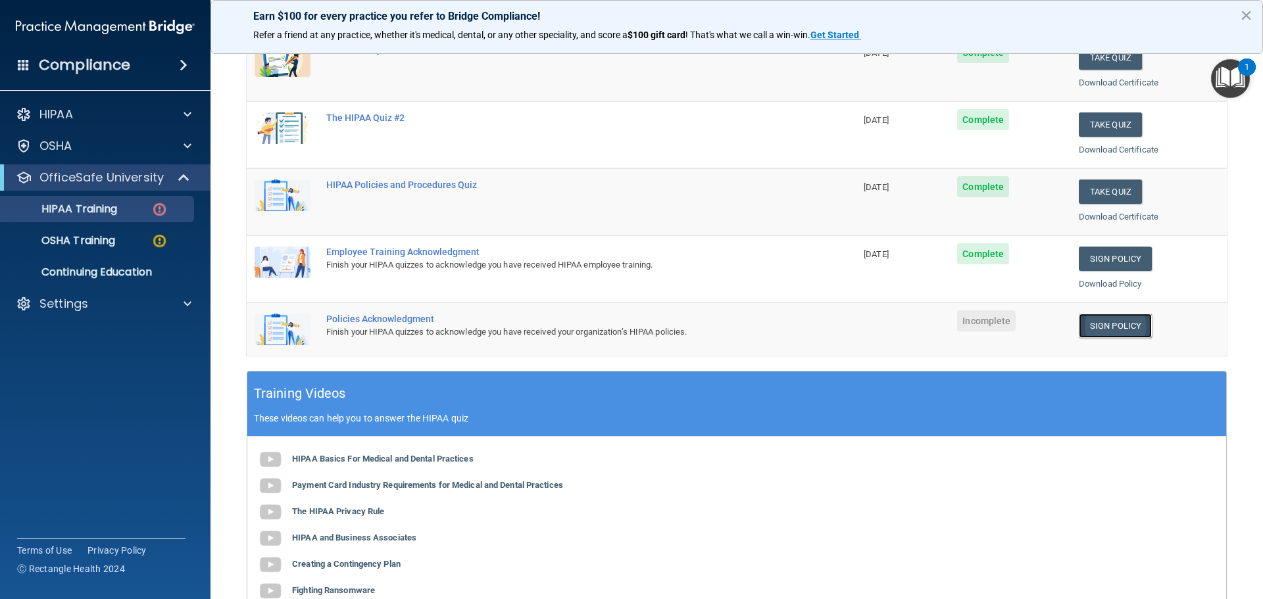
click at [1103, 324] on link "Sign Policy" at bounding box center [1115, 326] width 73 height 24
click at [1241, 11] on button "×" at bounding box center [1246, 15] width 12 height 21
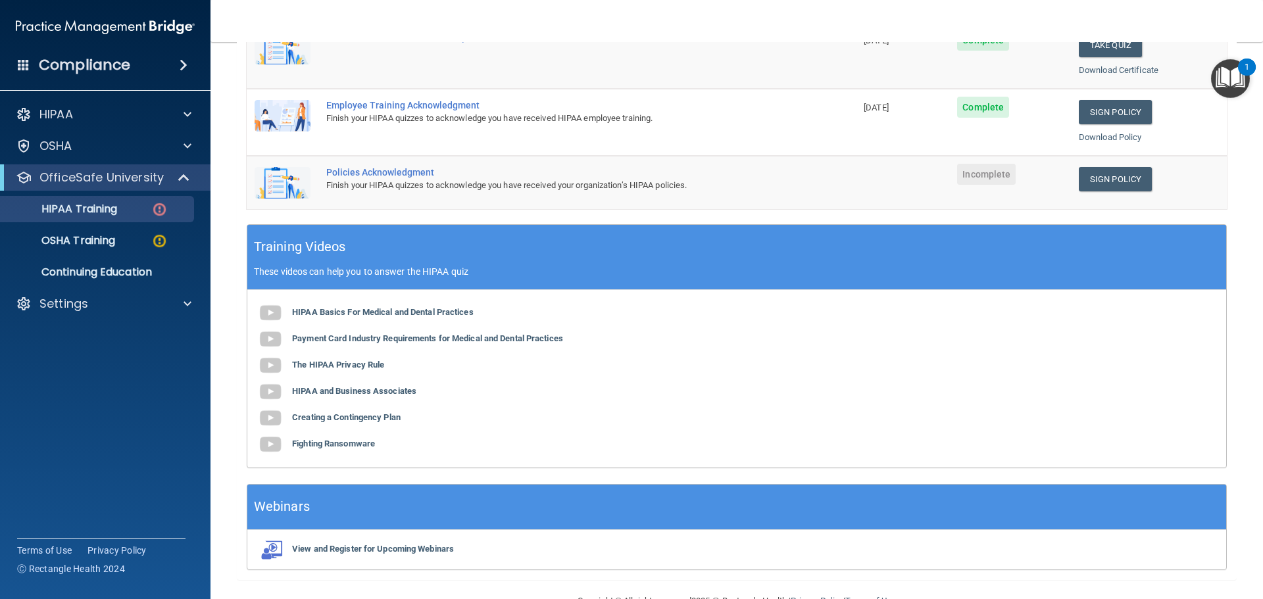
scroll to position [312, 0]
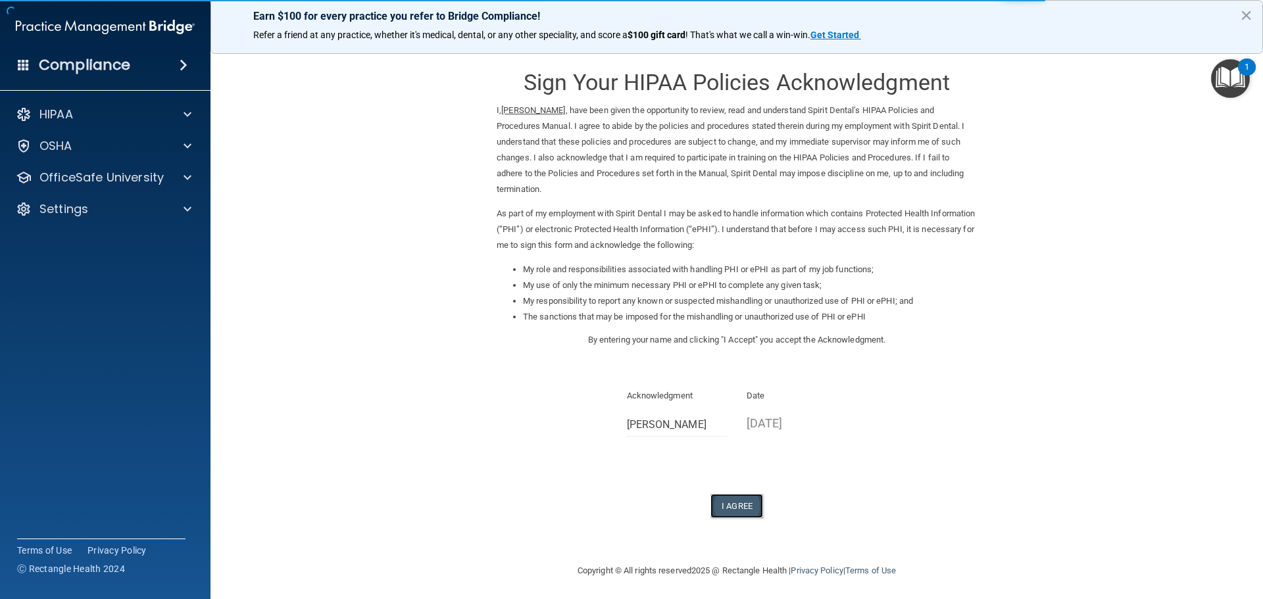
click at [739, 494] on button "I Agree" at bounding box center [736, 506] width 53 height 24
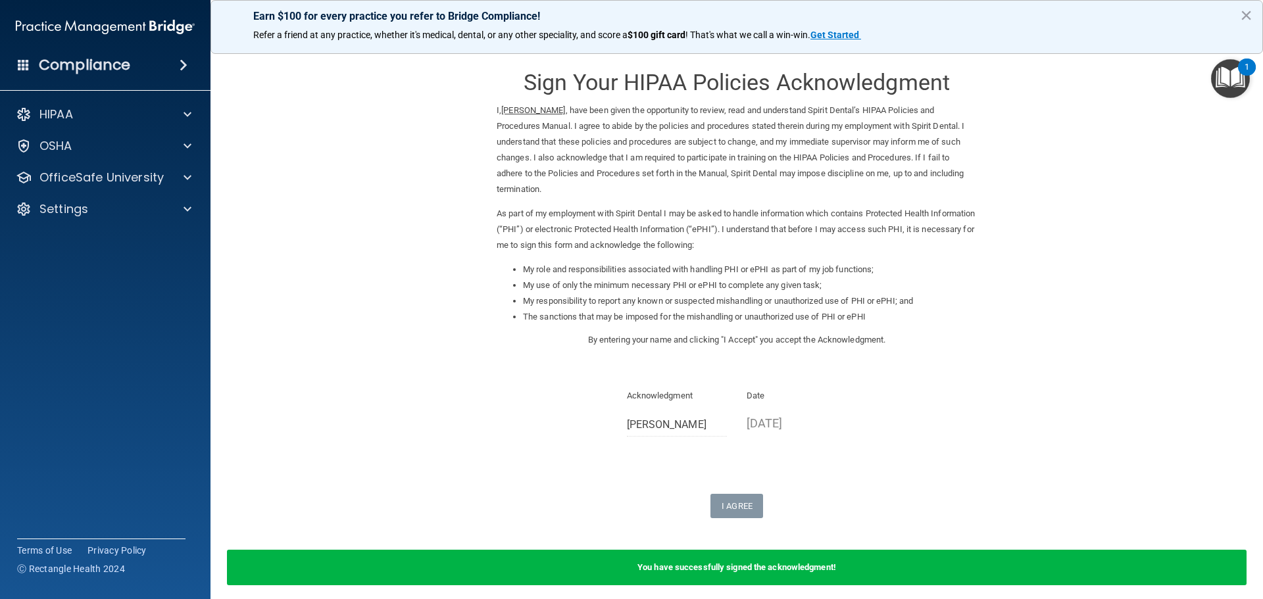
click at [743, 562] on b "You have successfully signed the acknowledgment!" at bounding box center [736, 567] width 199 height 10
click at [62, 174] on p "OfficeSafe University" at bounding box center [101, 178] width 124 height 16
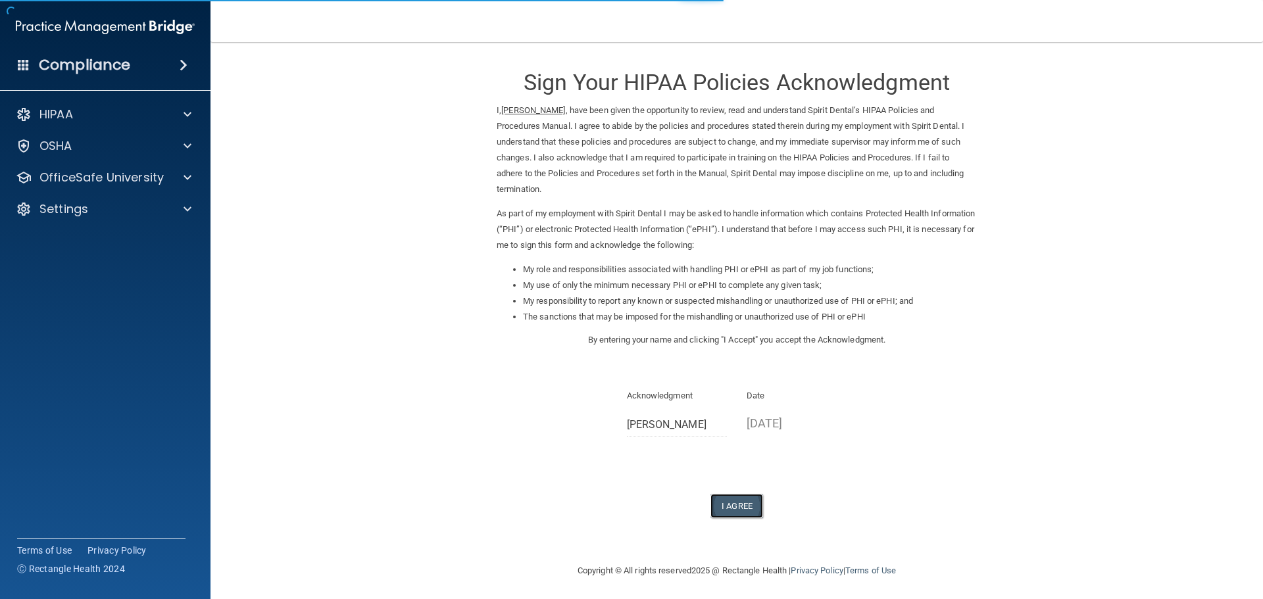
click at [742, 494] on button "I Agree" at bounding box center [736, 506] width 53 height 24
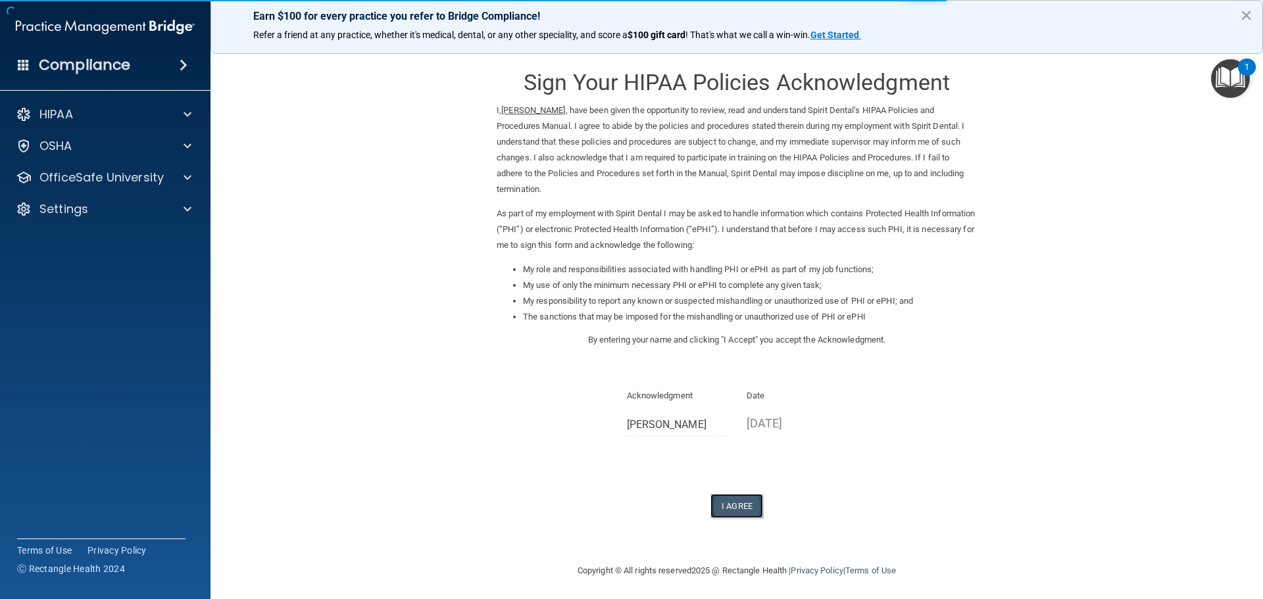
click at [743, 494] on button "I Agree" at bounding box center [736, 506] width 53 height 24
click at [739, 494] on button "I Agree" at bounding box center [736, 506] width 53 height 24
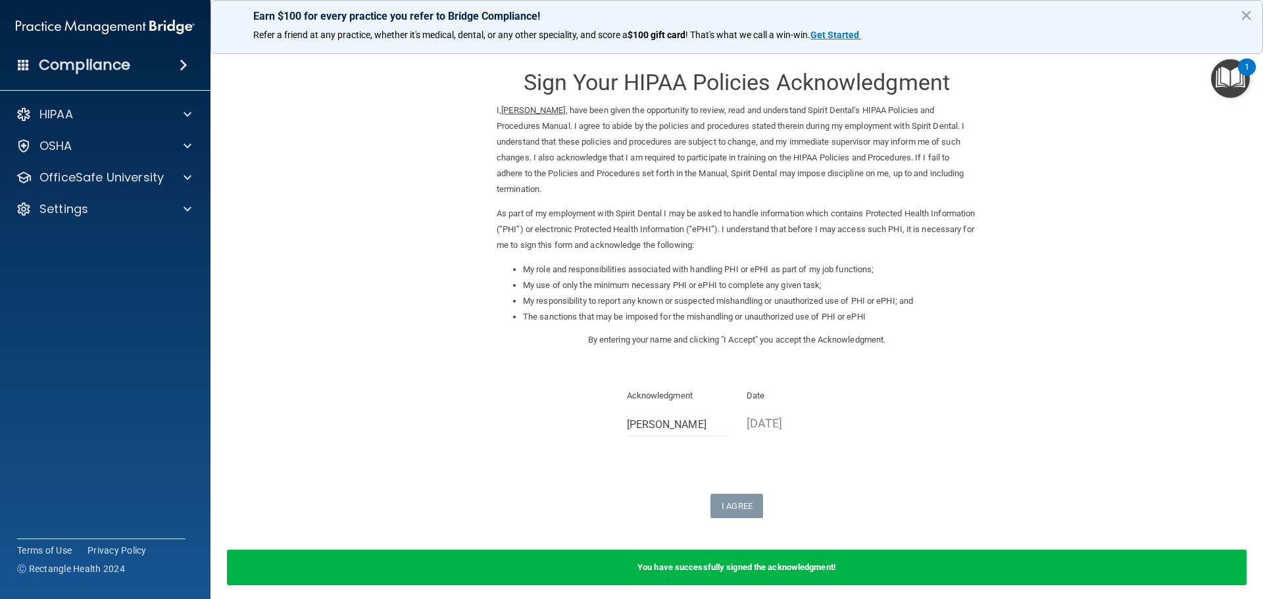
click at [705, 560] on div "You have successfully signed the acknowledgment!" at bounding box center [737, 568] width 1020 height 36
click at [705, 562] on b "You have successfully signed the acknowledgment!" at bounding box center [736, 567] width 199 height 10
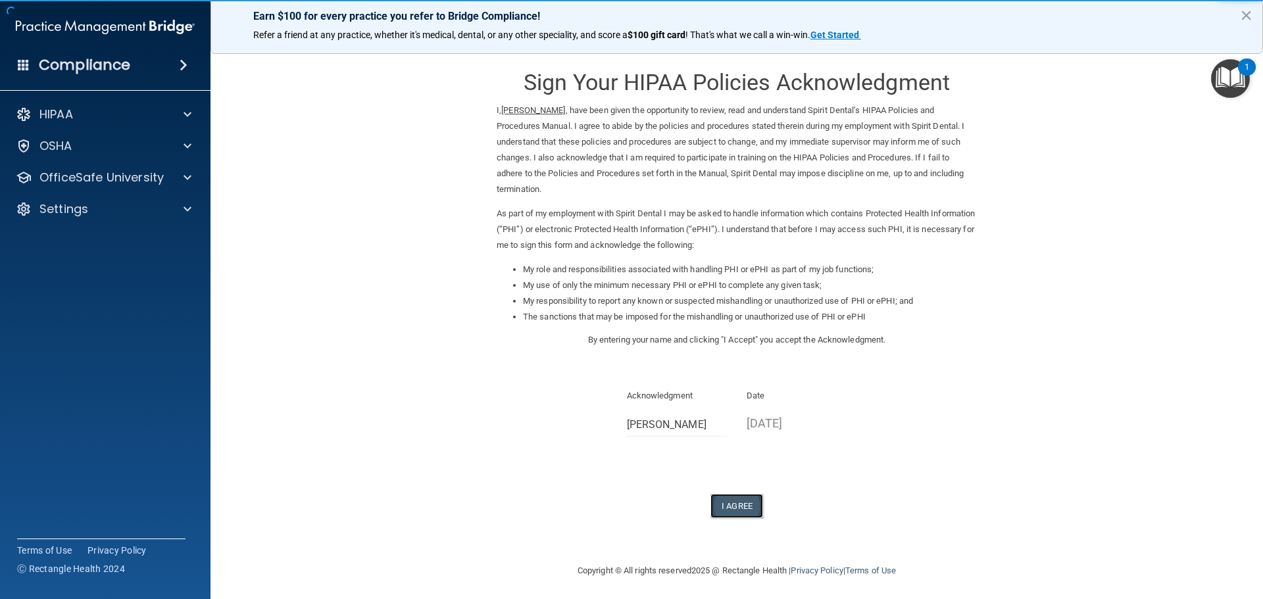
click at [739, 494] on button "I Agree" at bounding box center [736, 506] width 53 height 24
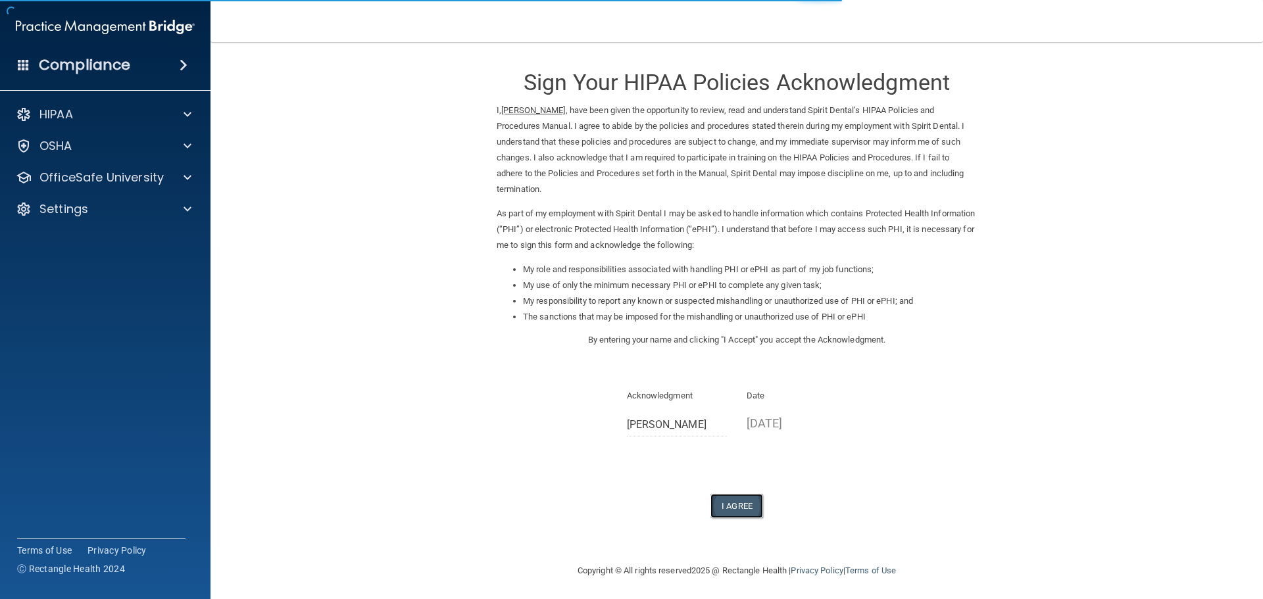
click at [743, 494] on button "I Agree" at bounding box center [736, 506] width 53 height 24
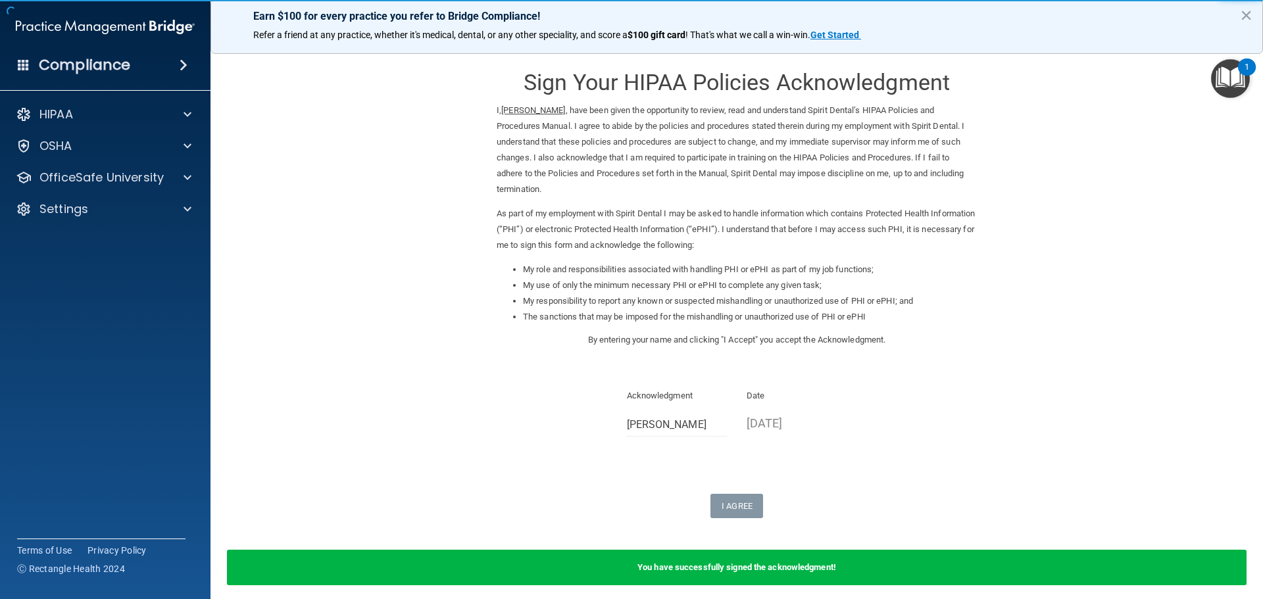
click at [689, 562] on b "You have successfully signed the acknowledgment!" at bounding box center [736, 567] width 199 height 10
